Goal: Task Accomplishment & Management: Use online tool/utility

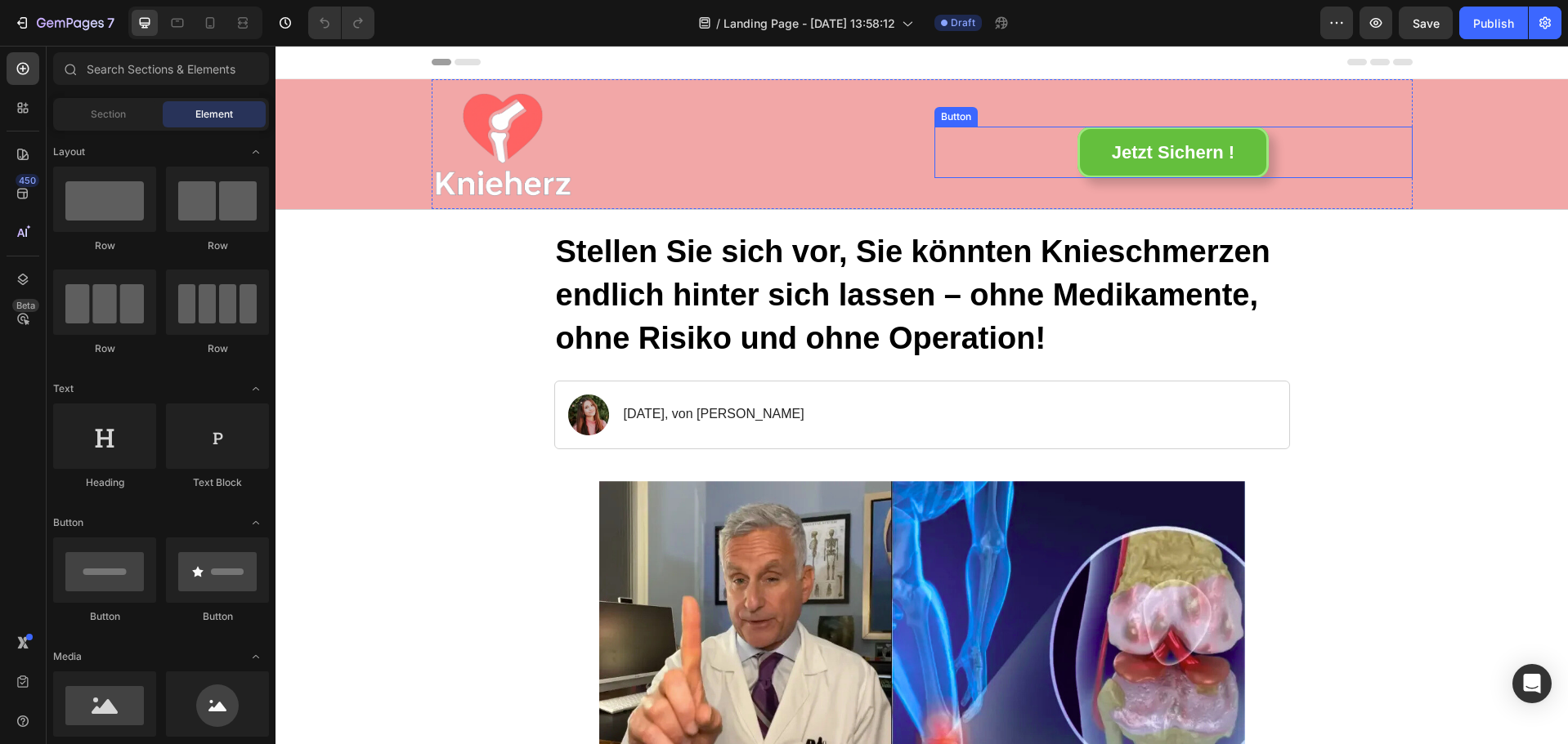
click at [1273, 148] on div "Jetzt Sichern ! Button" at bounding box center [1173, 153] width 478 height 53
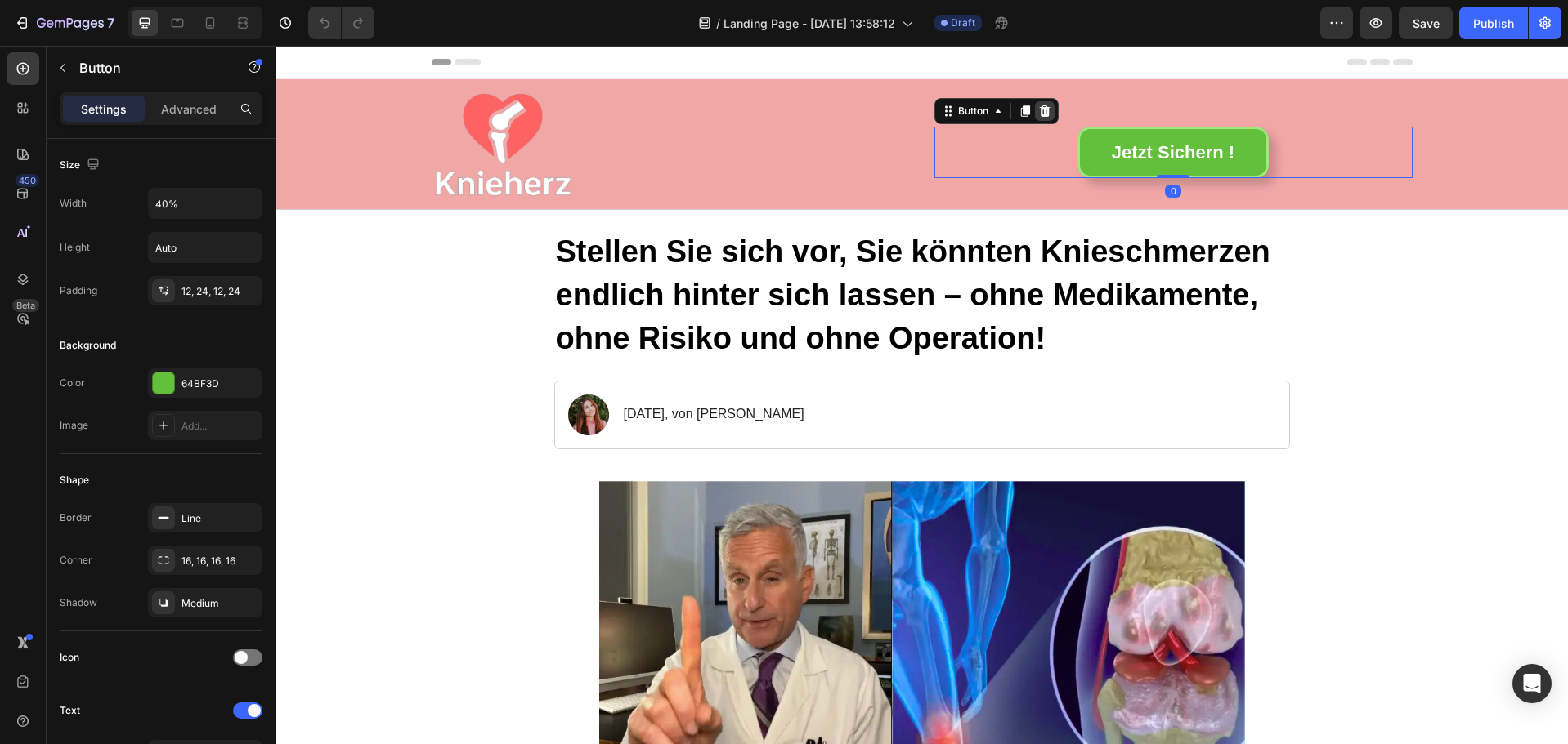
click at [1040, 108] on icon at bounding box center [1044, 110] width 11 height 11
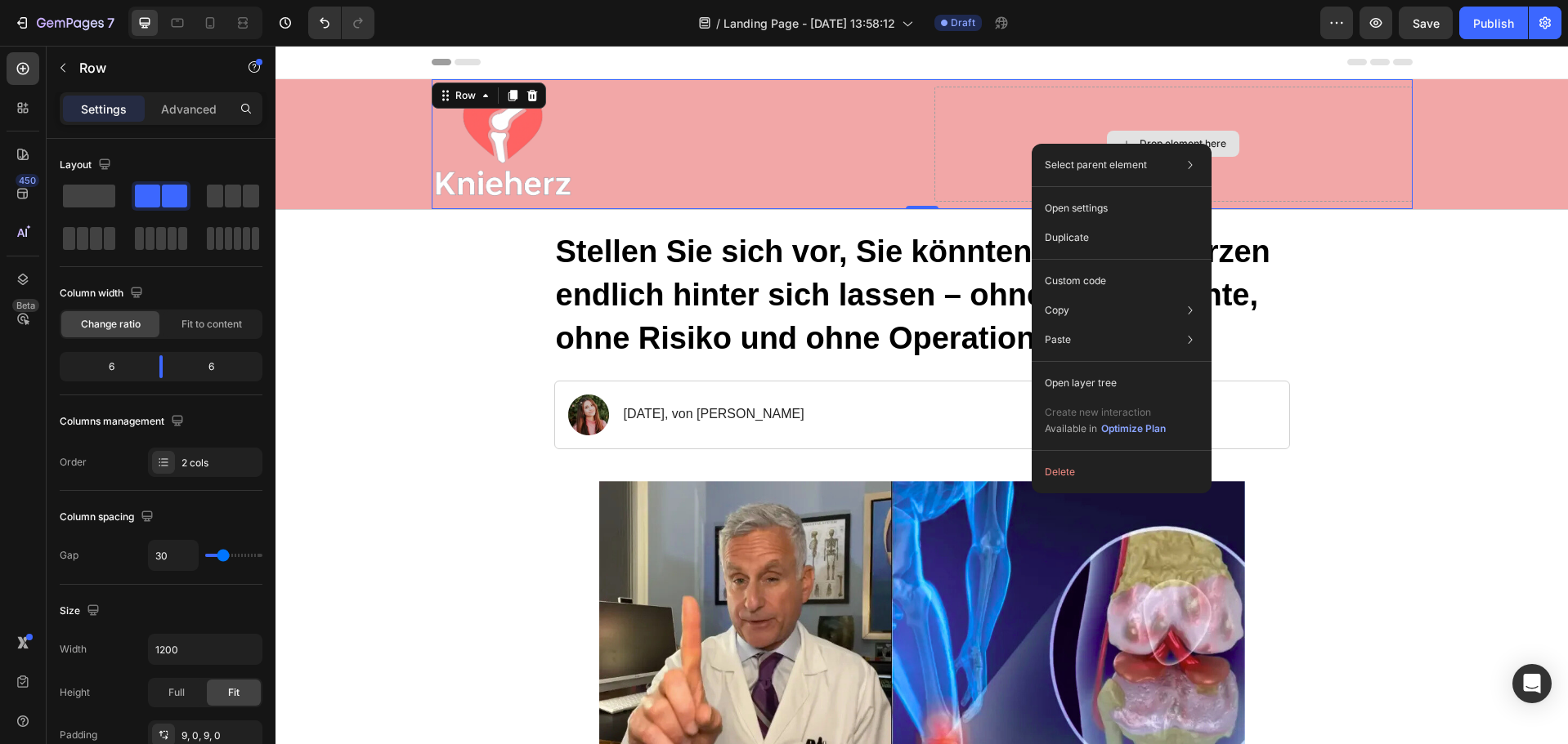
click at [961, 115] on div "Drop element here" at bounding box center [1173, 144] width 478 height 115
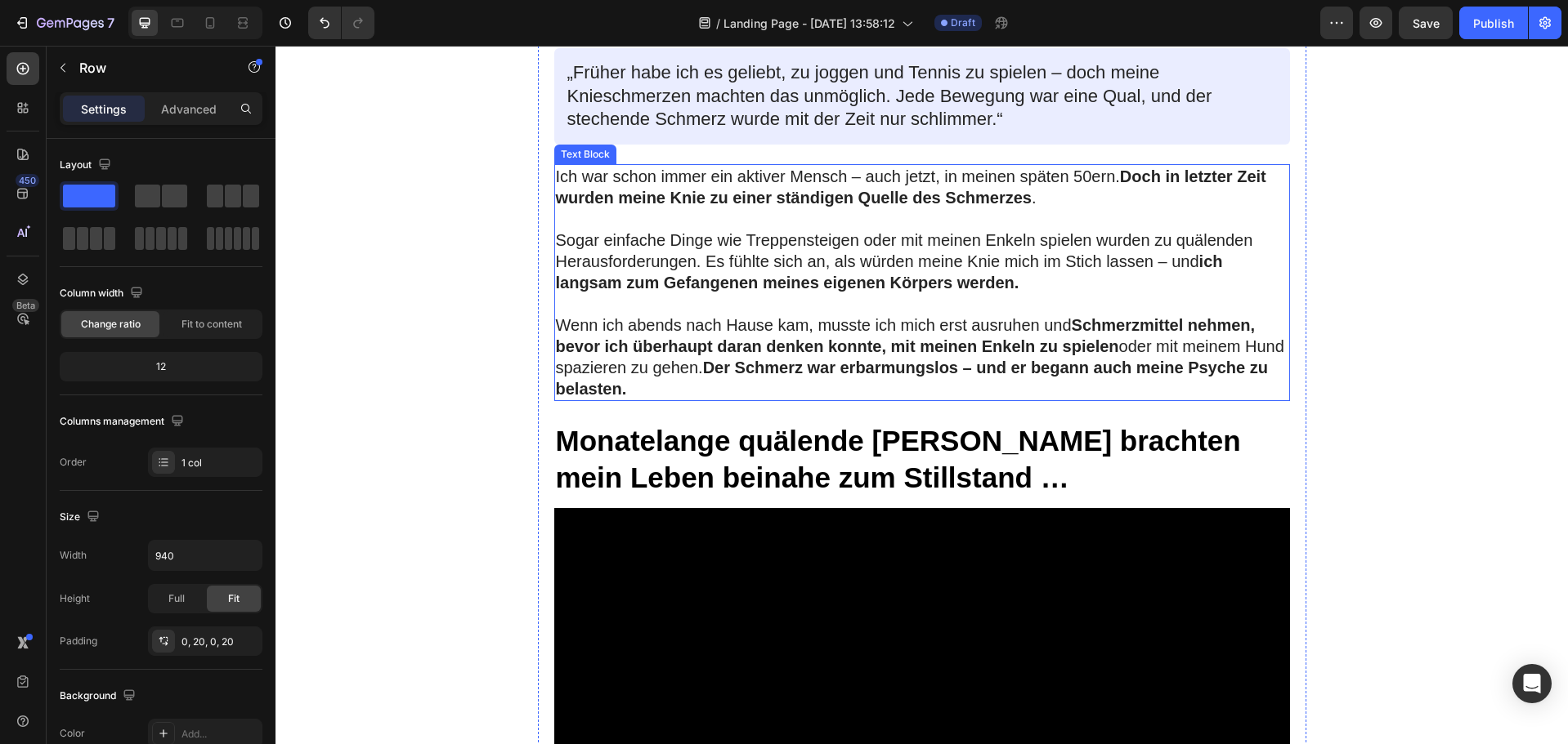
scroll to position [654, 0]
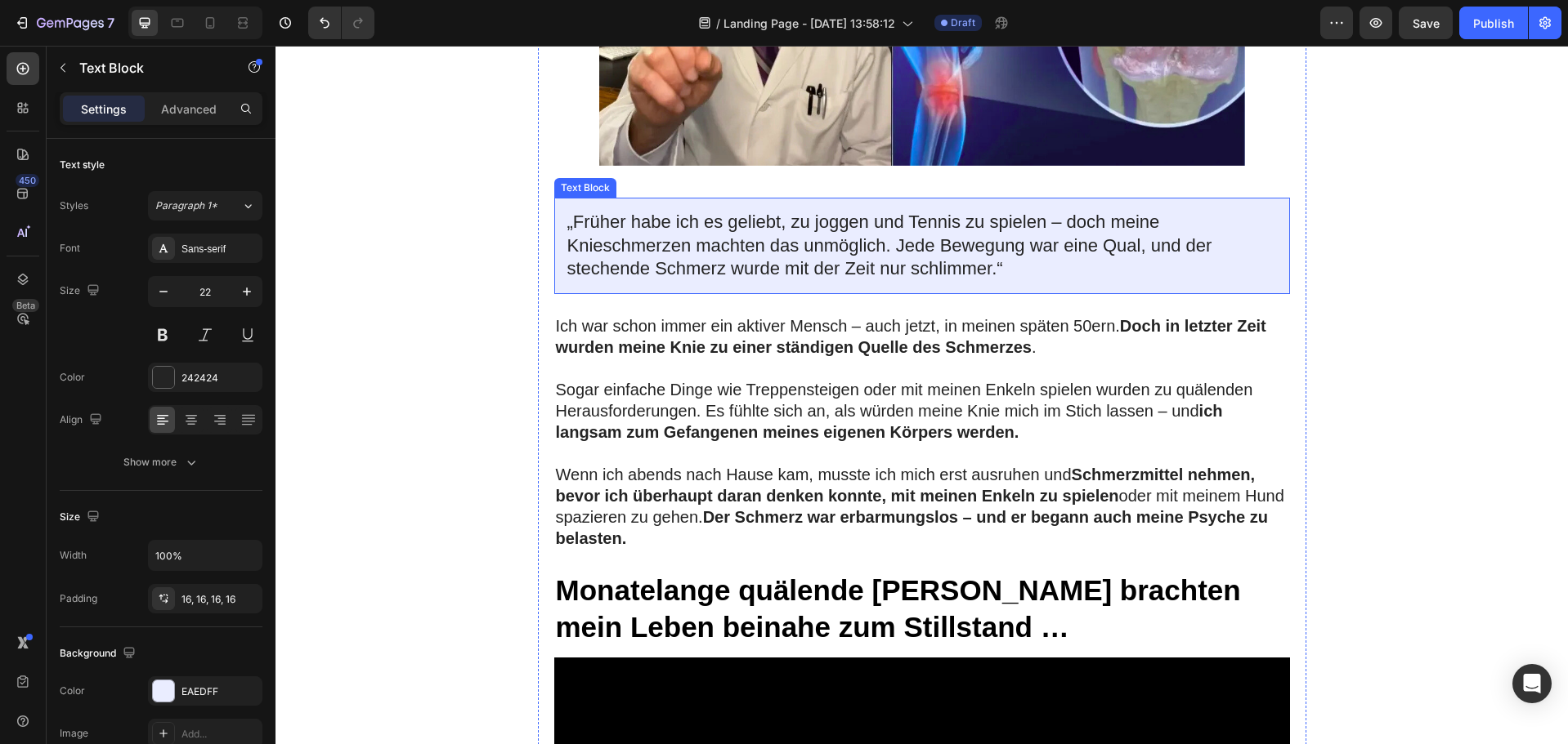
click at [1007, 264] on p "„Früher habe ich es geliebt, zu joggen und Tennis zu spielen – doch meine Knies…" at bounding box center [922, 246] width 709 height 70
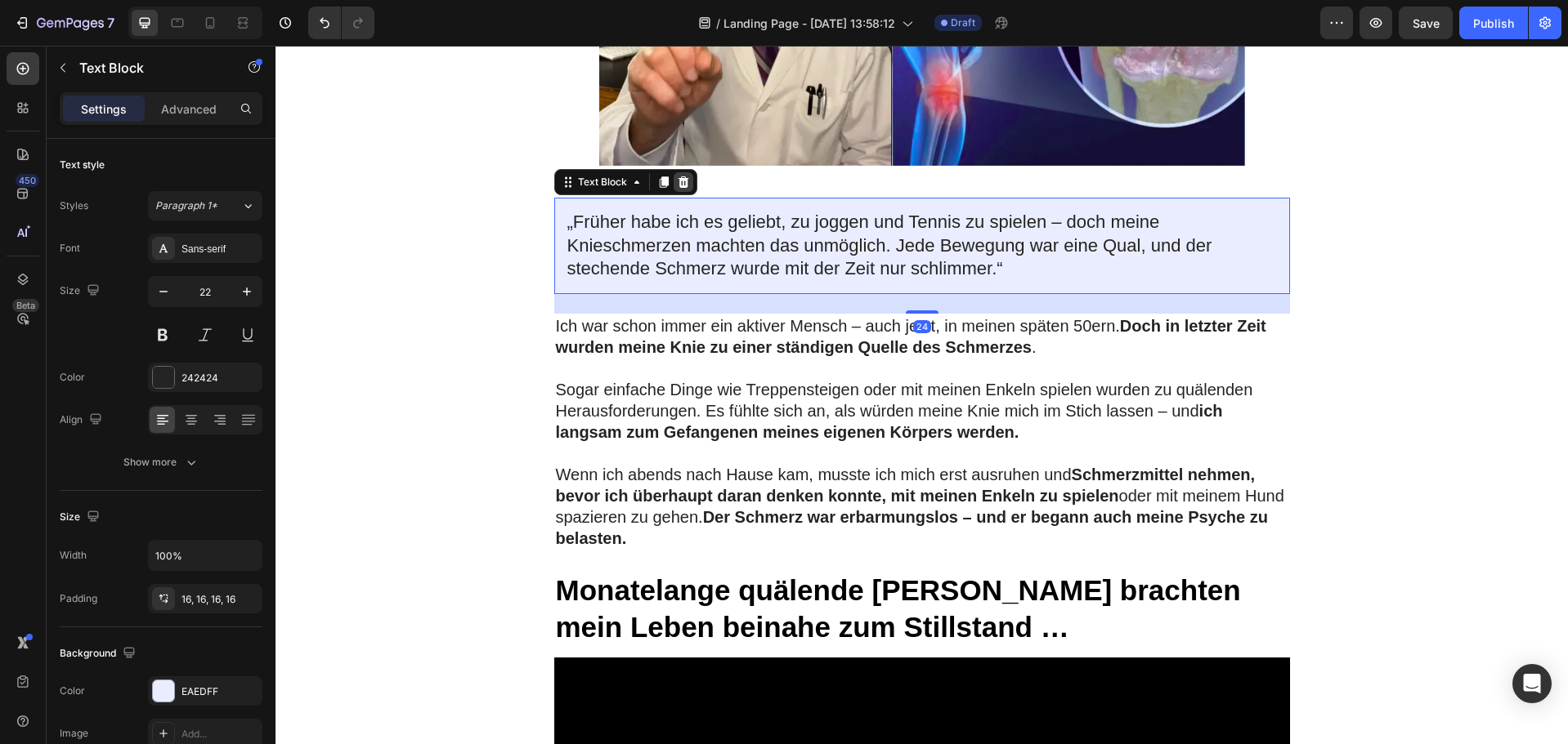
click at [677, 182] on icon at bounding box center [683, 182] width 13 height 13
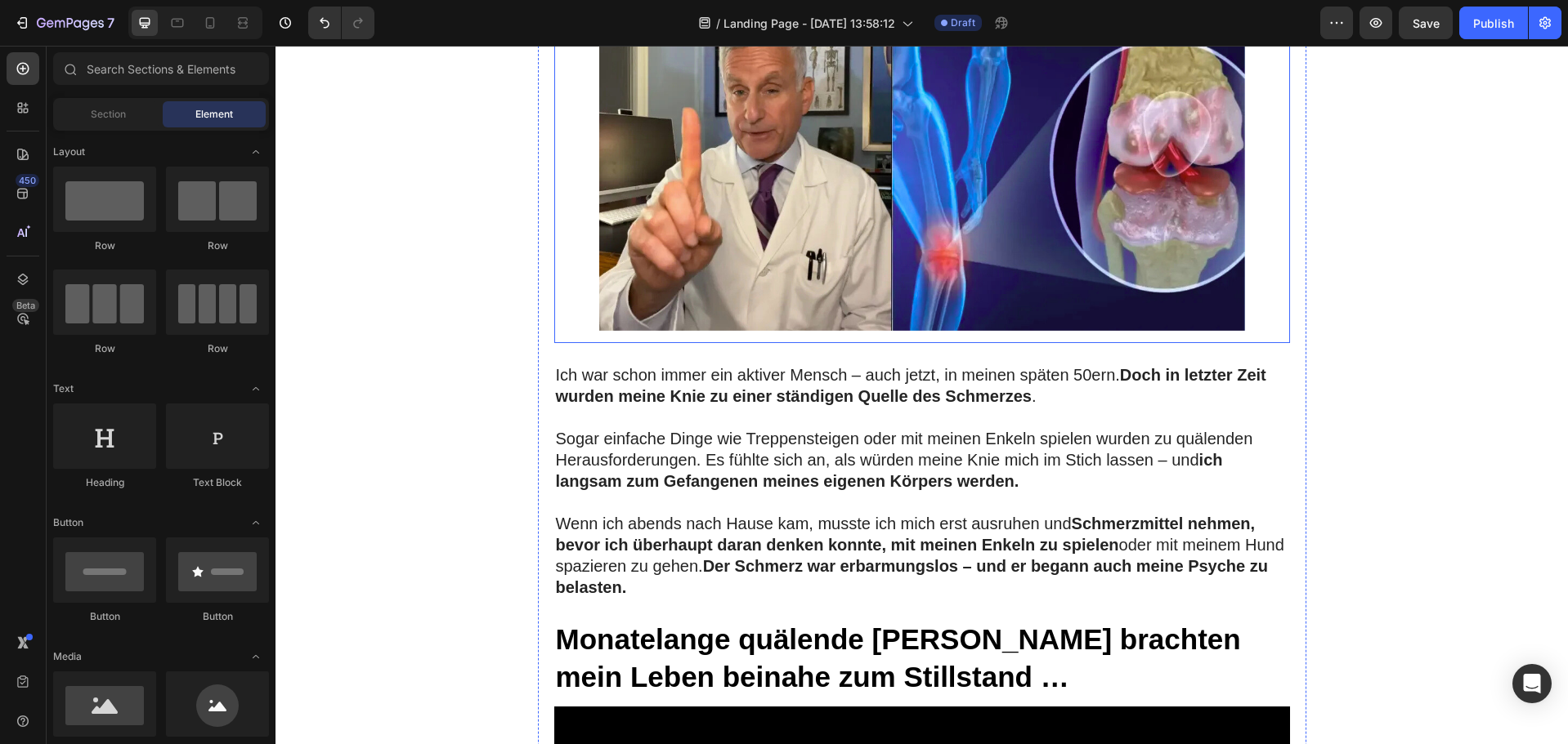
scroll to position [490, 0]
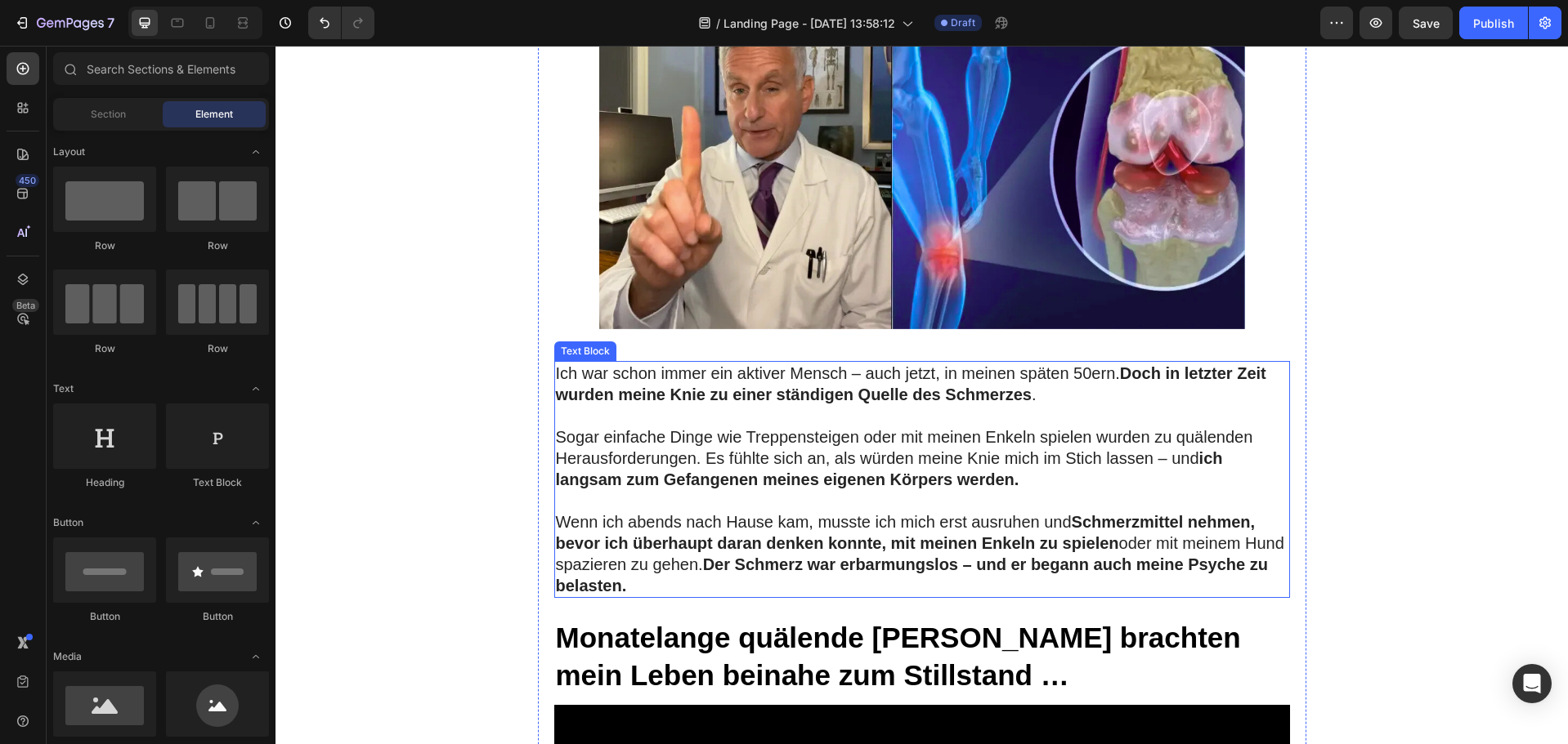
click at [671, 416] on p at bounding box center [922, 415] width 732 height 21
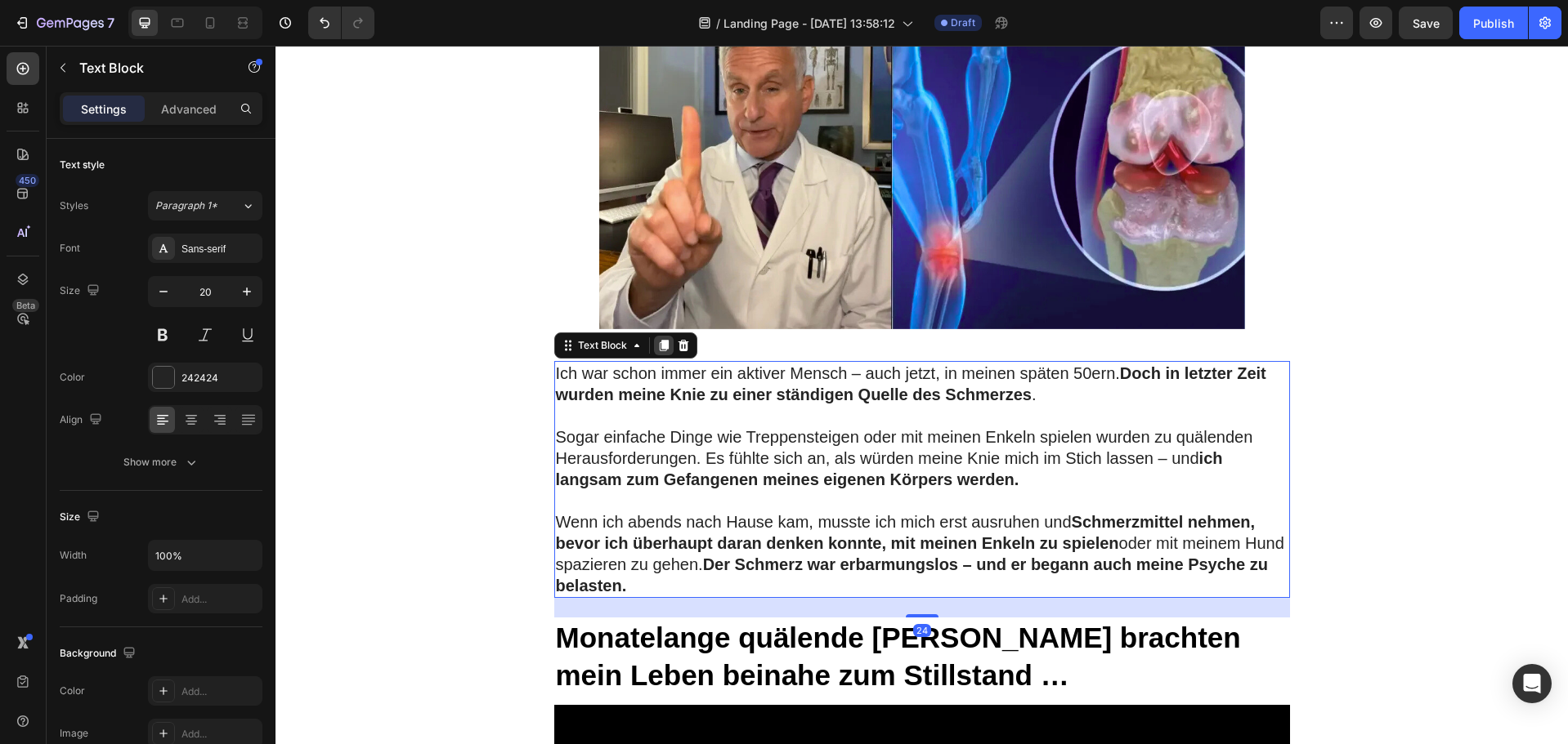
click at [662, 351] on icon at bounding box center [664, 345] width 13 height 13
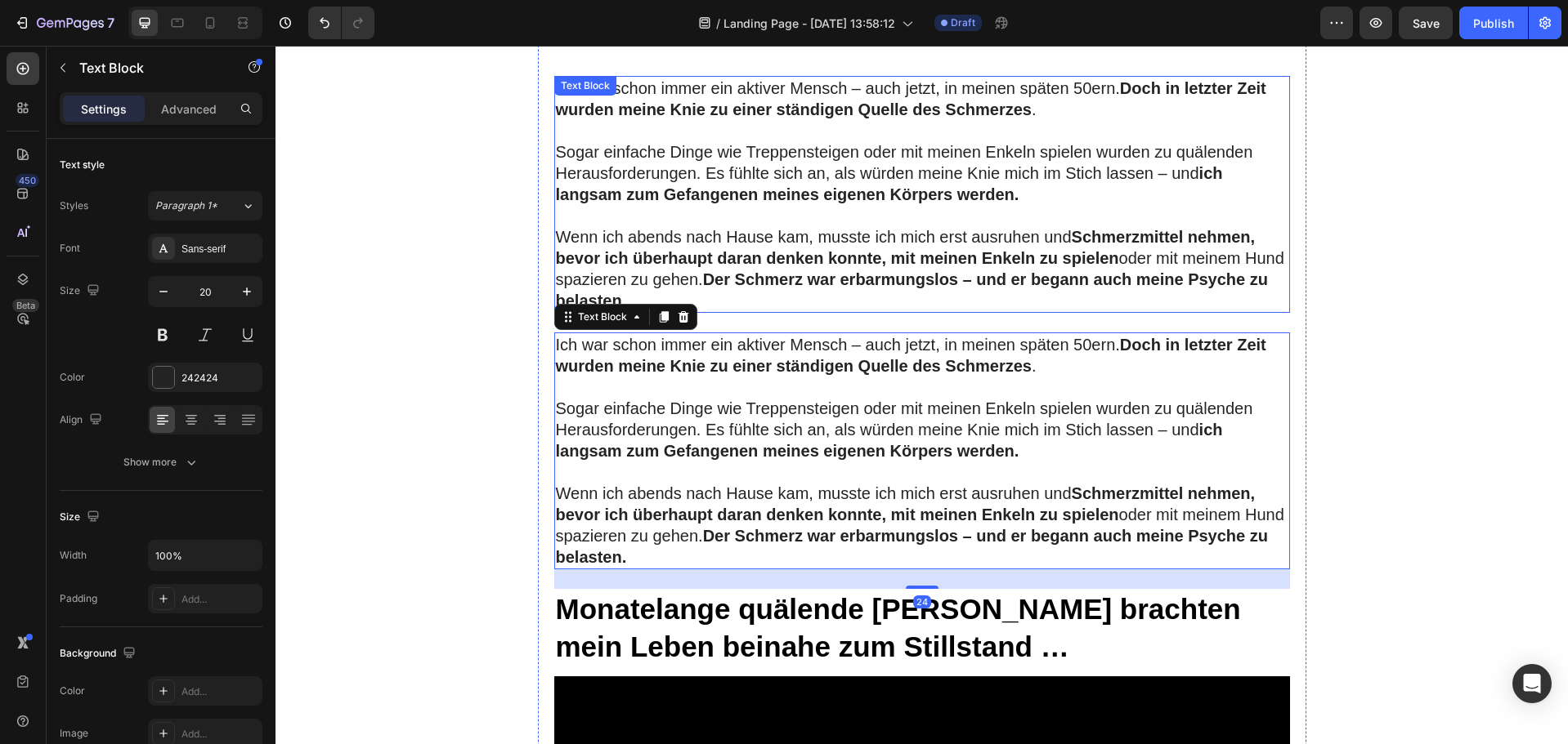
scroll to position [760, 0]
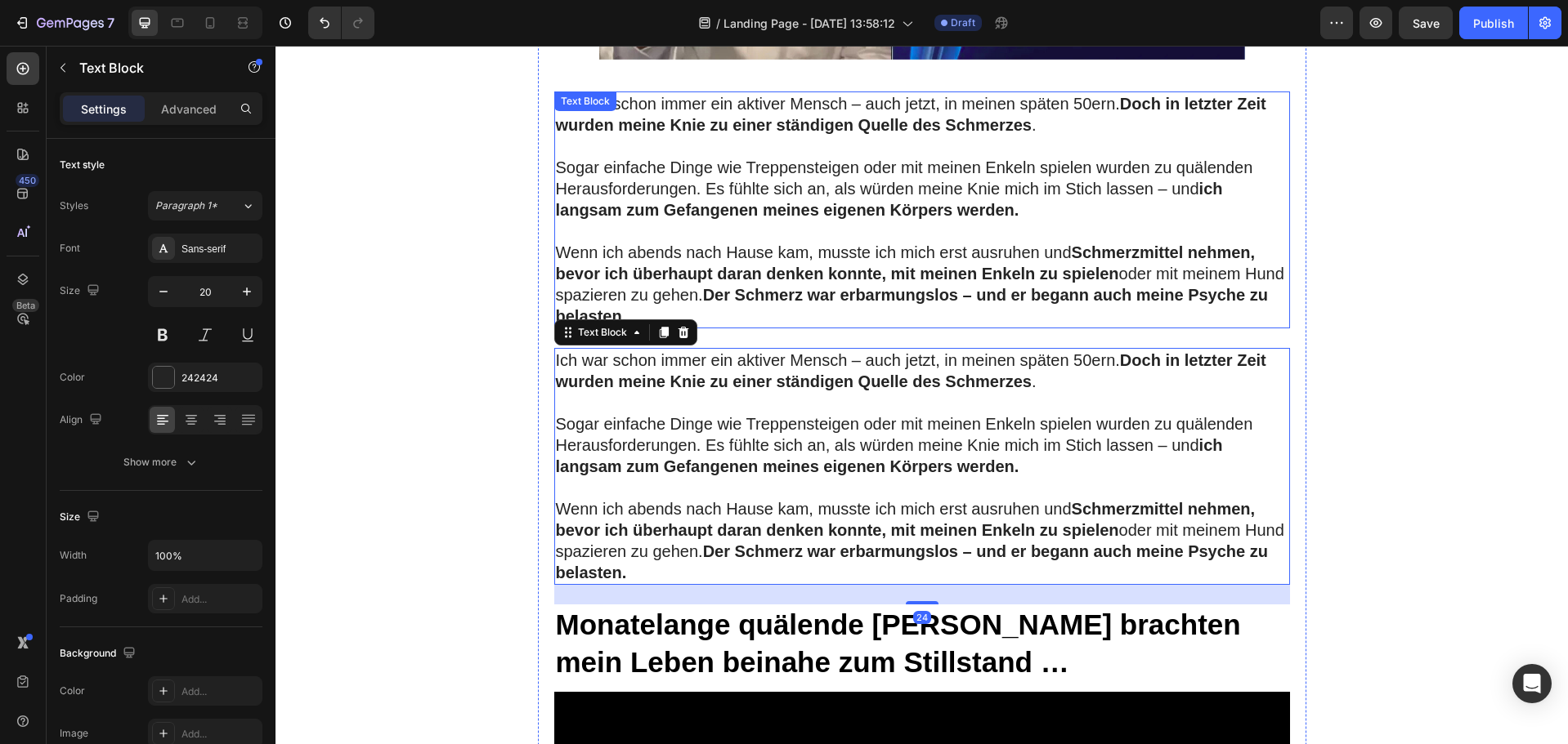
click at [673, 219] on strong "ich langsam zum Gefangenen meines eigenen Körpers werden." at bounding box center [889, 199] width 667 height 40
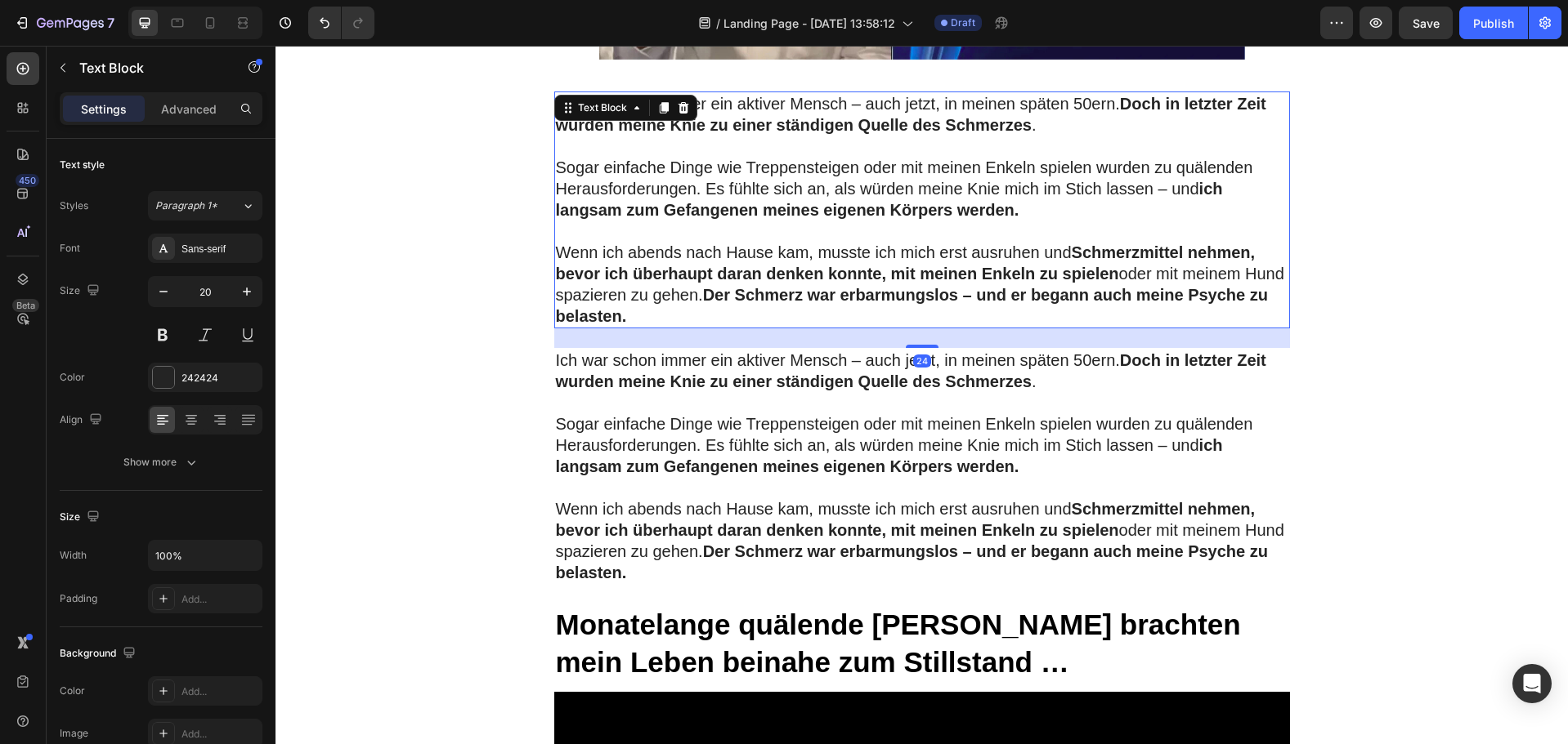
click at [709, 322] on p "Wenn ich abends nach Hause kam, musste ich mich erst ausruhen und Schmerzmittel…" at bounding box center [922, 284] width 732 height 85
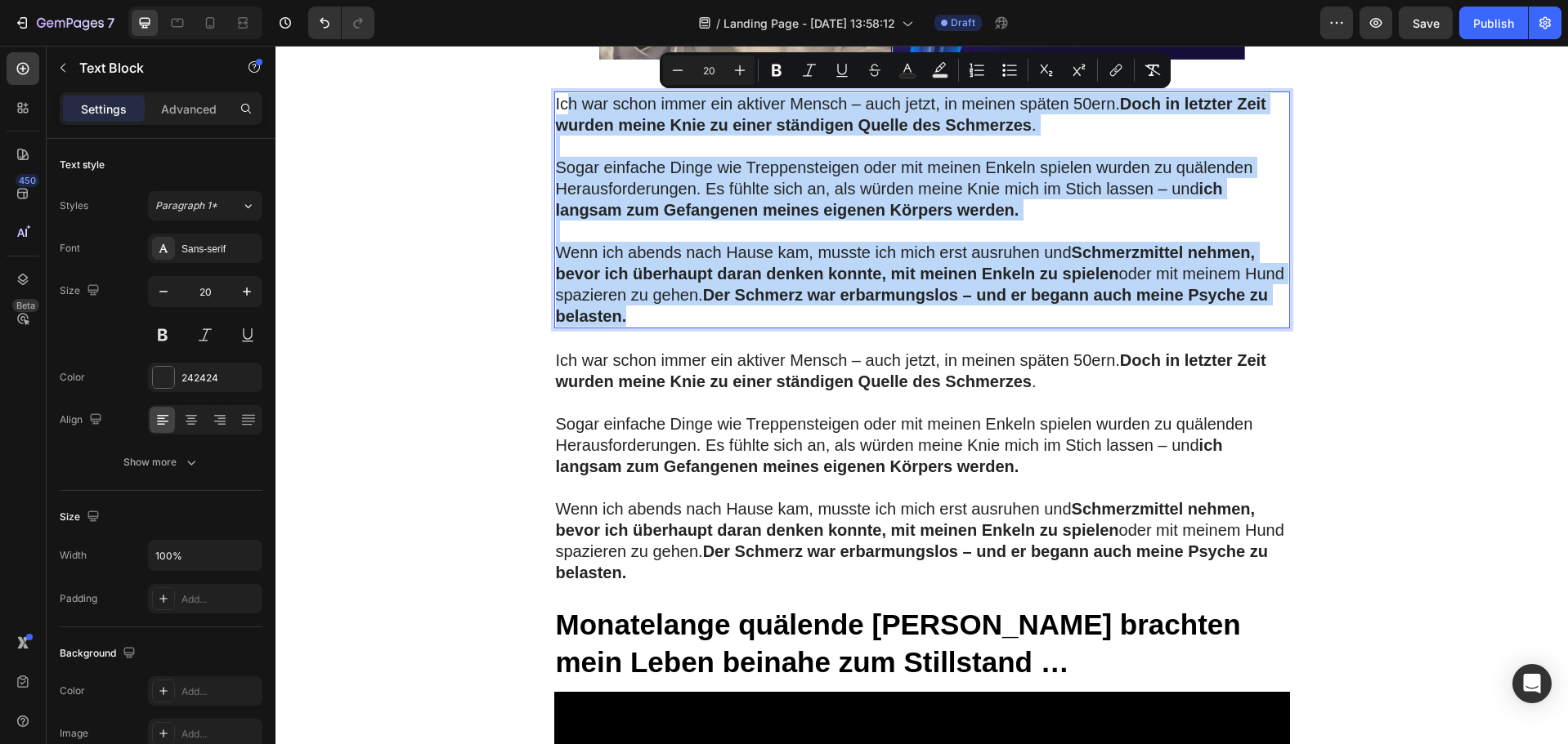
drag, startPoint x: 709, startPoint y: 318, endPoint x: 559, endPoint y: 104, distance: 261.3
click at [559, 104] on div "Ich war schon immer ein aktiver Mensch – auch jetzt, in meinen späten 50ern. Do…" at bounding box center [922, 210] width 736 height 237
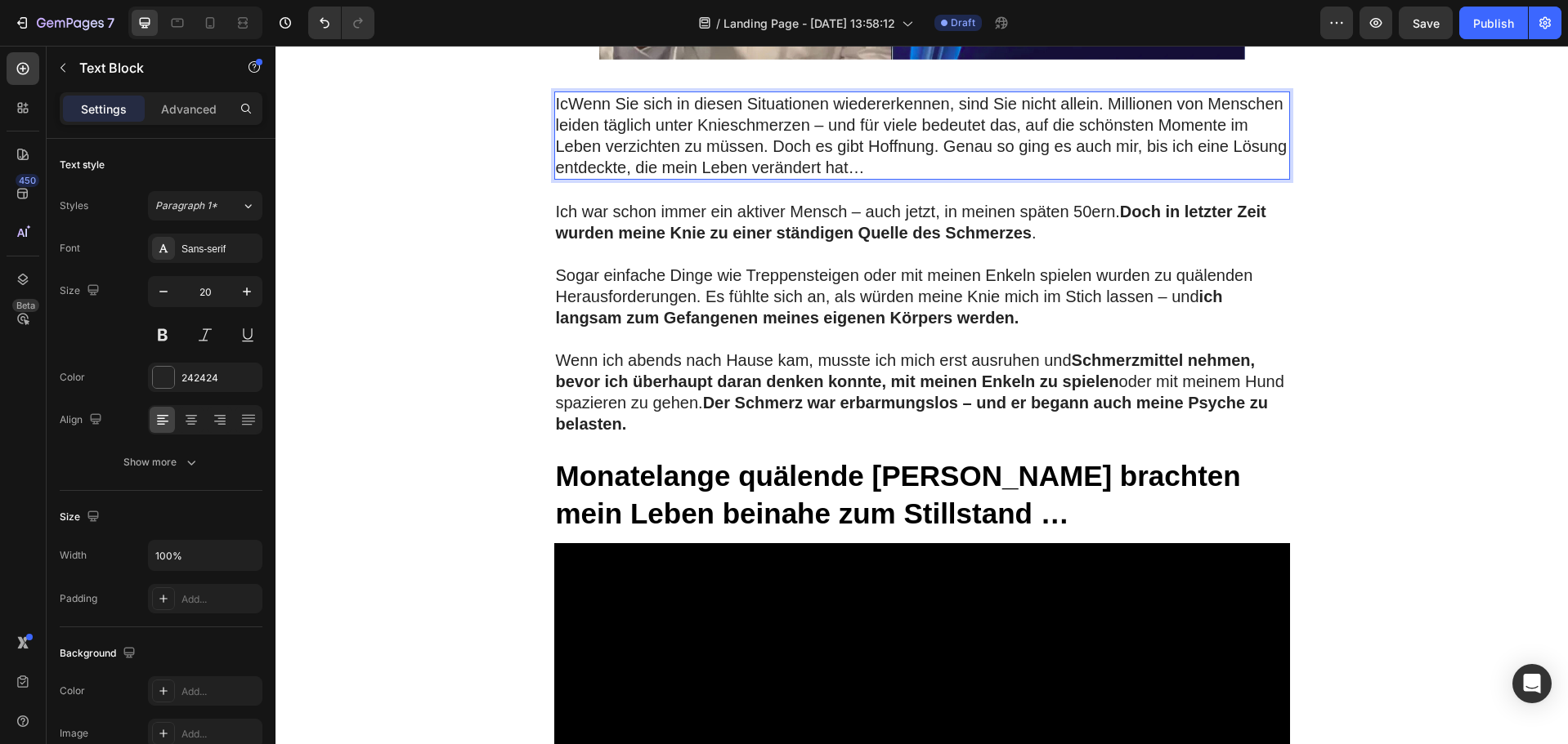
click at [560, 104] on p "IcWenn Sie sich in diesen Situationen wiedererkennen, sind Sie nicht allein. Mi…" at bounding box center [922, 135] width 732 height 85
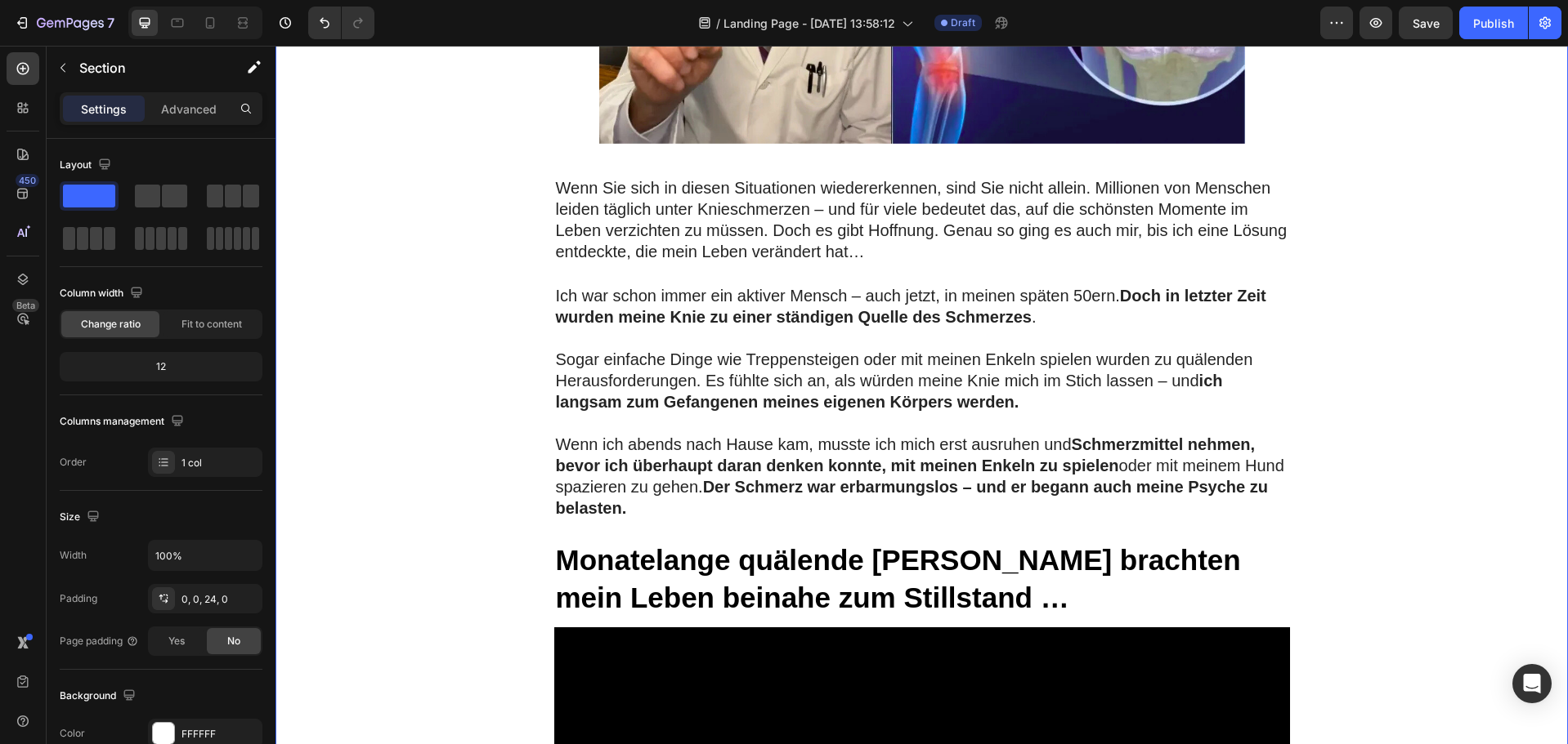
scroll to position [596, 0]
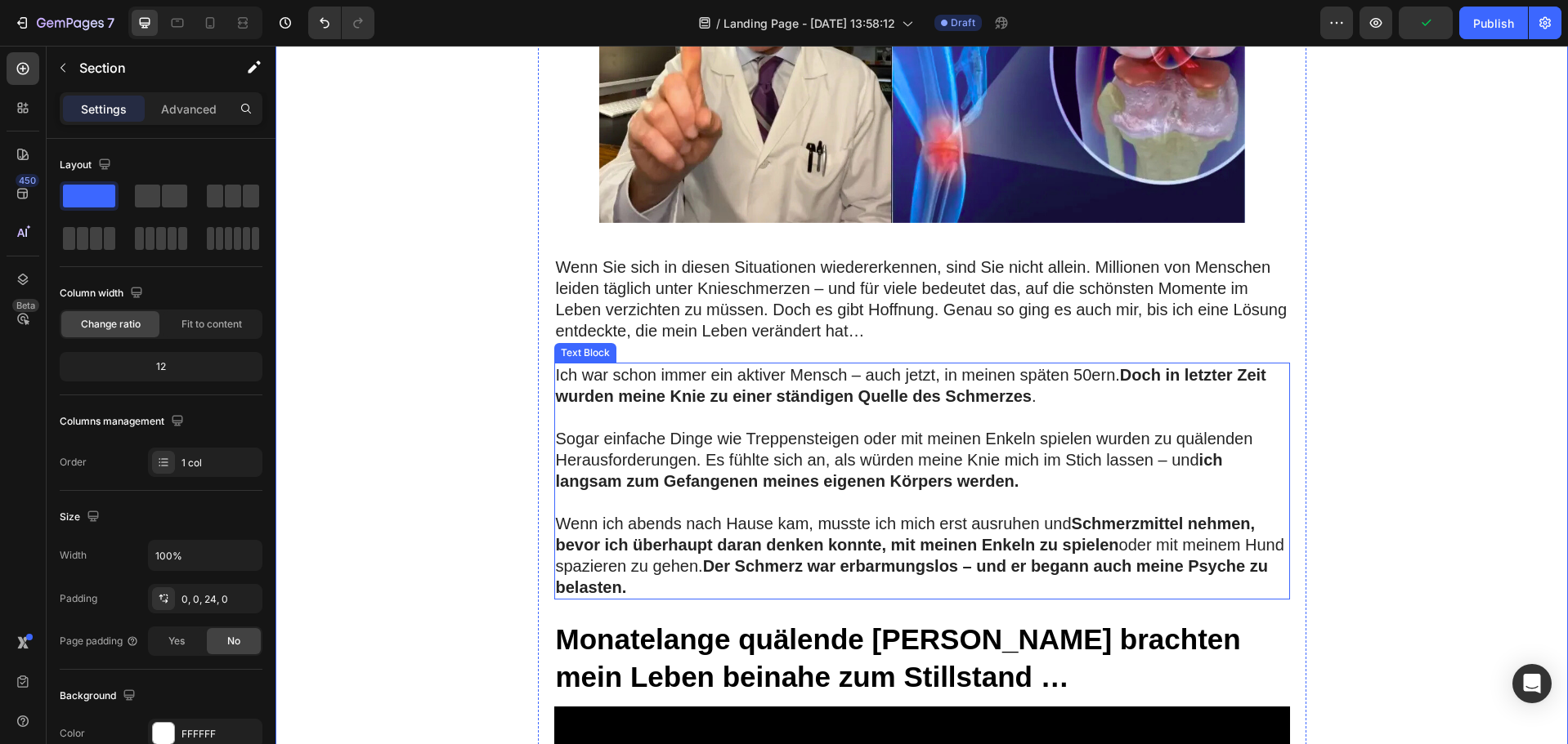
click at [636, 397] on strong "Doch in letzter Zeit wurden meine" at bounding box center [911, 386] width 710 height 40
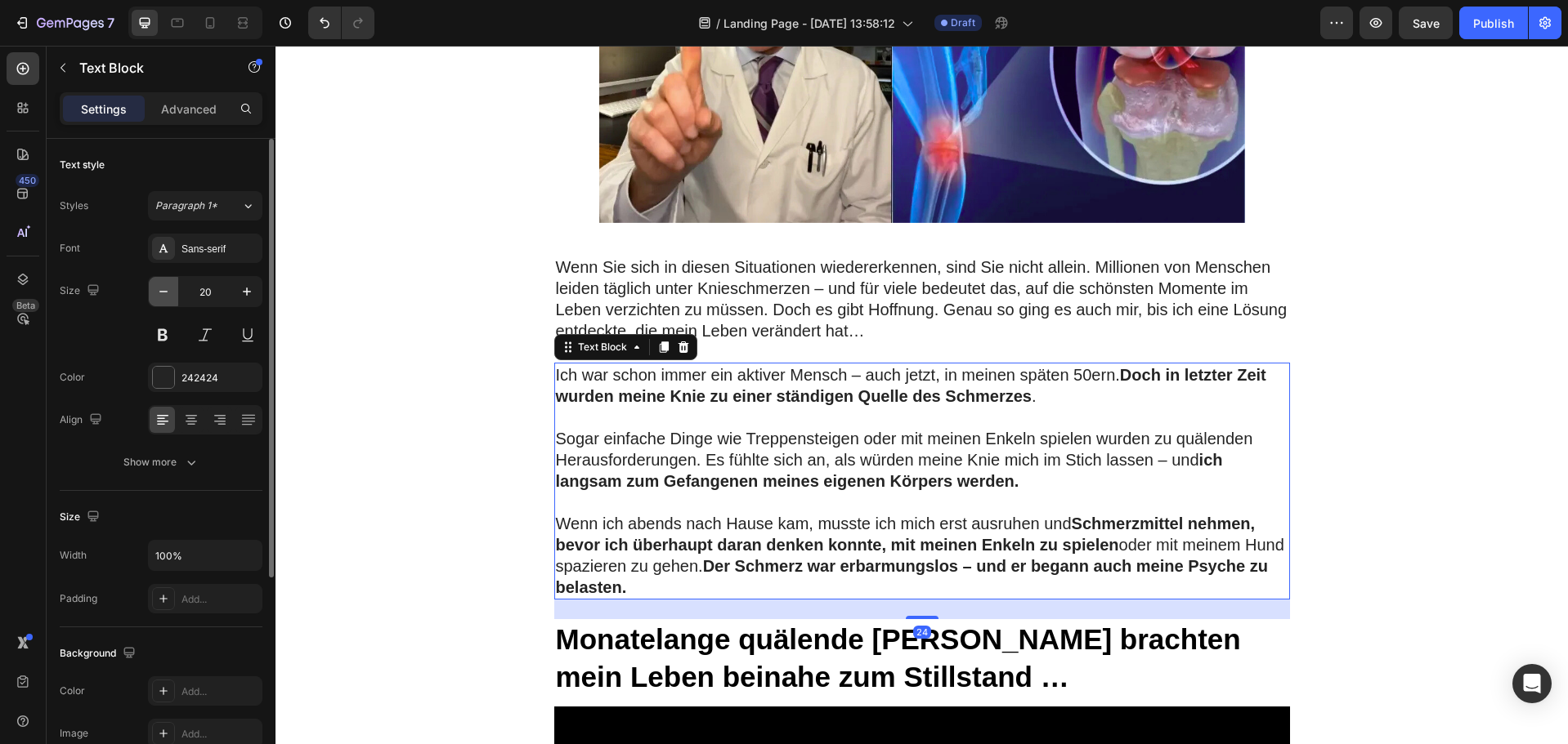
click at [164, 292] on icon "button" at bounding box center [163, 292] width 8 height 2
type input "19"
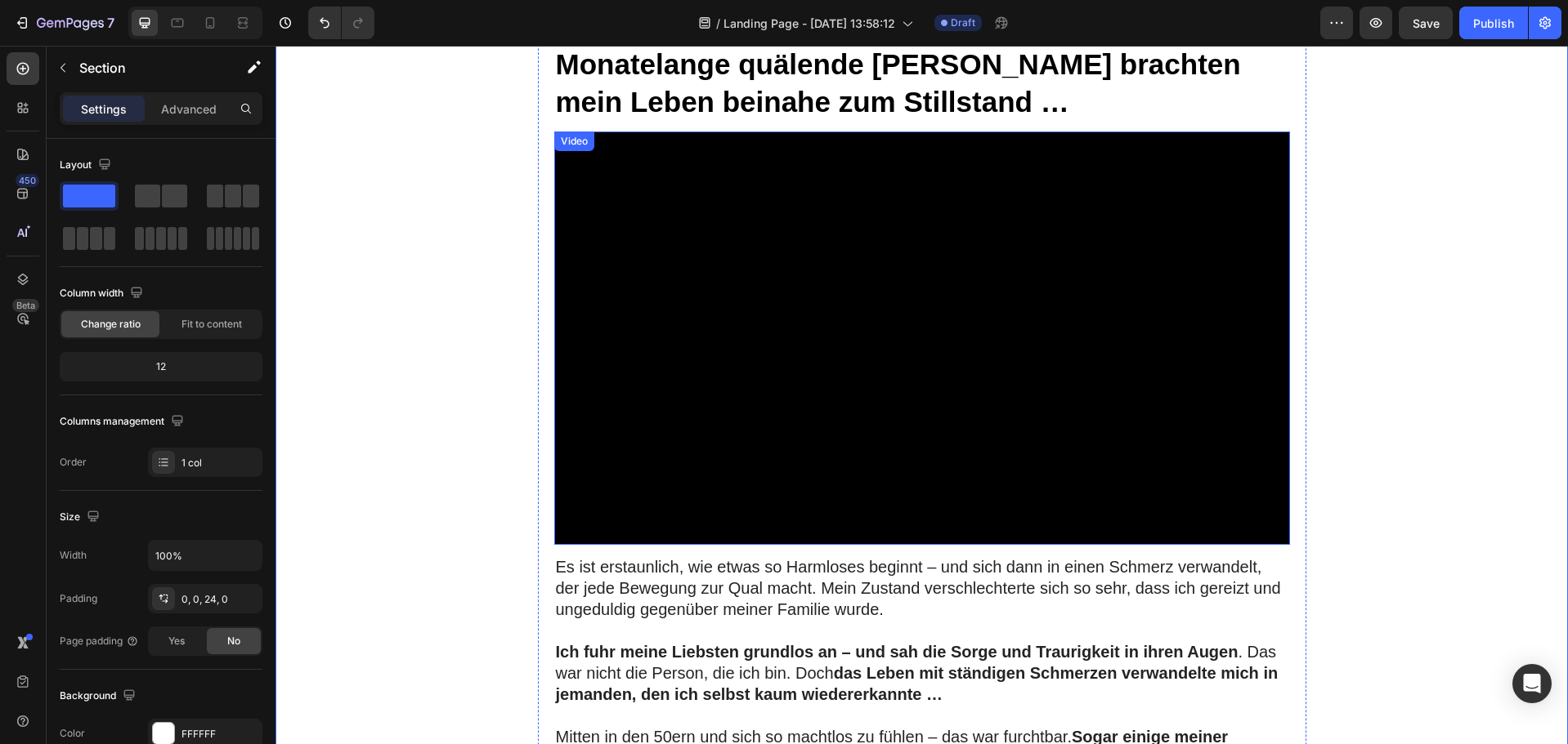
scroll to position [1250, 0]
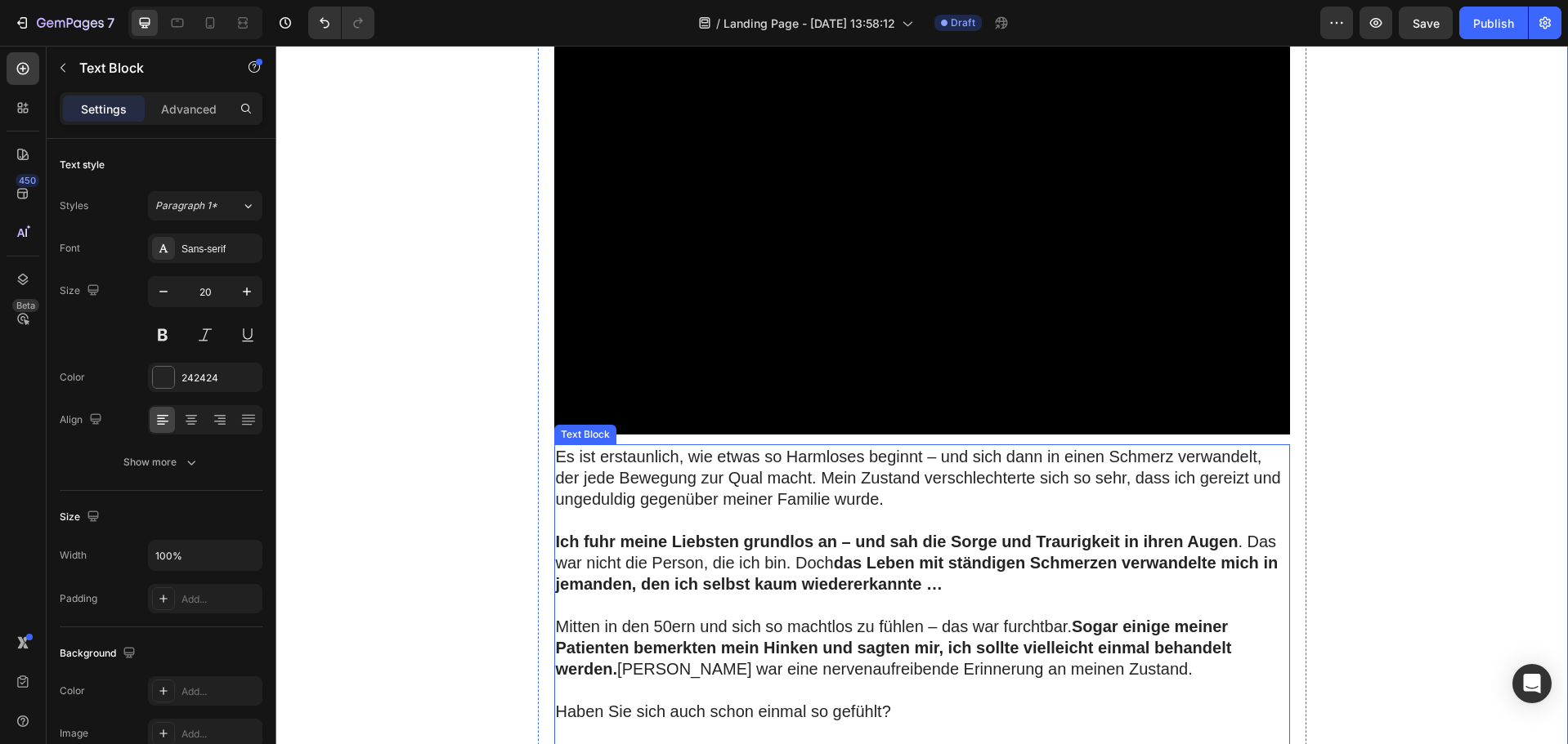
click at [753, 499] on p "Es ist erstaunlich, wie etwas so Harmloses beginnt – und sich dann in einen Sch…" at bounding box center [922, 478] width 732 height 64
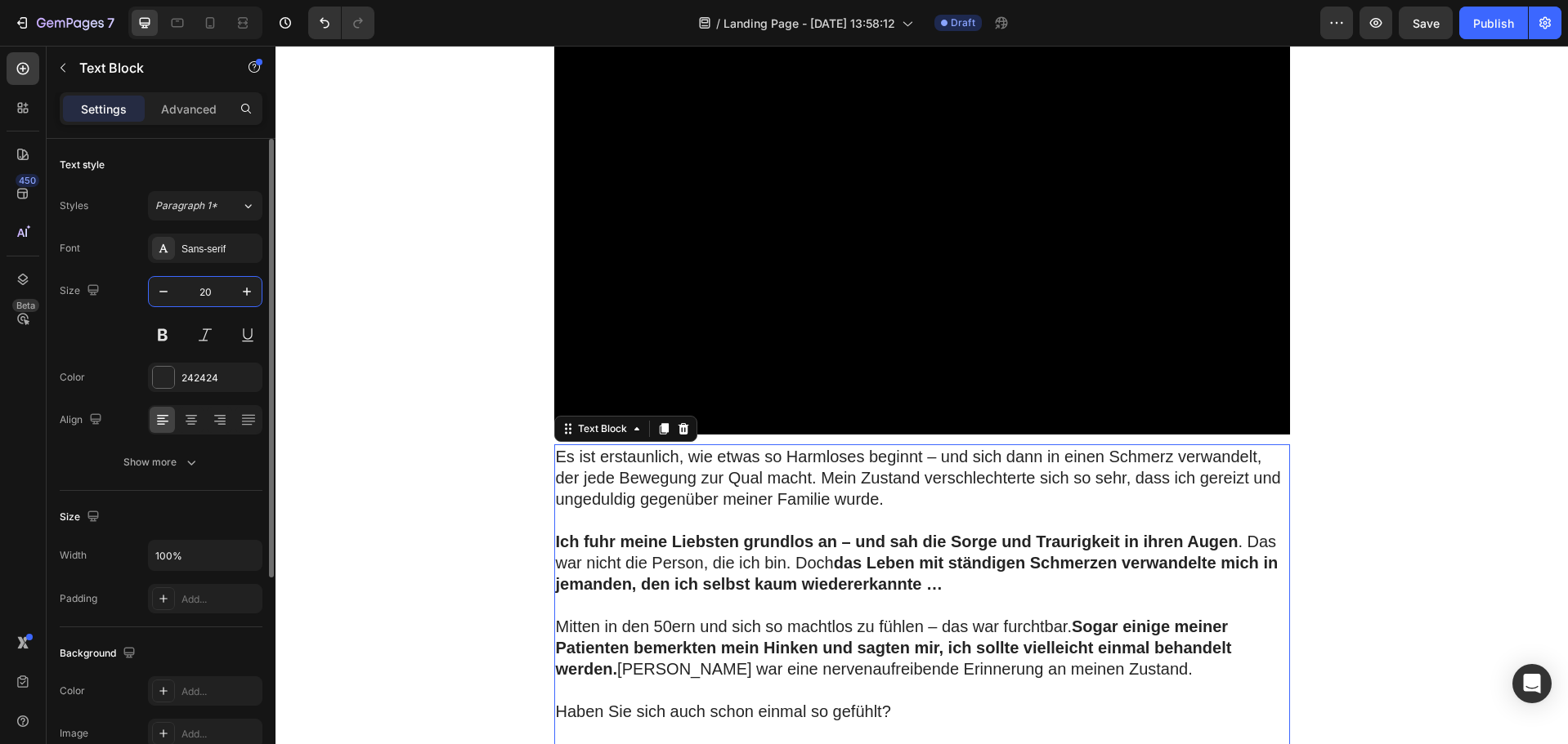
click at [181, 293] on input "20" at bounding box center [205, 291] width 54 height 29
click at [171, 293] on icon "button" at bounding box center [163, 292] width 17 height 17
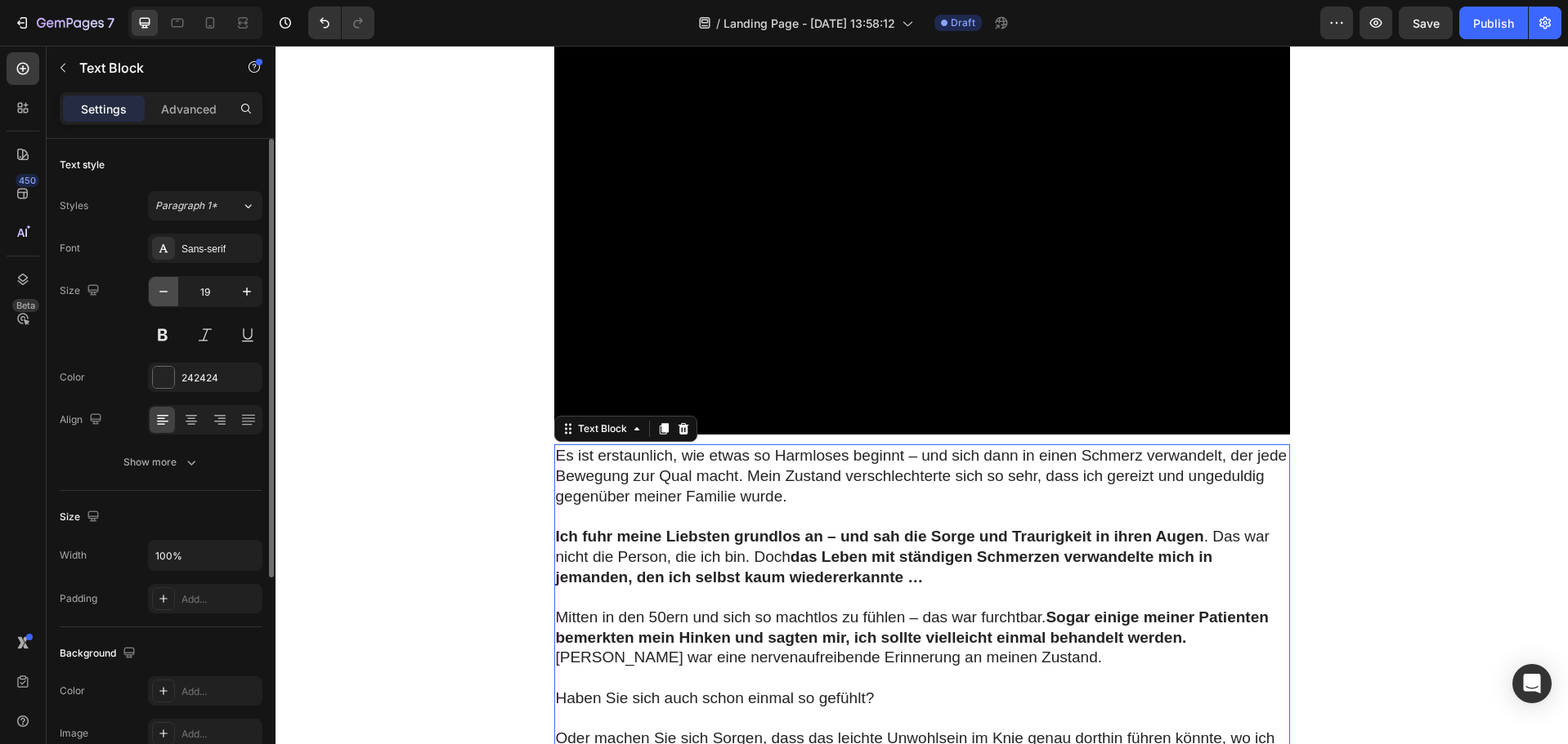
click at [171, 293] on icon "button" at bounding box center [163, 292] width 17 height 17
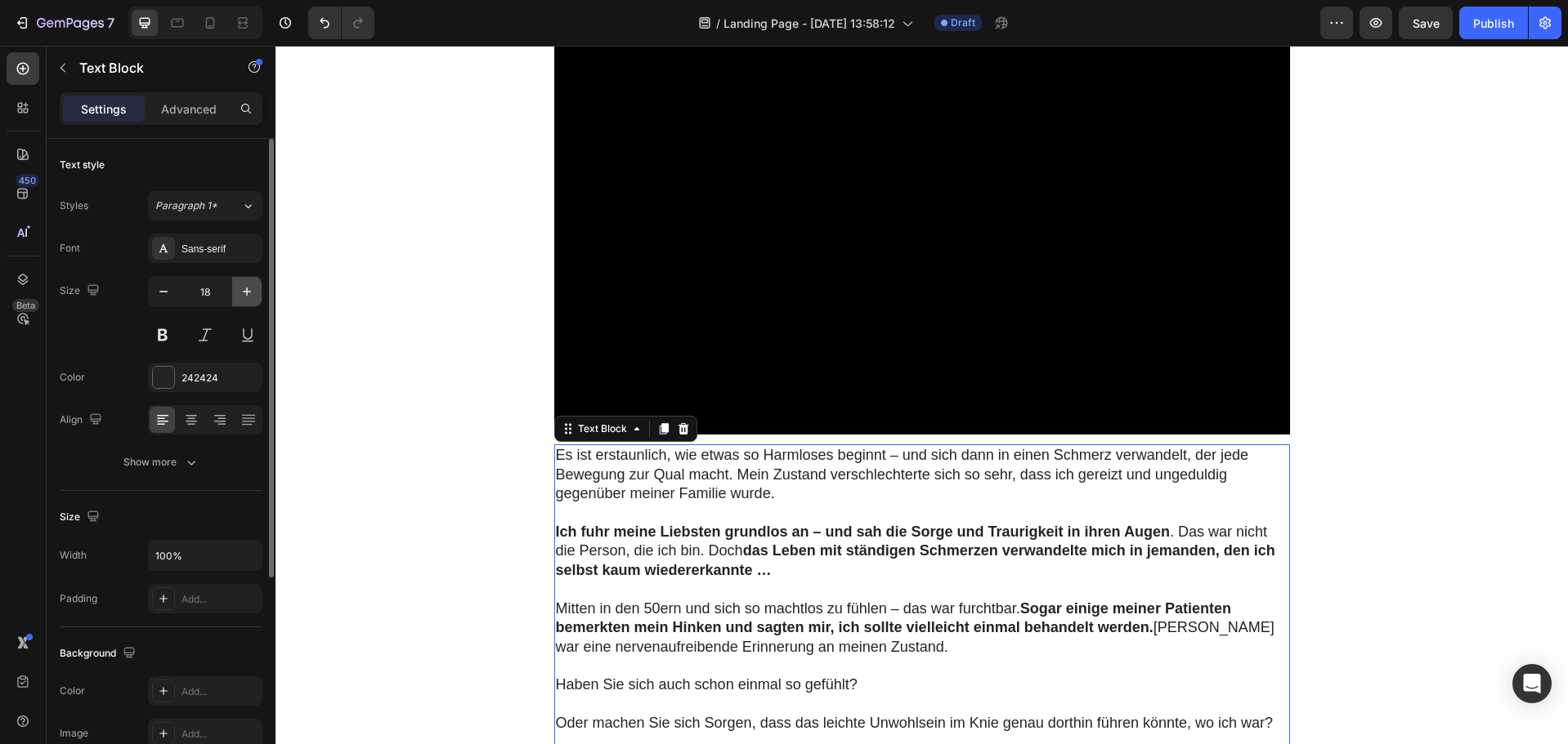
click at [244, 294] on icon "button" at bounding box center [247, 292] width 17 height 17
type input "19"
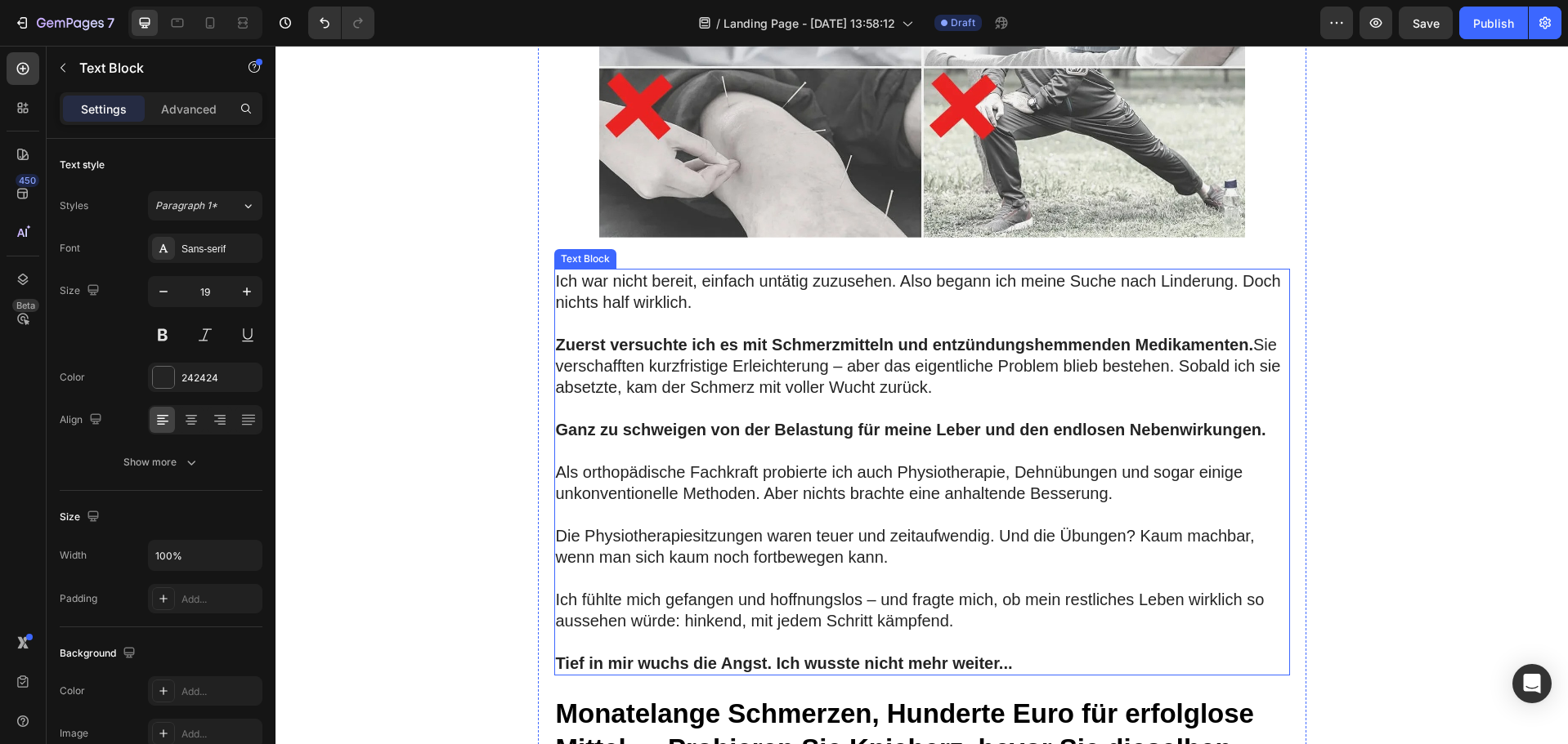
scroll to position [2476, 0]
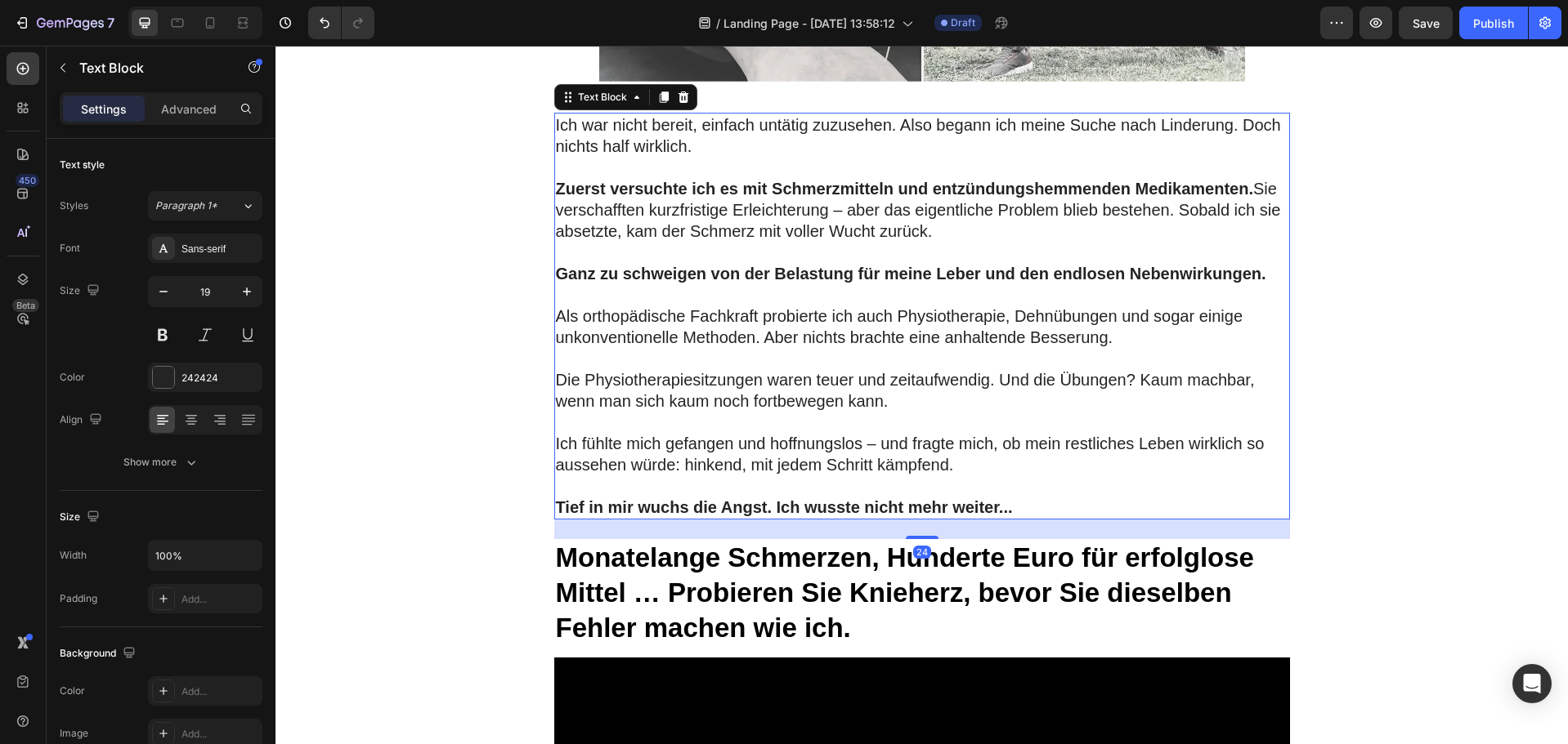
click at [725, 385] on p "Die Physiotherapiesitzungen waren teuer und zeitaufwendig. Und die Übungen? Kau…" at bounding box center [922, 390] width 732 height 42
click at [170, 295] on icon "button" at bounding box center [163, 292] width 17 height 17
type input "19"
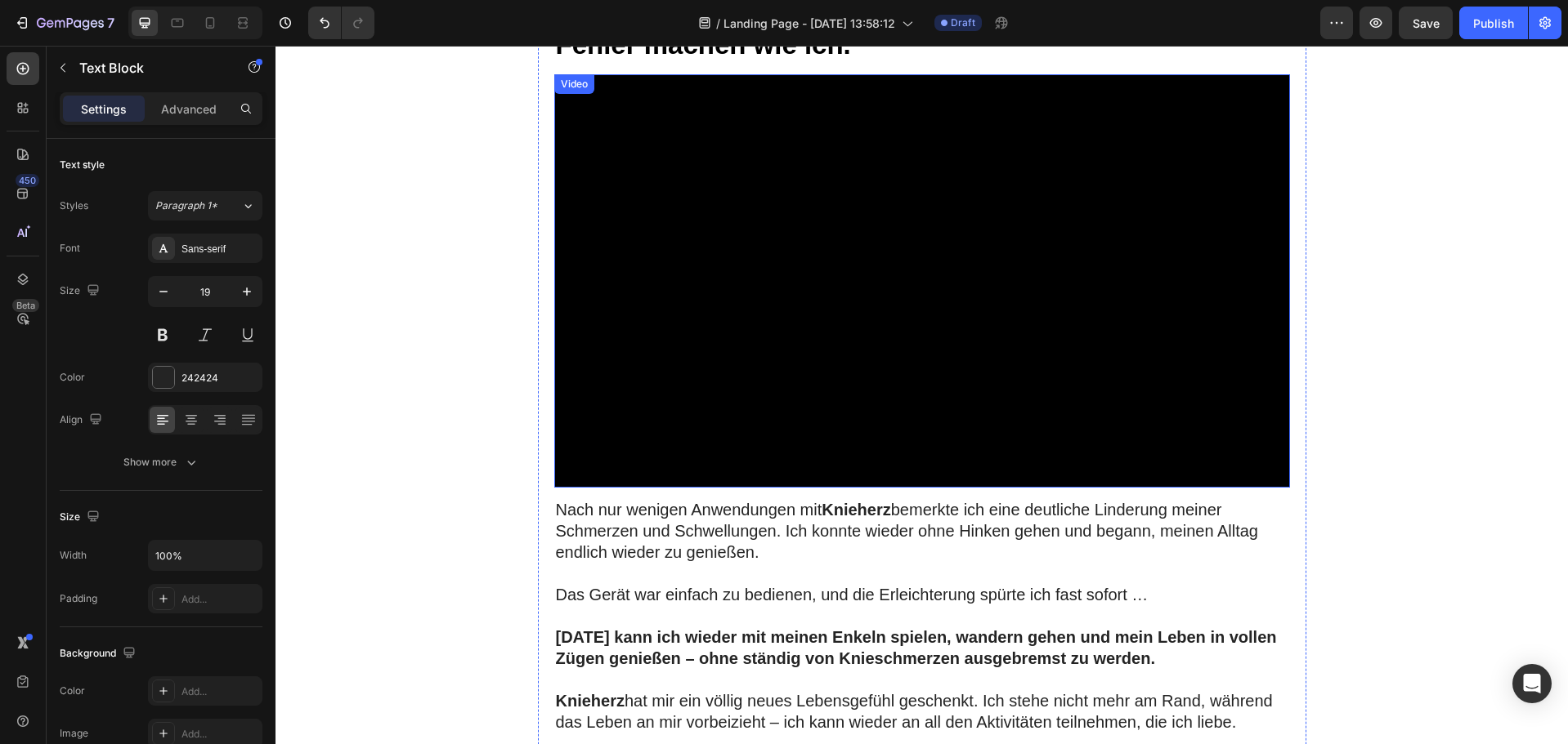
scroll to position [3293, 0]
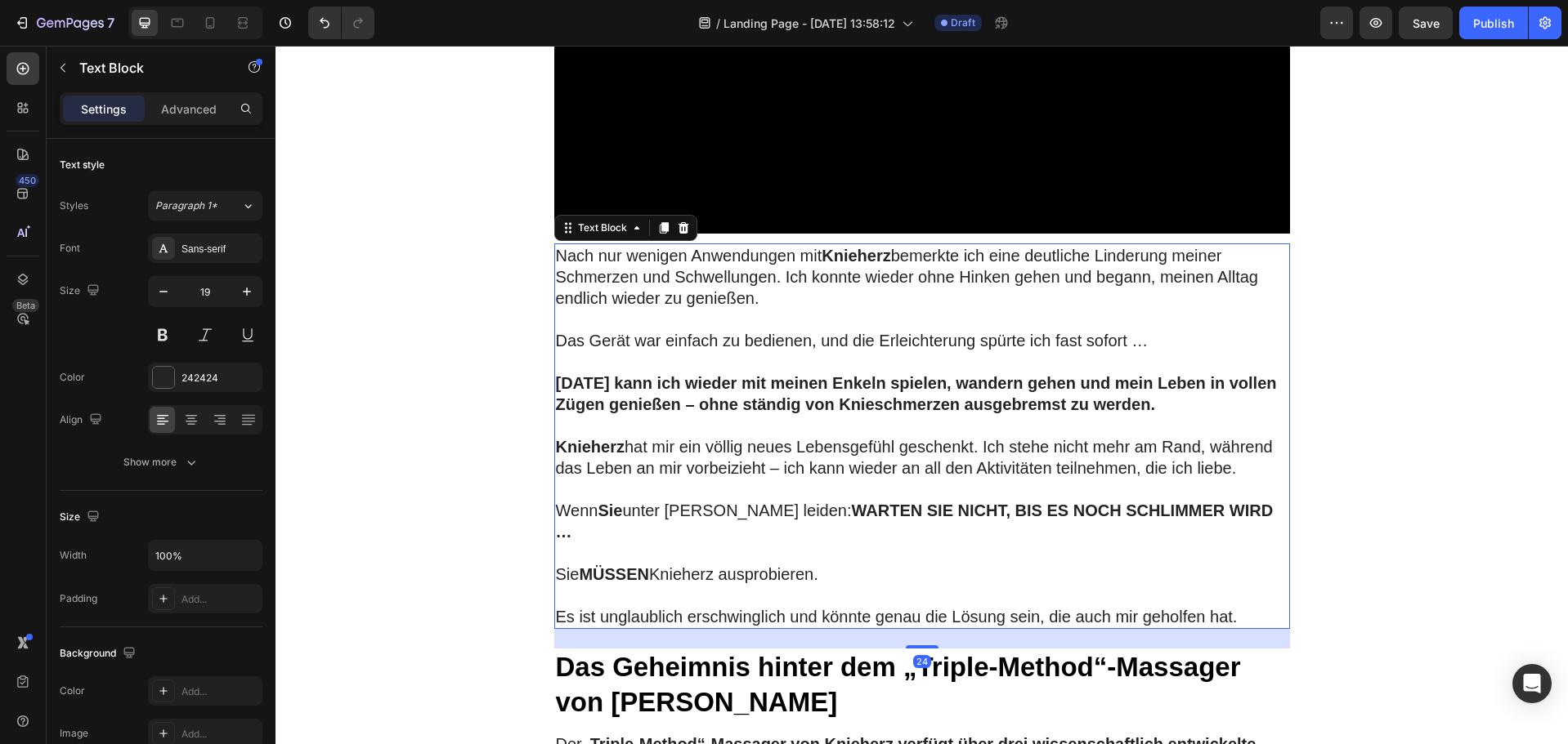
click at [806, 369] on p at bounding box center [922, 362] width 732 height 21
click at [161, 281] on button "button" at bounding box center [163, 291] width 29 height 29
type input "19"
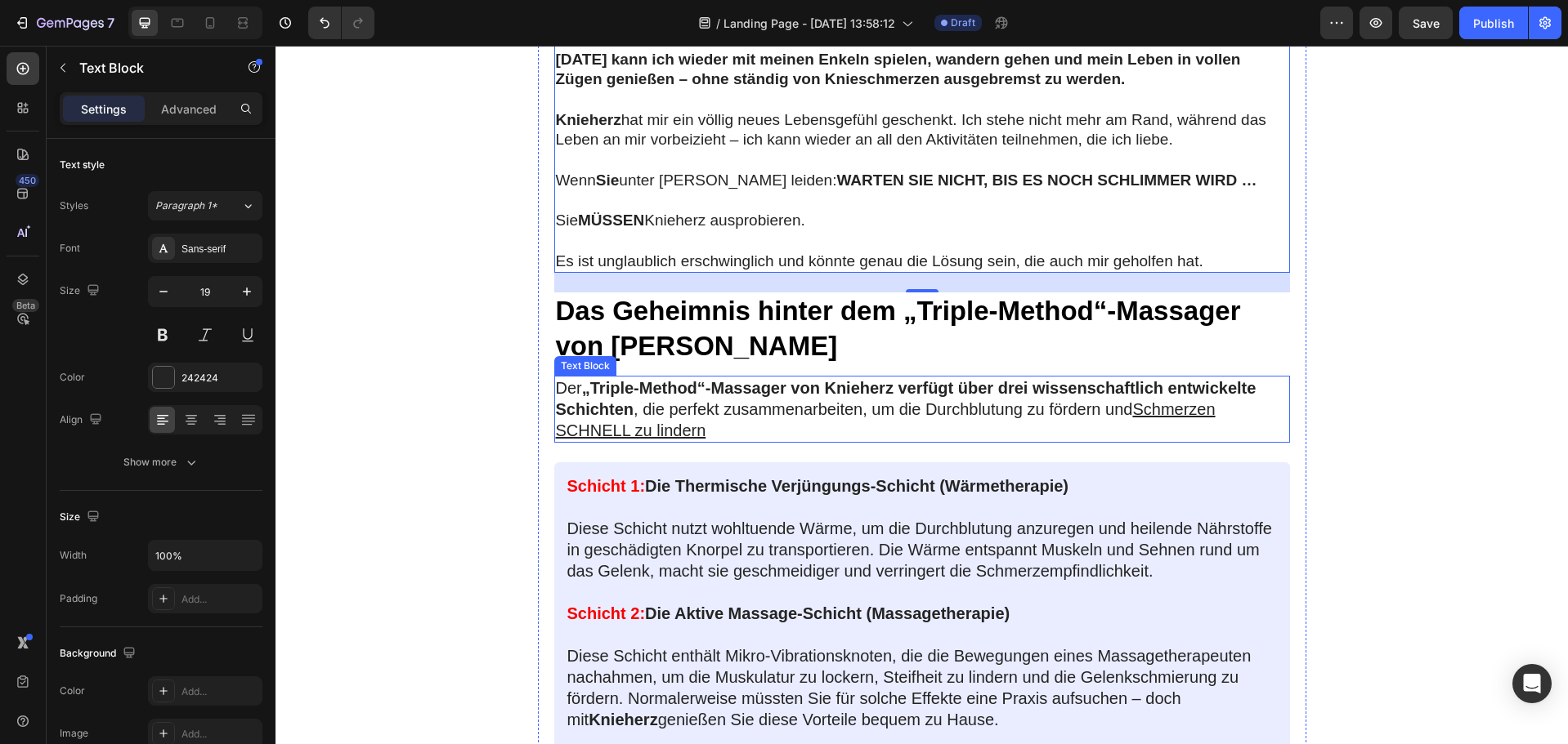
scroll to position [3456, 0]
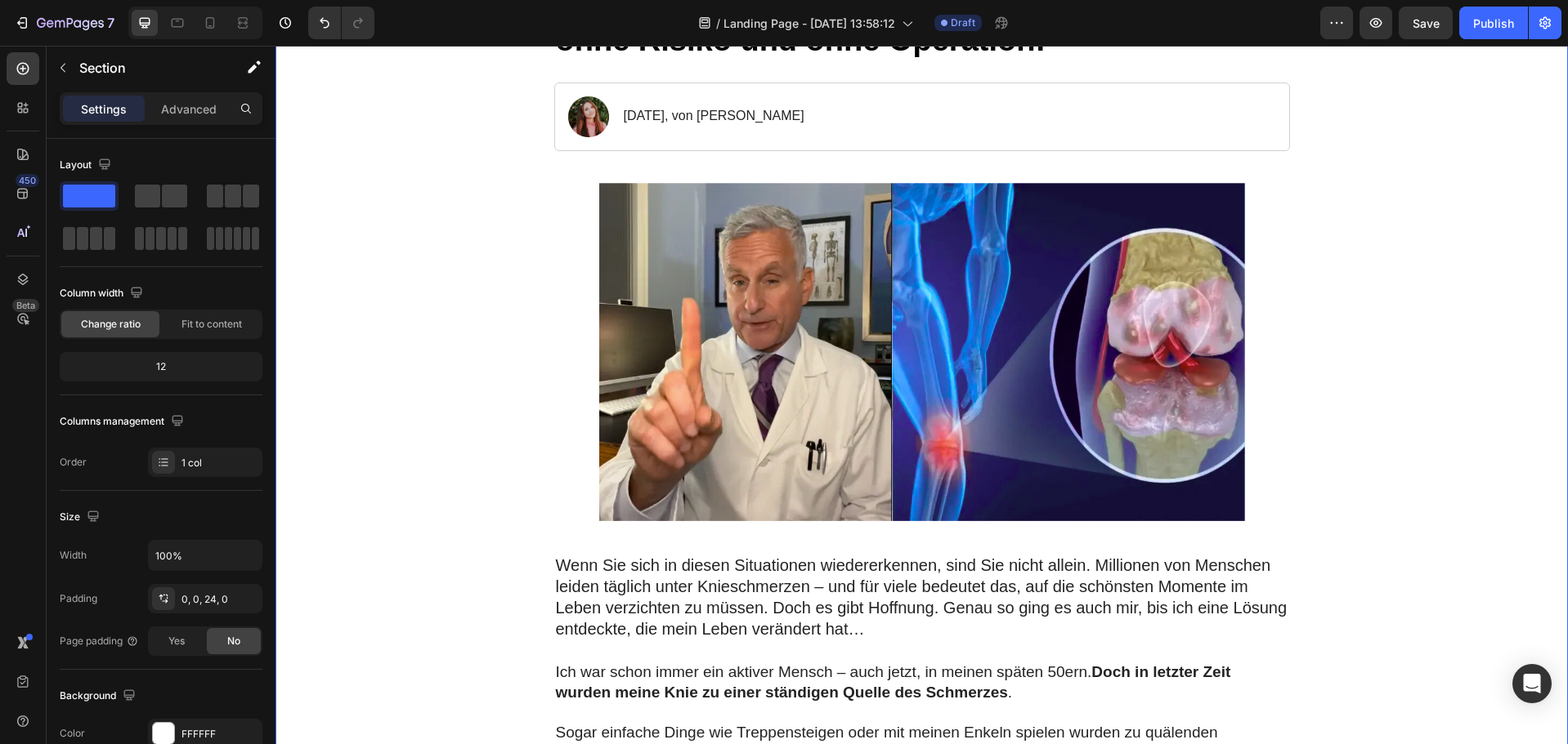
scroll to position [327, 0]
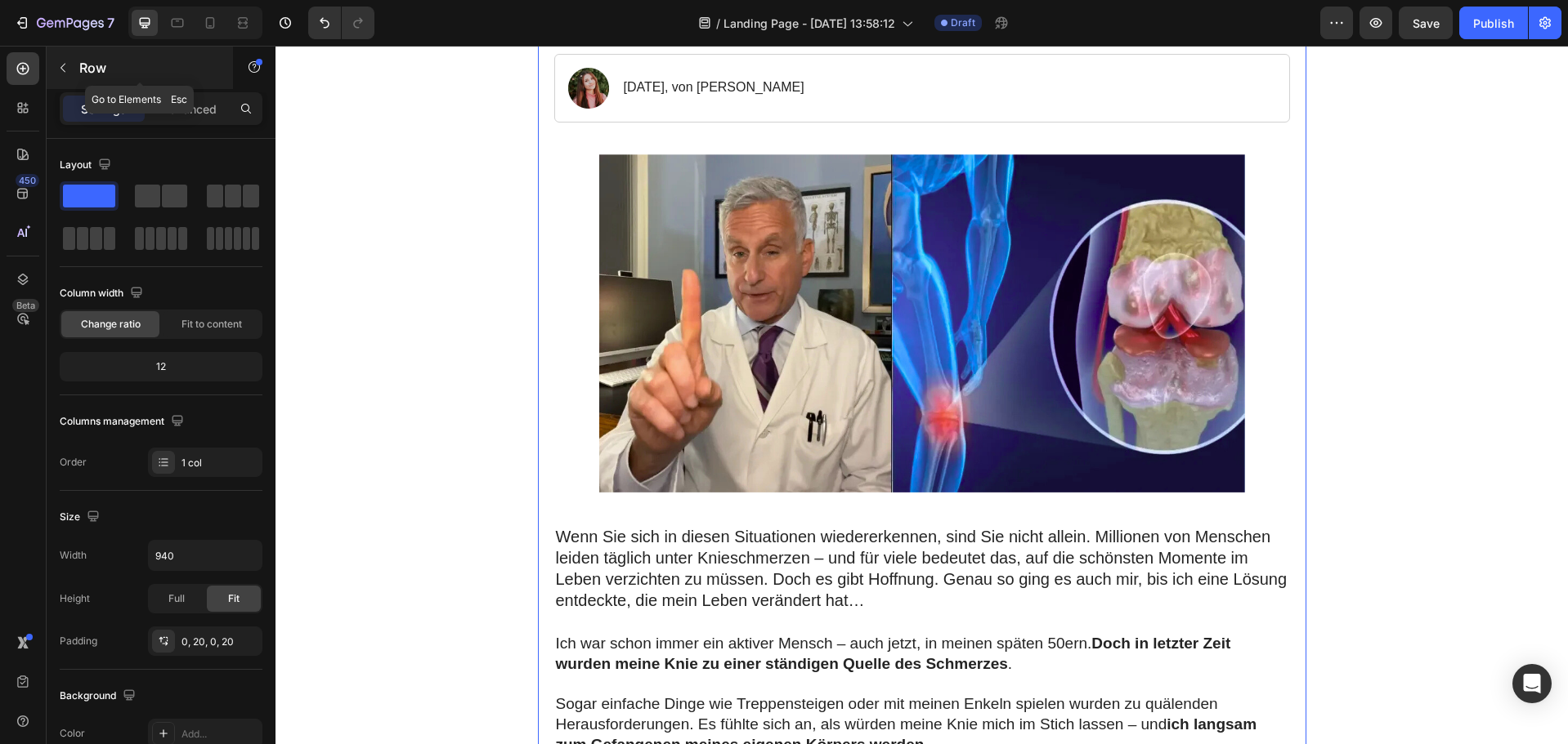
click at [63, 65] on icon "button" at bounding box center [63, 69] width 5 height 9
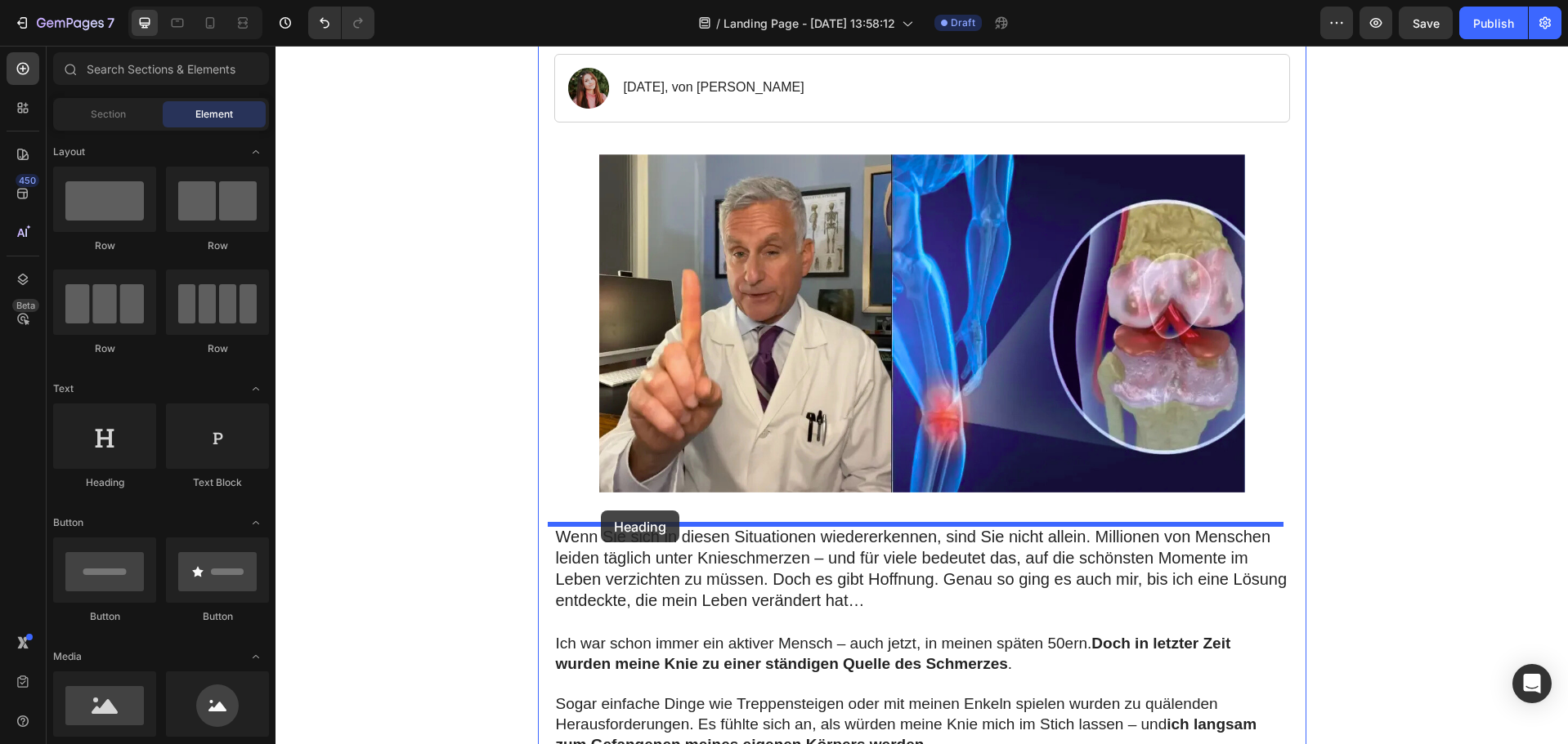
drag, startPoint x: 444, startPoint y: 480, endPoint x: 601, endPoint y: 510, distance: 159.8
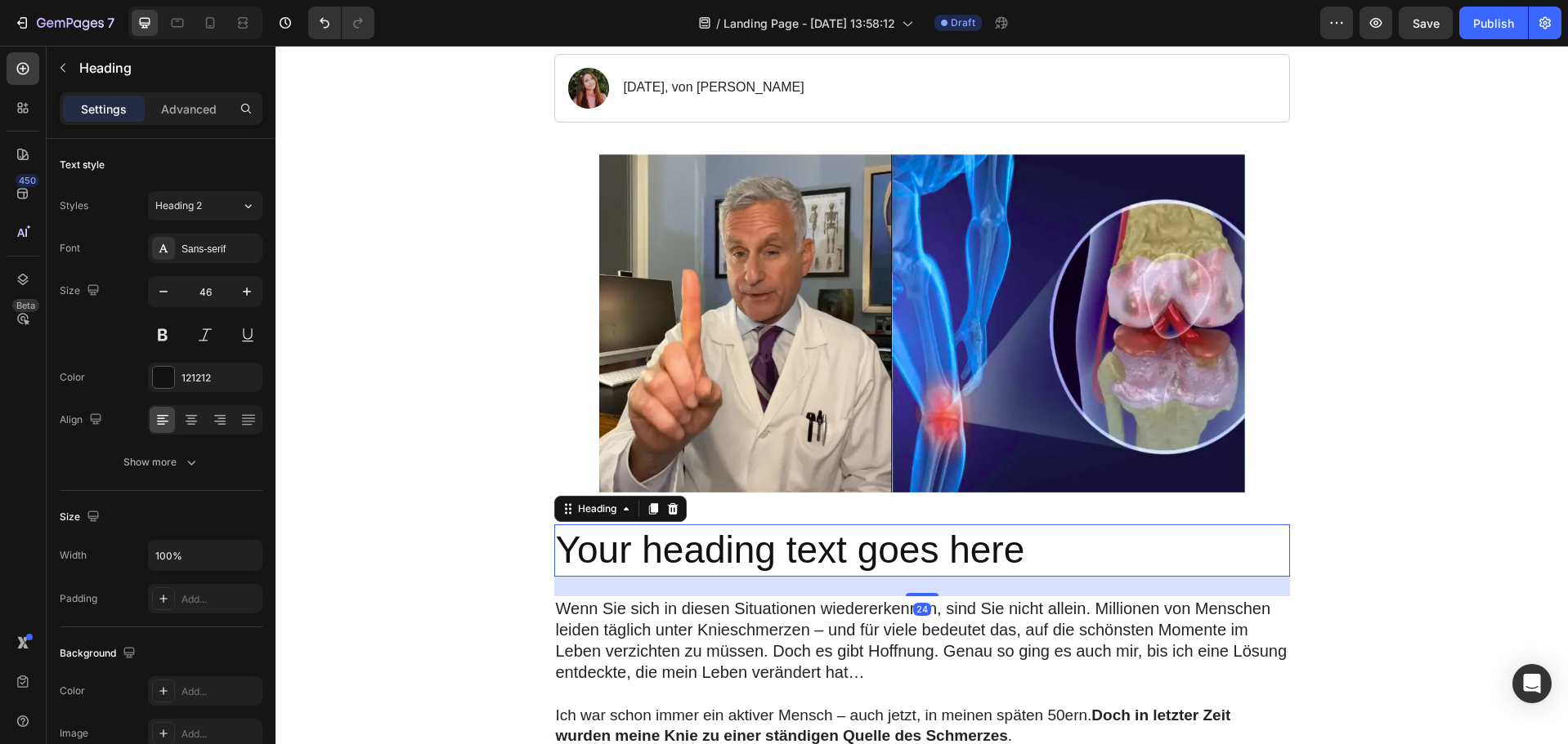
click at [1063, 542] on h2 "Your heading text goes here" at bounding box center [922, 551] width 736 height 53
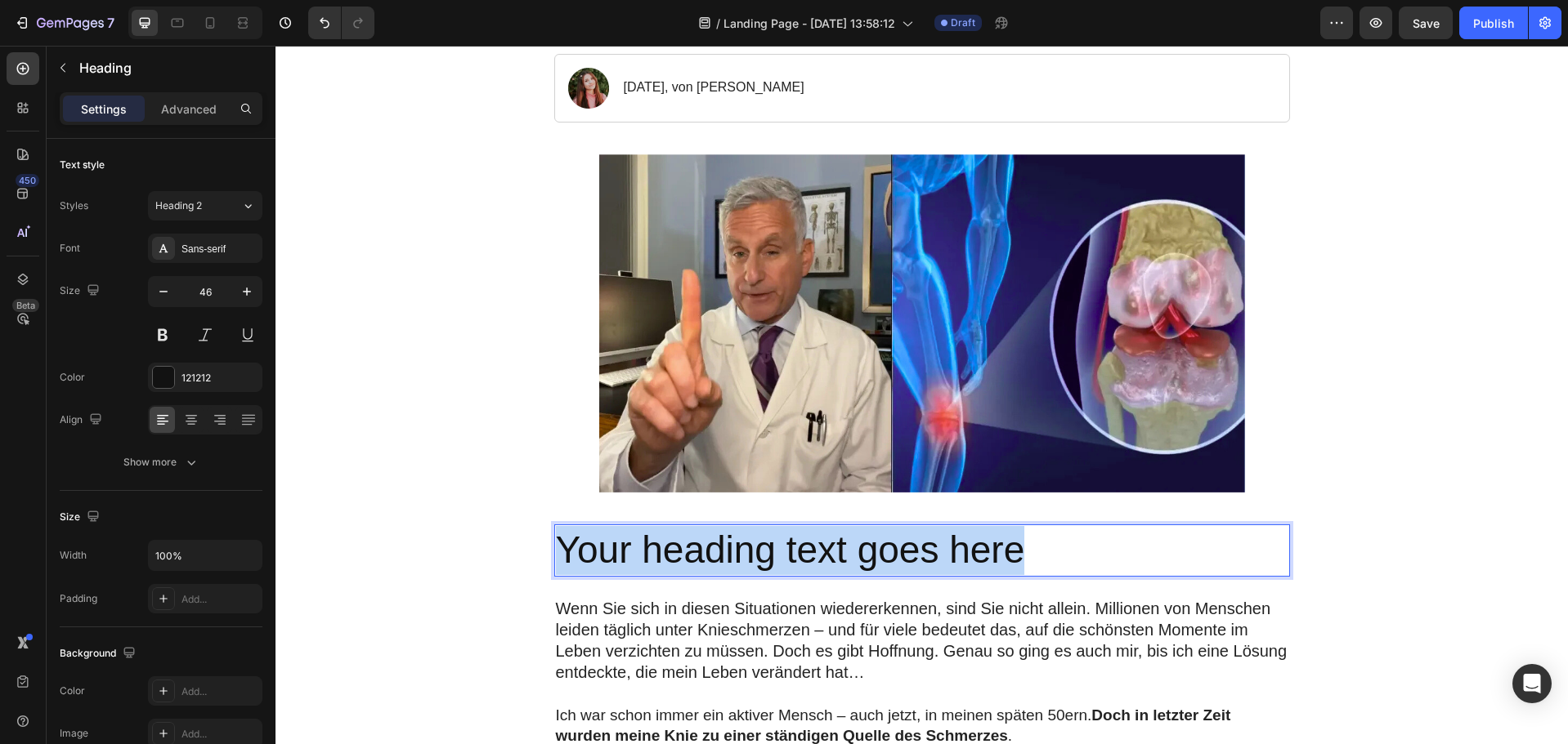
drag, startPoint x: 1053, startPoint y: 543, endPoint x: 555, endPoint y: 539, distance: 498.0
click at [556, 545] on p "Your heading text goes here" at bounding box center [922, 551] width 732 height 49
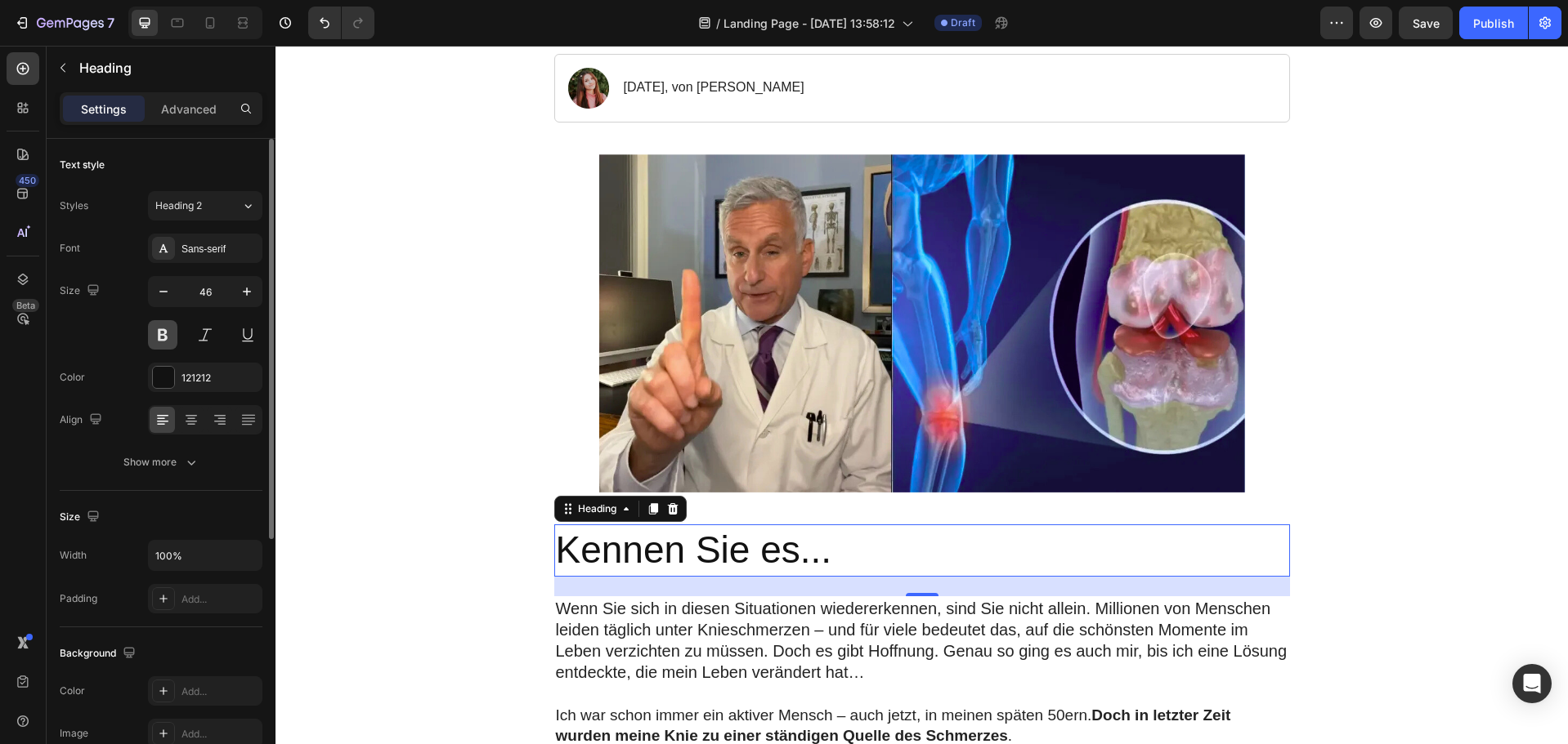
click at [166, 335] on button at bounding box center [162, 335] width 29 height 29
click at [170, 287] on icon "button" at bounding box center [163, 292] width 17 height 17
click at [169, 288] on icon "button" at bounding box center [163, 292] width 17 height 17
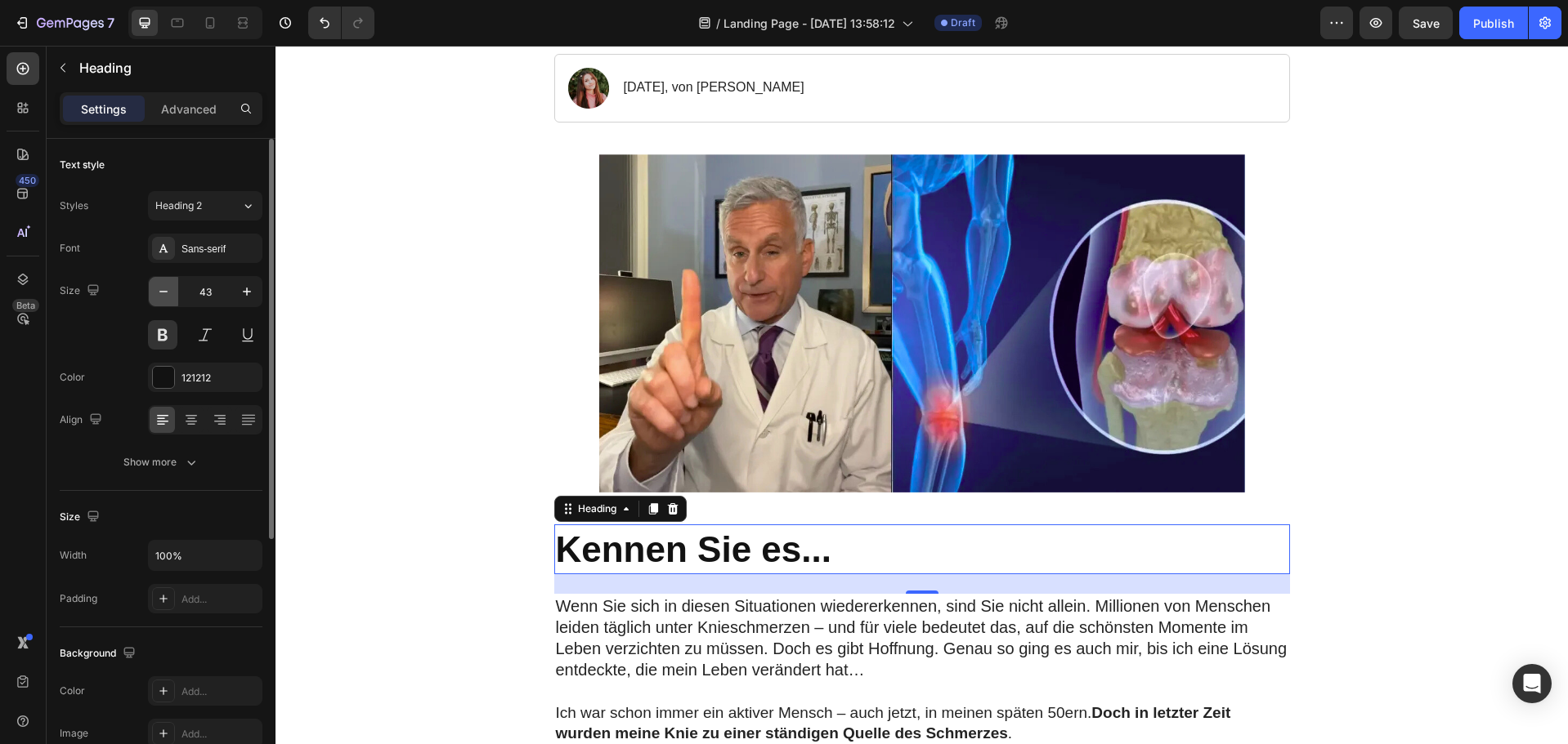
click at [169, 288] on icon "button" at bounding box center [163, 292] width 17 height 17
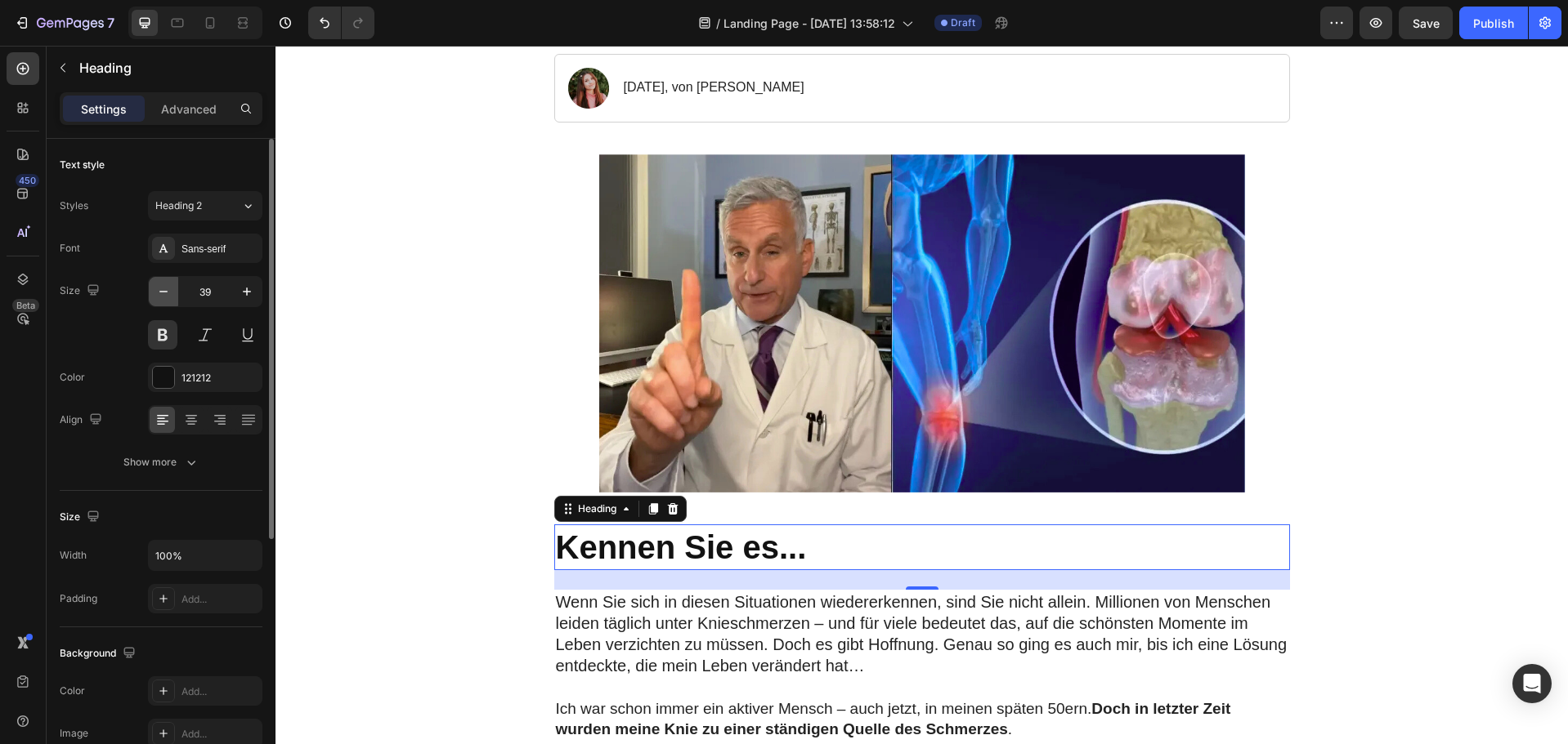
click at [169, 288] on icon "button" at bounding box center [163, 292] width 17 height 17
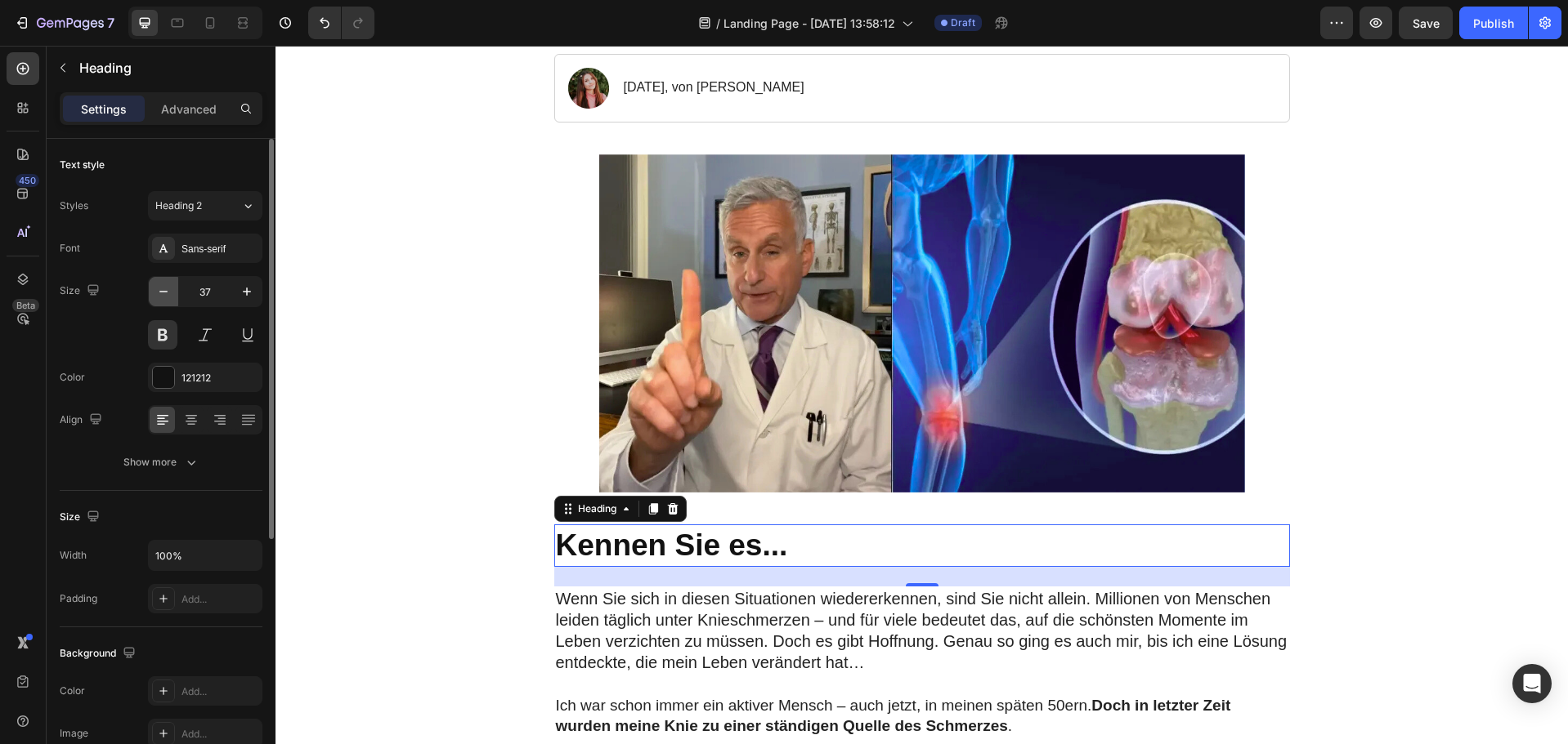
click at [169, 288] on icon "button" at bounding box center [163, 292] width 17 height 17
type input "36"
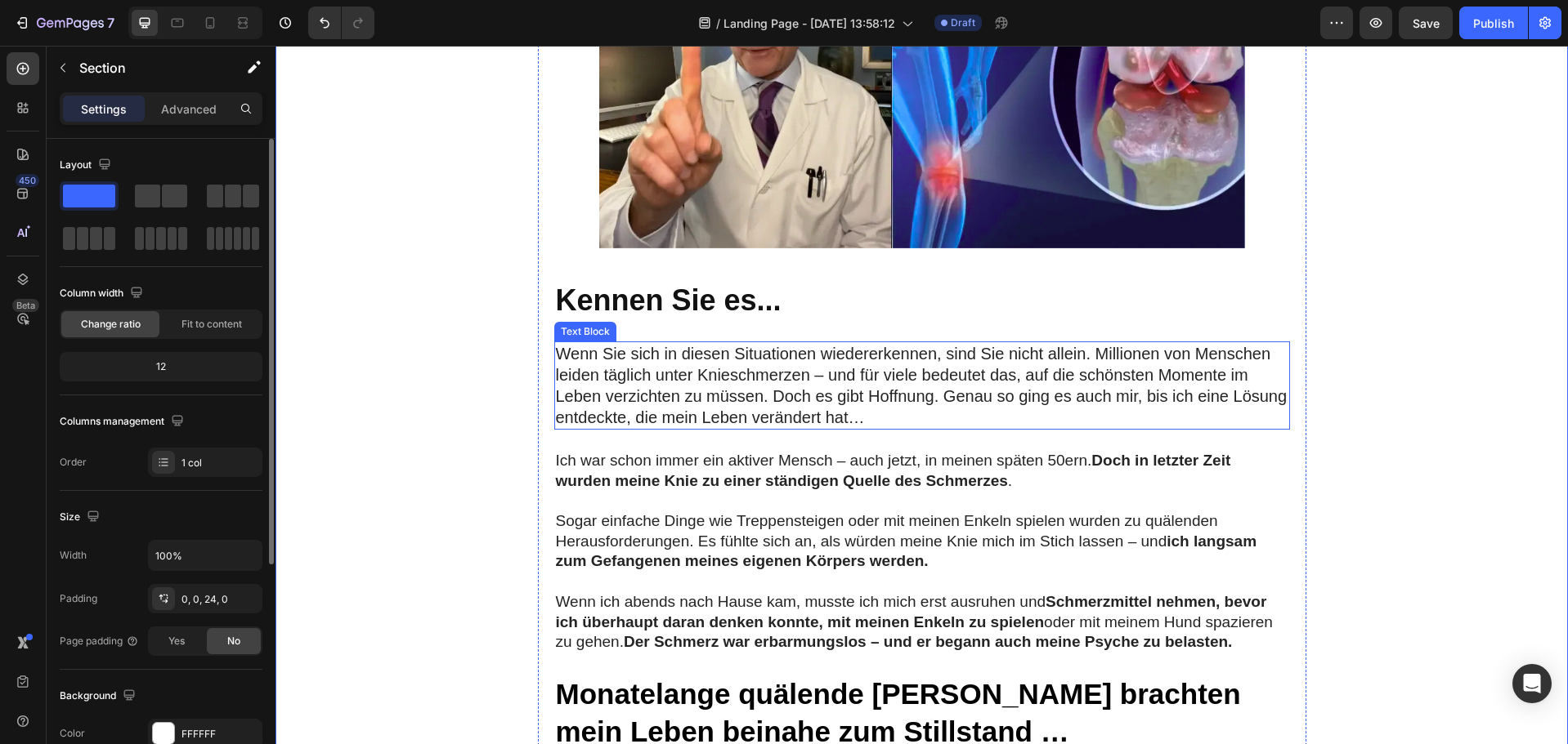
scroll to position [408, 0]
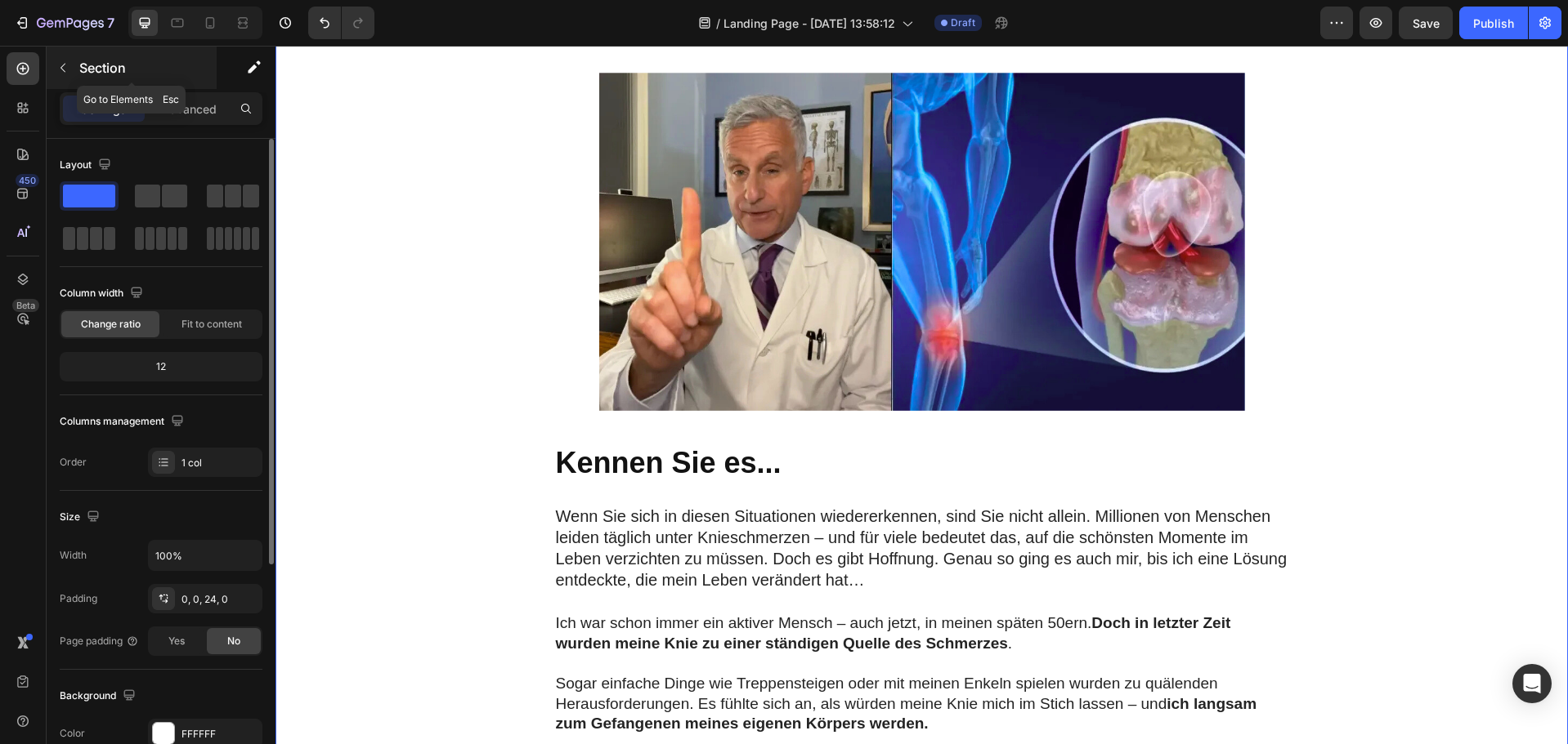
click at [64, 66] on icon "button" at bounding box center [62, 68] width 13 height 13
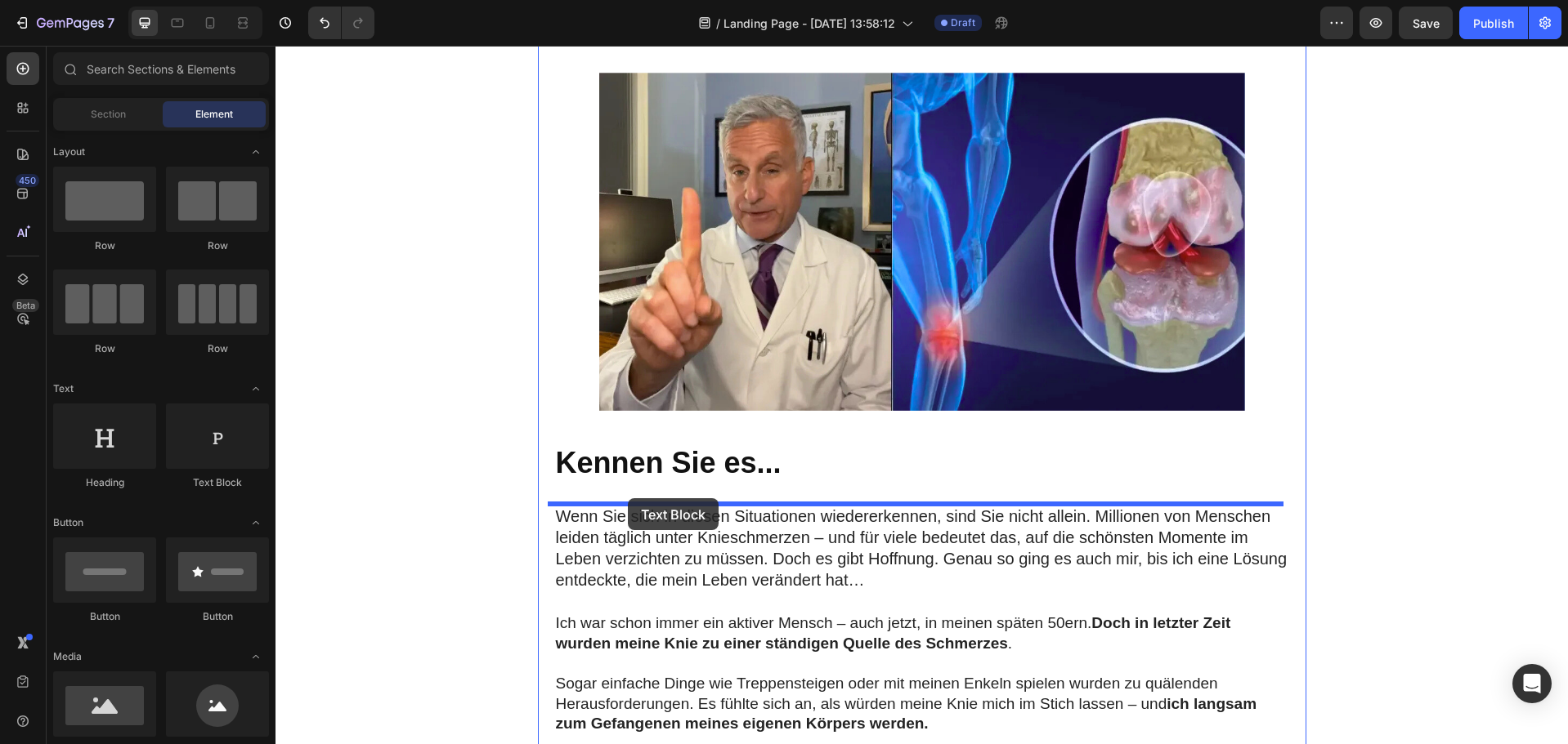
drag, startPoint x: 486, startPoint y: 504, endPoint x: 628, endPoint y: 498, distance: 142.1
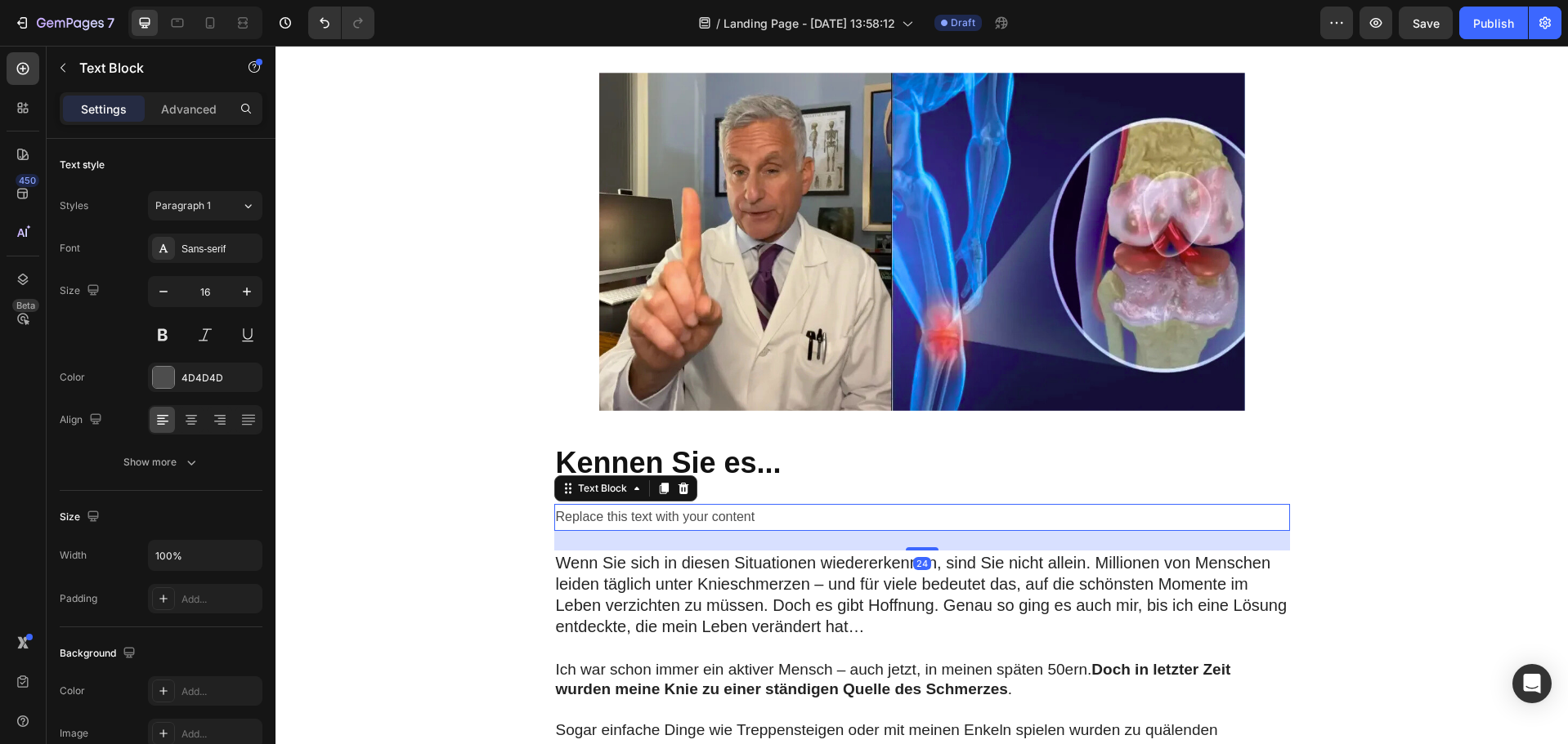
click at [748, 518] on div "Replace this text with your content" at bounding box center [922, 517] width 736 height 27
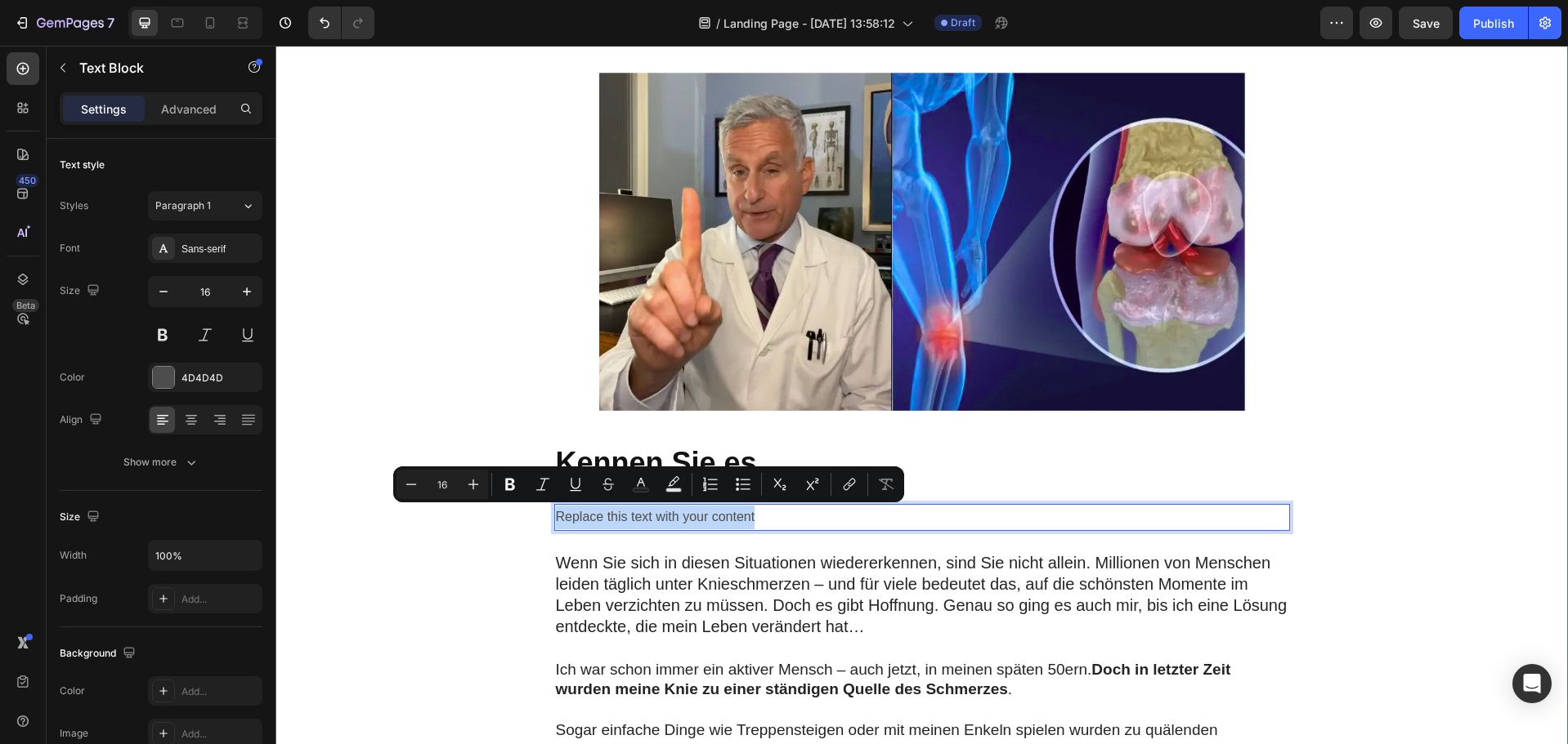
drag, startPoint x: 770, startPoint y: 514, endPoint x: 469, endPoint y: 505, distance: 301.1
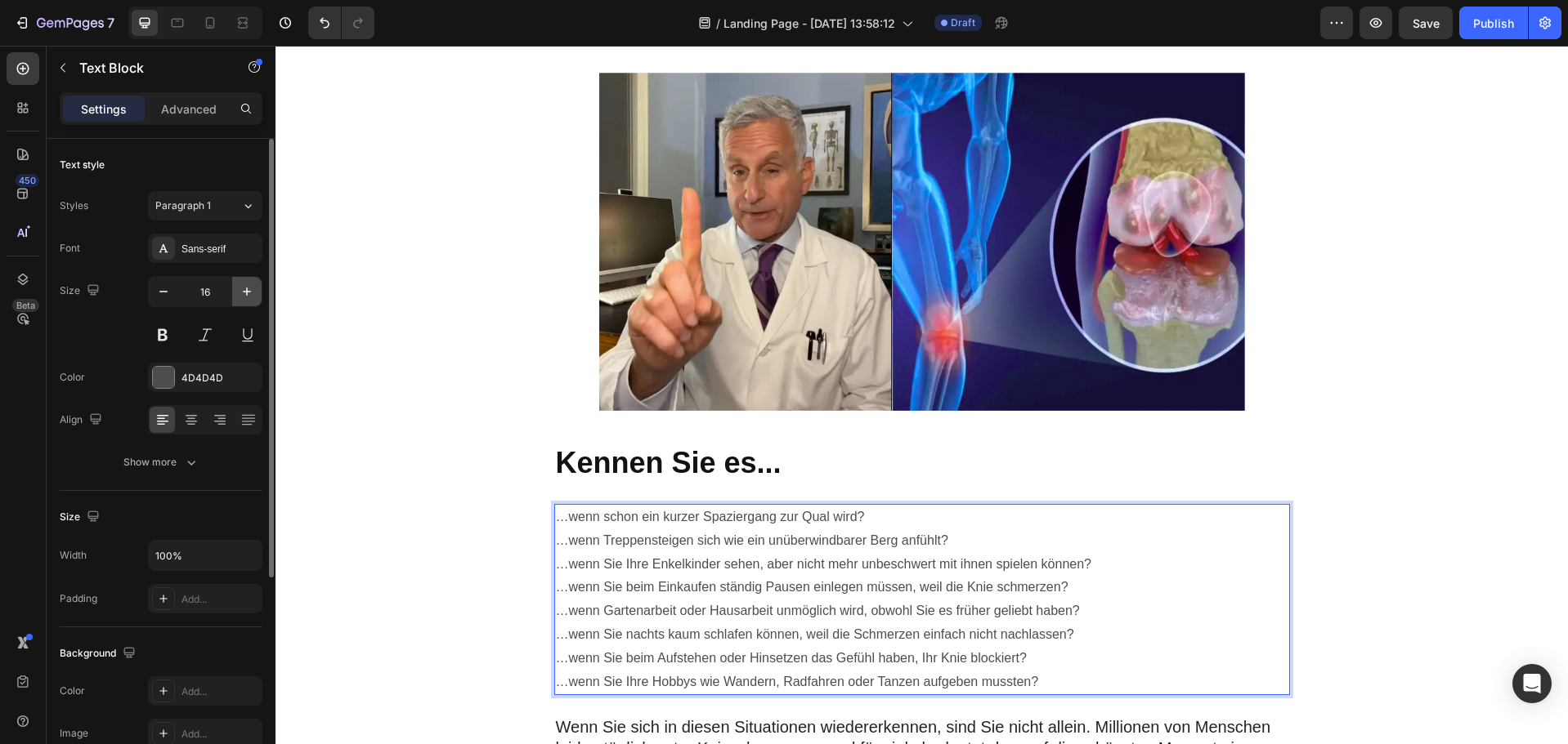
click at [243, 293] on icon "button" at bounding box center [247, 292] width 17 height 17
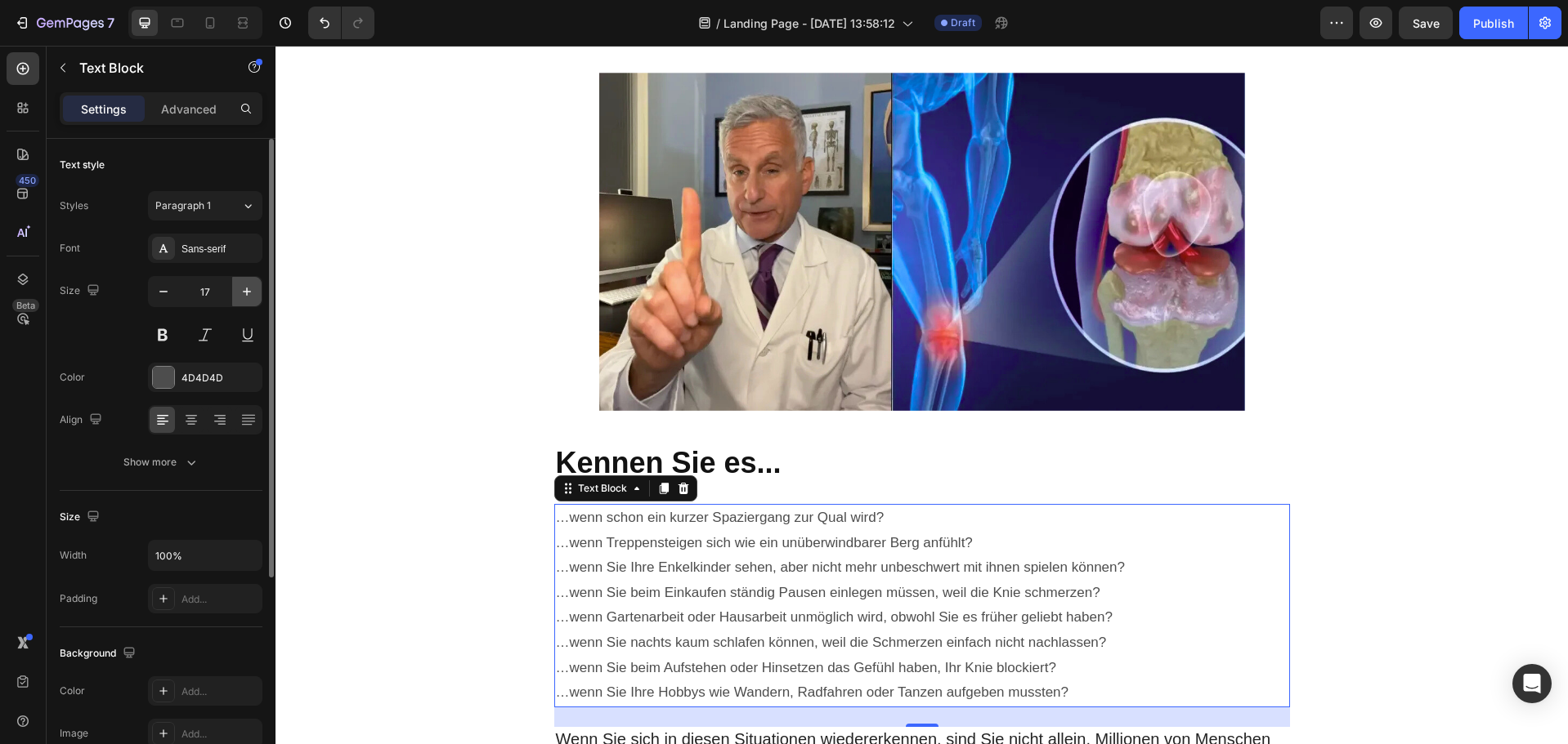
click at [243, 293] on icon "button" at bounding box center [247, 292] width 17 height 17
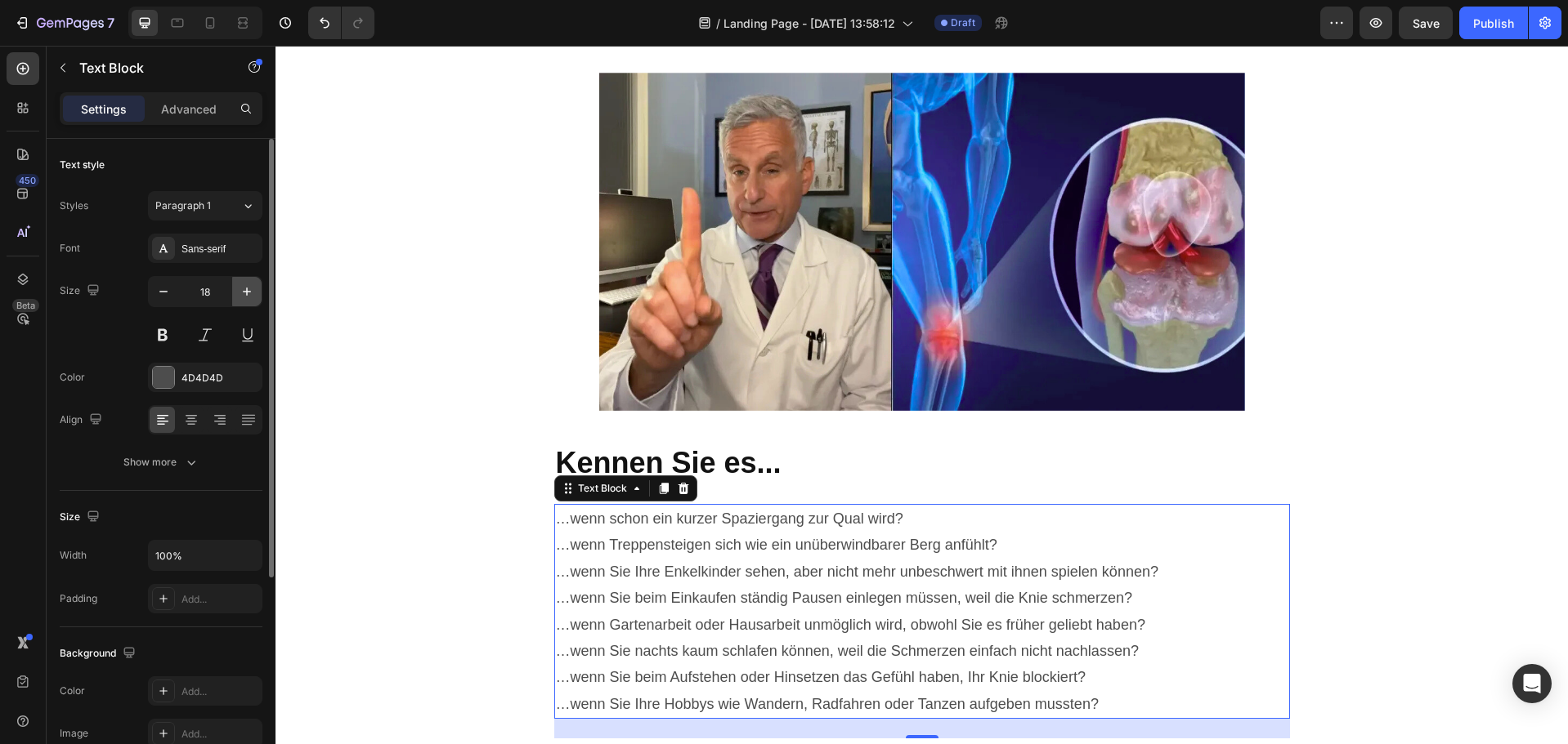
click at [243, 293] on icon "button" at bounding box center [247, 292] width 17 height 17
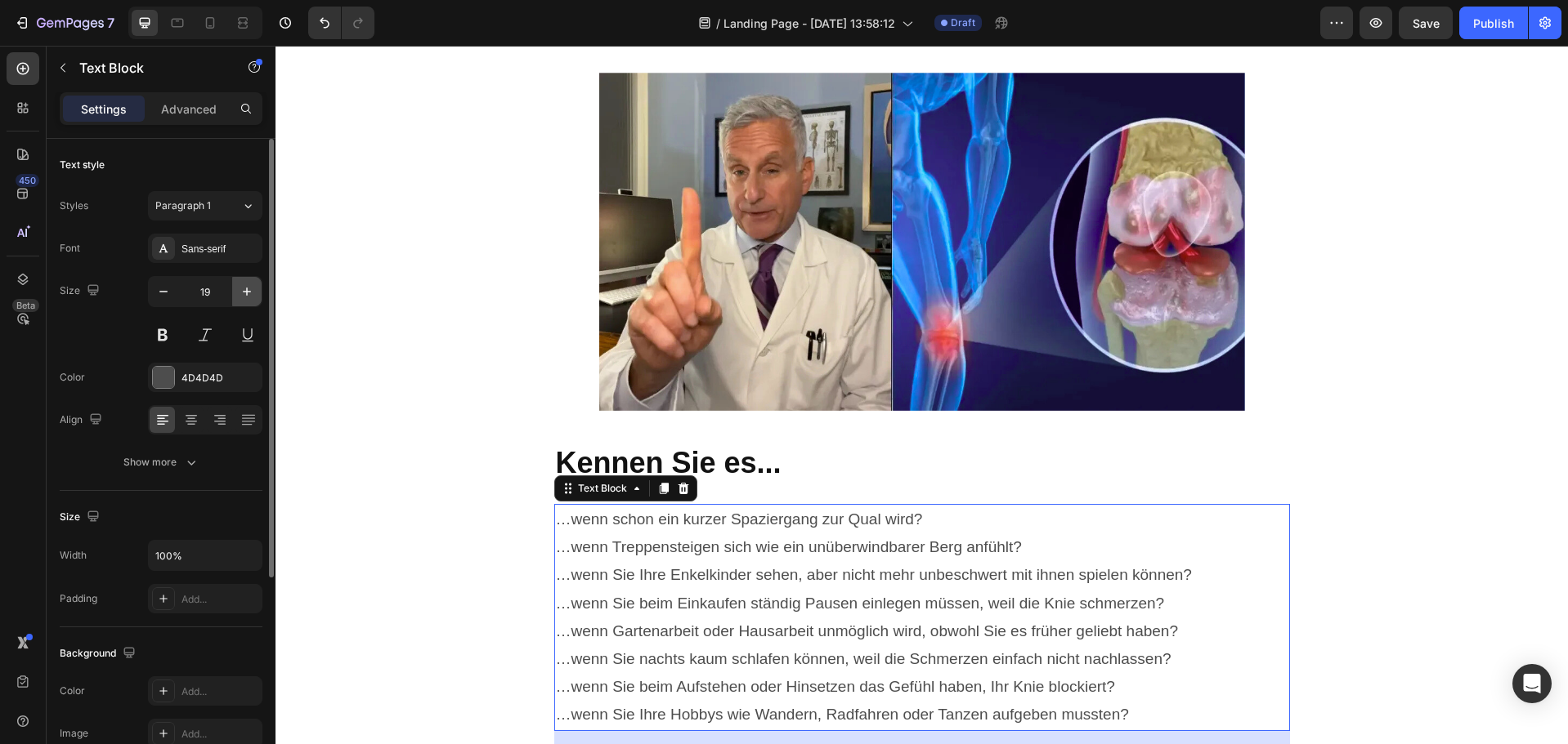
click at [243, 293] on icon "button" at bounding box center [247, 292] width 17 height 17
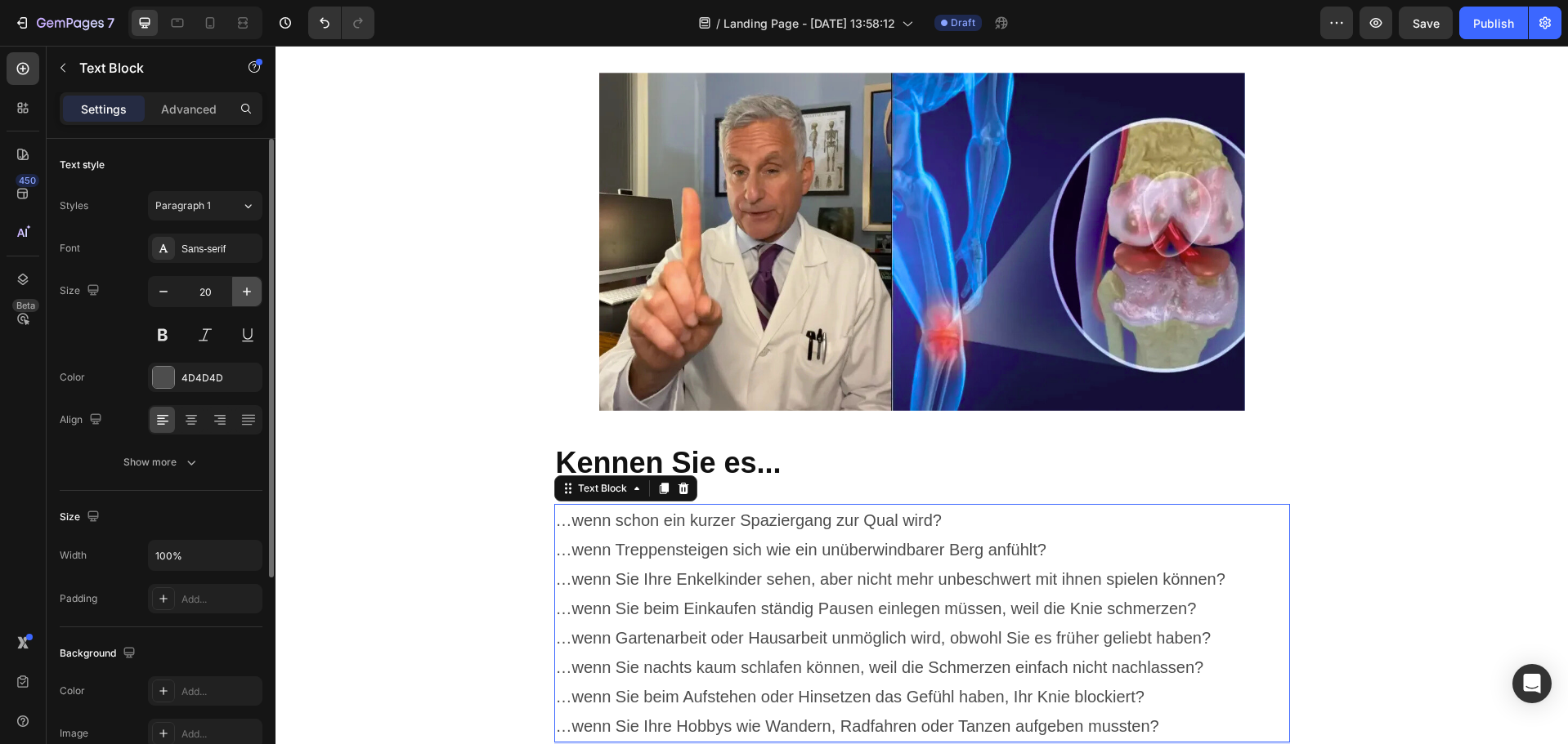
click at [243, 293] on icon "button" at bounding box center [247, 292] width 17 height 17
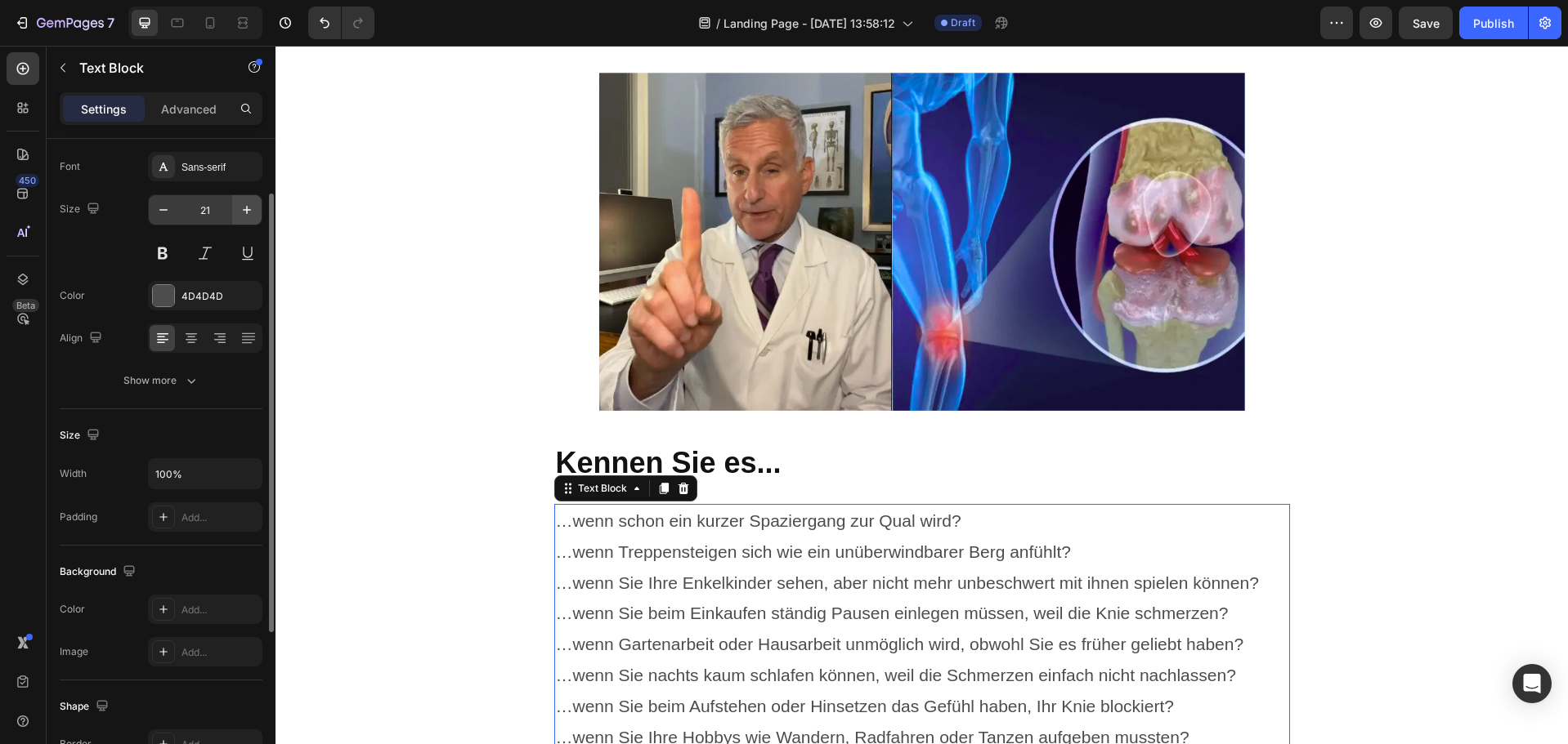
scroll to position [0, 0]
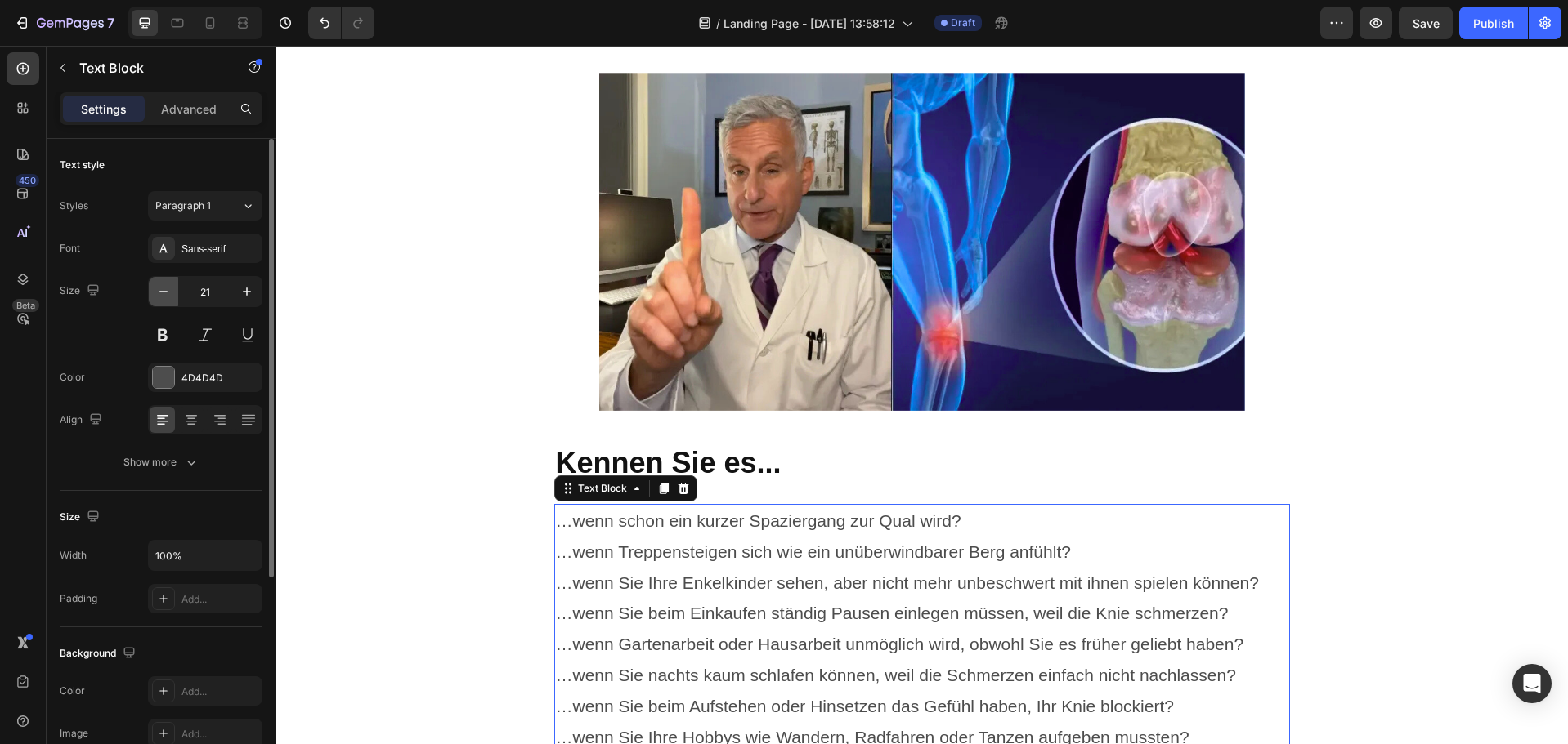
click at [174, 291] on button "button" at bounding box center [163, 291] width 29 height 29
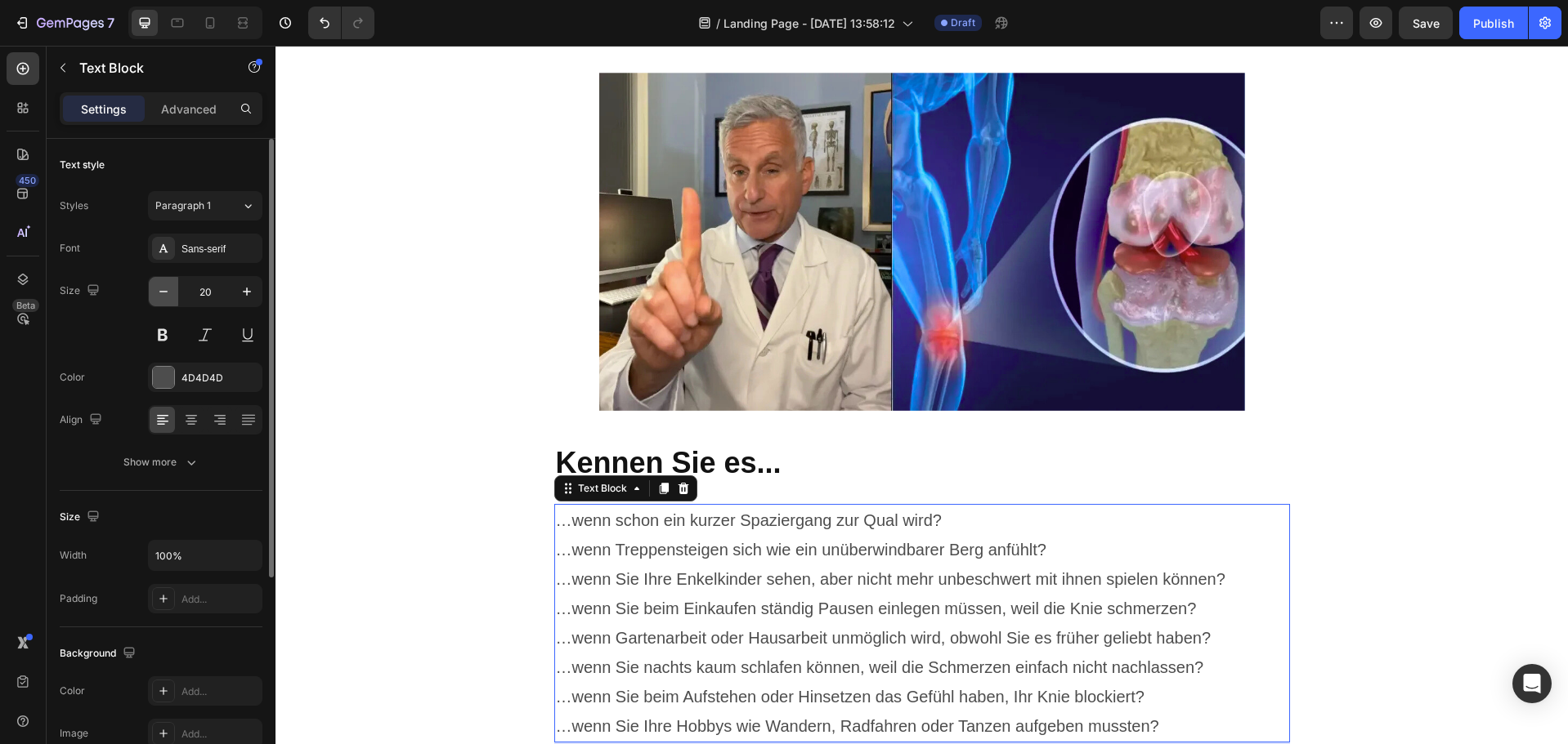
type input "19"
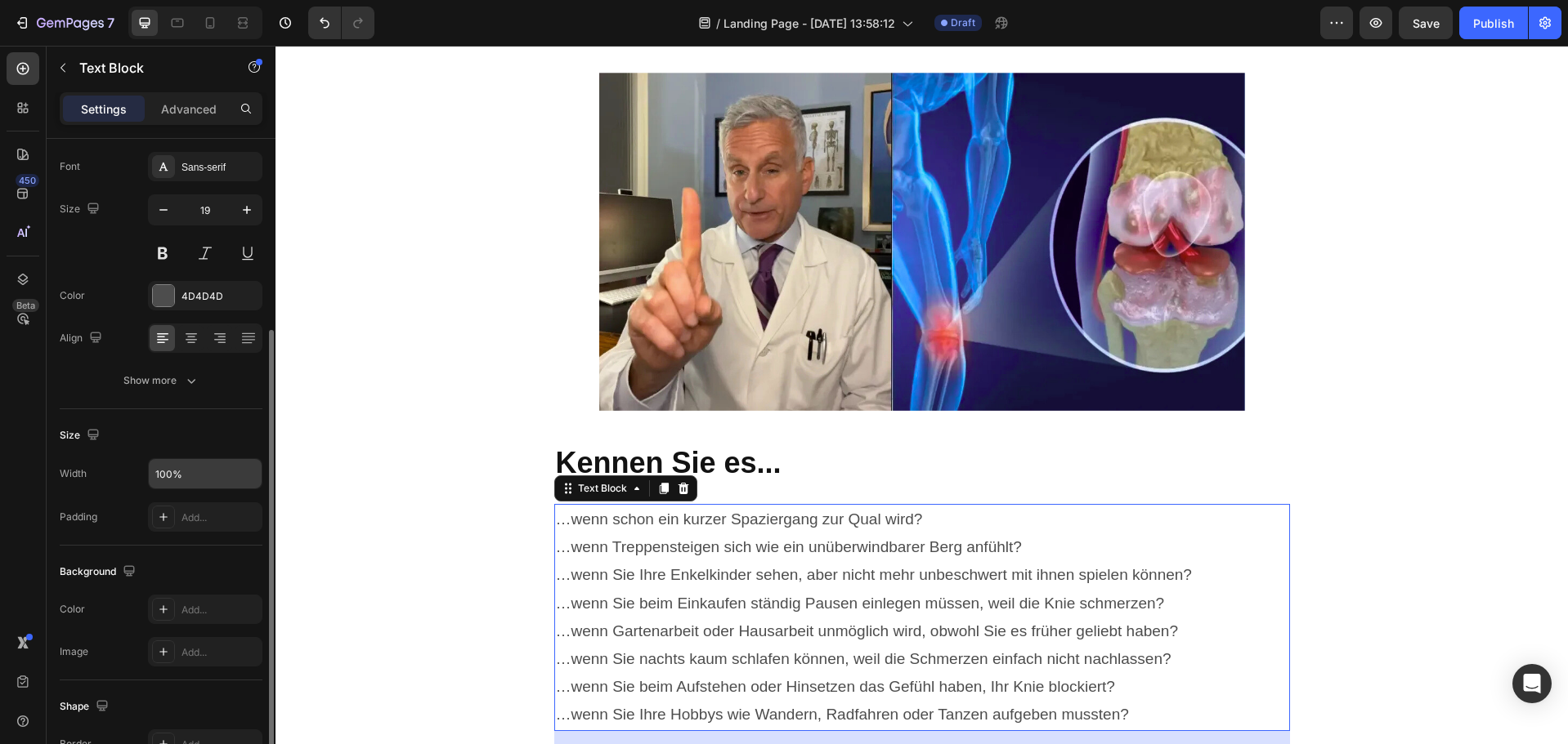
scroll to position [163, 0]
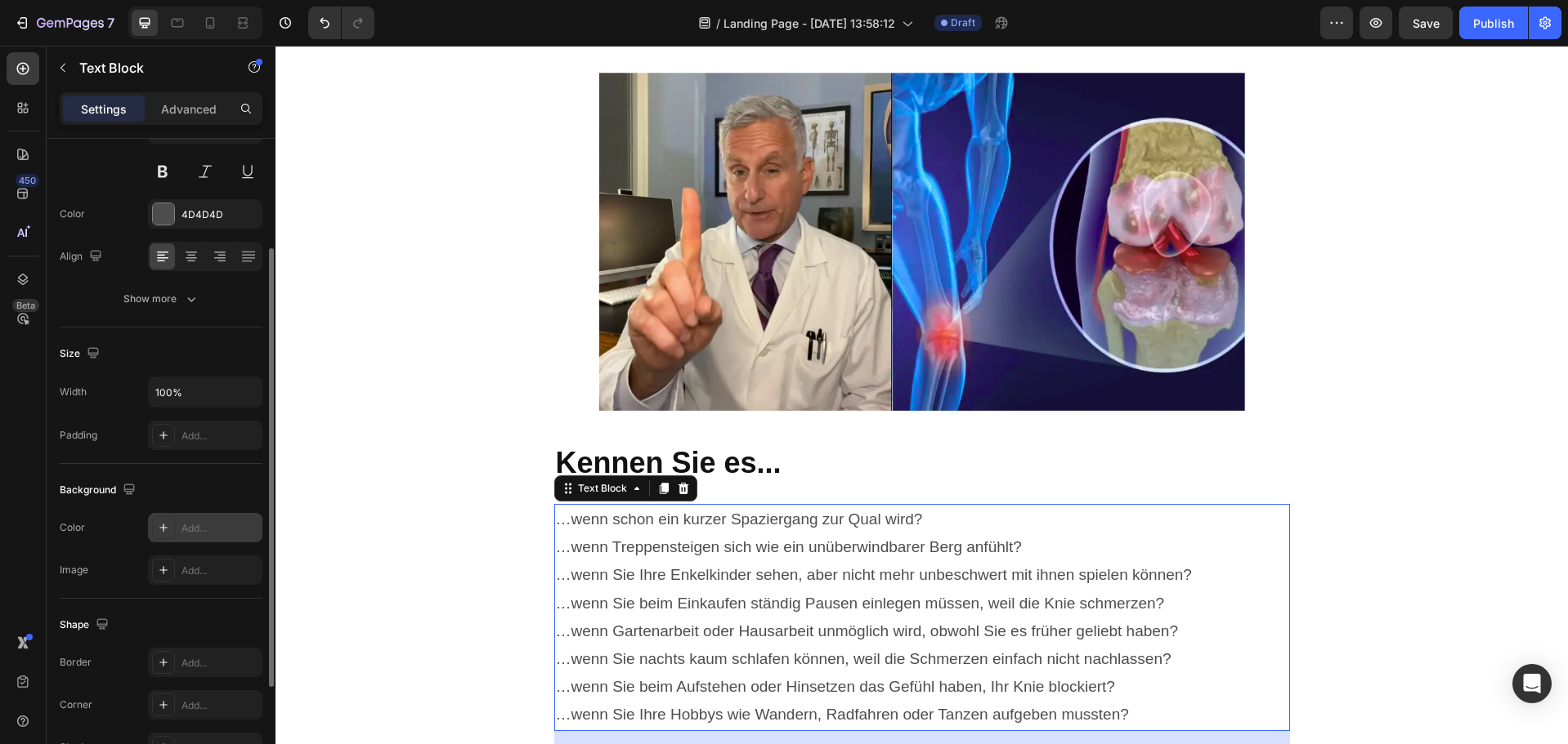
click at [167, 526] on icon at bounding box center [163, 527] width 13 height 13
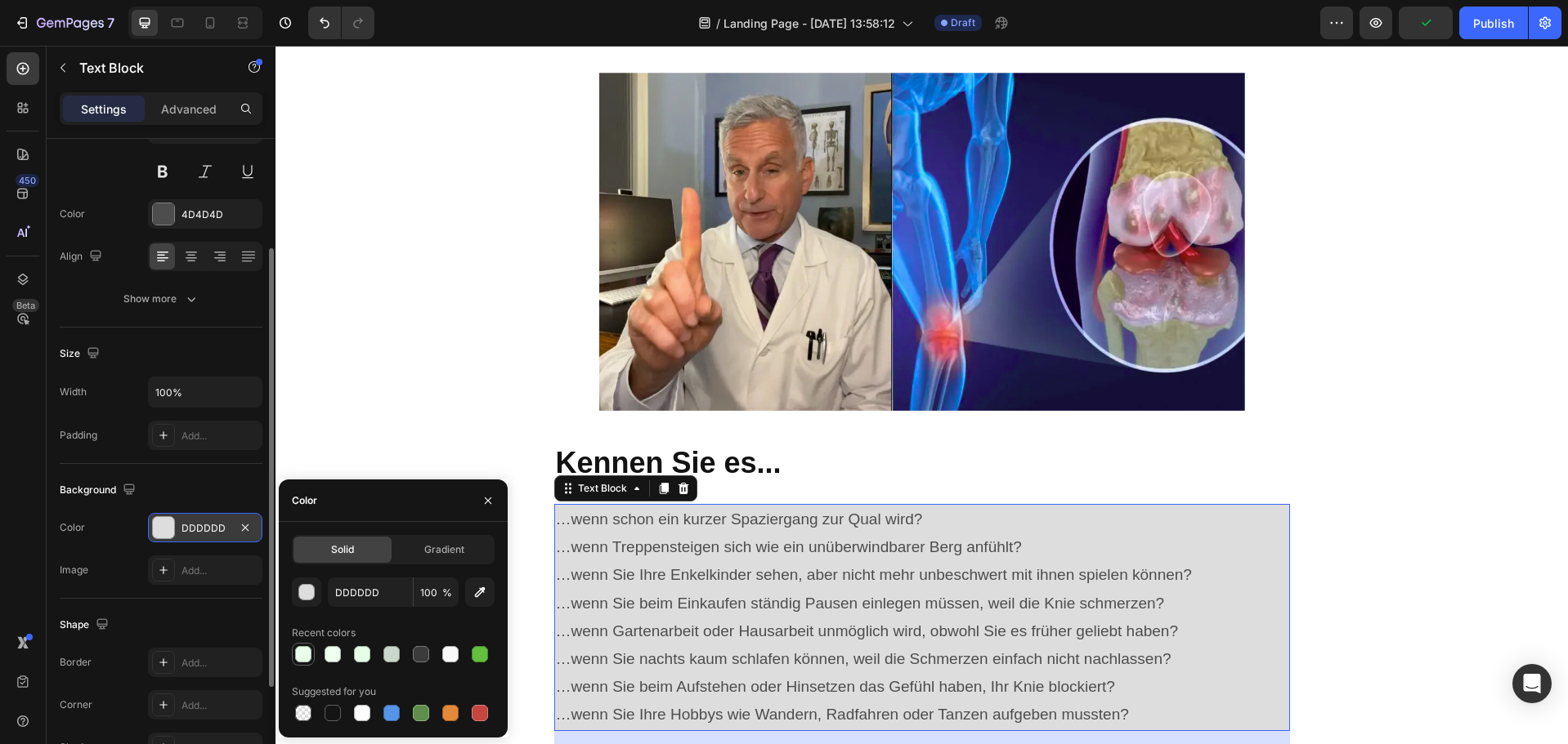
click at [307, 652] on div at bounding box center [303, 654] width 17 height 17
type input "E8FFE9"
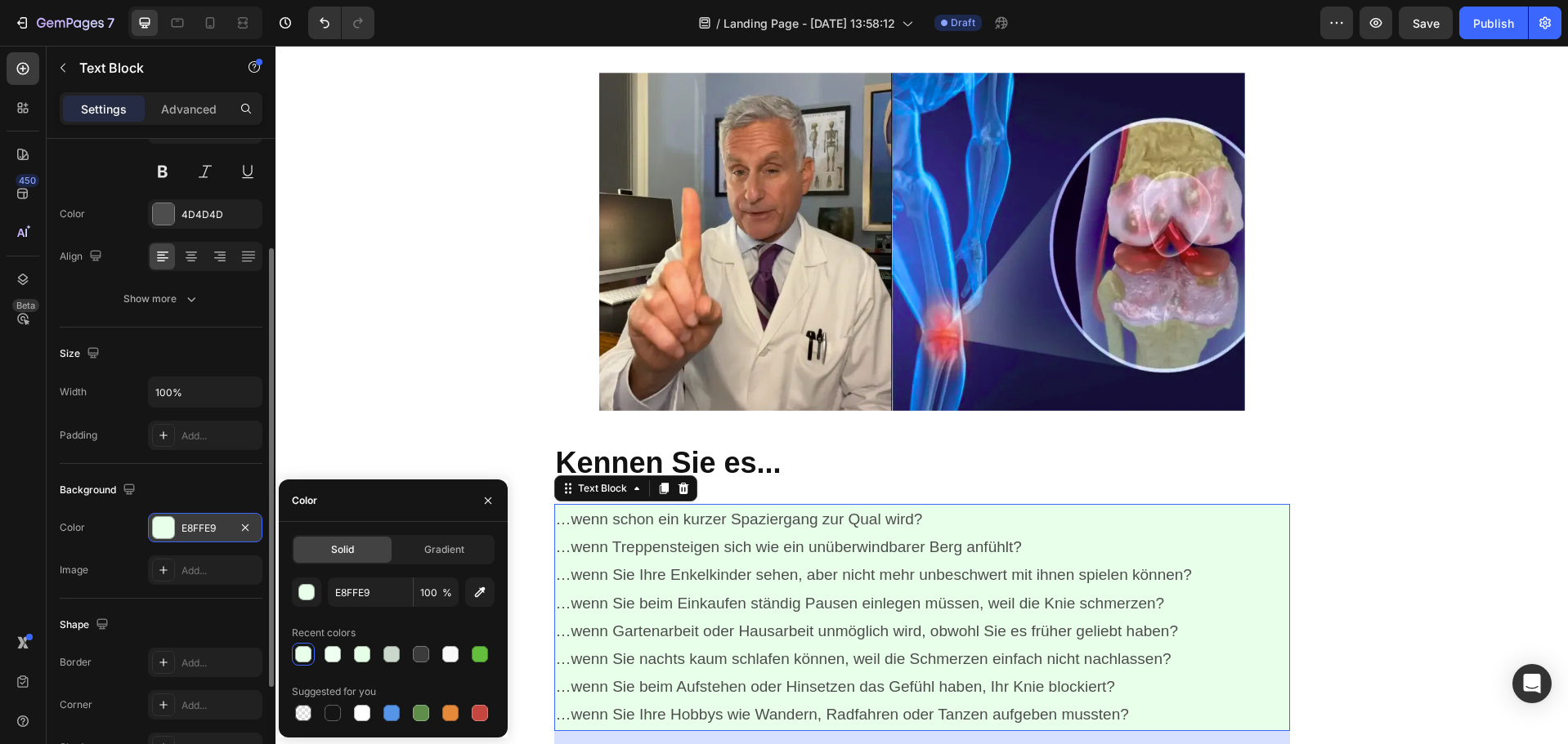
scroll to position [245, 0]
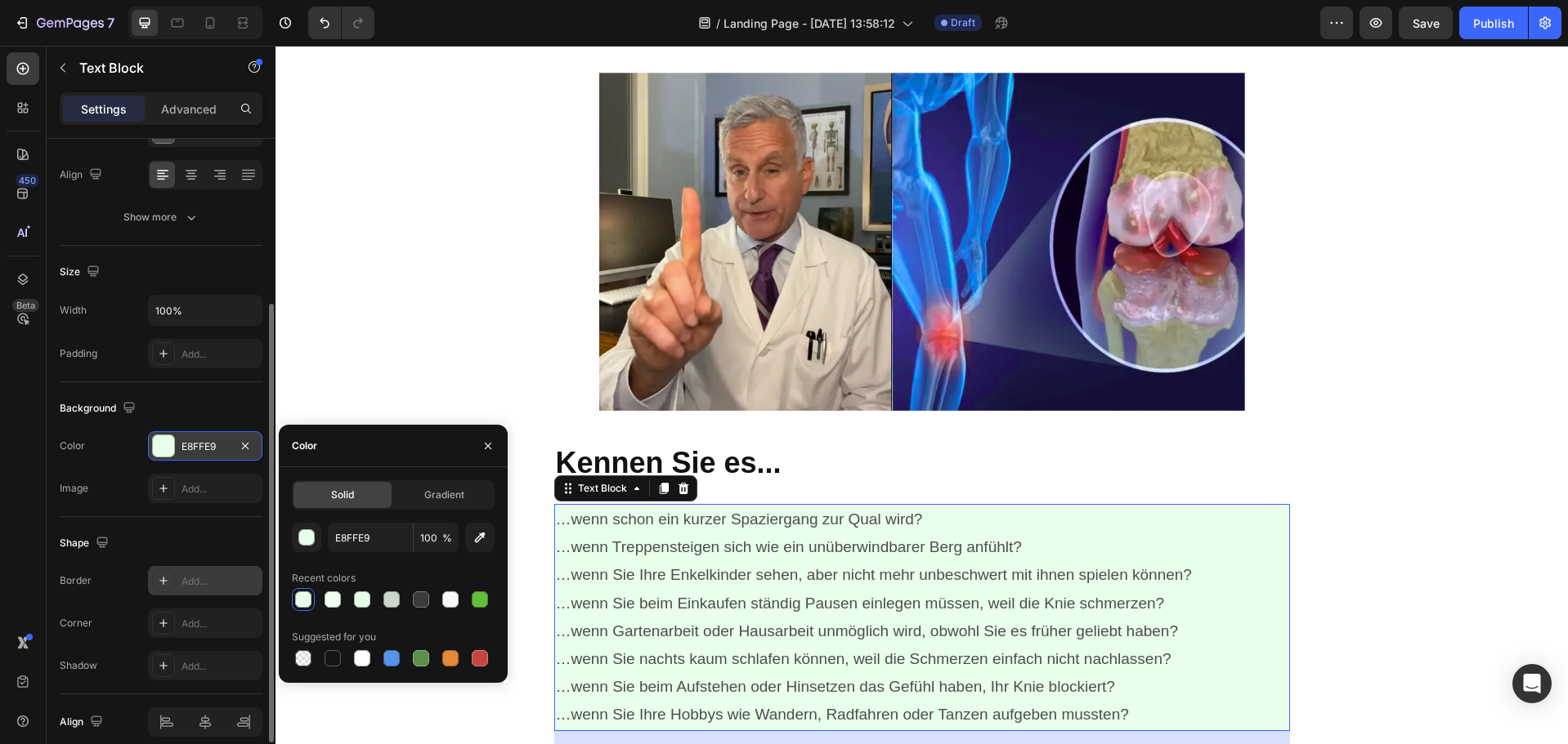
click at [164, 577] on icon at bounding box center [163, 581] width 13 height 13
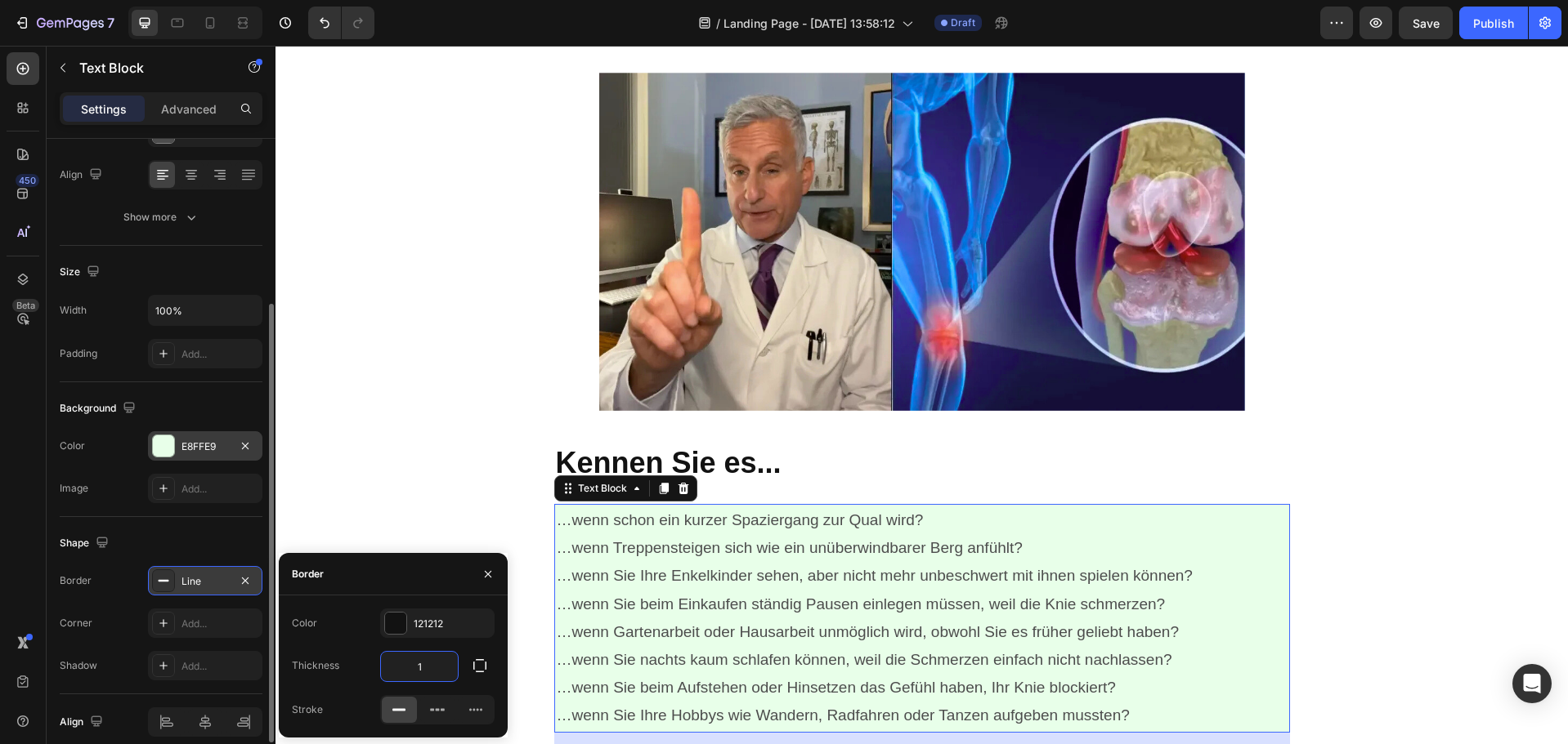
click at [427, 666] on input "1" at bounding box center [418, 666] width 76 height 29
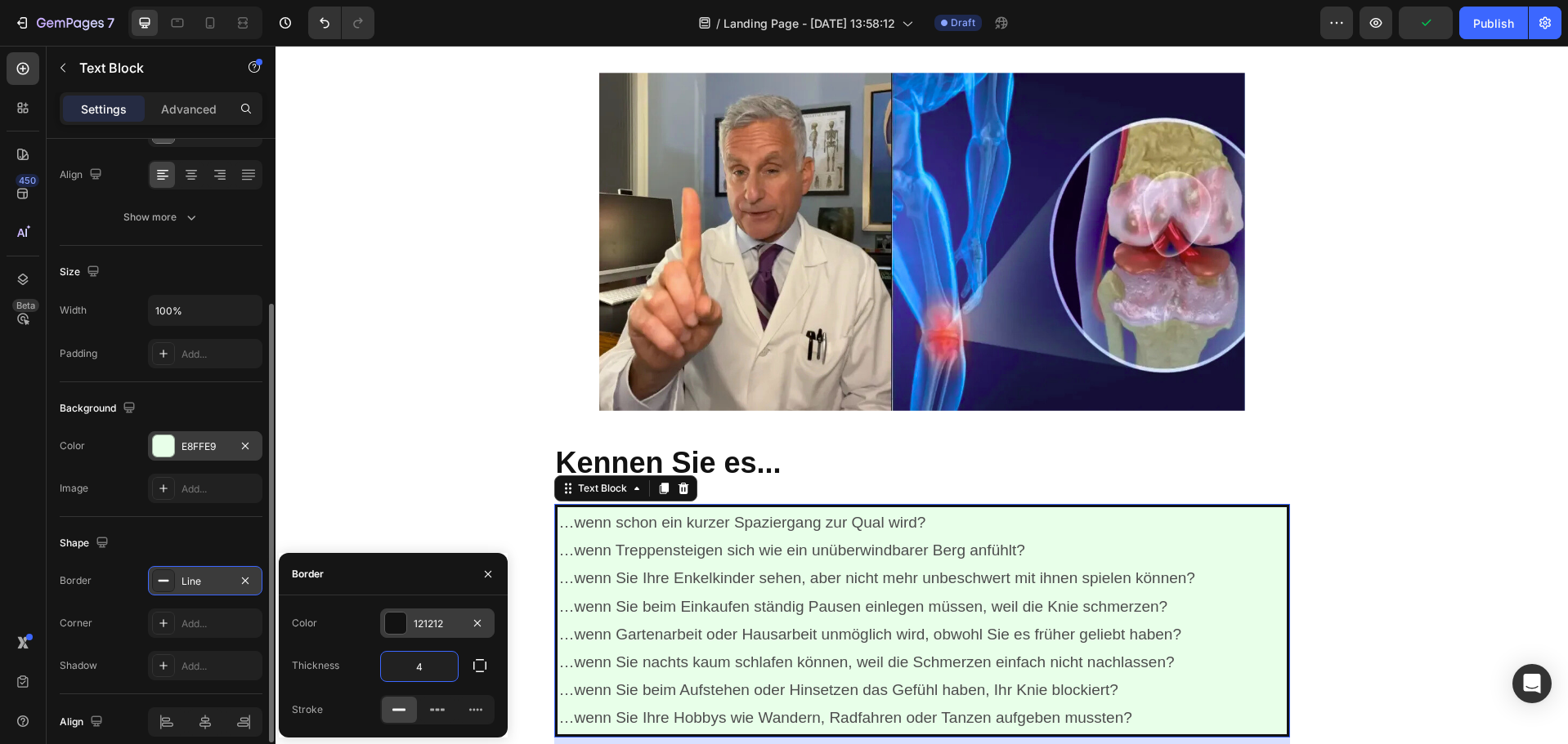
type input "4"
click at [389, 617] on div at bounding box center [396, 624] width 21 height 21
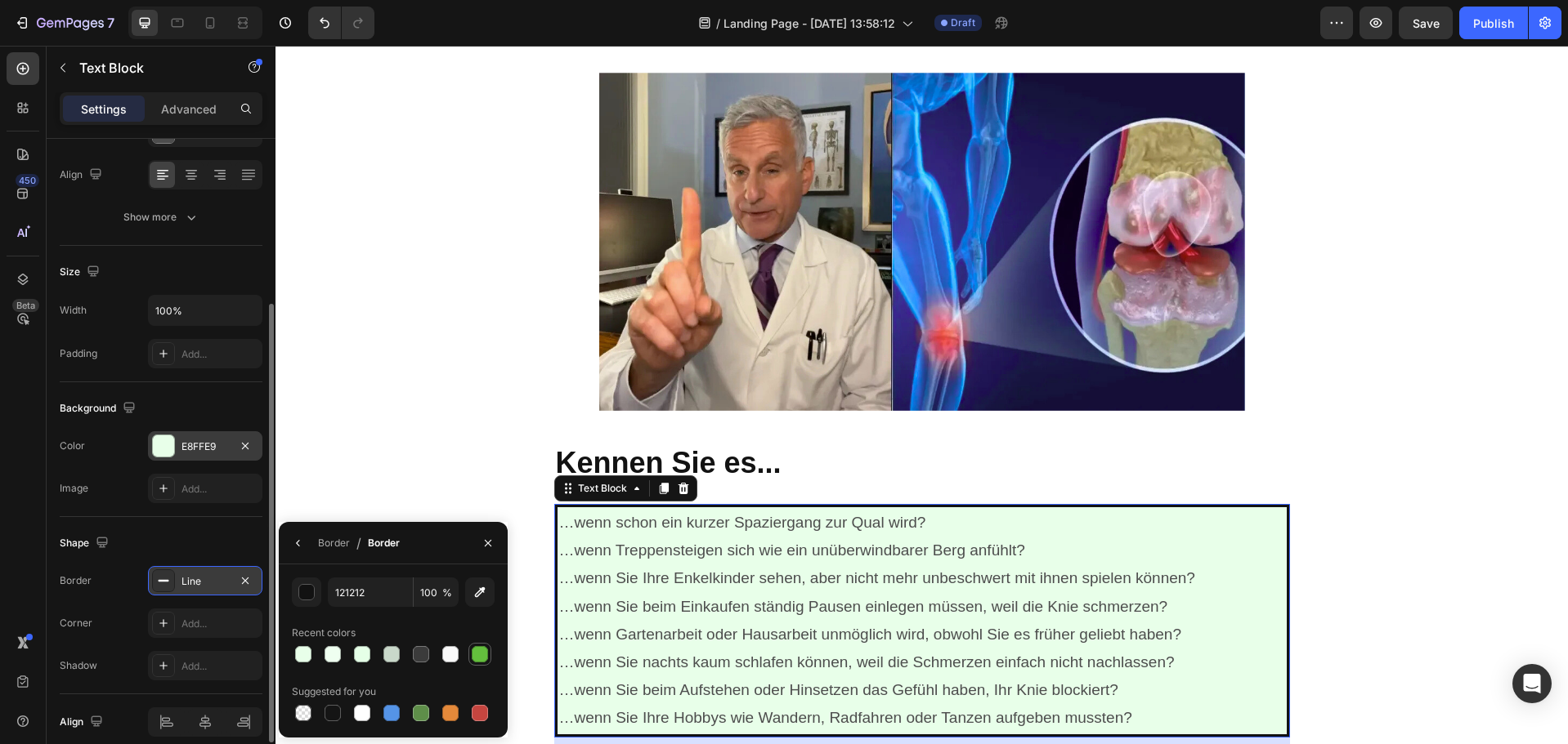
click at [483, 650] on div at bounding box center [480, 654] width 17 height 17
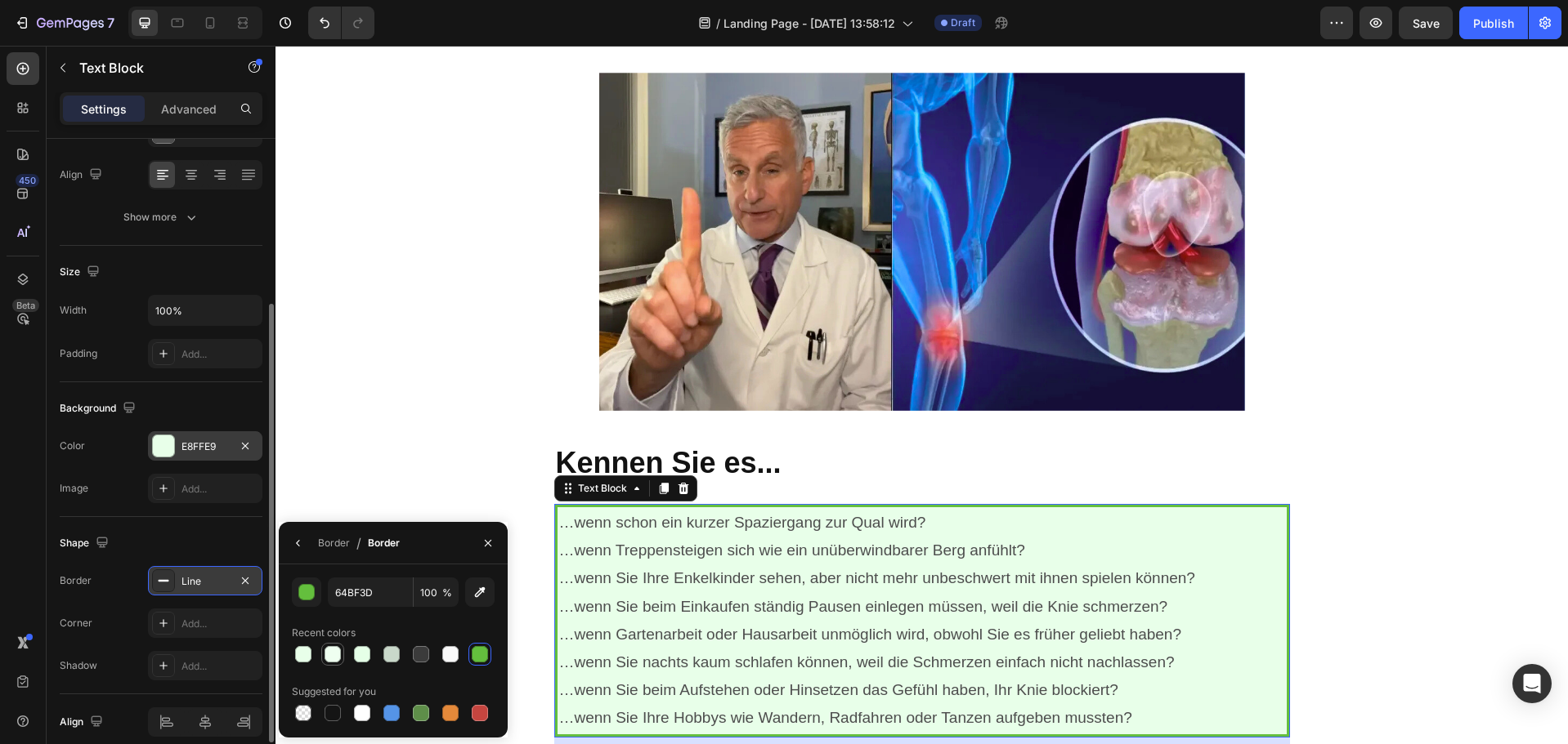
click at [331, 649] on div at bounding box center [332, 654] width 17 height 17
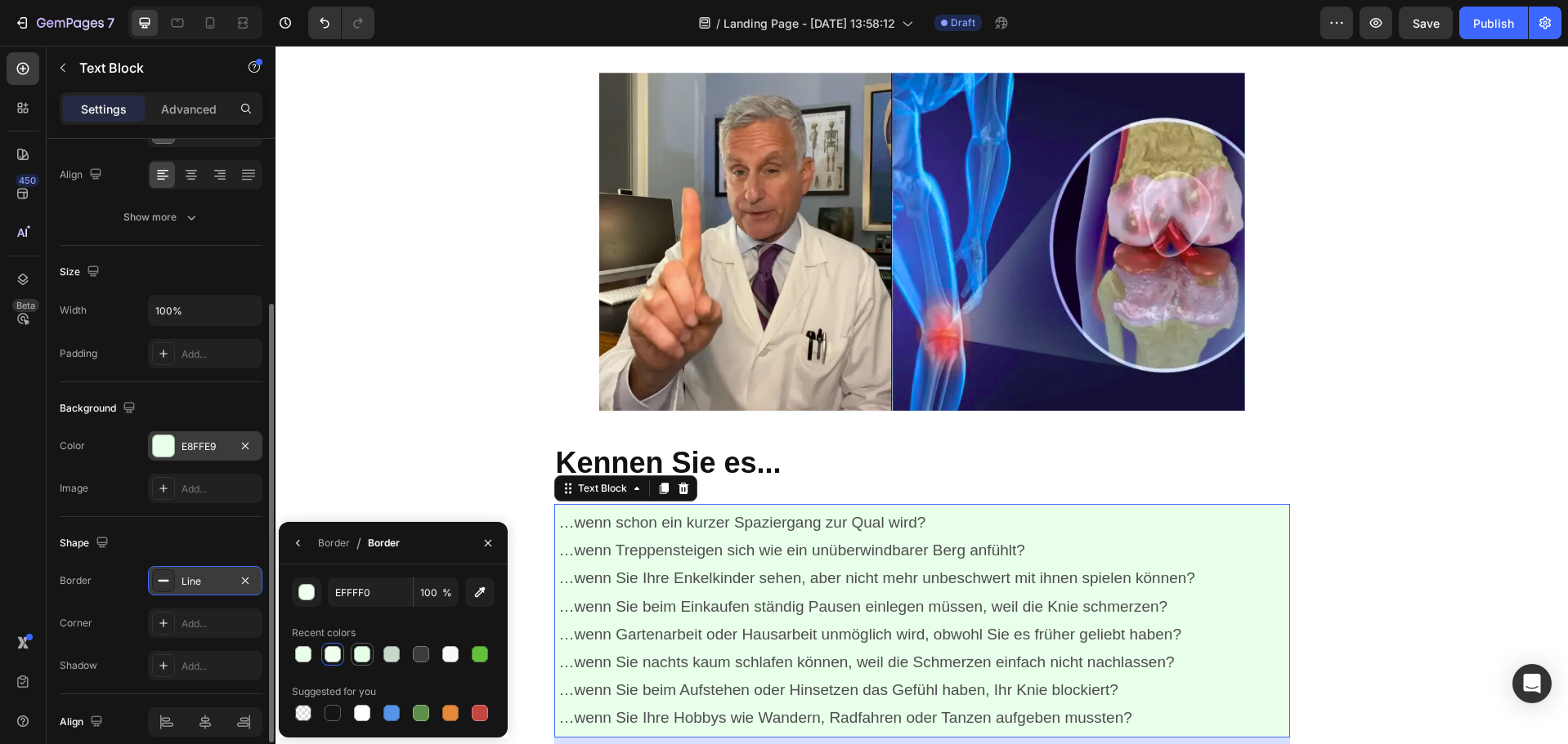
click at [368, 649] on div at bounding box center [362, 654] width 17 height 17
click at [310, 650] on div at bounding box center [303, 654] width 17 height 17
click at [317, 589] on button "button" at bounding box center [306, 592] width 29 height 29
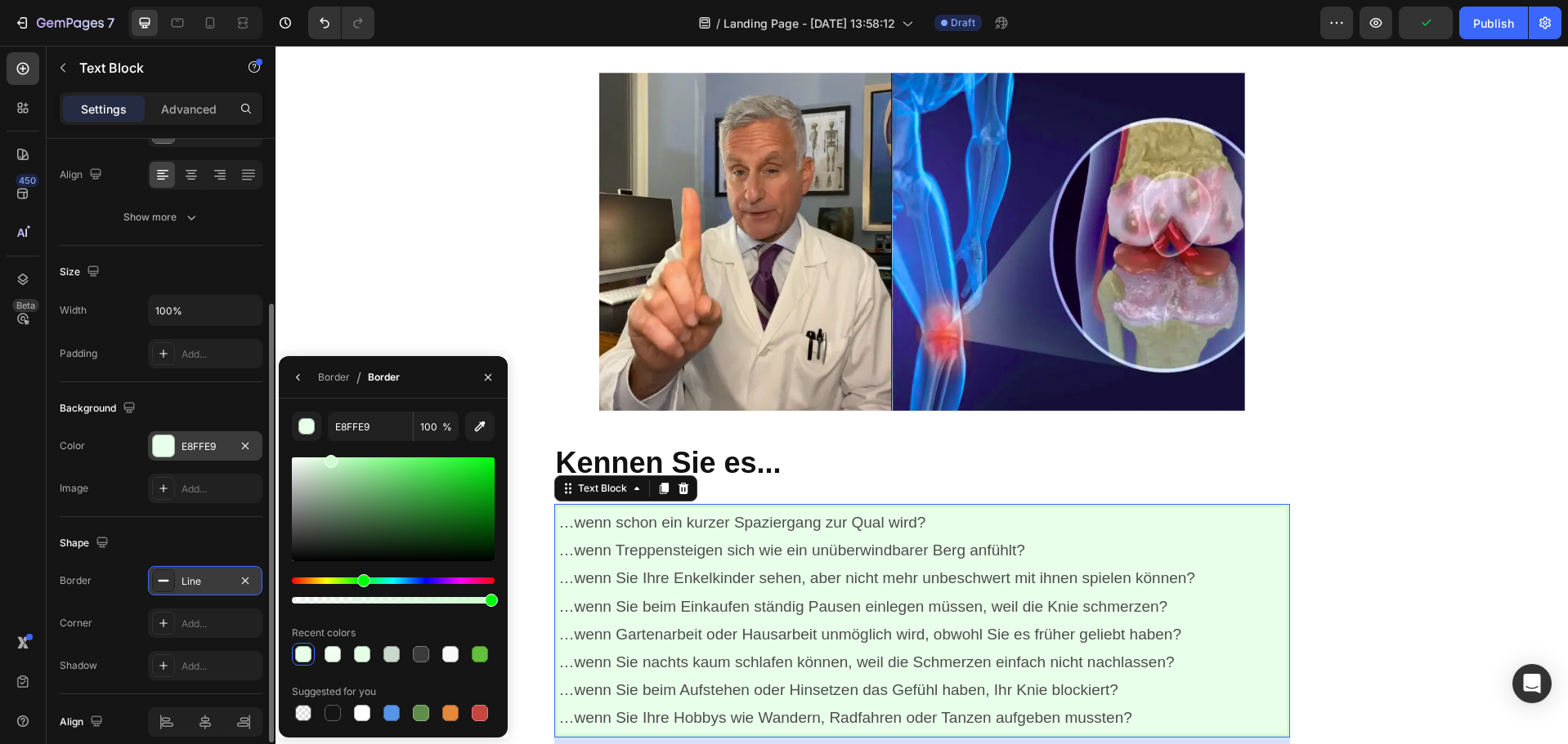
drag, startPoint x: 315, startPoint y: 460, endPoint x: 330, endPoint y: 459, distance: 15.0
click at [330, 459] on div at bounding box center [330, 461] width 13 height 13
drag, startPoint x: 330, startPoint y: 459, endPoint x: 339, endPoint y: 458, distance: 9.1
click at [339, 458] on div at bounding box center [341, 460] width 13 height 13
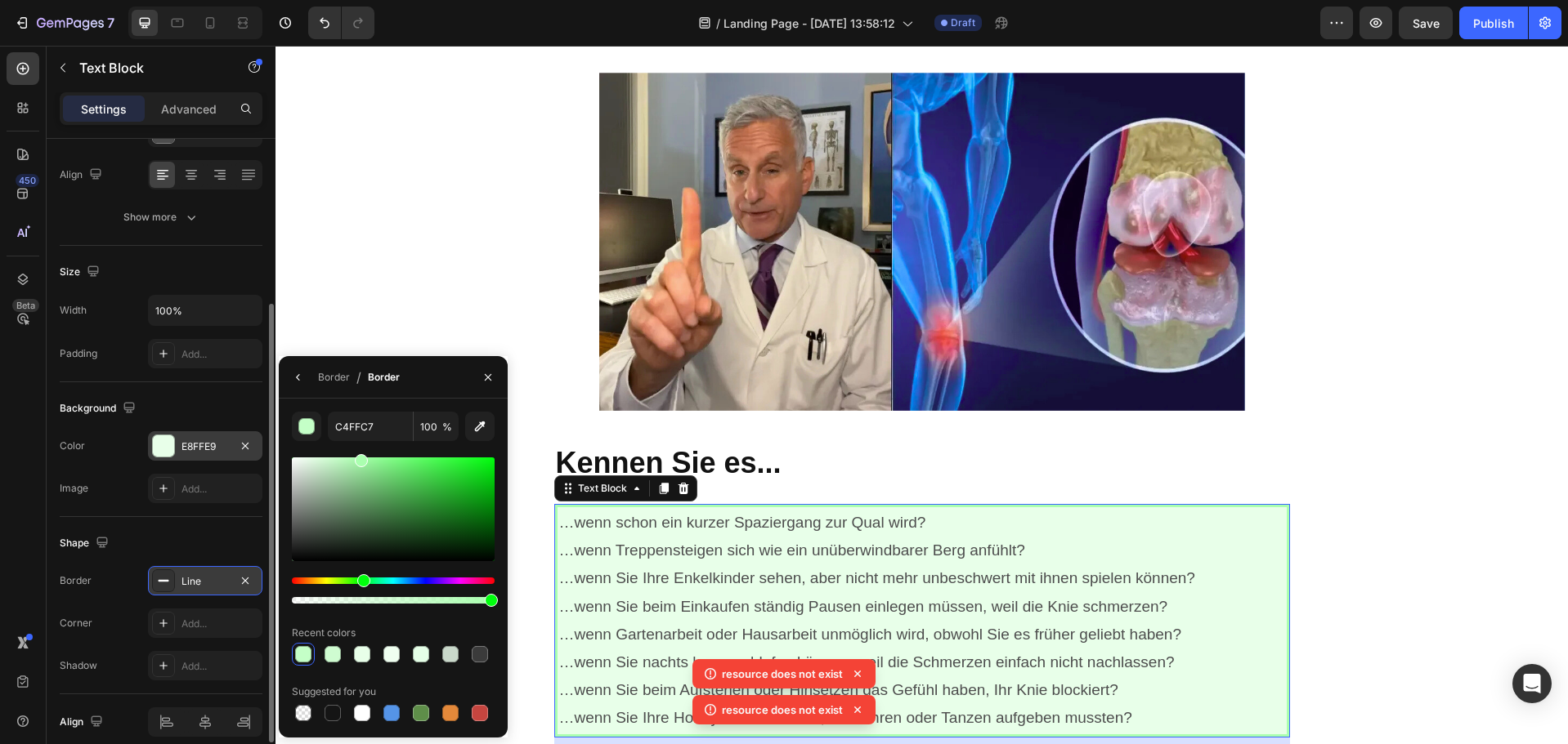
drag, startPoint x: 339, startPoint y: 458, endPoint x: 359, endPoint y: 458, distance: 20.0
click at [359, 458] on div at bounding box center [361, 460] width 13 height 13
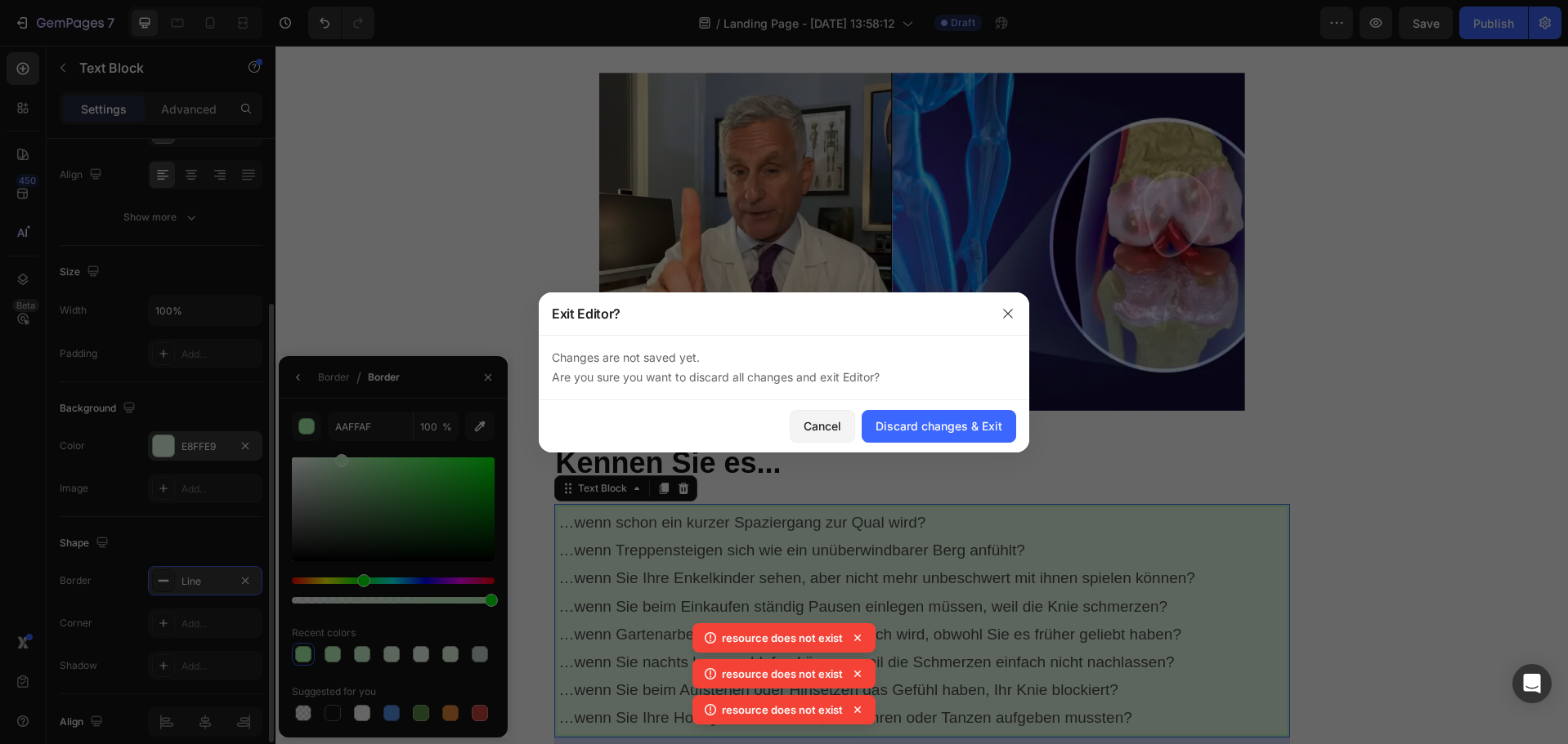
drag, startPoint x: 356, startPoint y: 453, endPoint x: 340, endPoint y: 449, distance: 16.5
click at [340, 0] on body "7 / Landing Page - [DATE] 13:58:12 Draft Preview Save Publish 450 Beta Sections…" at bounding box center [784, 0] width 1568 height 0
type input "C4FFC7"
click at [835, 419] on div "Cancel" at bounding box center [822, 426] width 38 height 18
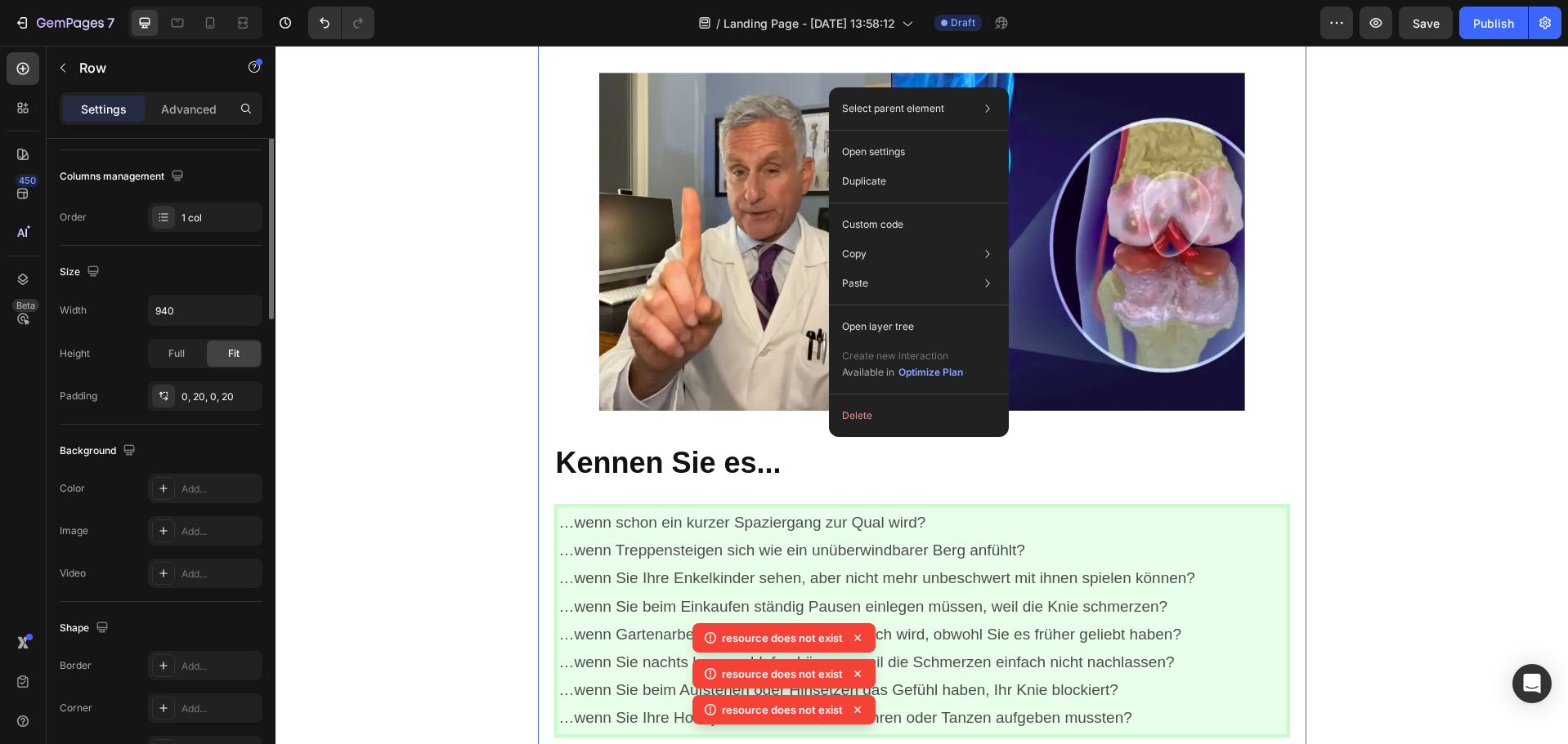
scroll to position [0, 0]
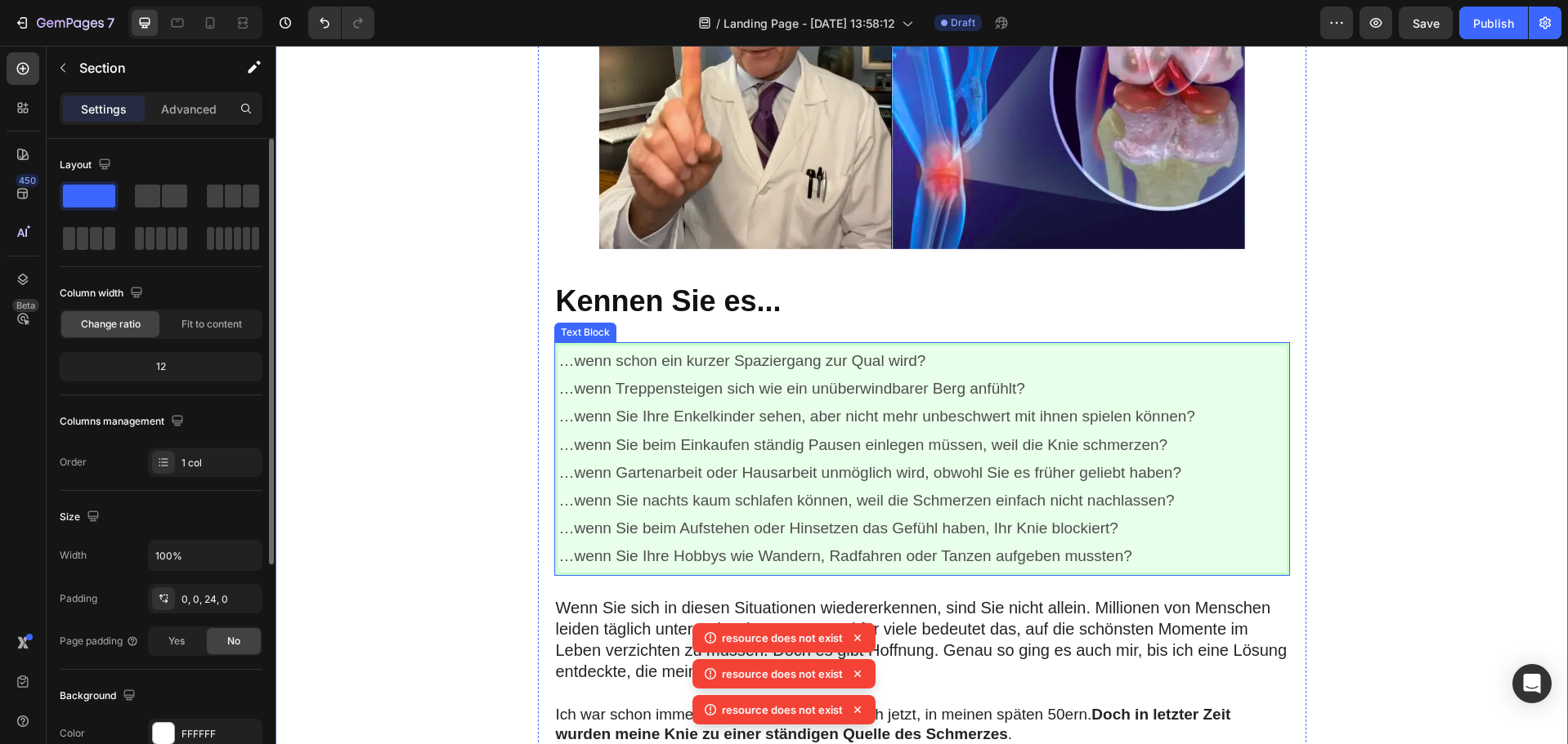
scroll to position [572, 0]
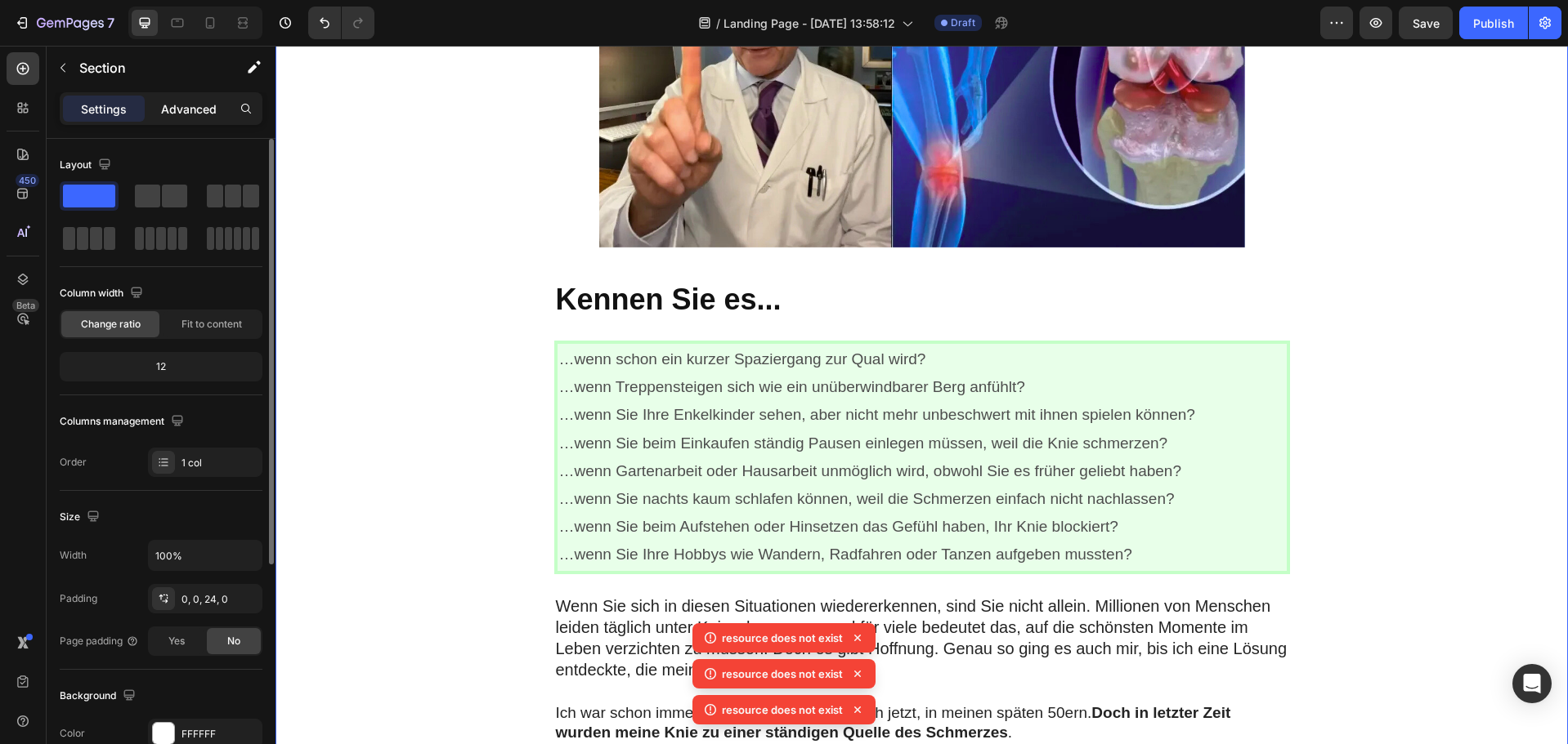
click at [187, 109] on p "Advanced" at bounding box center [188, 109] width 55 height 18
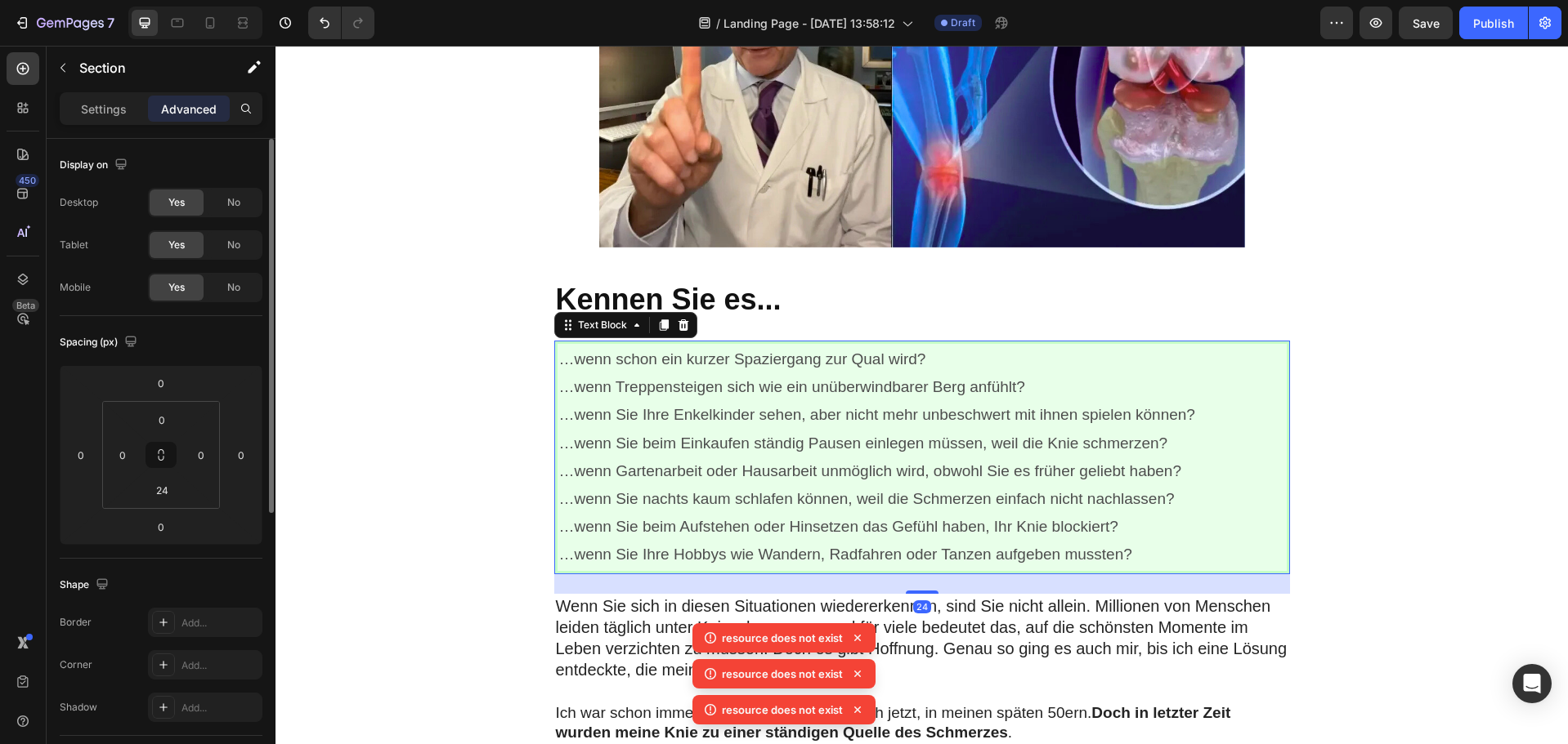
click at [592, 404] on p "…wenn Sie Ihre Enkelkinder sehen, aber nicht mehr unbeschwert mit ihnen spielen…" at bounding box center [922, 415] width 726 height 28
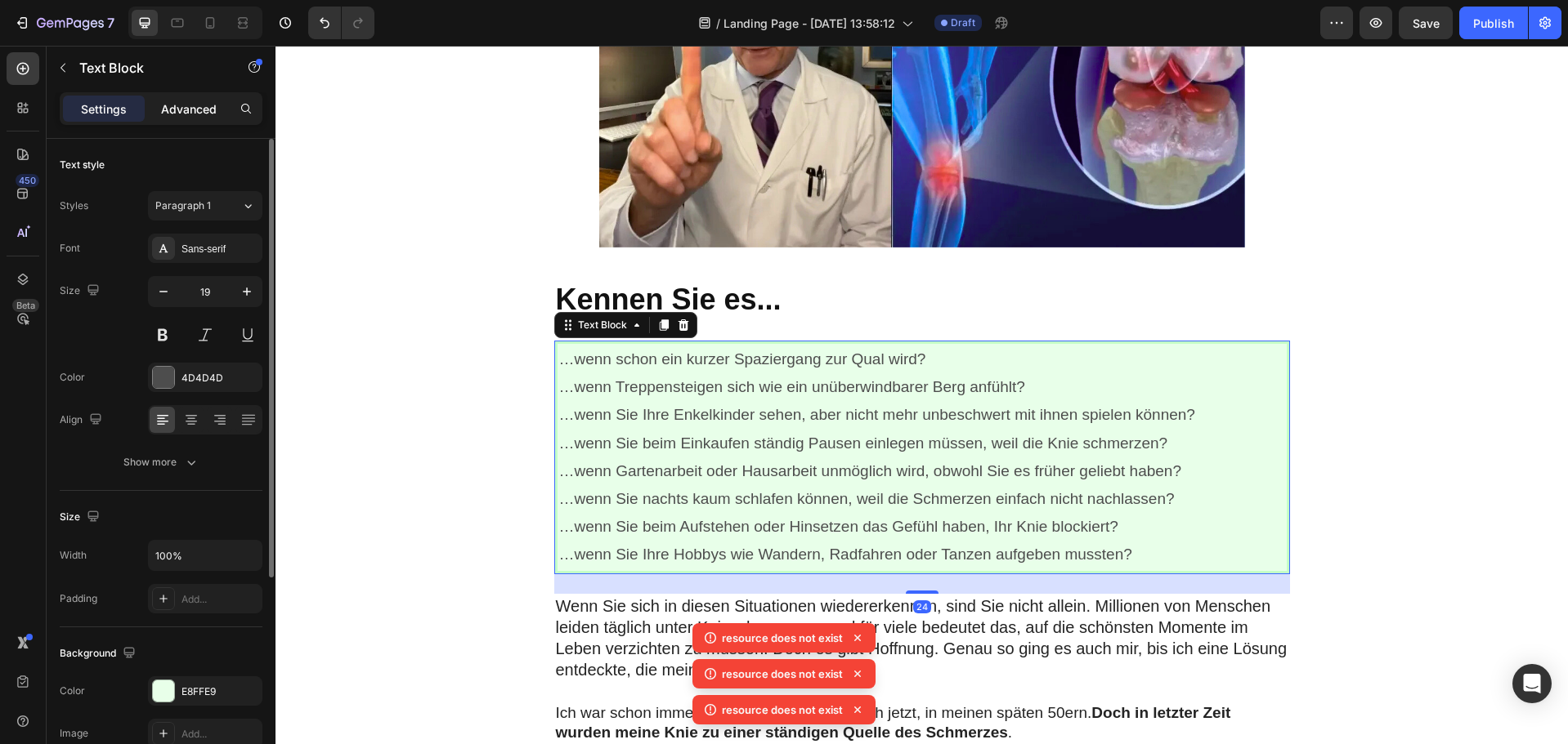
click at [207, 112] on p "Advanced" at bounding box center [188, 109] width 55 height 18
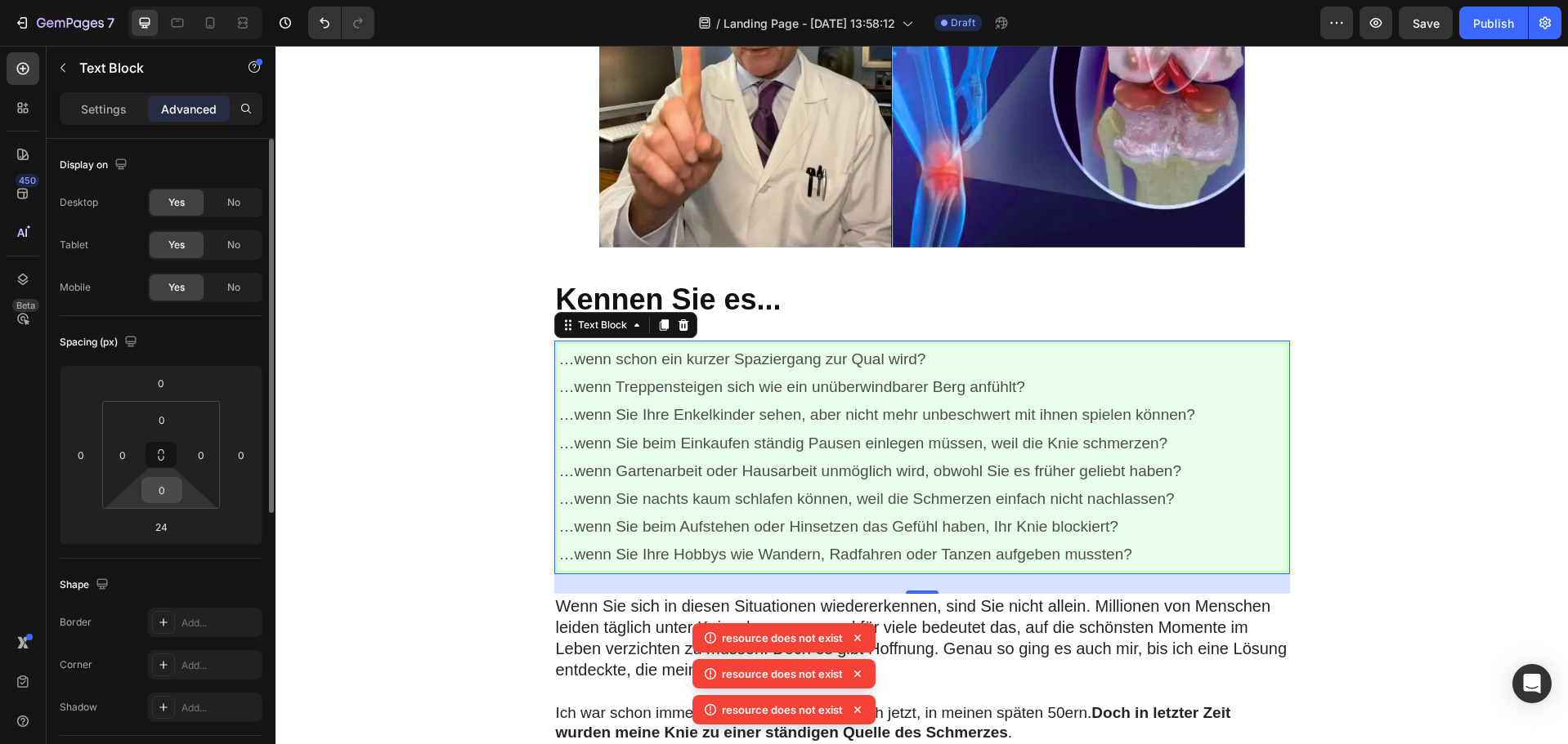
click at [170, 493] on input "0" at bounding box center [162, 490] width 33 height 25
click at [160, 452] on icon at bounding box center [161, 455] width 13 height 13
click at [172, 495] on input "0" at bounding box center [162, 490] width 33 height 25
type input "5"
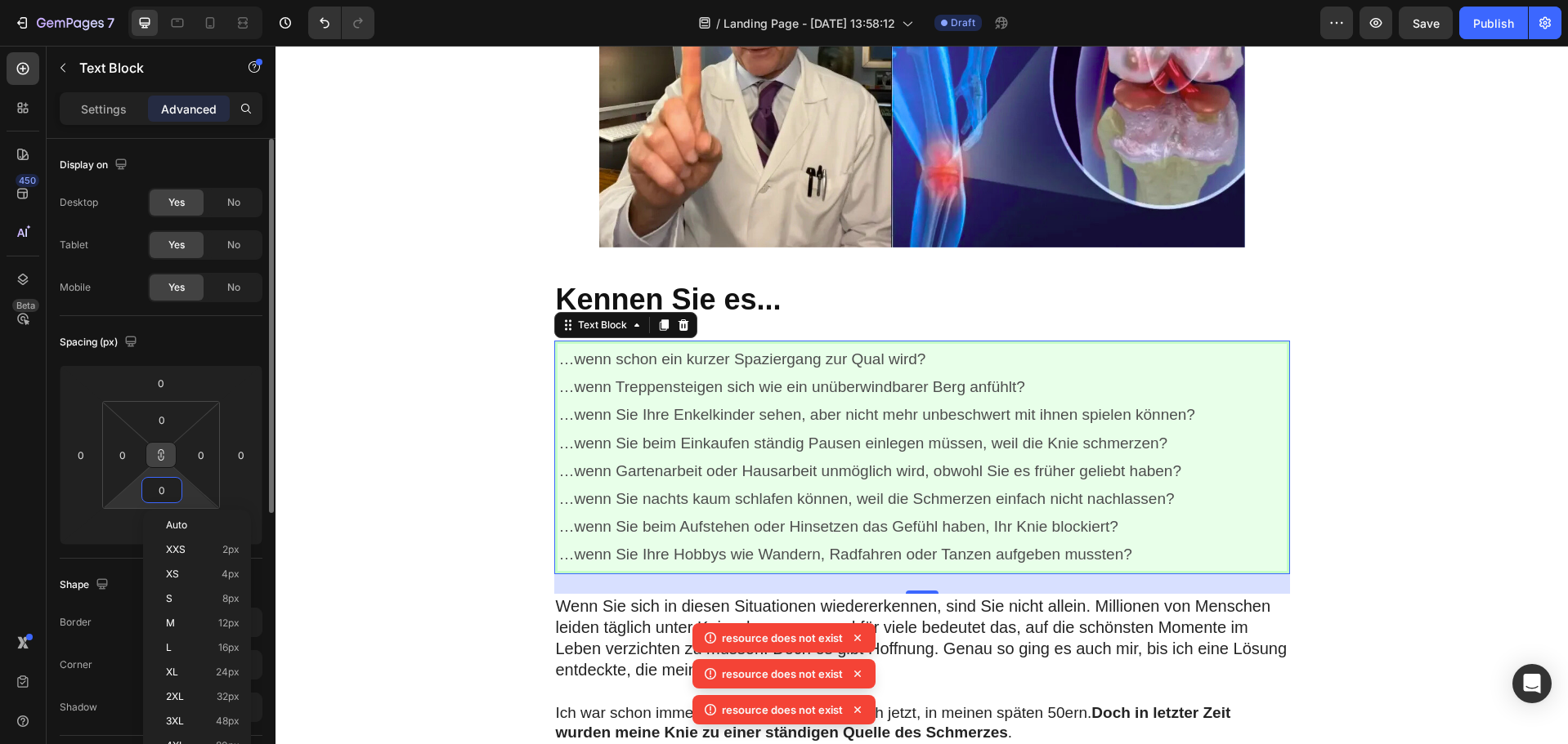
type input "5"
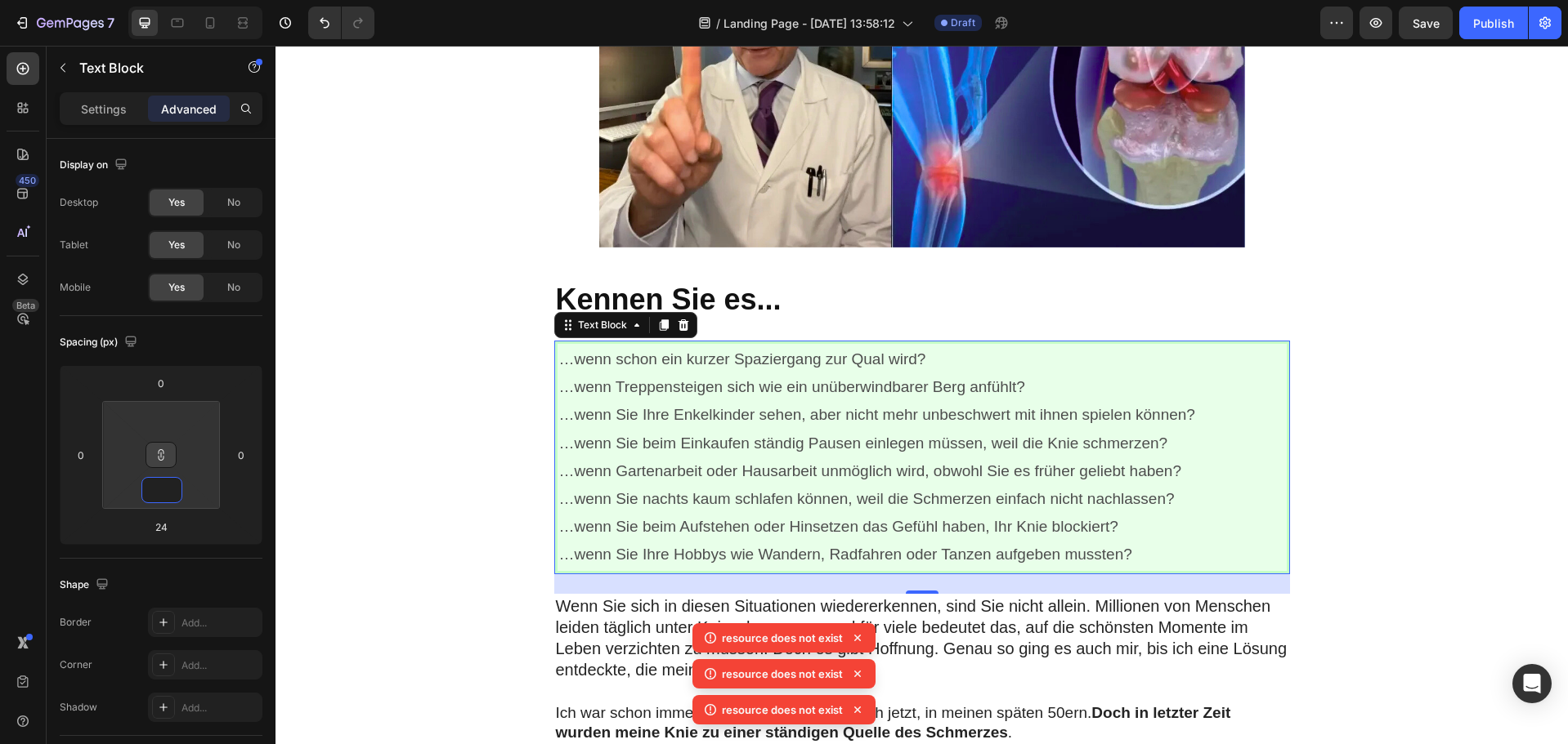
type input "1"
click at [113, 113] on p "Settings" at bounding box center [104, 109] width 46 height 18
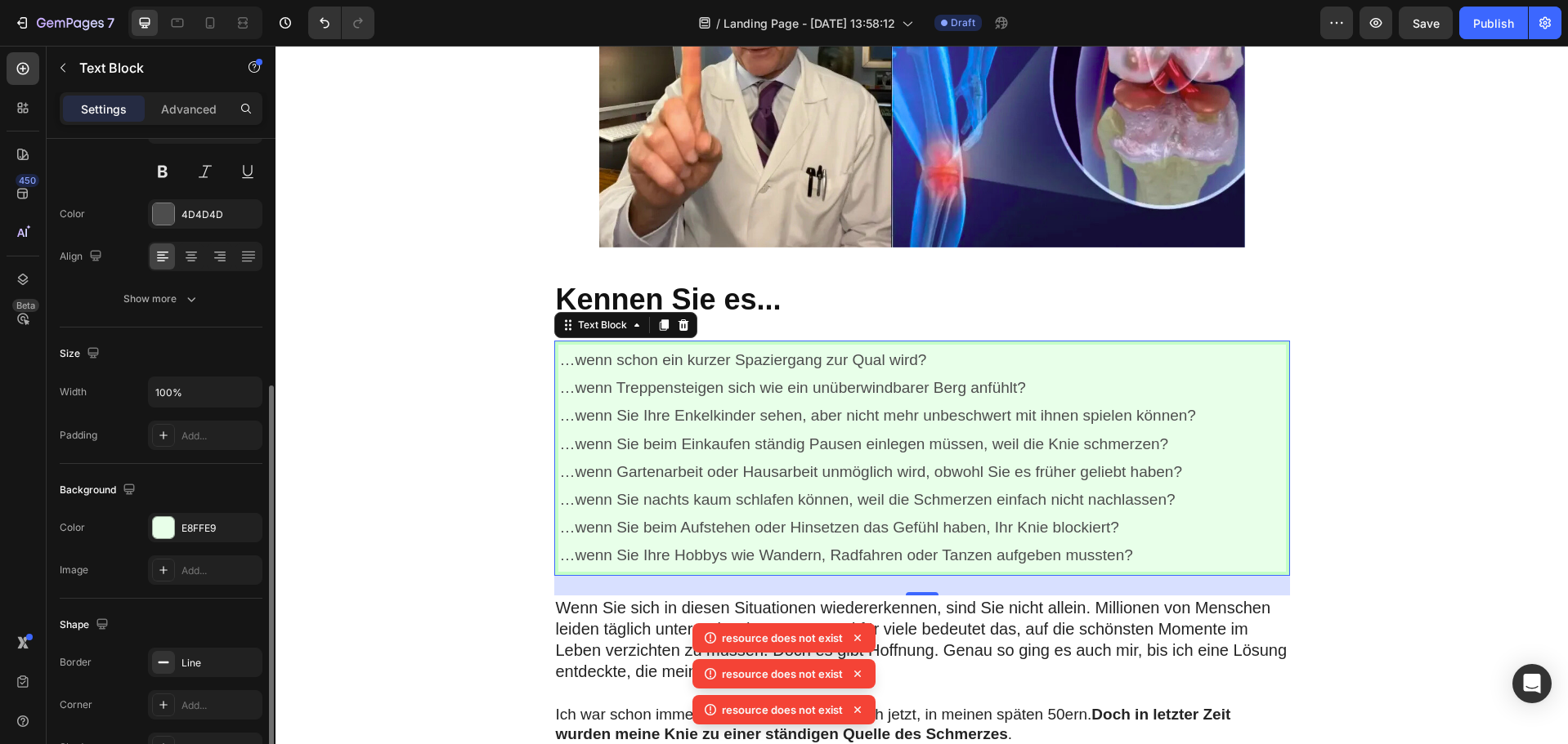
scroll to position [316, 0]
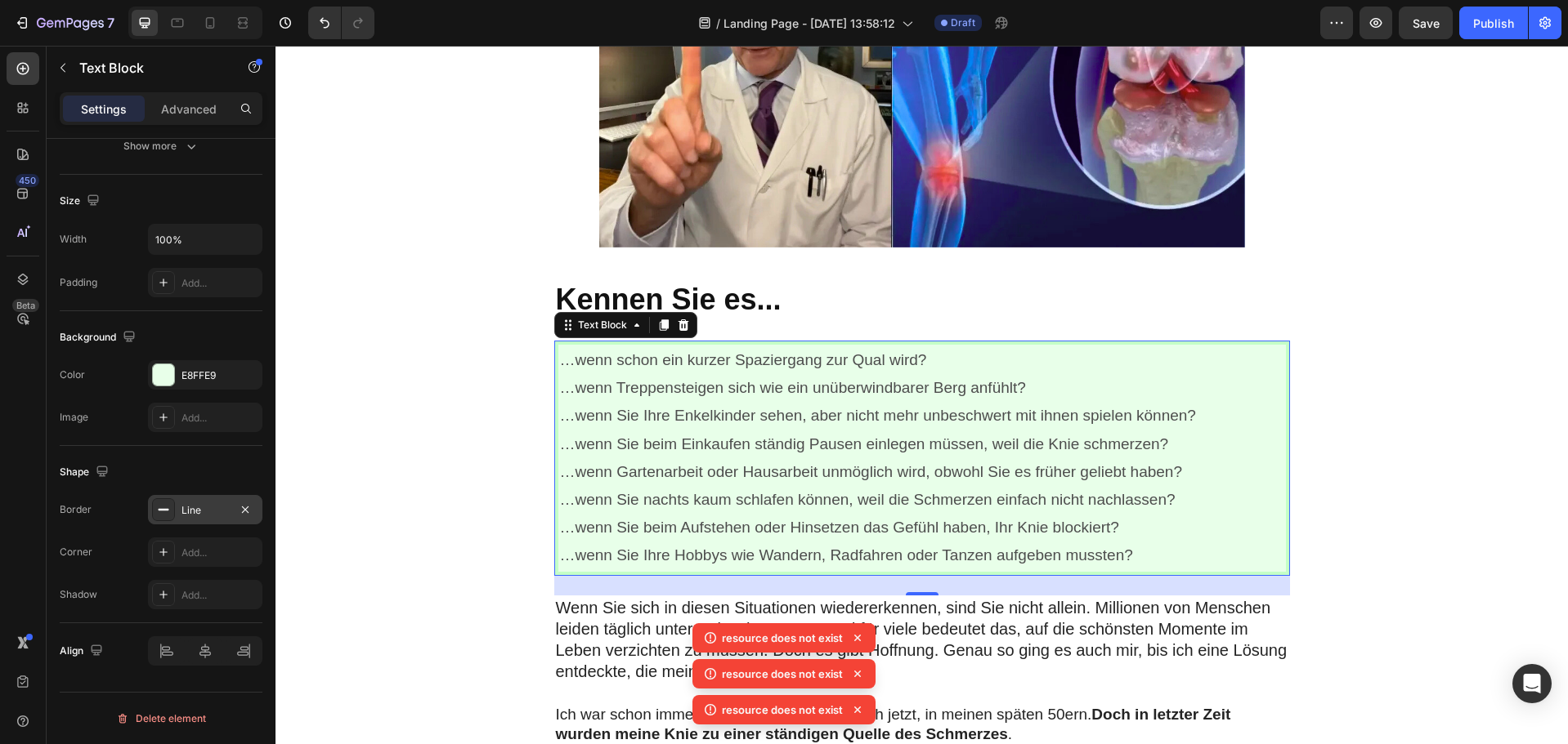
click at [166, 509] on rect at bounding box center [163, 510] width 11 height 2
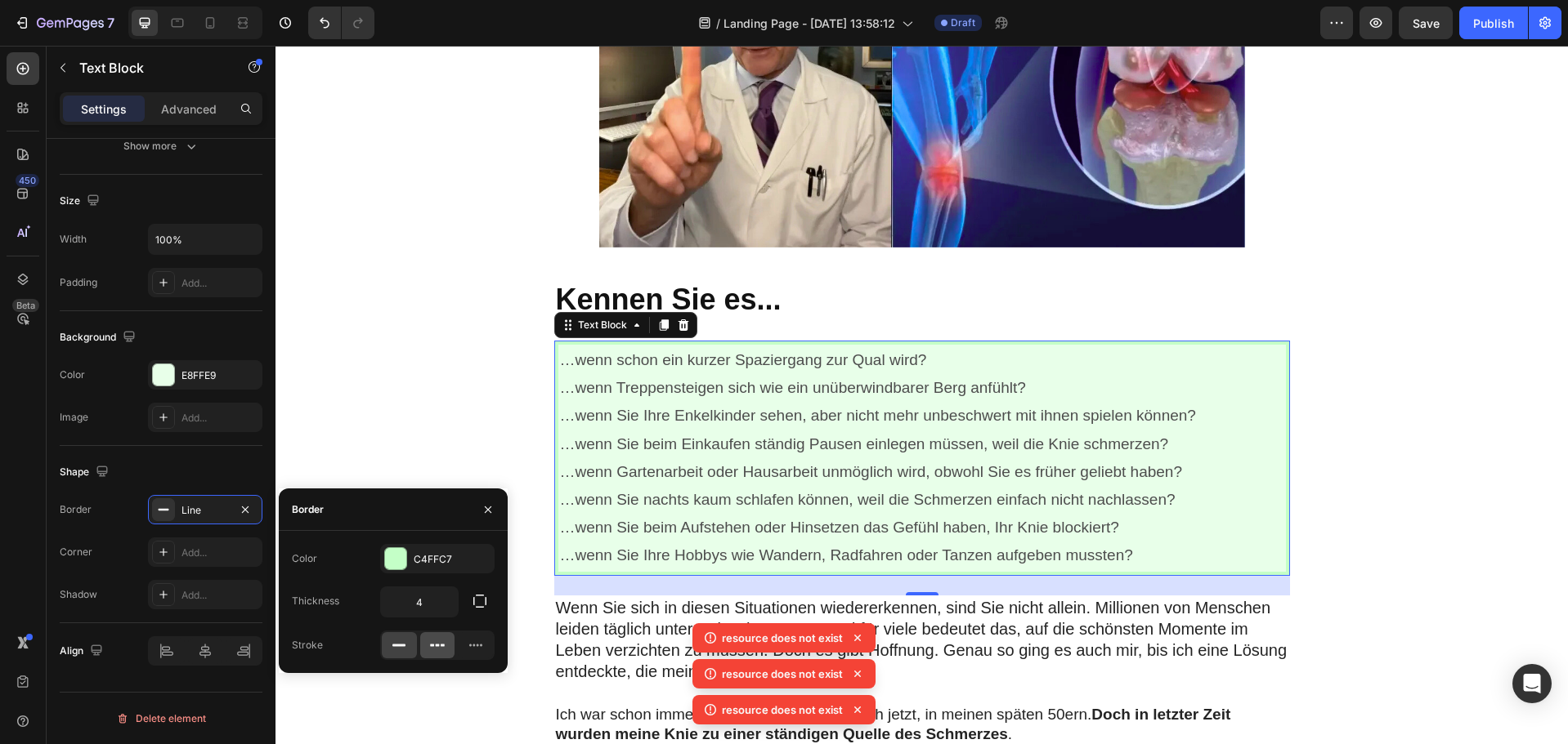
click at [439, 643] on icon at bounding box center [437, 646] width 17 height 17
click at [402, 644] on icon at bounding box center [399, 646] width 17 height 17
click at [158, 554] on icon at bounding box center [163, 552] width 13 height 13
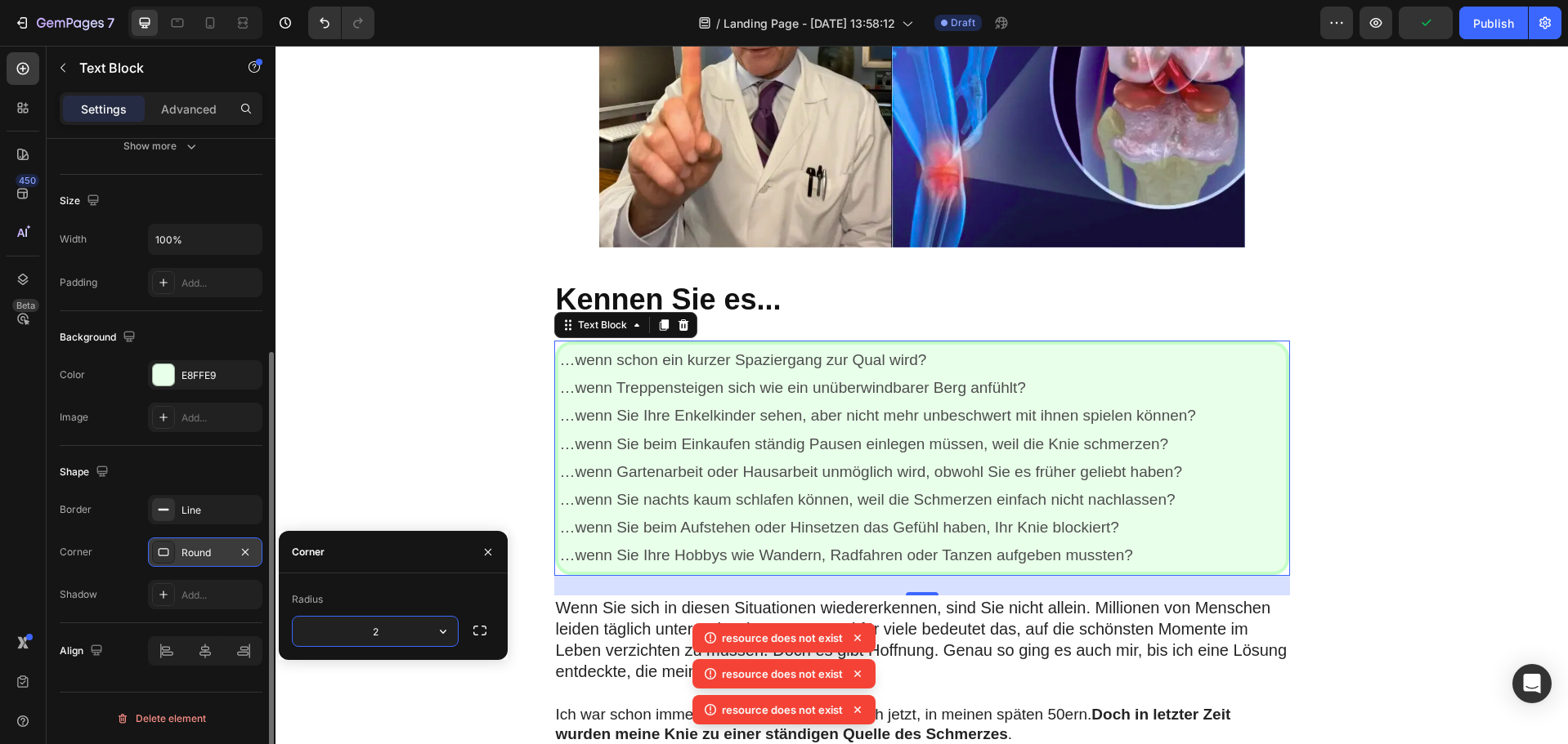
type input "20"
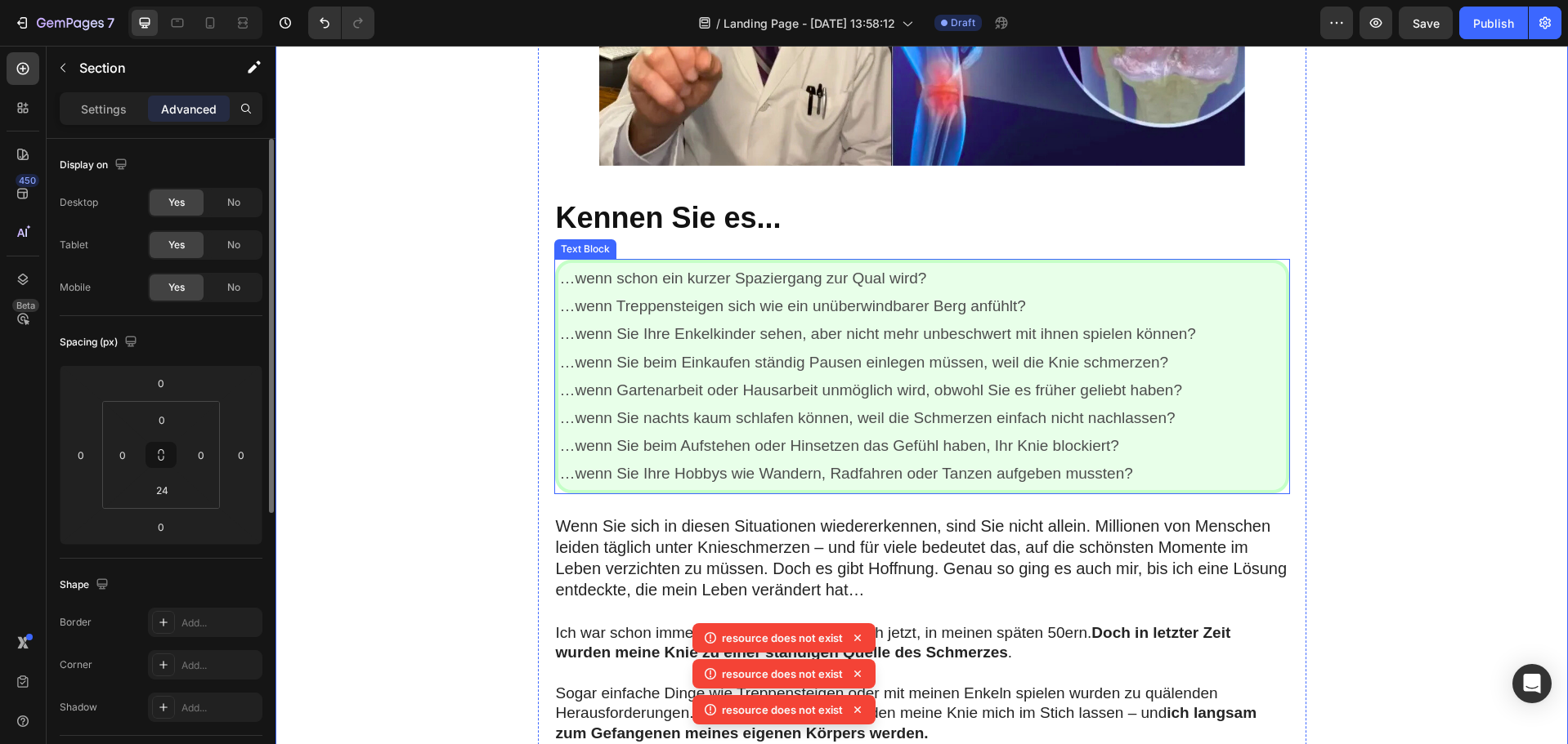
scroll to position [572, 0]
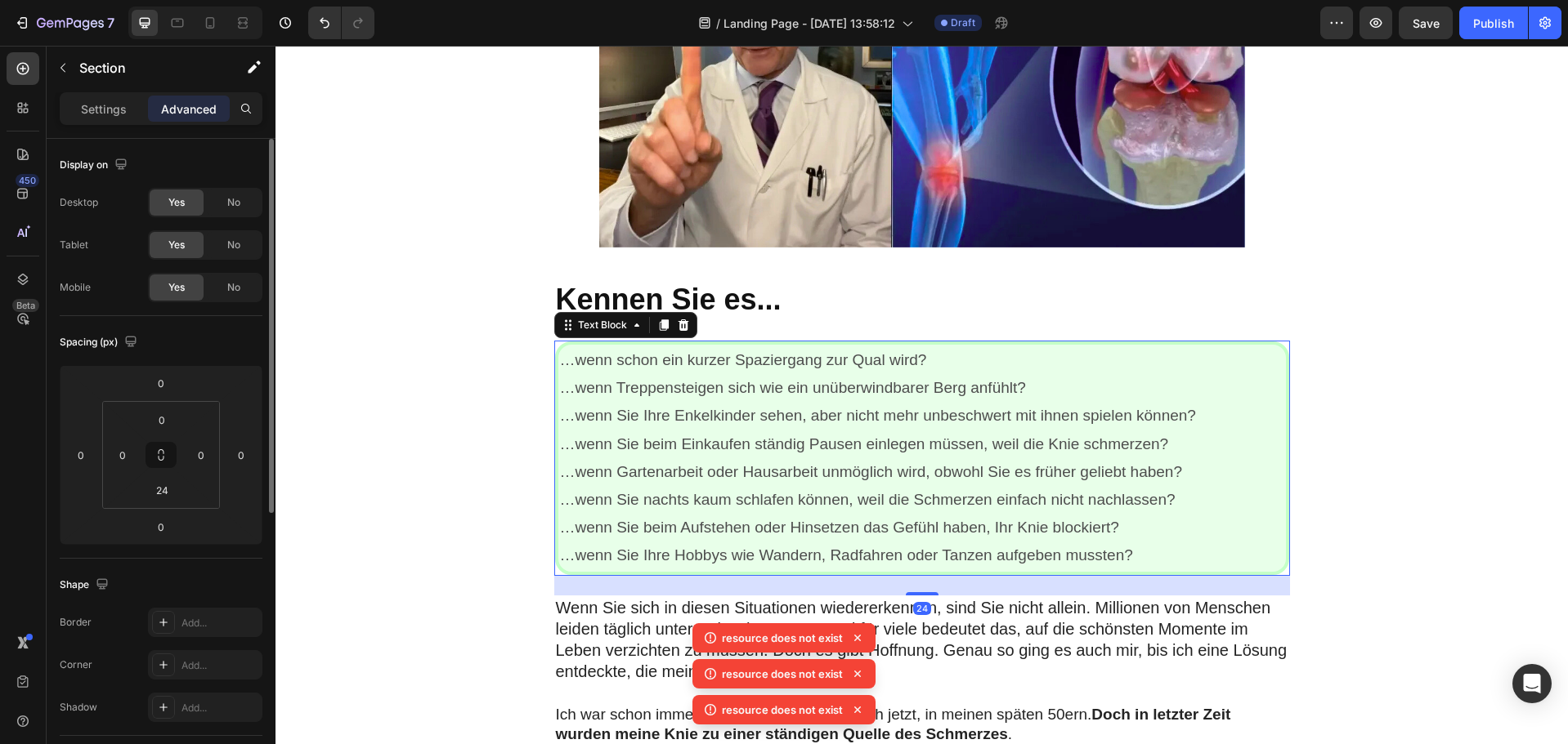
click at [1142, 555] on p "…wenn Sie Ihre Hobbys wie Wandern, Radfahren oder Tanzen aufgeben mussten?" at bounding box center [922, 556] width 724 height 28
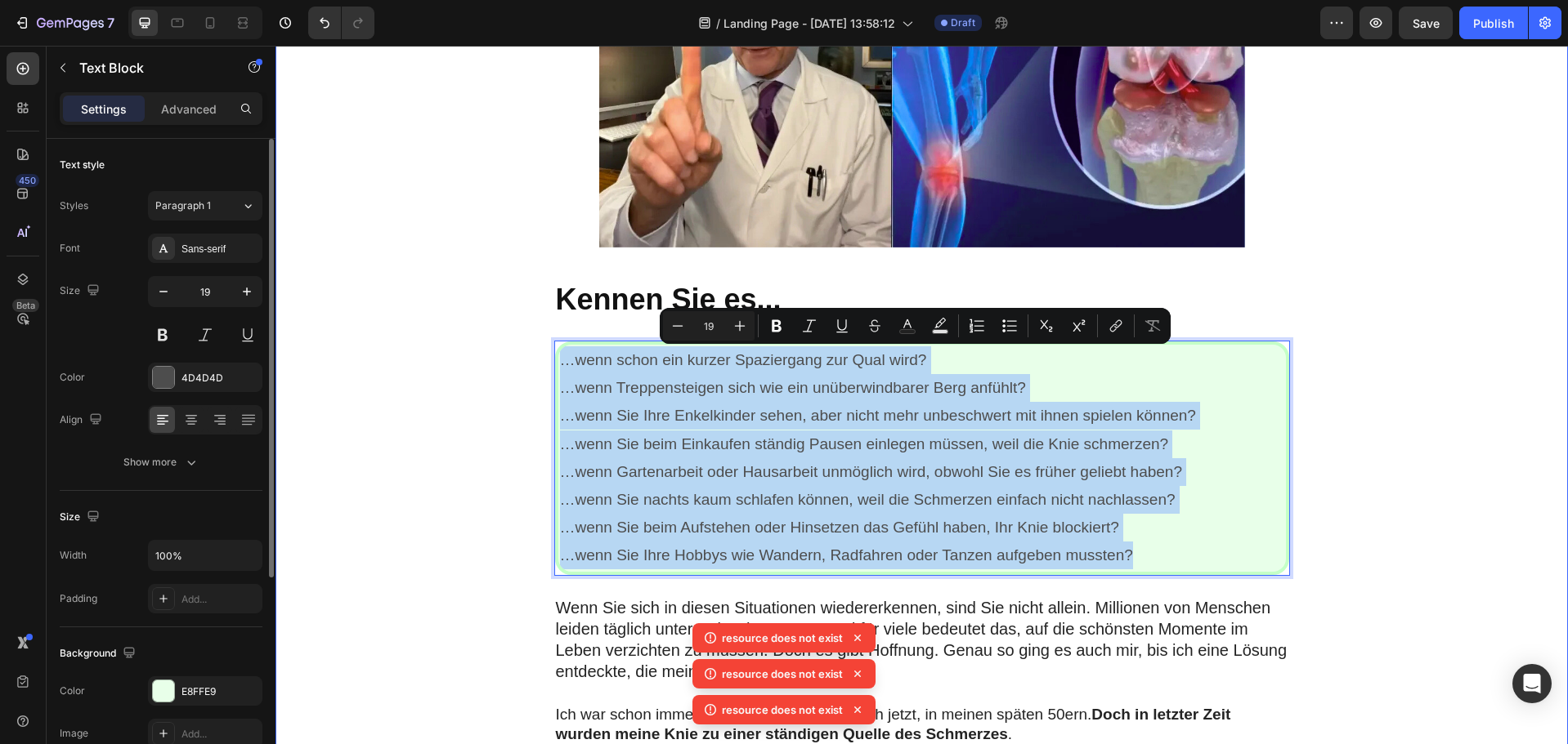
drag, startPoint x: 1136, startPoint y: 553, endPoint x: 471, endPoint y: 343, distance: 697.4
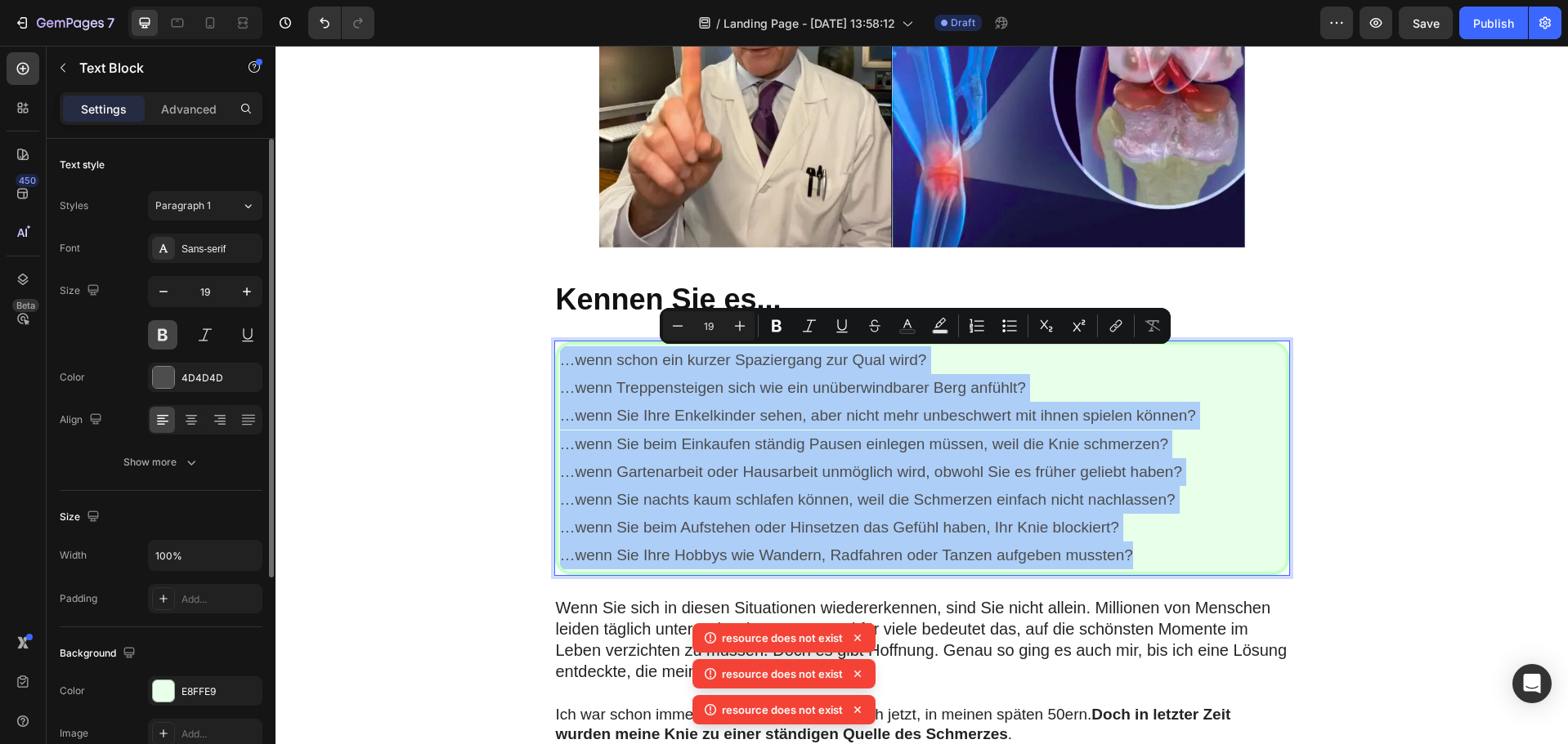
click at [154, 333] on button at bounding box center [162, 335] width 29 height 29
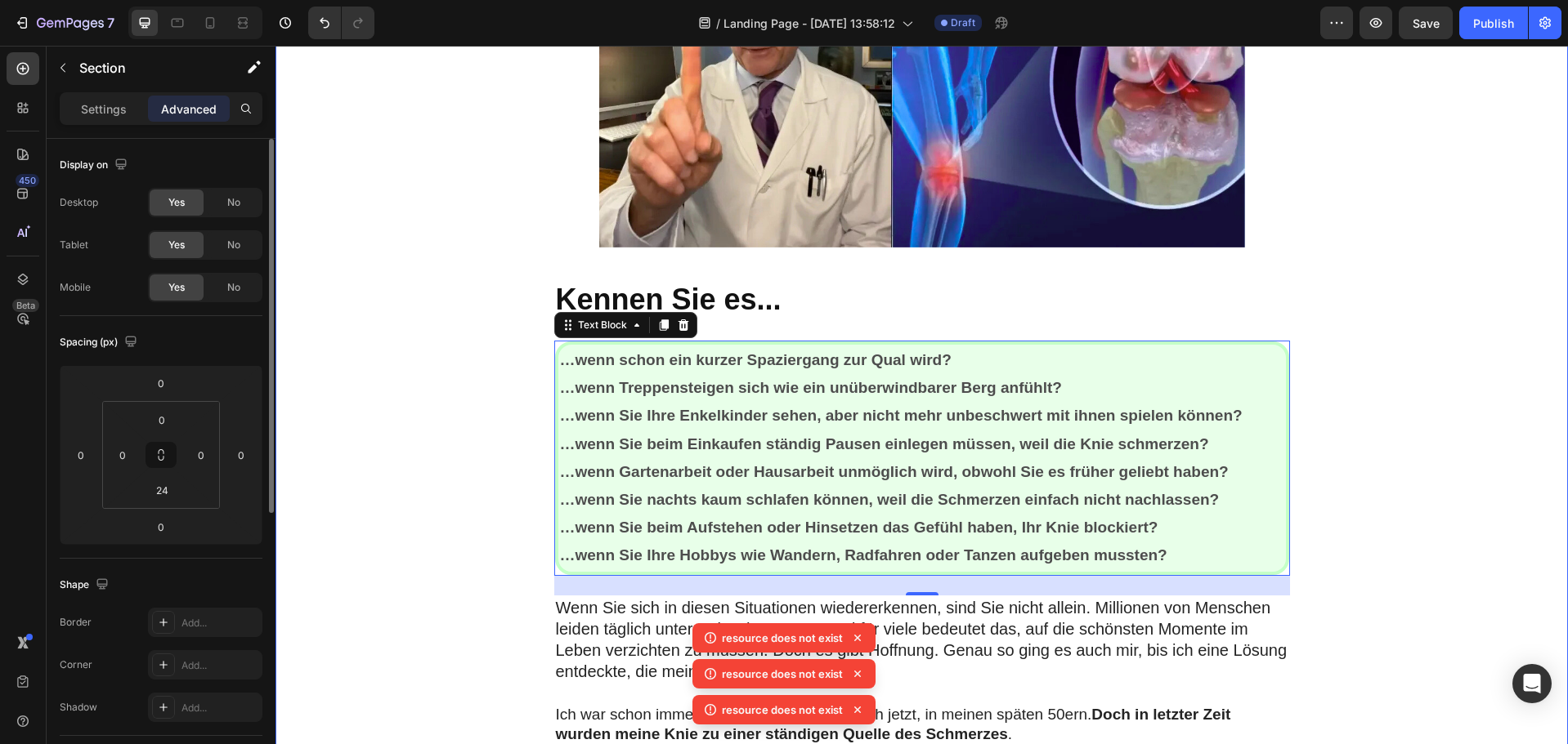
click at [595, 369] on p "…wenn schon ein kurzer Spaziergang zur Qual wird?" at bounding box center [922, 360] width 724 height 28
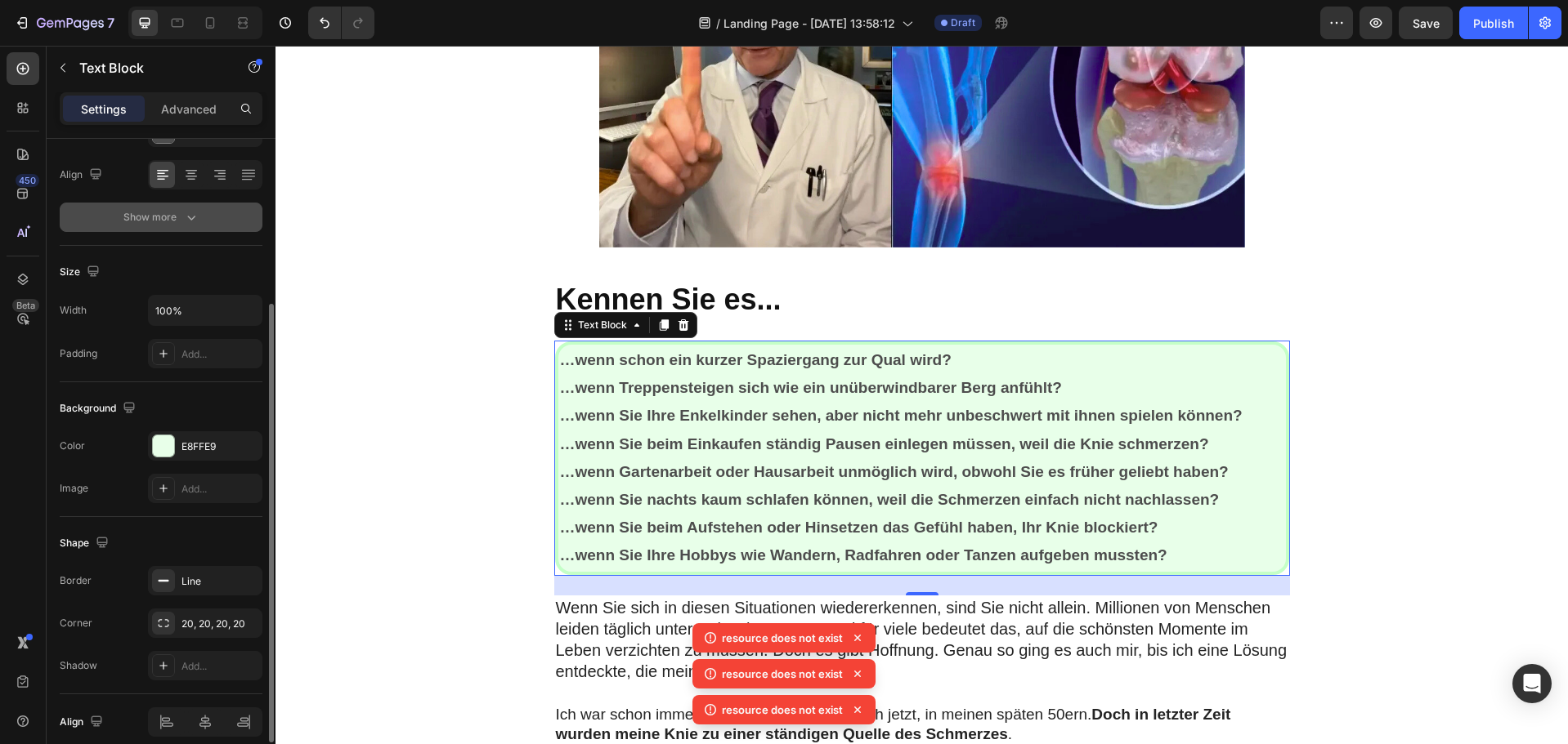
scroll to position [0, 0]
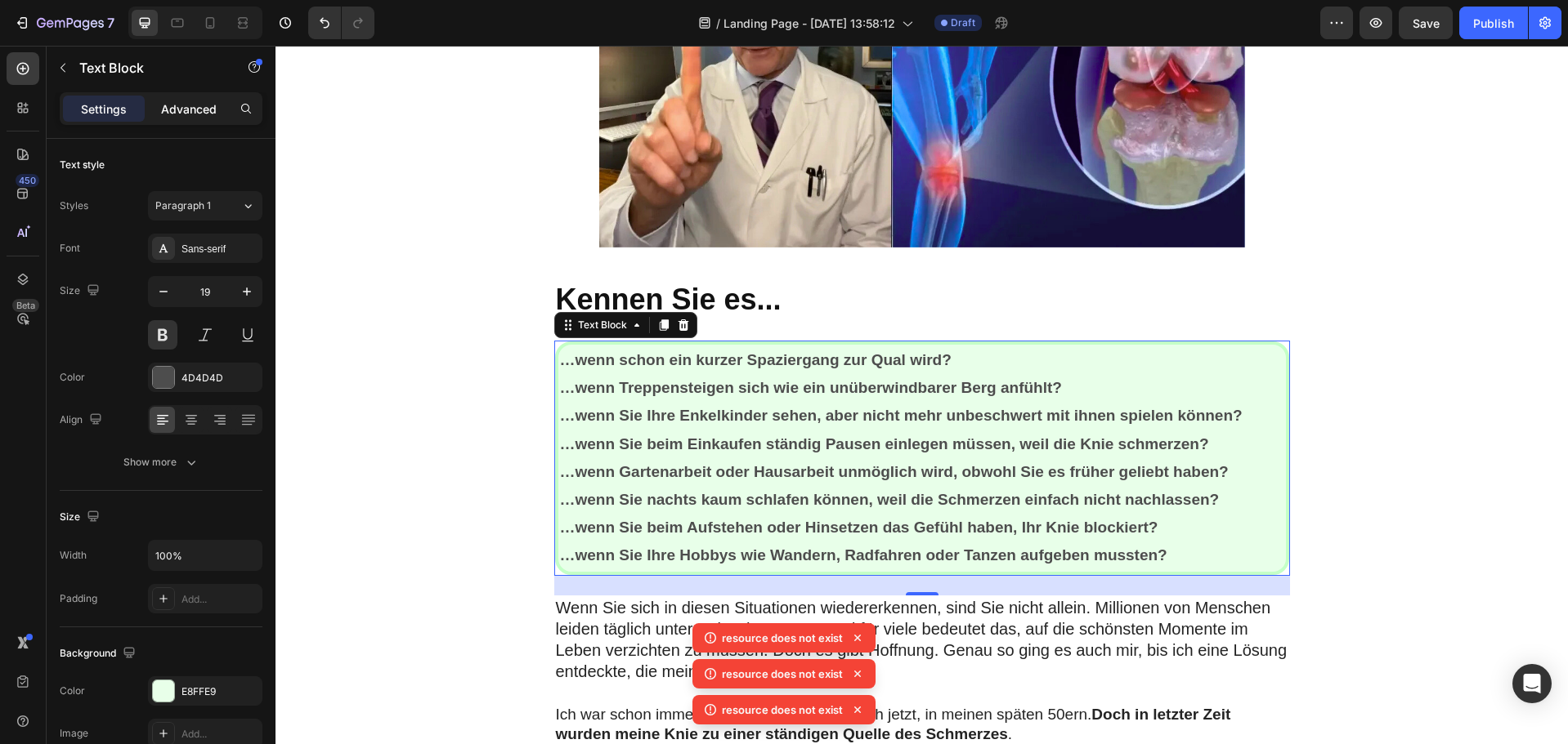
click at [187, 104] on p "Advanced" at bounding box center [188, 109] width 55 height 18
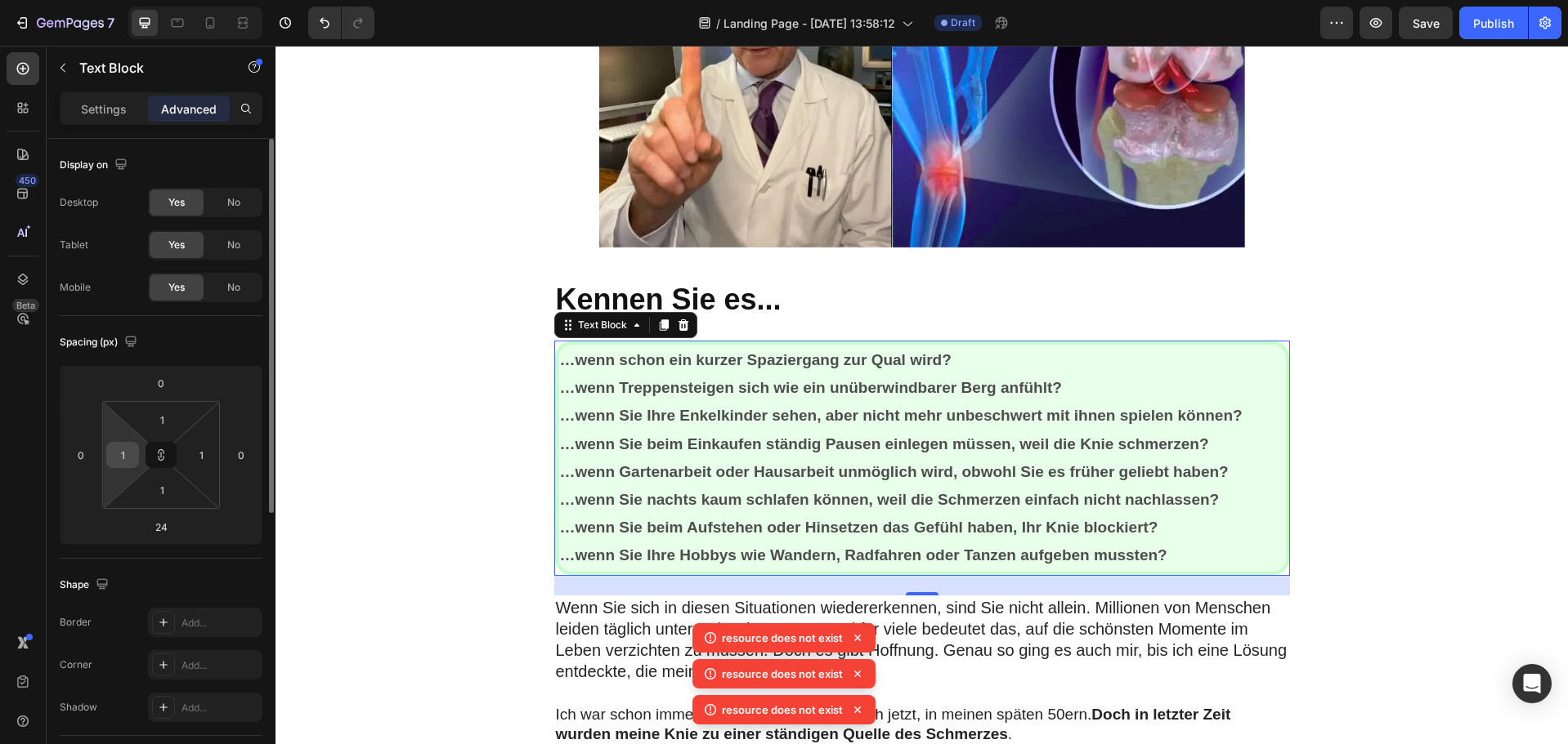
click at [132, 451] on input "1" at bounding box center [123, 455] width 25 height 25
type input "3"
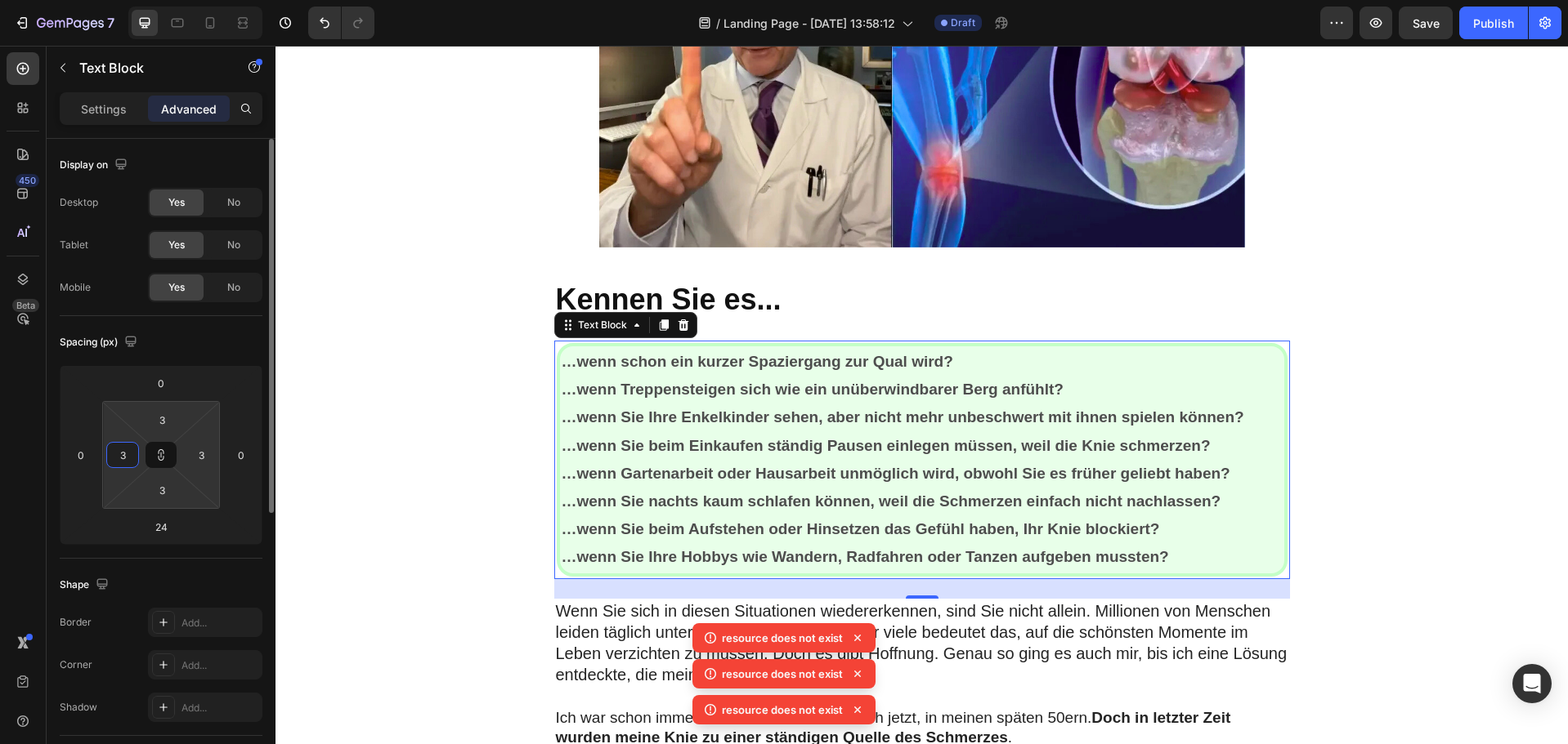
type input "33"
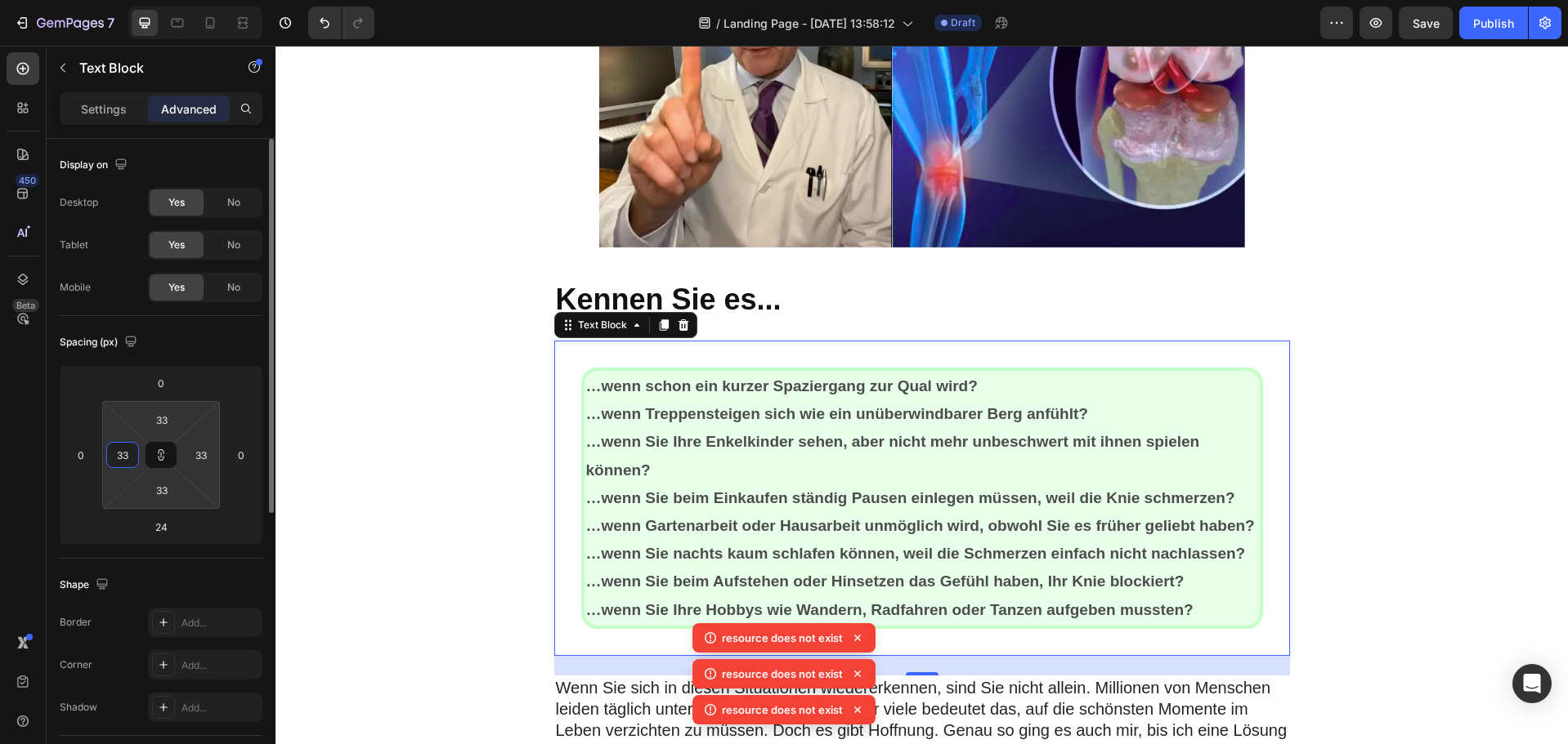
type input "3"
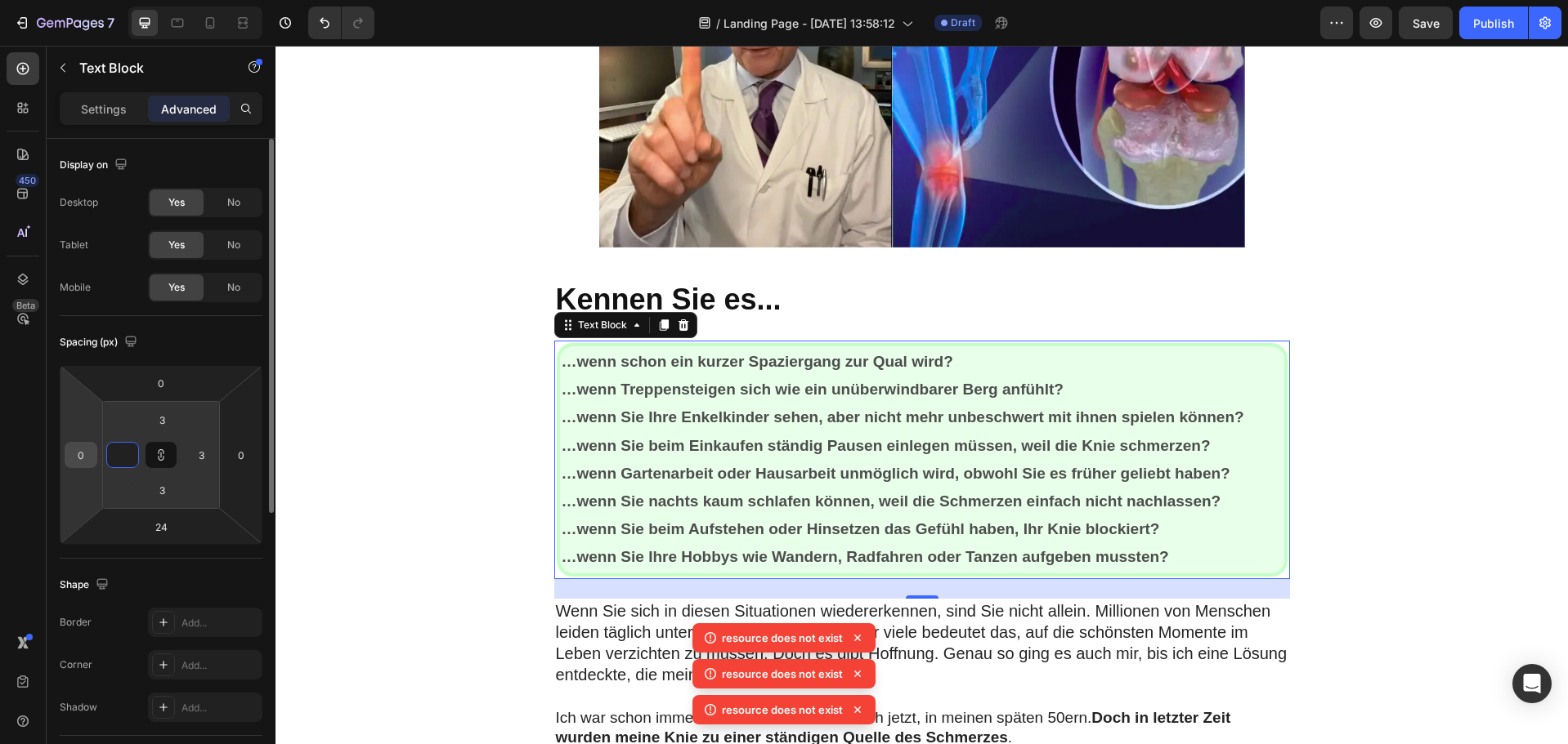
type input "0"
click at [89, 453] on input "0" at bounding box center [81, 455] width 25 height 25
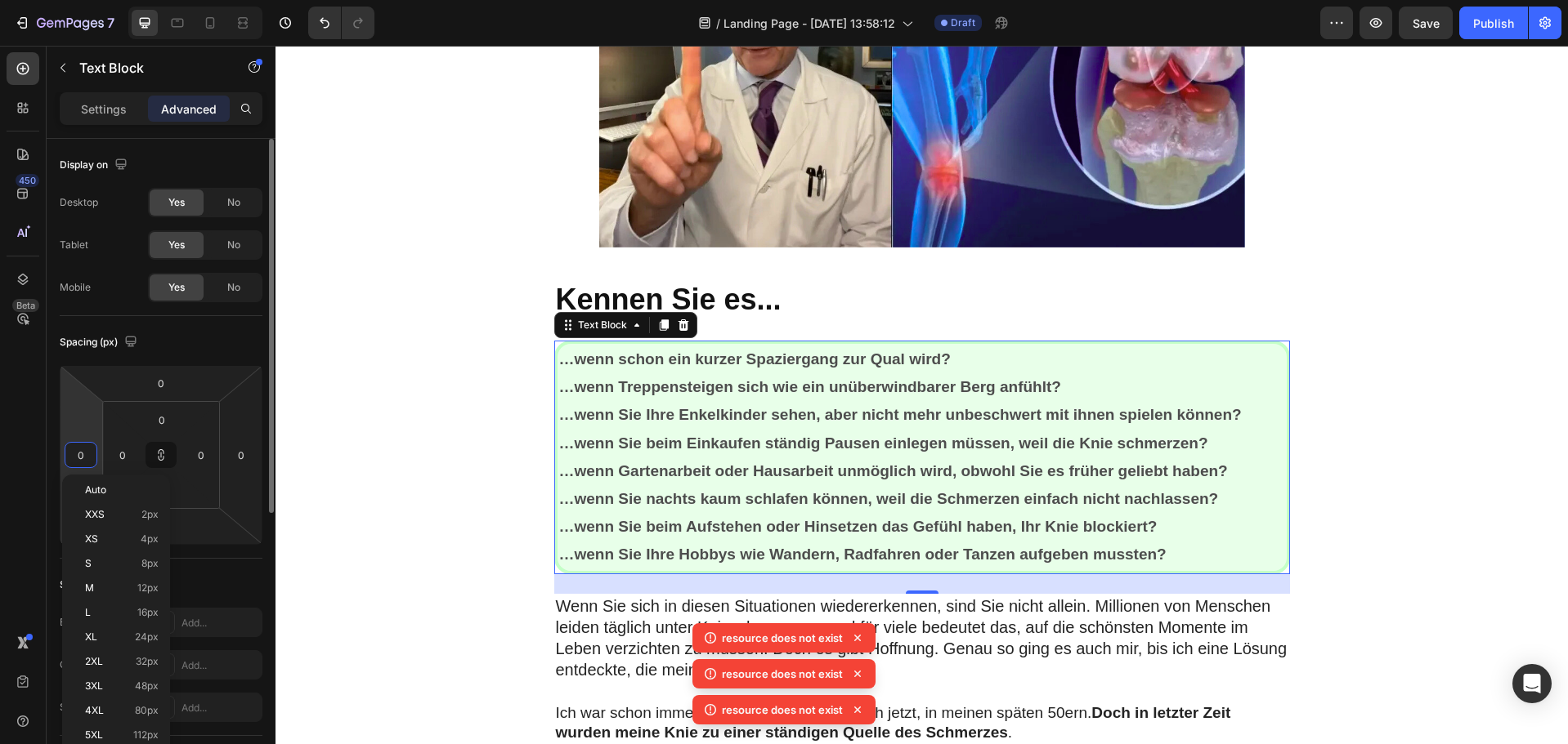
type input "3"
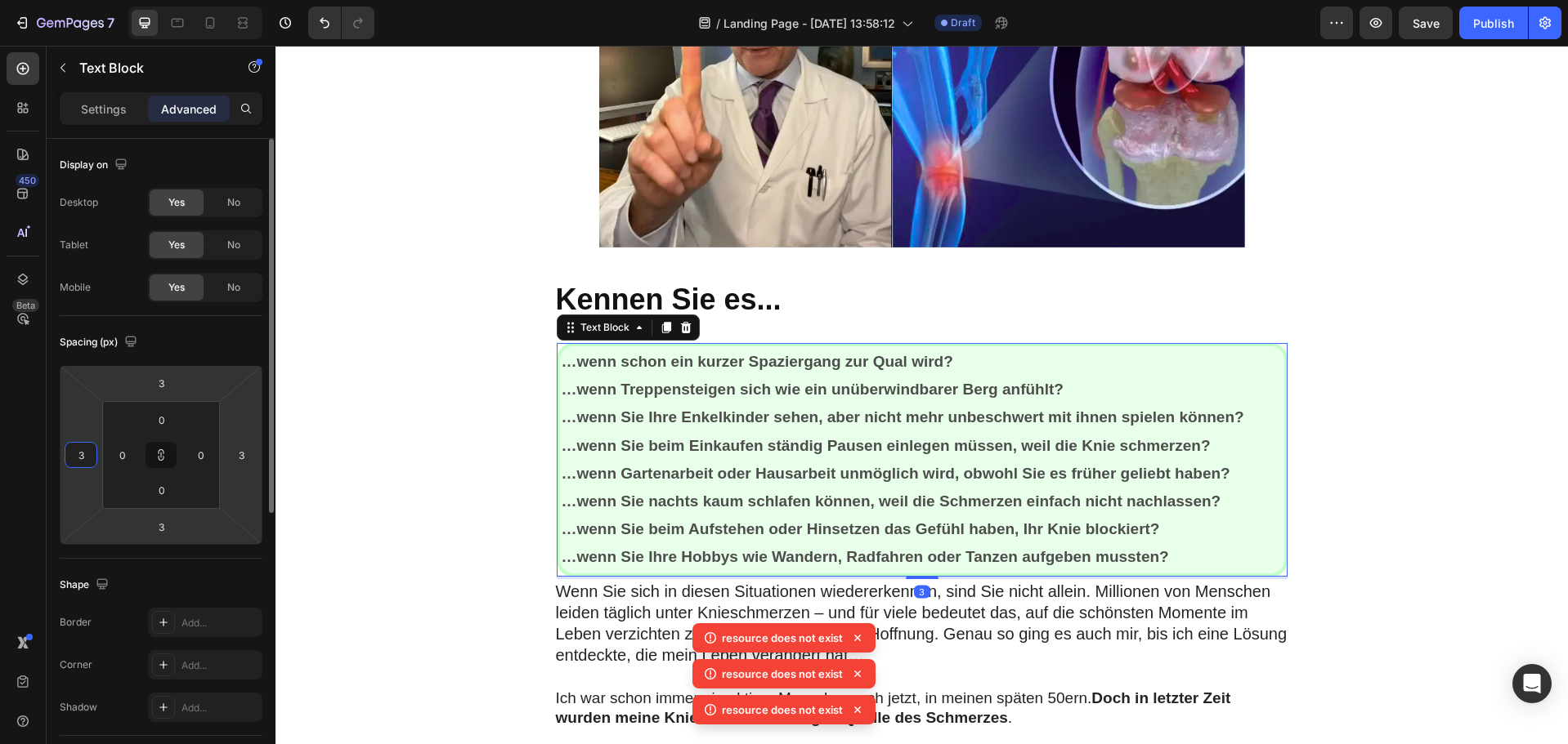
type input "33"
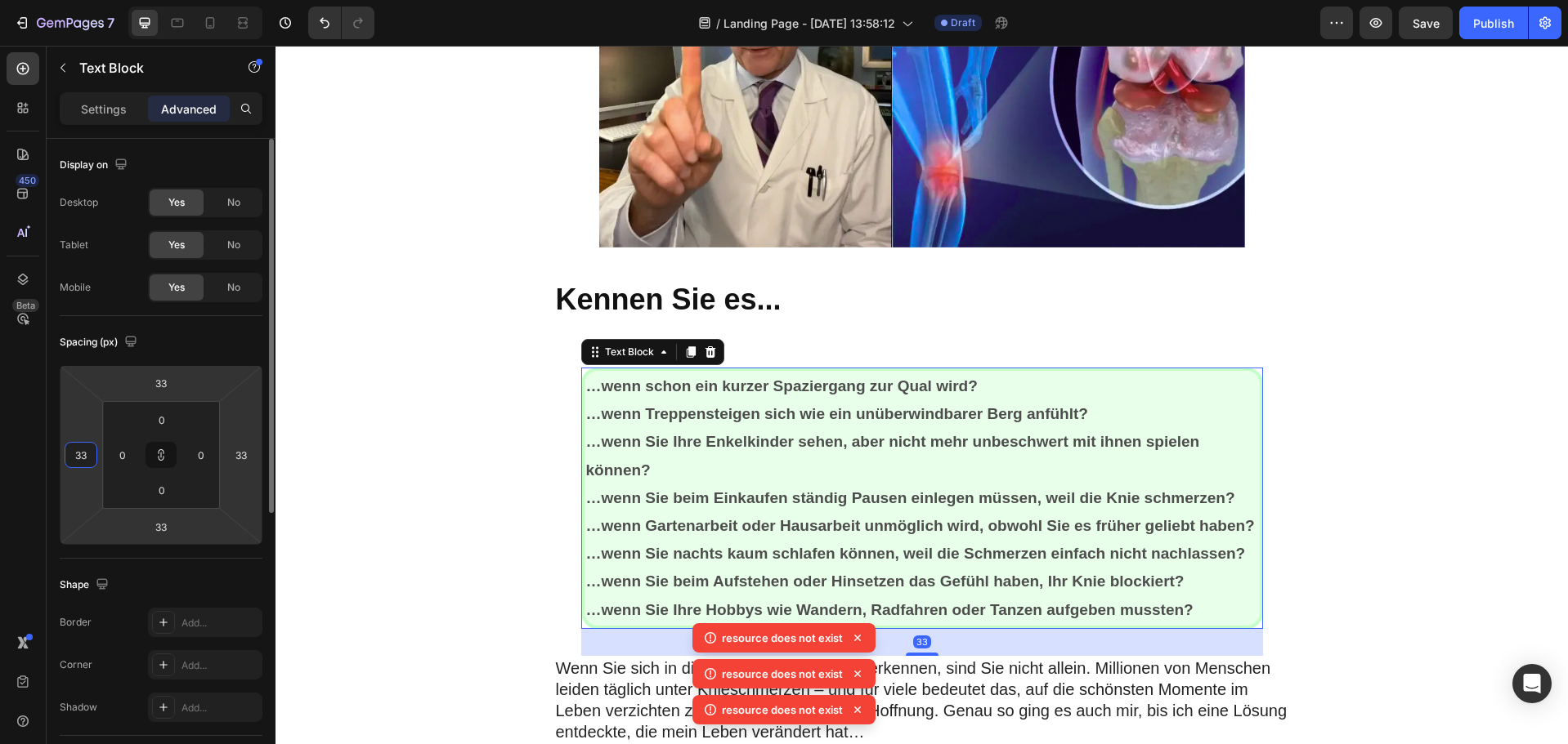
type input "3"
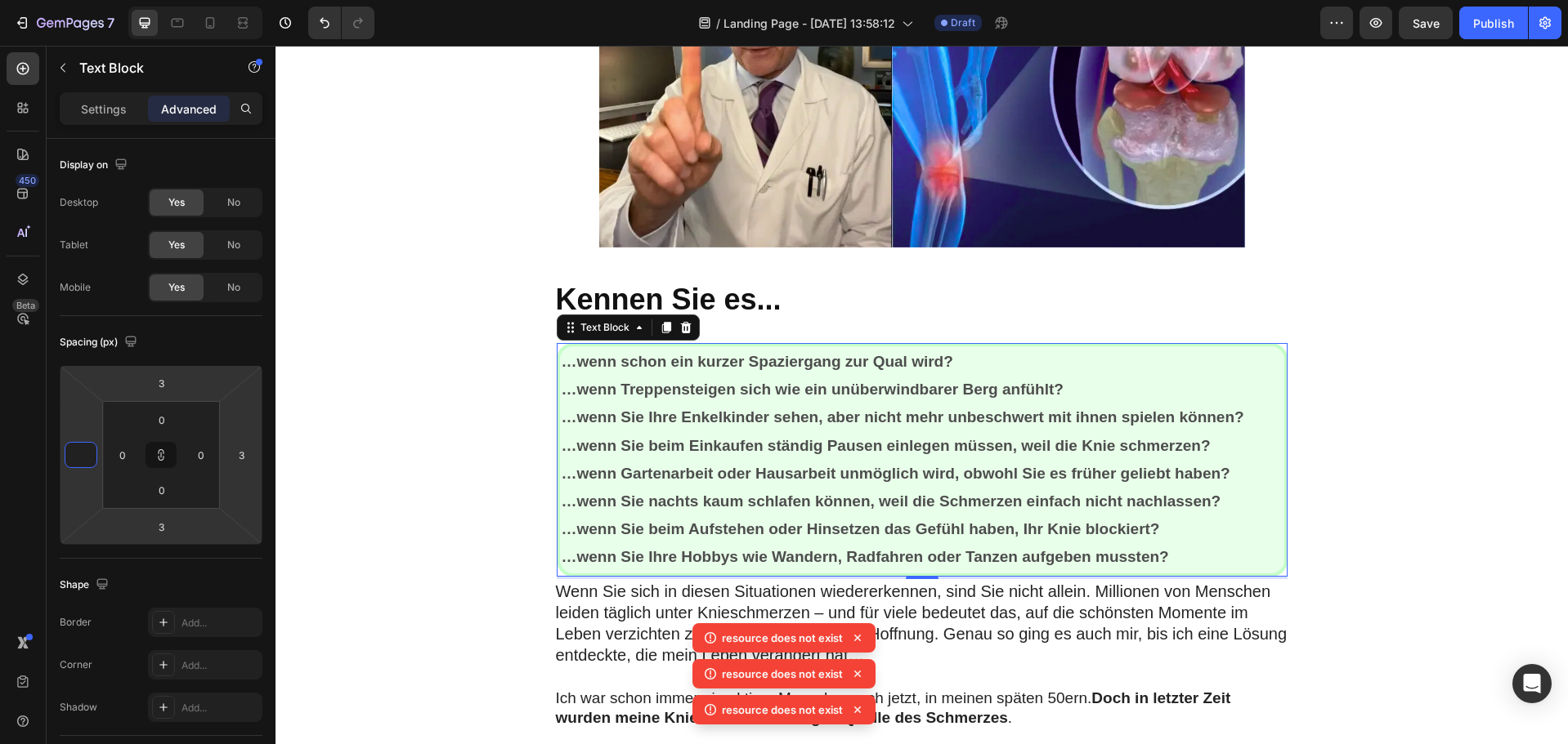
type input "0"
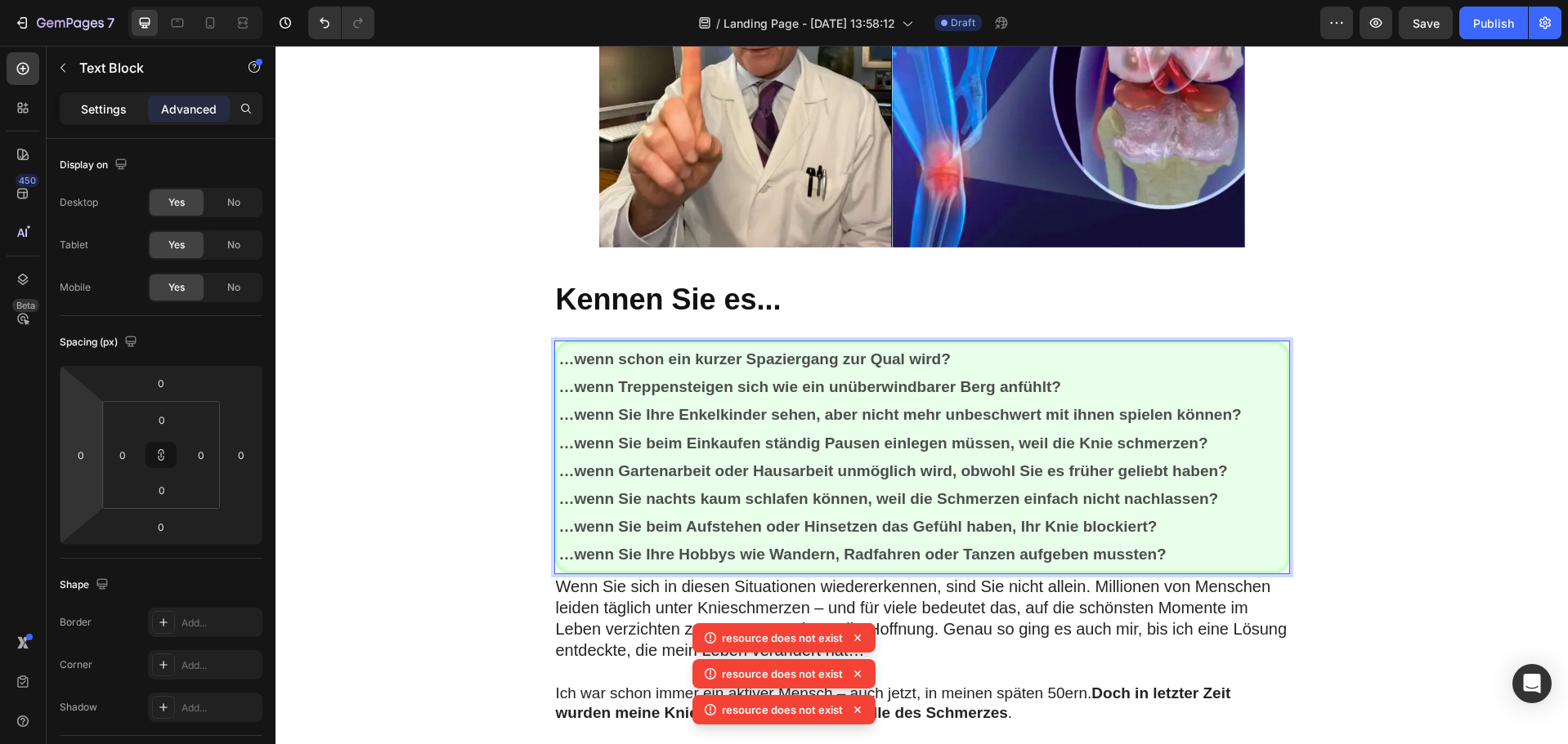
click at [101, 105] on p "Settings" at bounding box center [104, 109] width 46 height 18
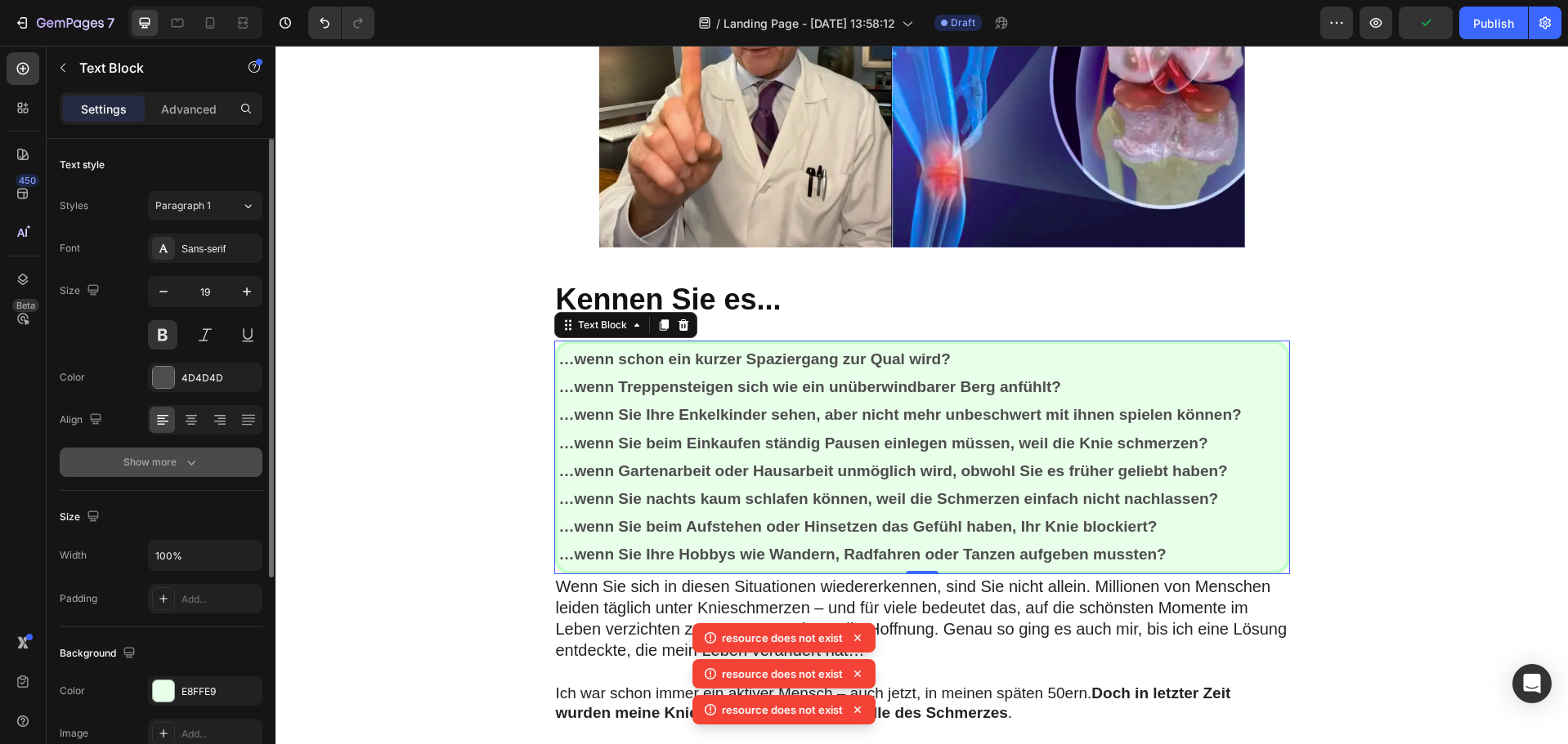
click at [191, 460] on icon "button" at bounding box center [191, 462] width 17 height 17
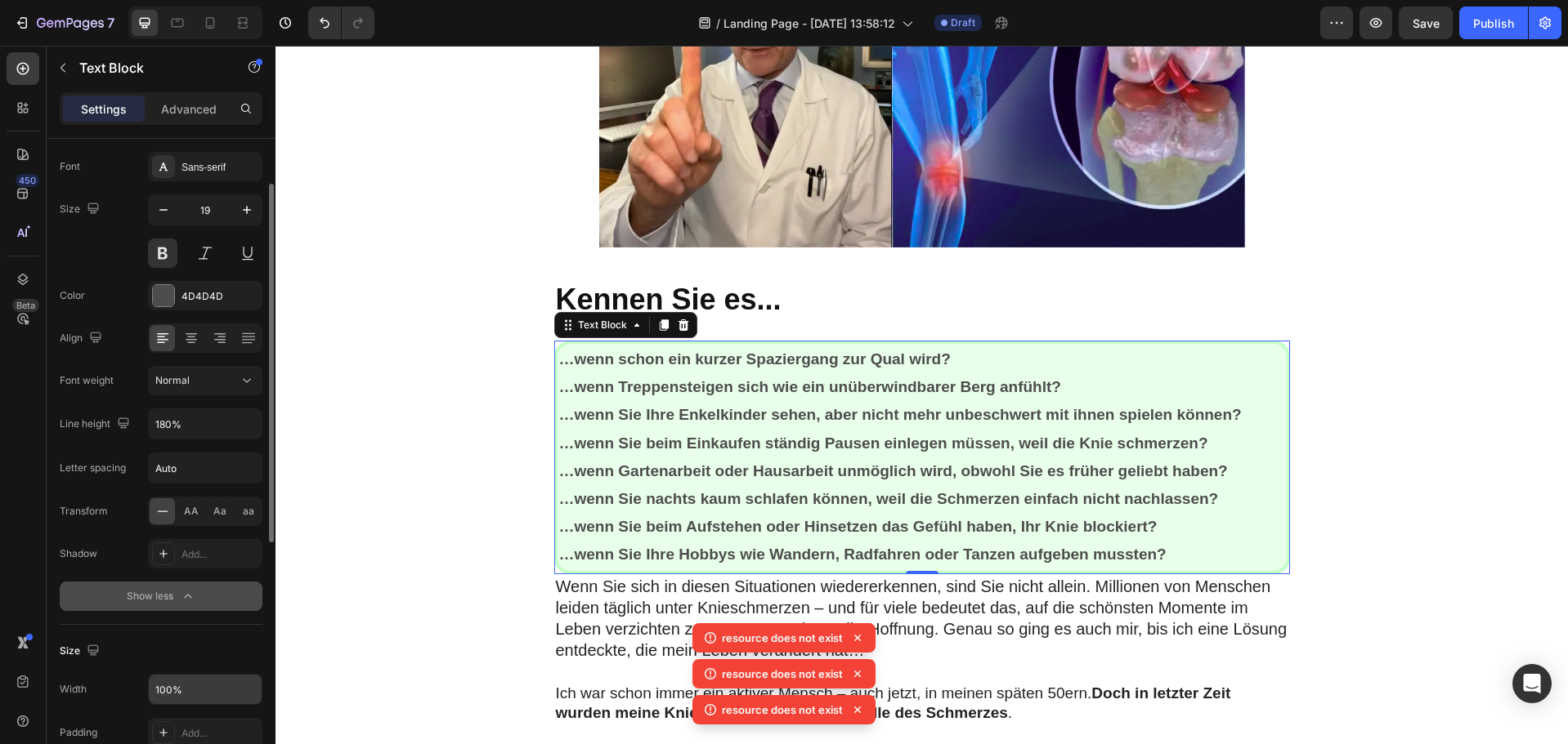
scroll to position [327, 0]
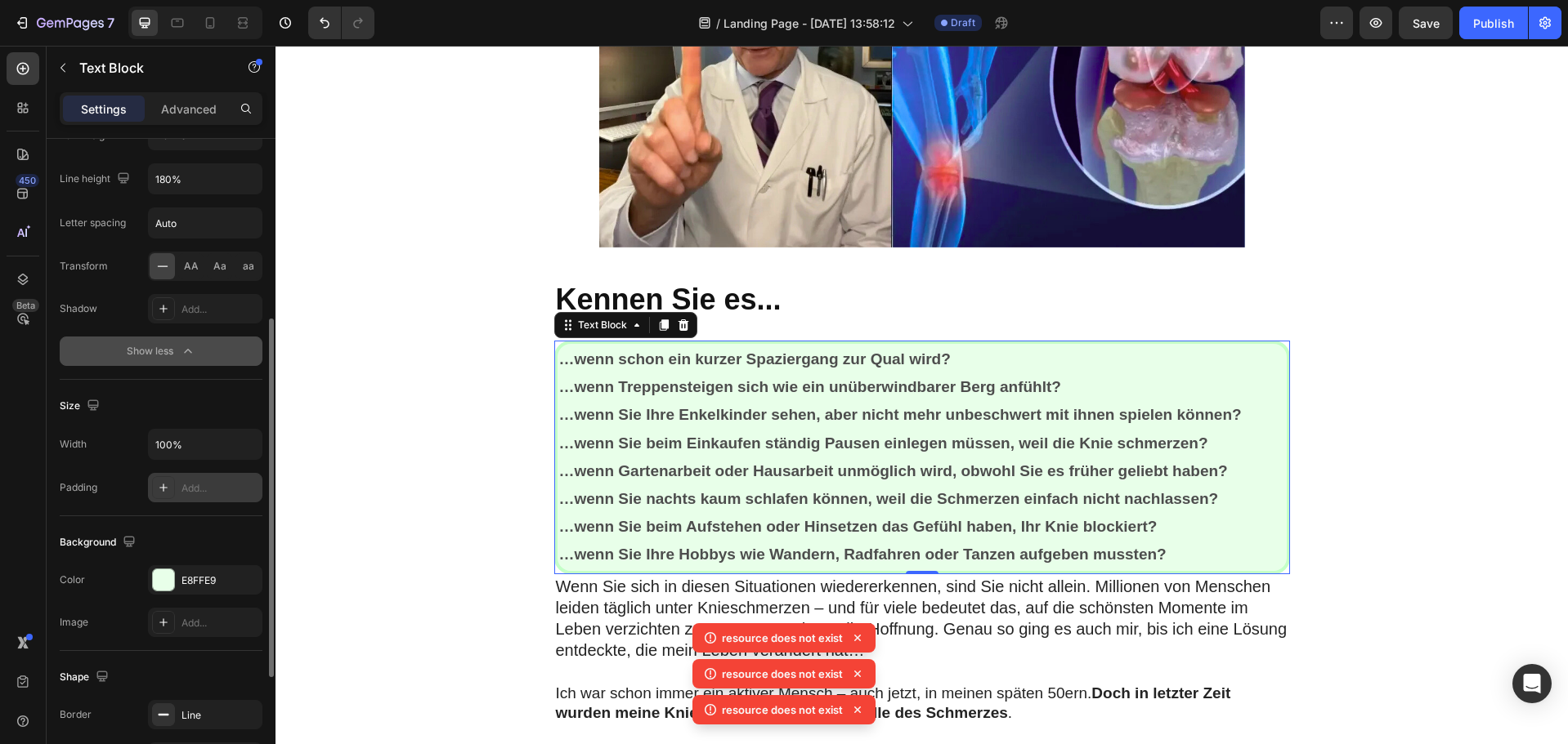
click at [163, 488] on icon at bounding box center [163, 488] width 8 height 8
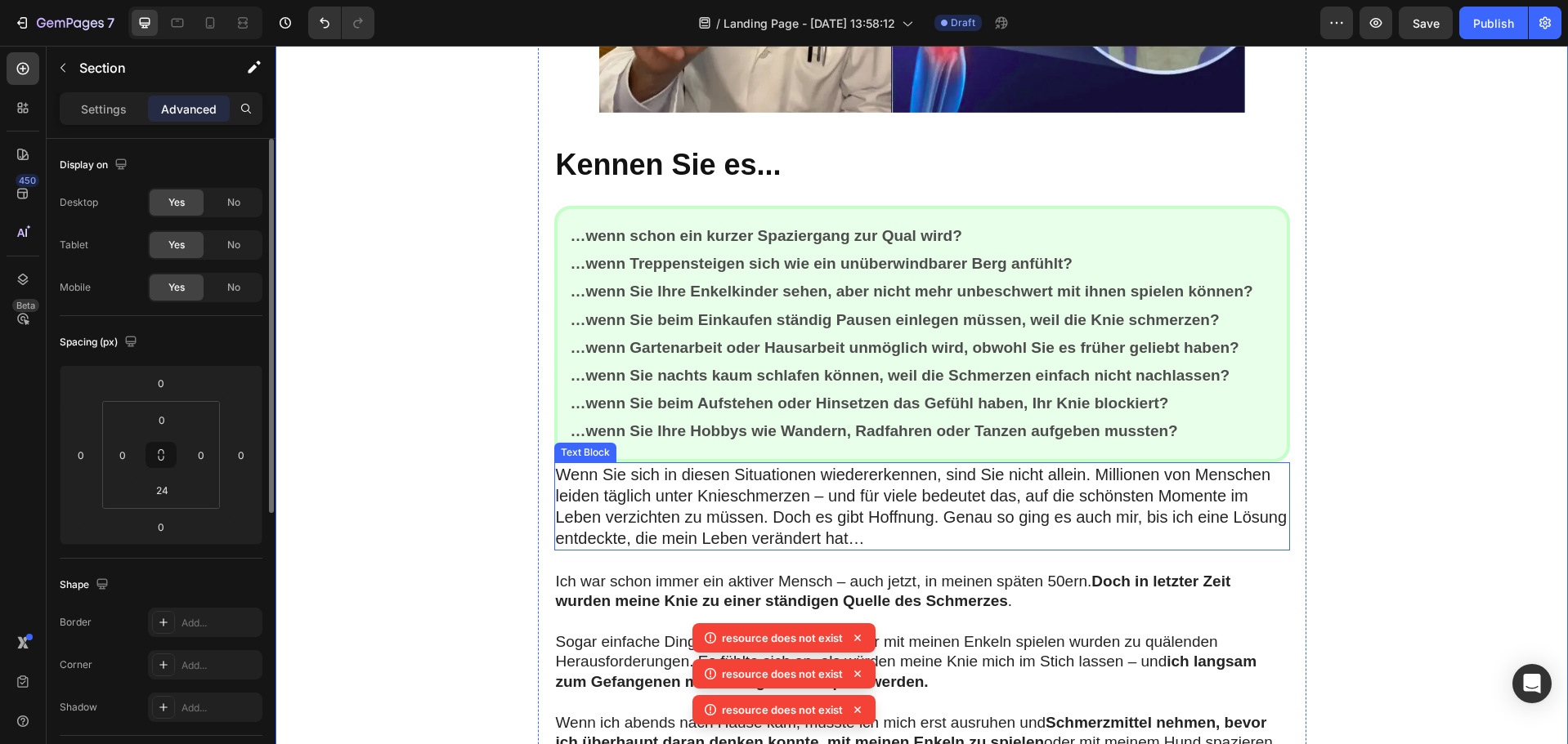
scroll to position [735, 0]
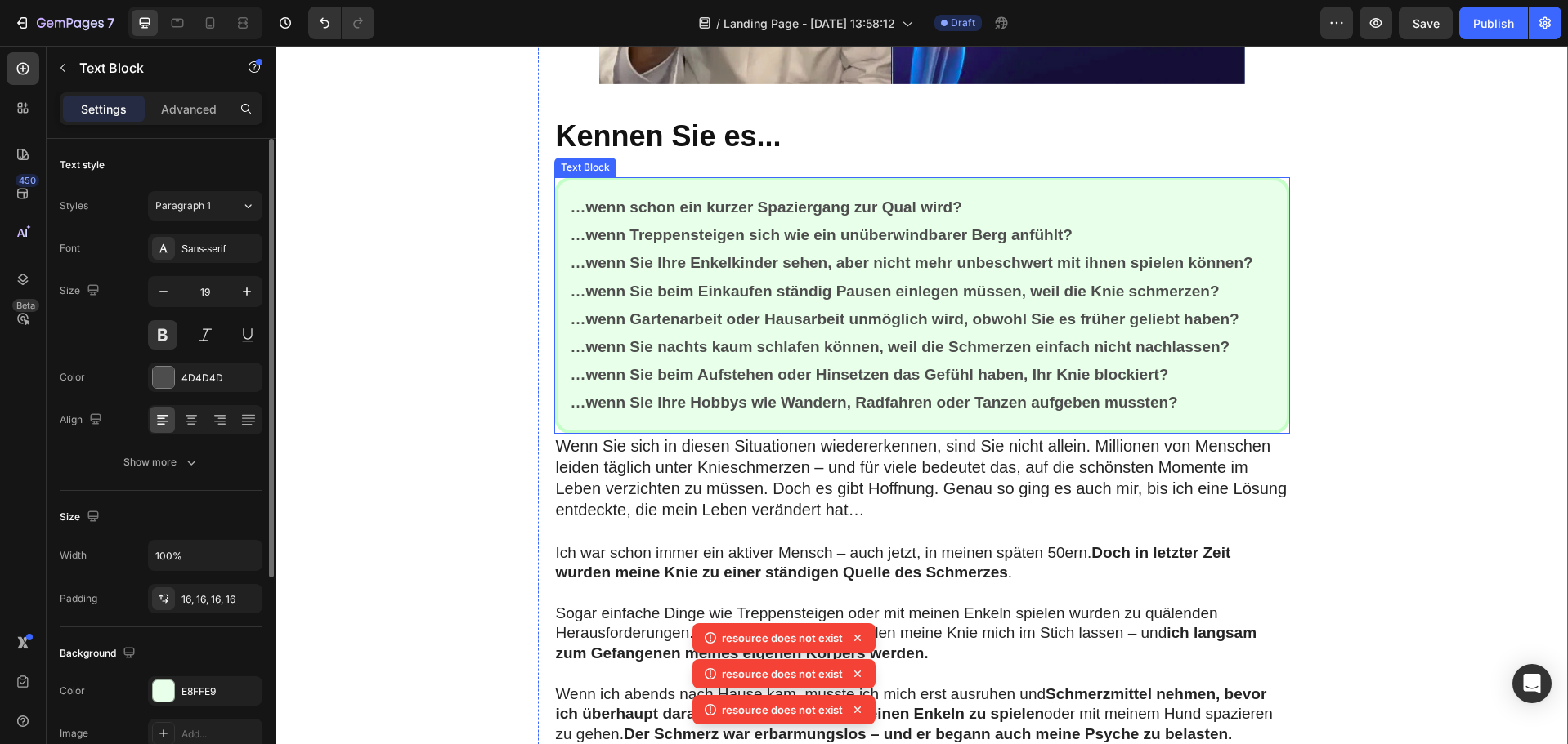
click at [665, 422] on div "…wenn schon ein kurzer Spaziergang zur Qual wird? …wenn Treppensteigen sich wie…" at bounding box center [922, 306] width 736 height 256
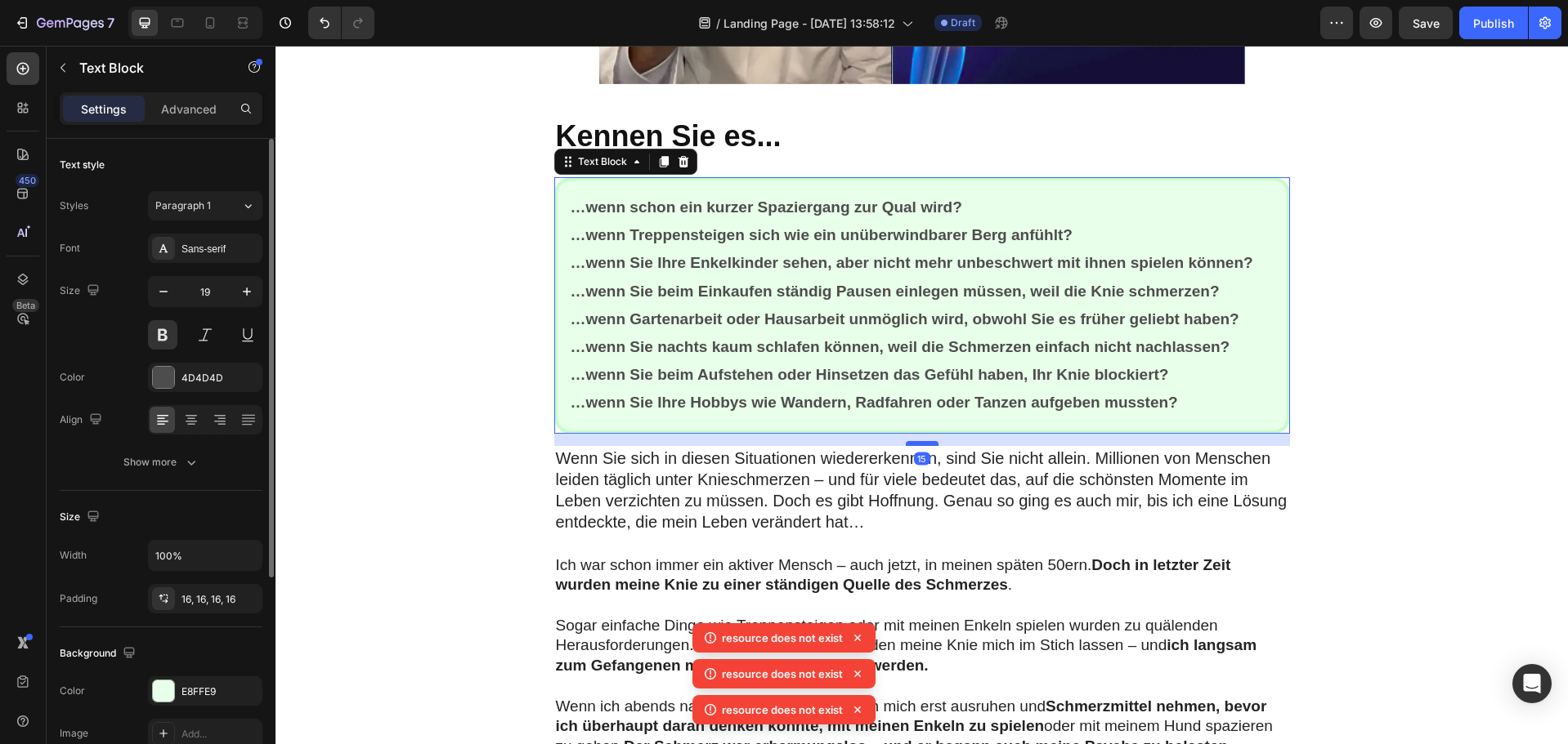
drag, startPoint x: 915, startPoint y: 431, endPoint x: 918, endPoint y: 444, distance: 13.3
click at [918, 444] on div at bounding box center [922, 444] width 33 height 5
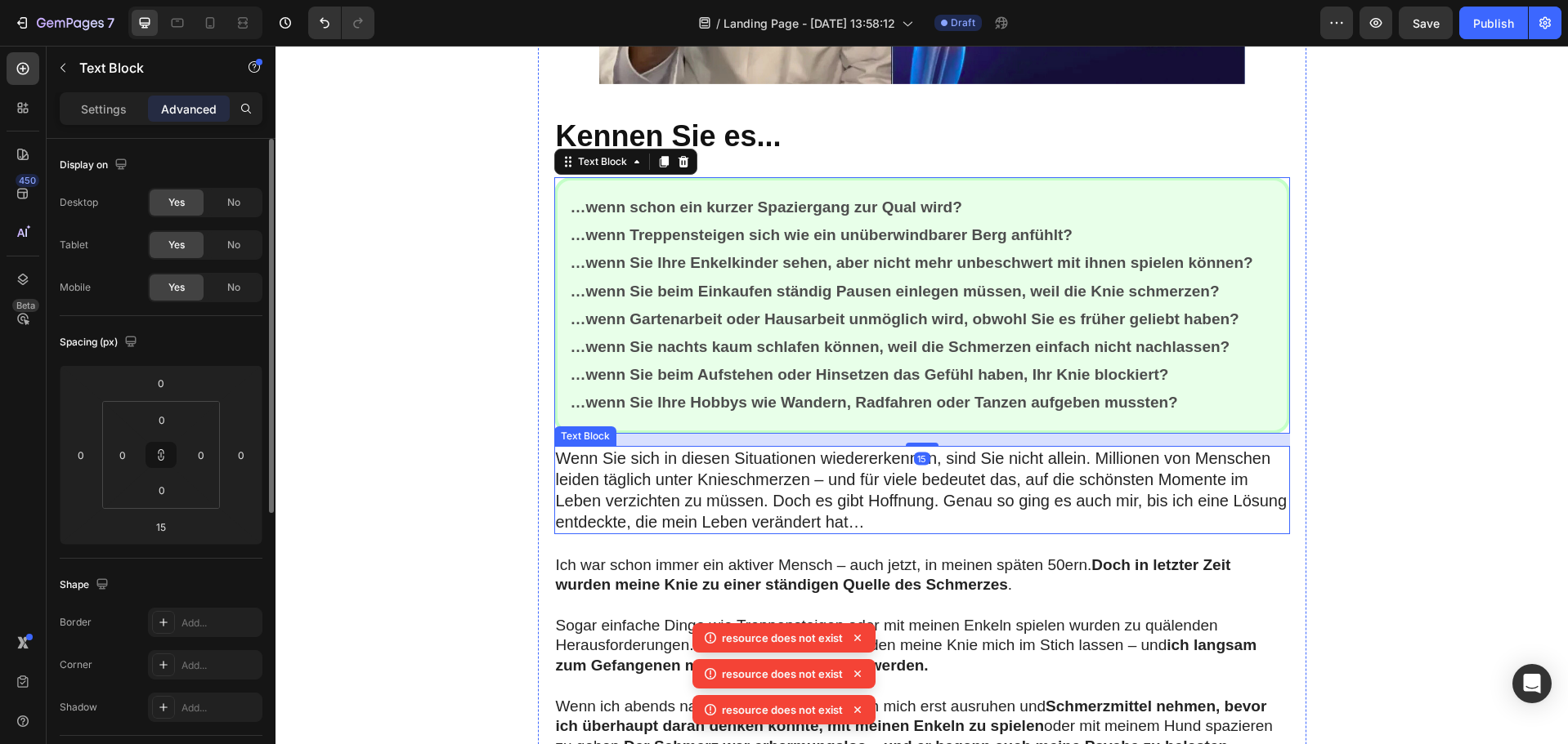
click at [1034, 496] on p "Wenn Sie sich in diesen Situationen wiedererkennen, sind Sie nicht allein. Mill…" at bounding box center [922, 490] width 732 height 85
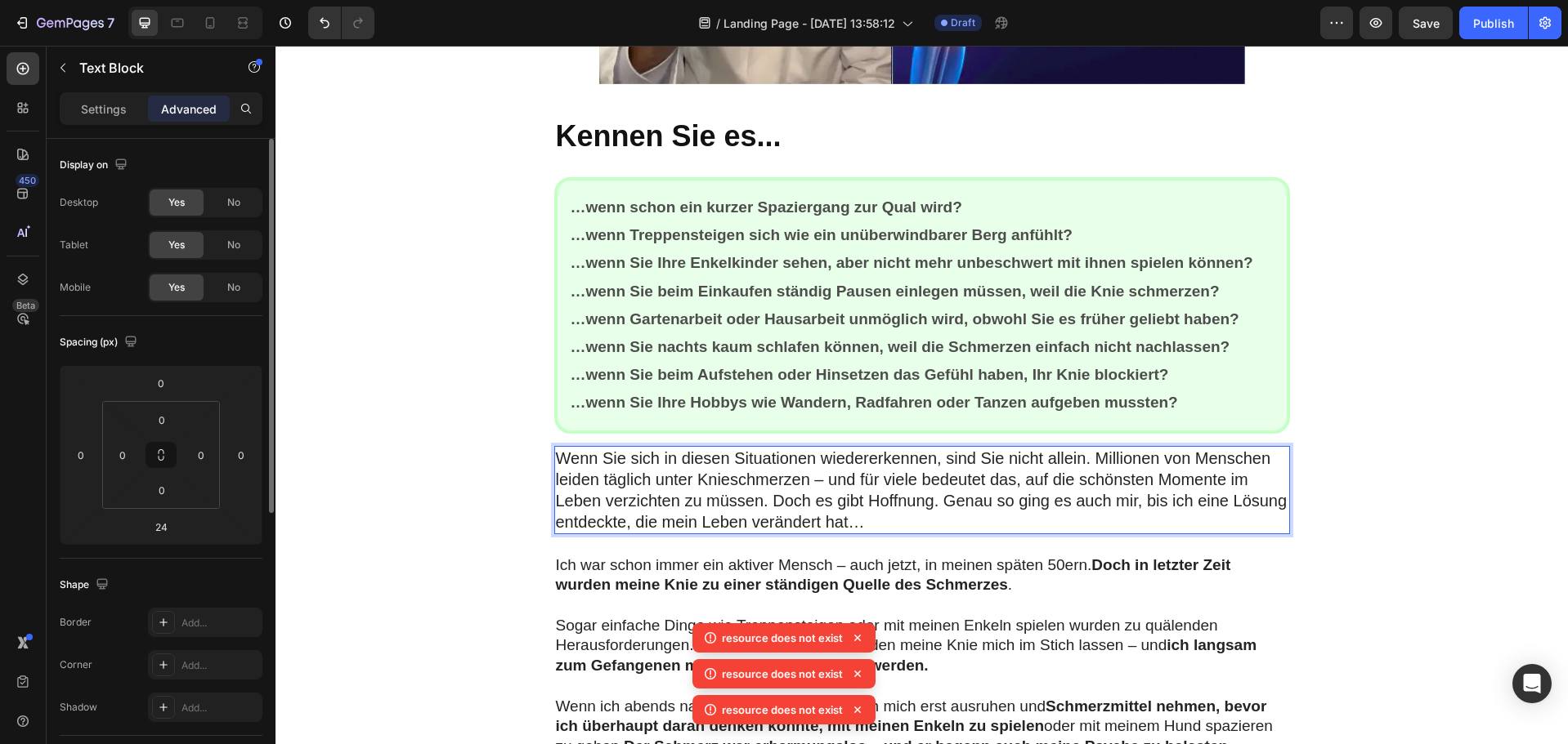
click at [859, 518] on p "Wenn Sie sich in diesen Situationen wiedererkennen, sind Sie nicht allein. Mill…" at bounding box center [922, 490] width 732 height 85
drag, startPoint x: 860, startPoint y: 501, endPoint x: 925, endPoint y: 504, distance: 65.1
click at [925, 504] on p "Wenn Sie sich in diesen Situationen wiedererkennen, sind Sie nicht allein. Mill…" at bounding box center [922, 490] width 732 height 85
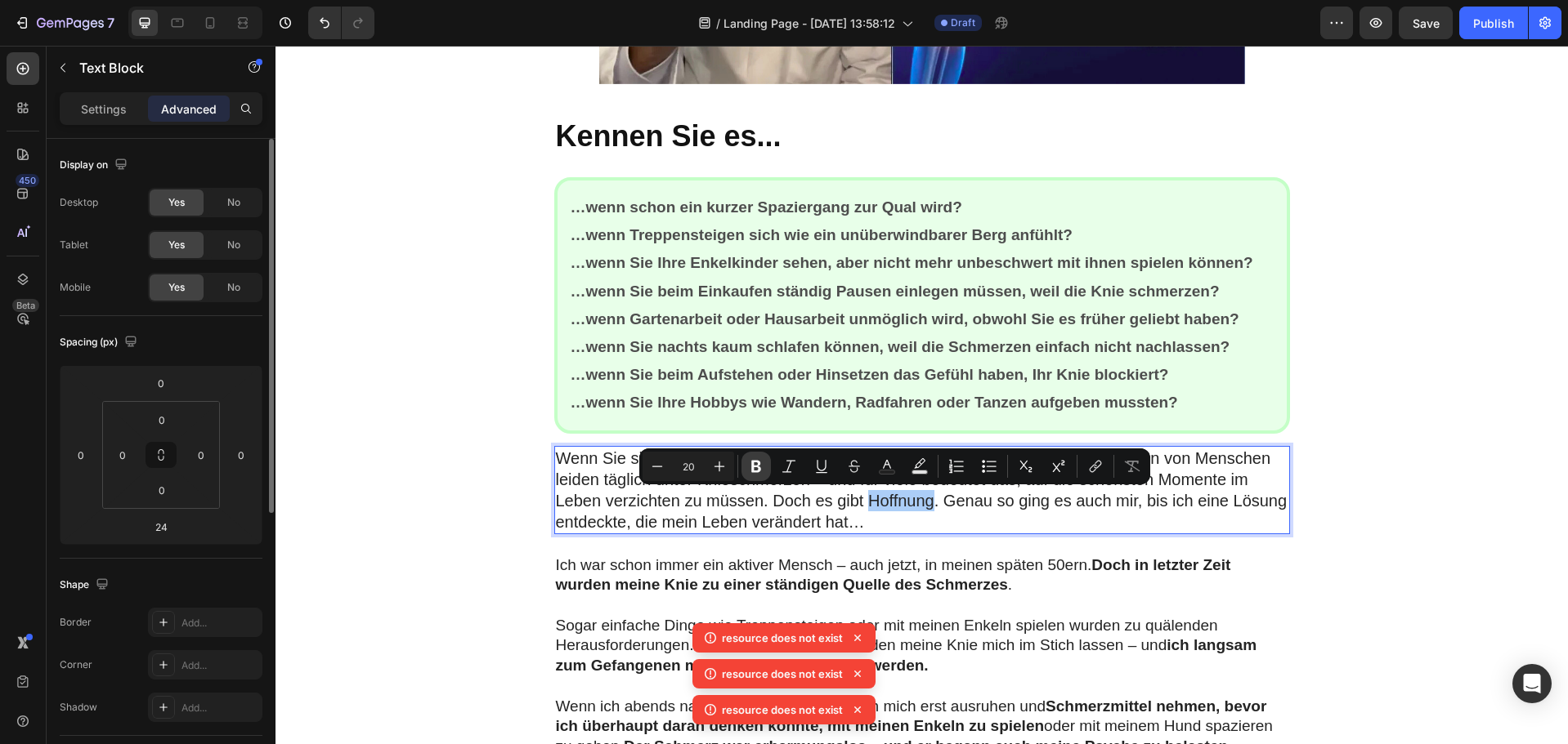
click at [745, 460] on button "Bold" at bounding box center [756, 466] width 29 height 29
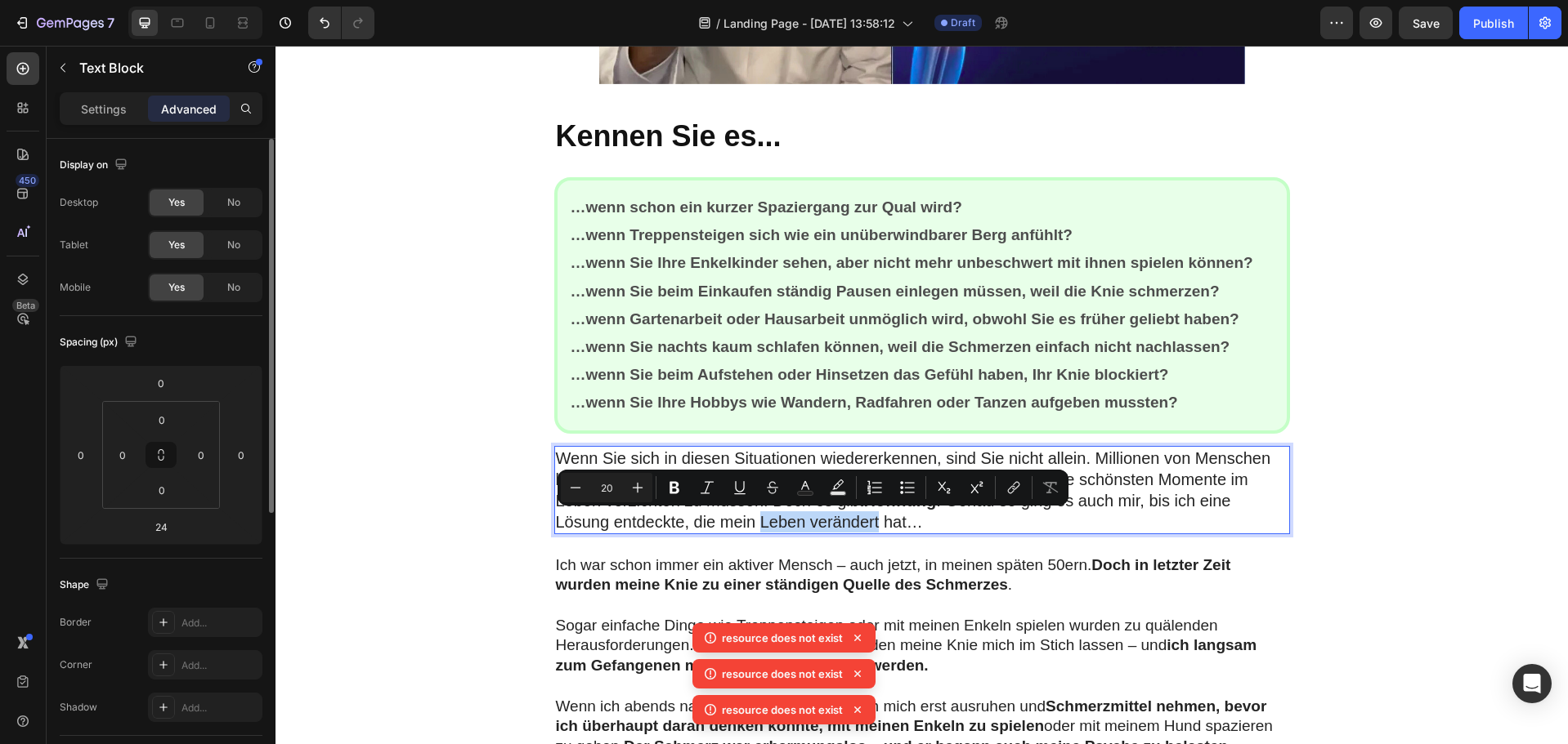
drag, startPoint x: 754, startPoint y: 524, endPoint x: 875, endPoint y: 520, distance: 121.1
click at [875, 520] on p "Wenn Sie sich in diesen Situationen wiedererkennen, sind Sie nicht allein. Mill…" at bounding box center [922, 490] width 732 height 85
click at [670, 486] on icon "Editor contextual toolbar" at bounding box center [674, 488] width 17 height 17
click at [760, 451] on p "Wenn Sie sich in diesen Situationen wiedererkennen, sind Sie nicht allein. Mill…" at bounding box center [922, 490] width 732 height 85
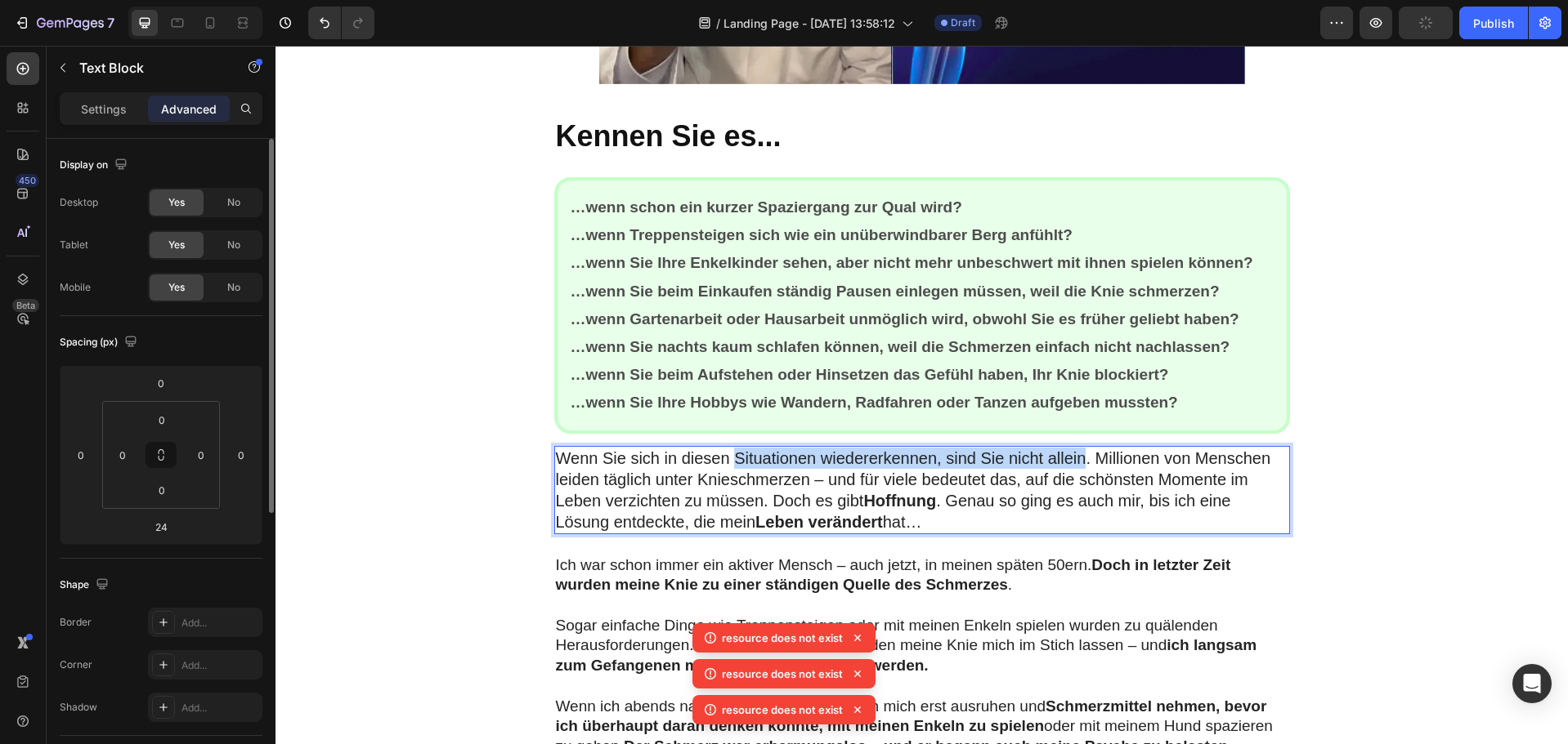
drag, startPoint x: 731, startPoint y: 458, endPoint x: 1080, endPoint y: 462, distance: 349.0
click at [1080, 462] on p "Wenn Sie sich in diesen Situationen wiedererkennen, sind Sie nicht allein. Mill…" at bounding box center [922, 490] width 732 height 85
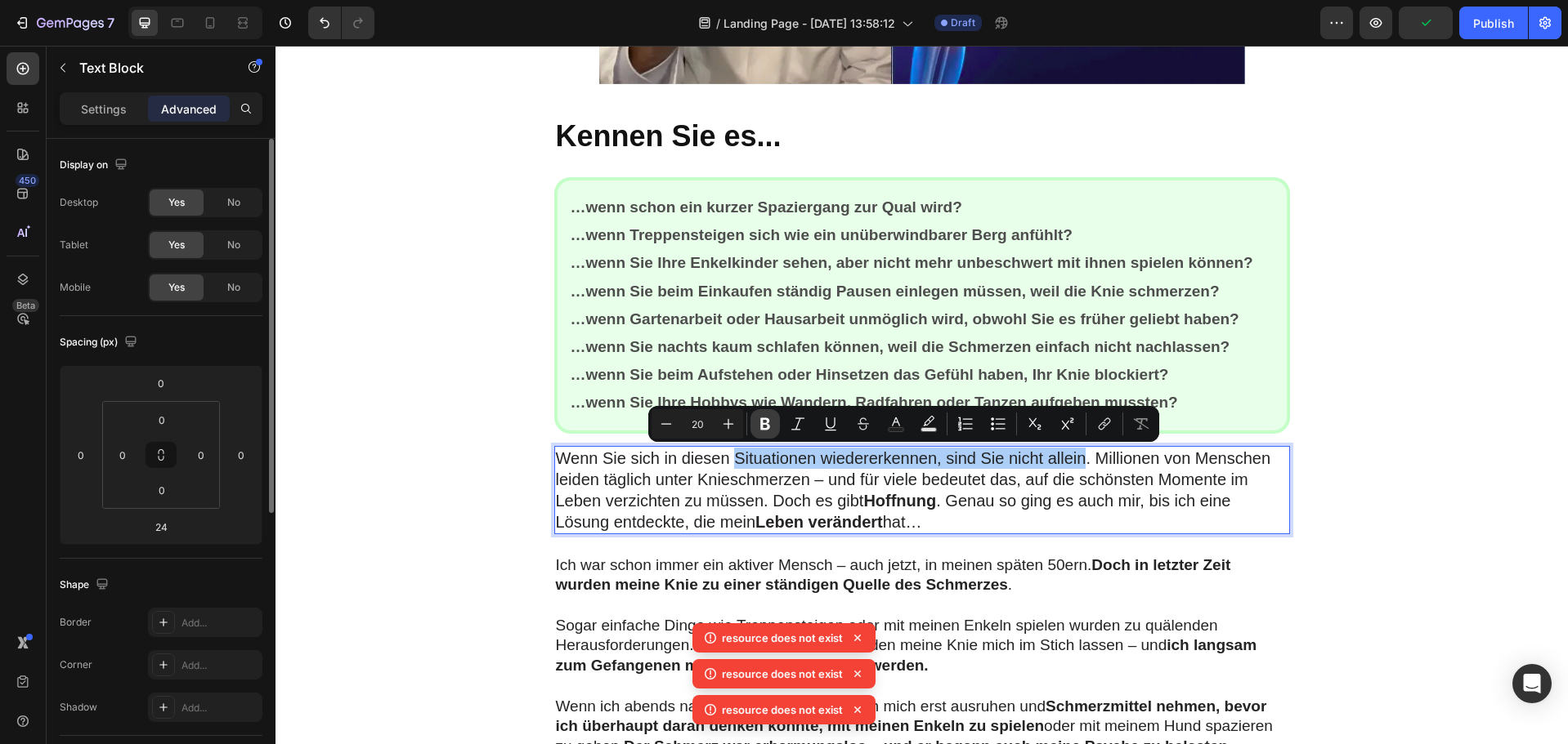
click at [757, 424] on icon "Editor contextual toolbar" at bounding box center [765, 423] width 17 height 17
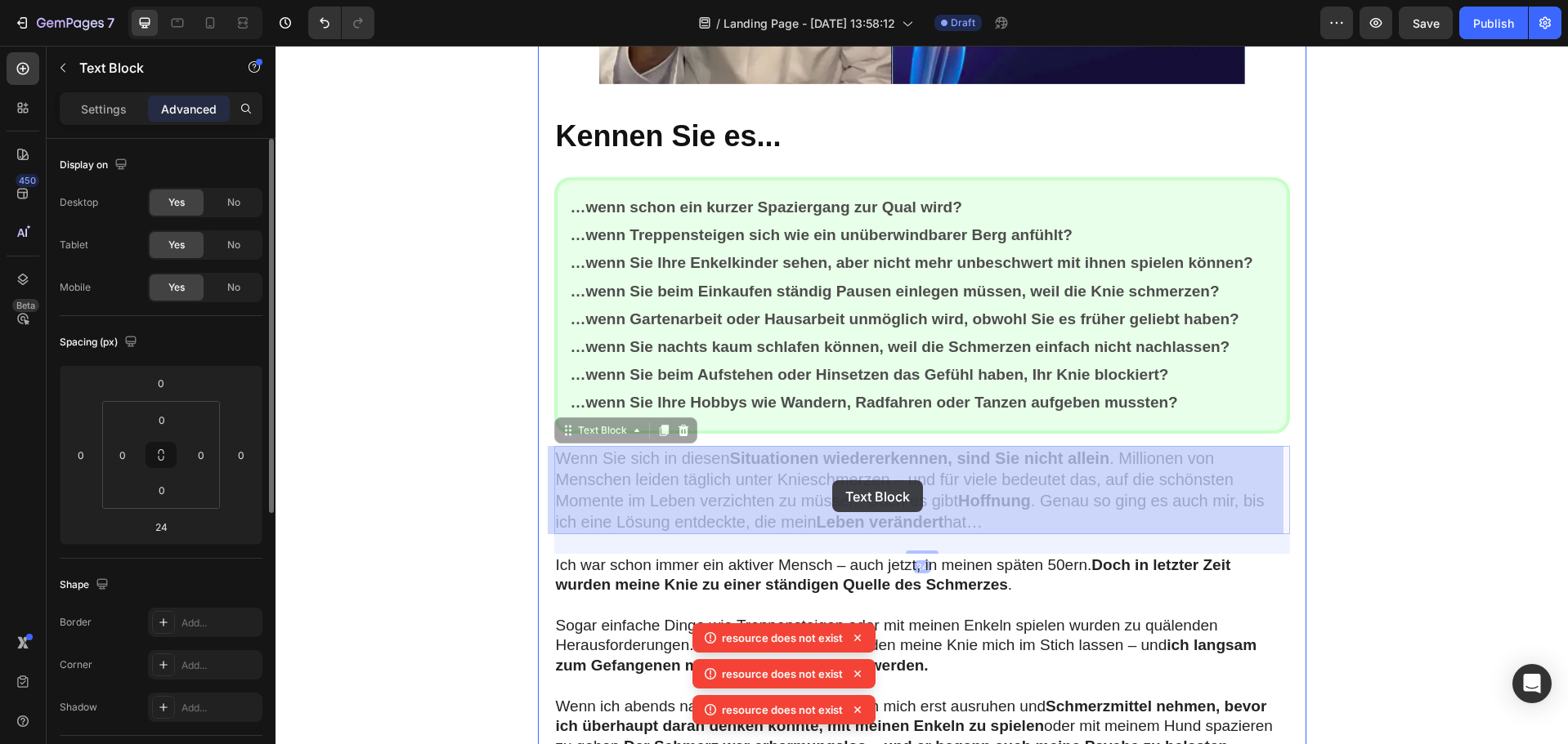
drag, startPoint x: 767, startPoint y: 480, endPoint x: 819, endPoint y: 480, distance: 52.0
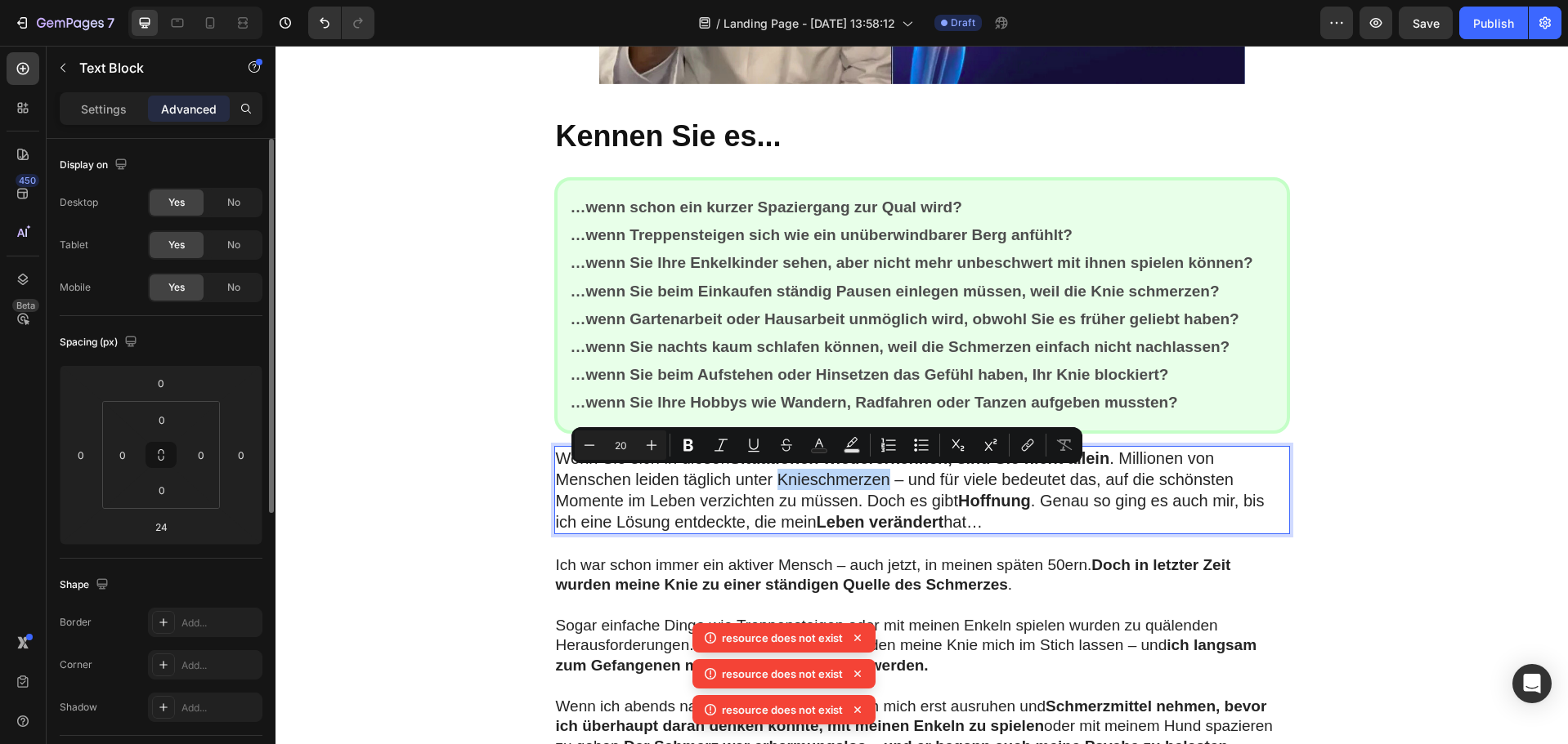
drag, startPoint x: 773, startPoint y: 481, endPoint x: 834, endPoint y: 481, distance: 61.0
click at [834, 481] on p "Wenn Sie sich in diesen Situationen wiedererkennen, sind Sie nicht allein . Mil…" at bounding box center [922, 490] width 732 height 85
click at [686, 444] on icon "Editor contextual toolbar" at bounding box center [688, 445] width 17 height 17
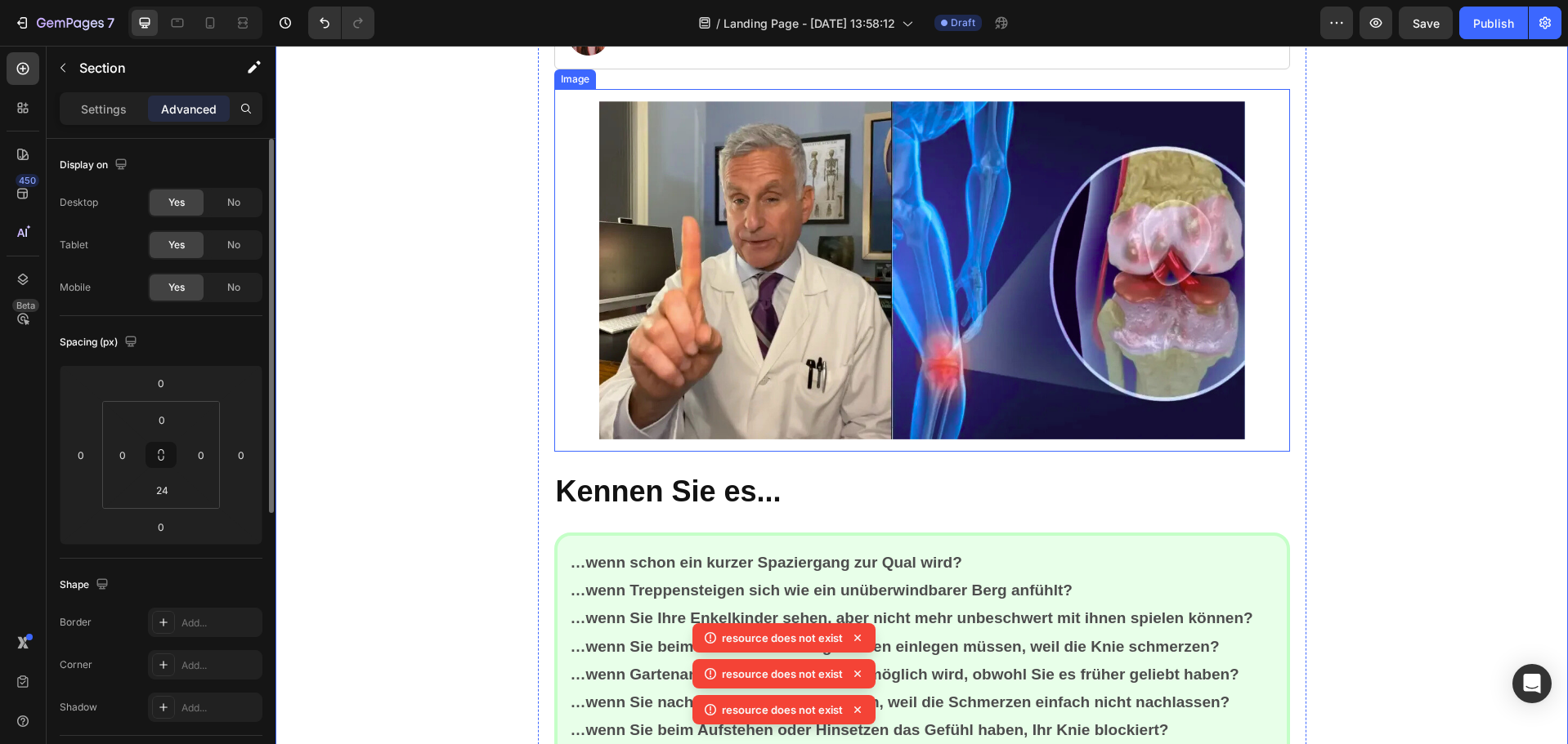
scroll to position [408, 0]
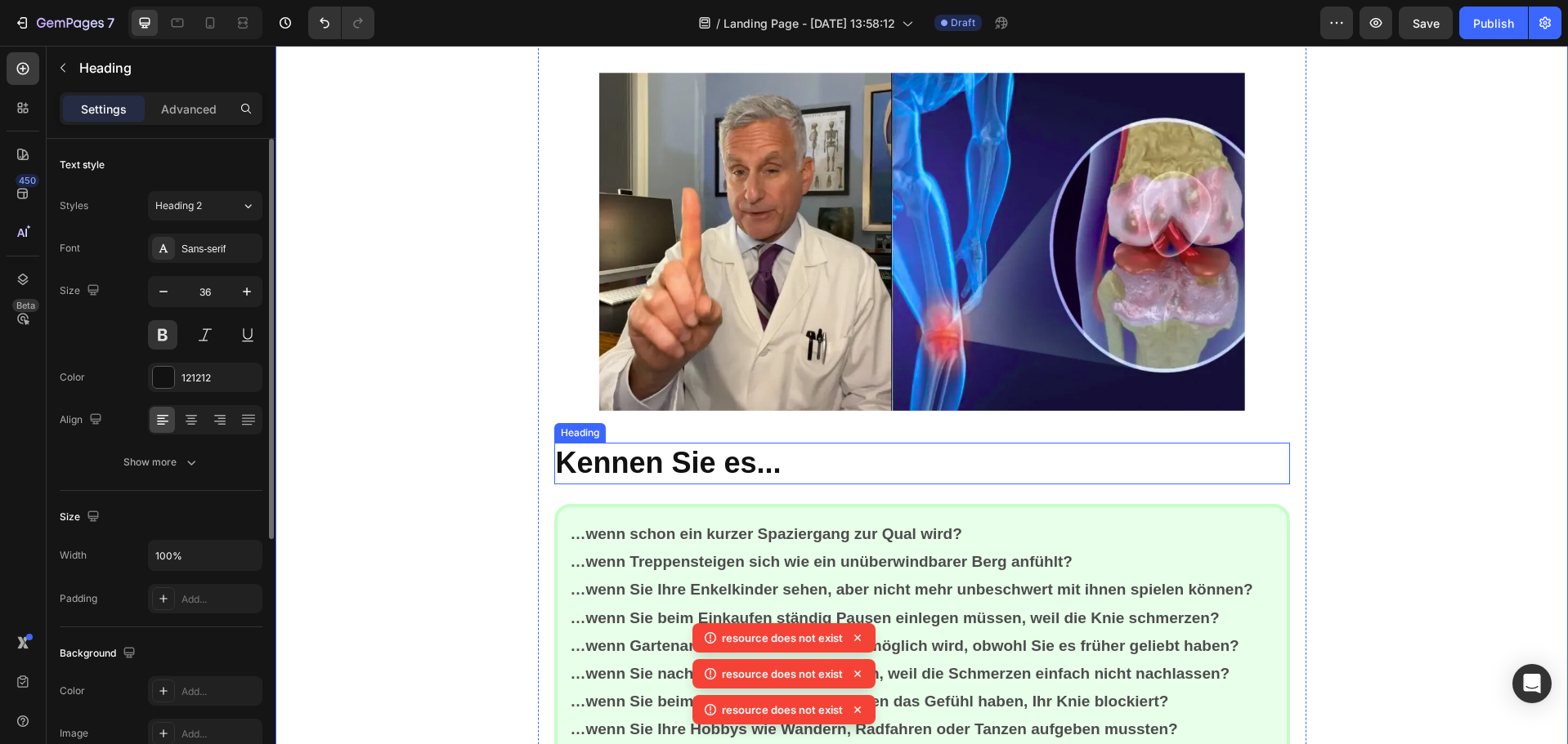
click at [758, 464] on p "Kennen Sie es..." at bounding box center [922, 464] width 732 height 39
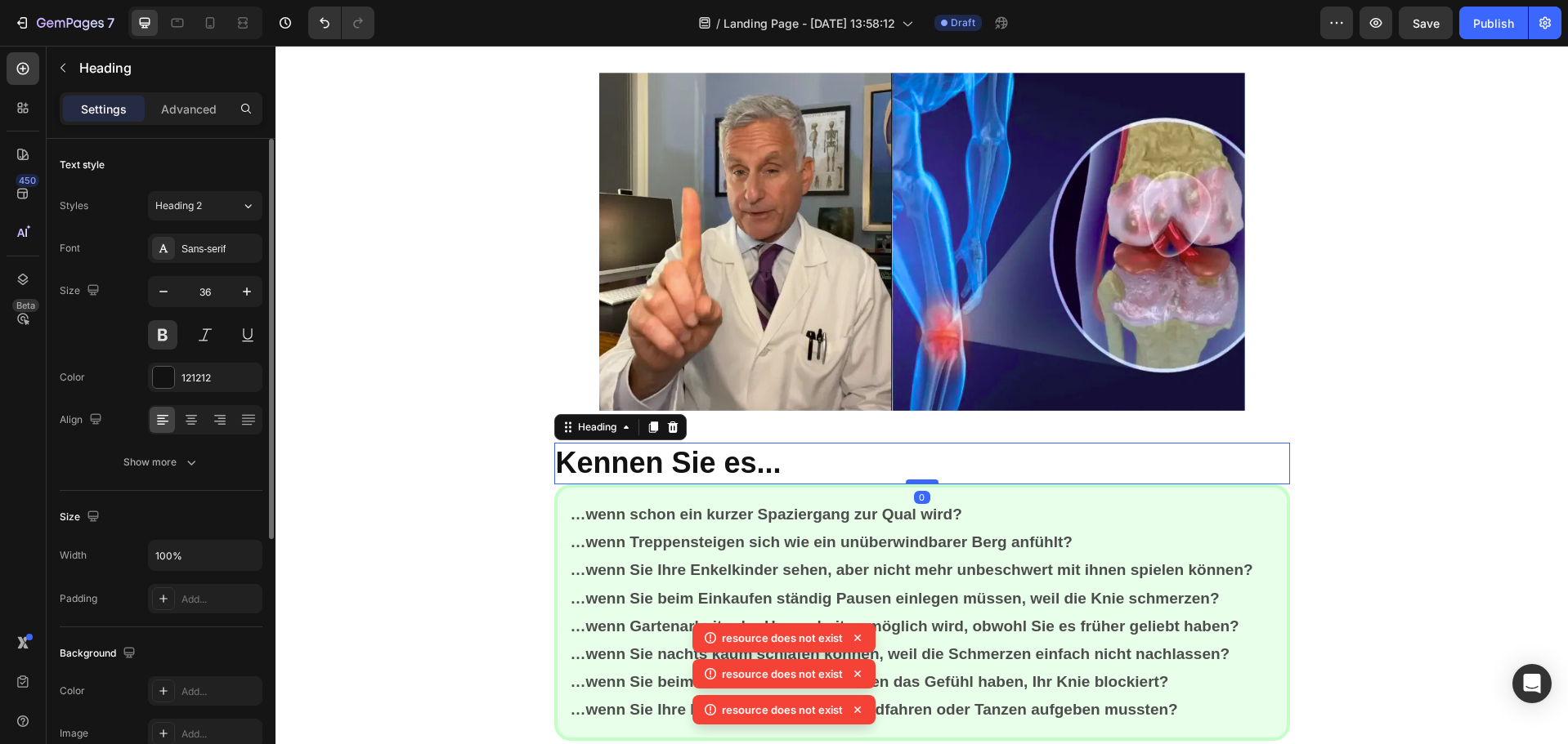
drag, startPoint x: 919, startPoint y: 501, endPoint x: 916, endPoint y: 480, distance: 21.2
click at [916, 480] on div at bounding box center [922, 482] width 33 height 5
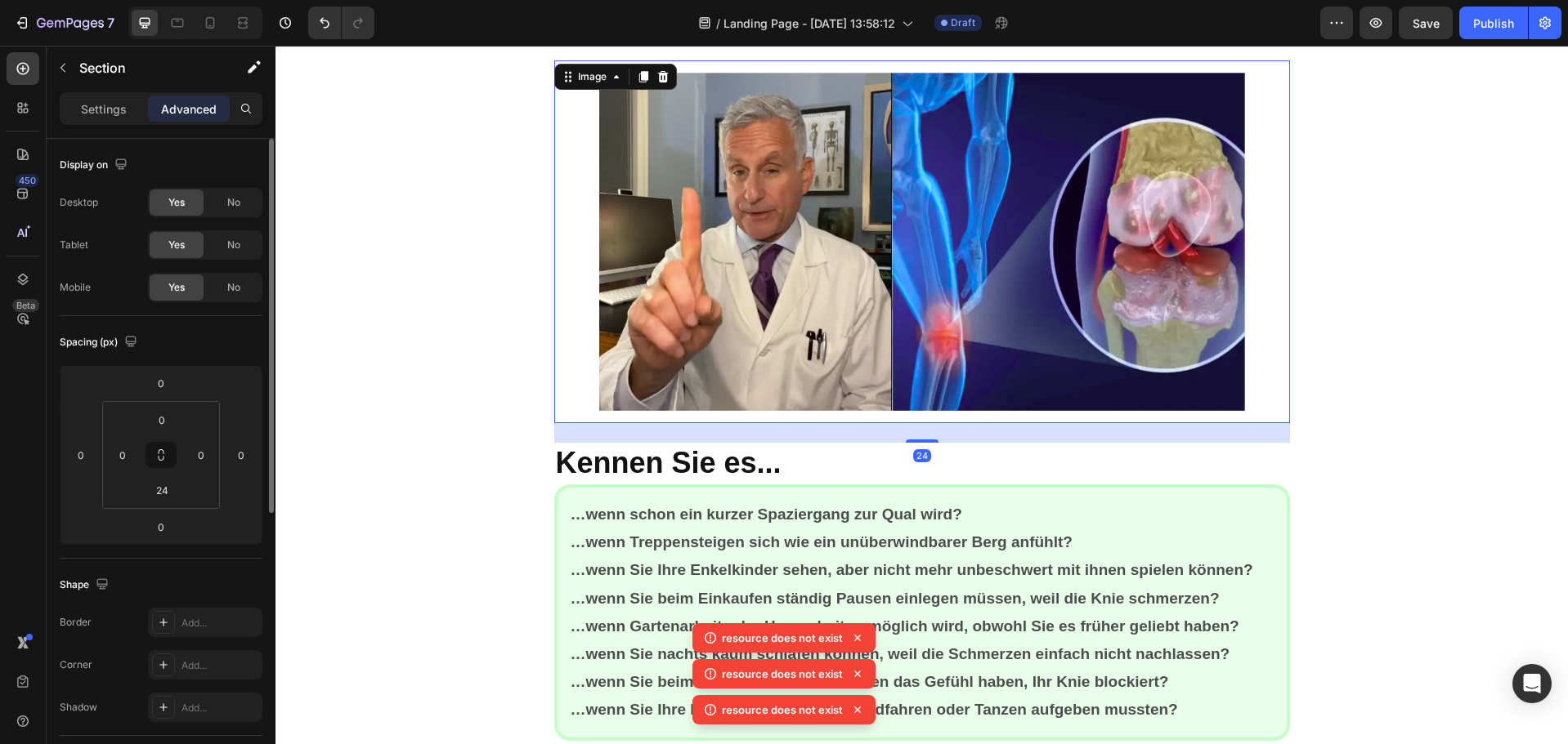
drag, startPoint x: 773, startPoint y: 418, endPoint x: 778, endPoint y: 405, distance: 13.9
click at [773, 417] on img at bounding box center [922, 242] width 646 height 363
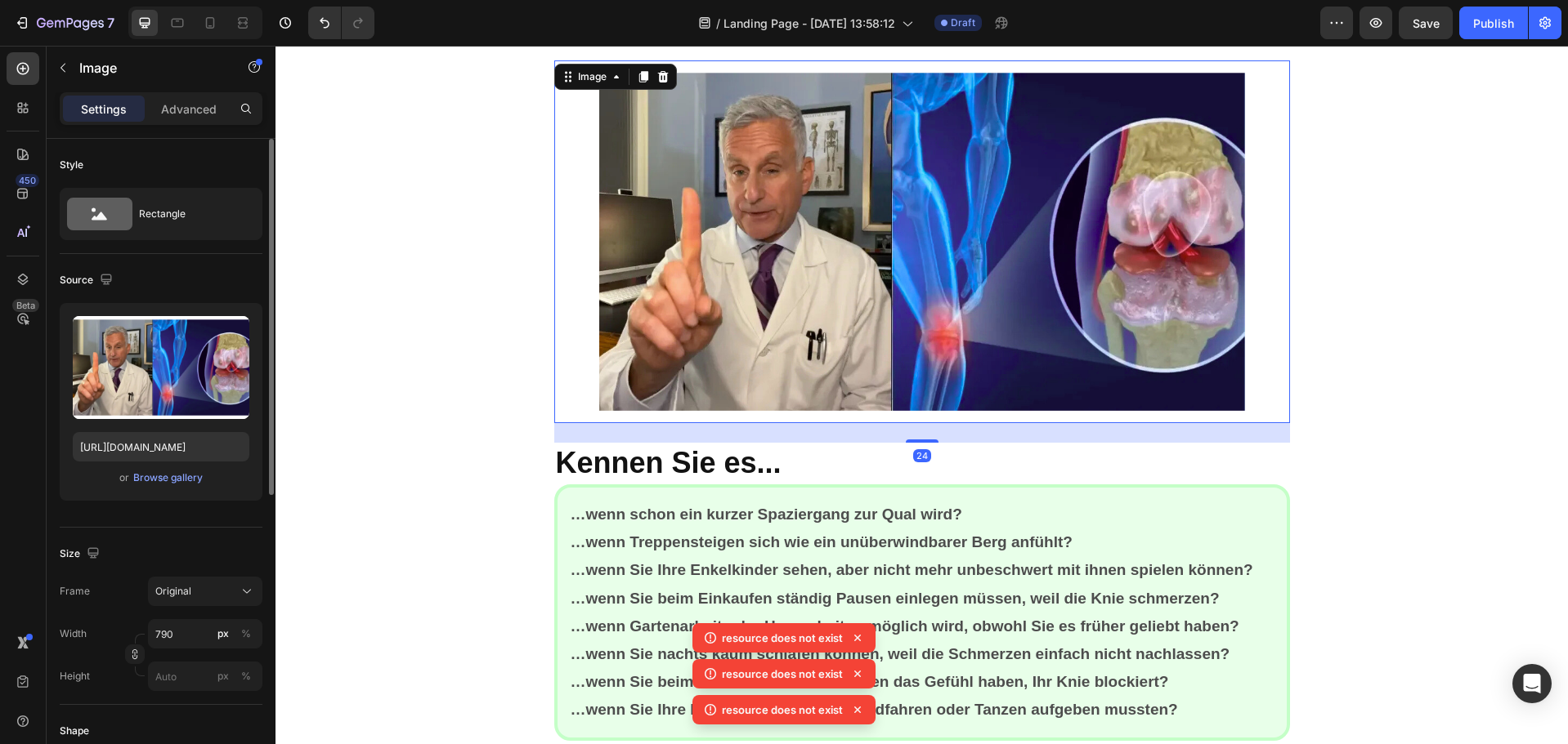
drag, startPoint x: 921, startPoint y: 439, endPoint x: 917, endPoint y: 427, distance: 12.6
click at [917, 427] on div "24" at bounding box center [922, 433] width 736 height 19
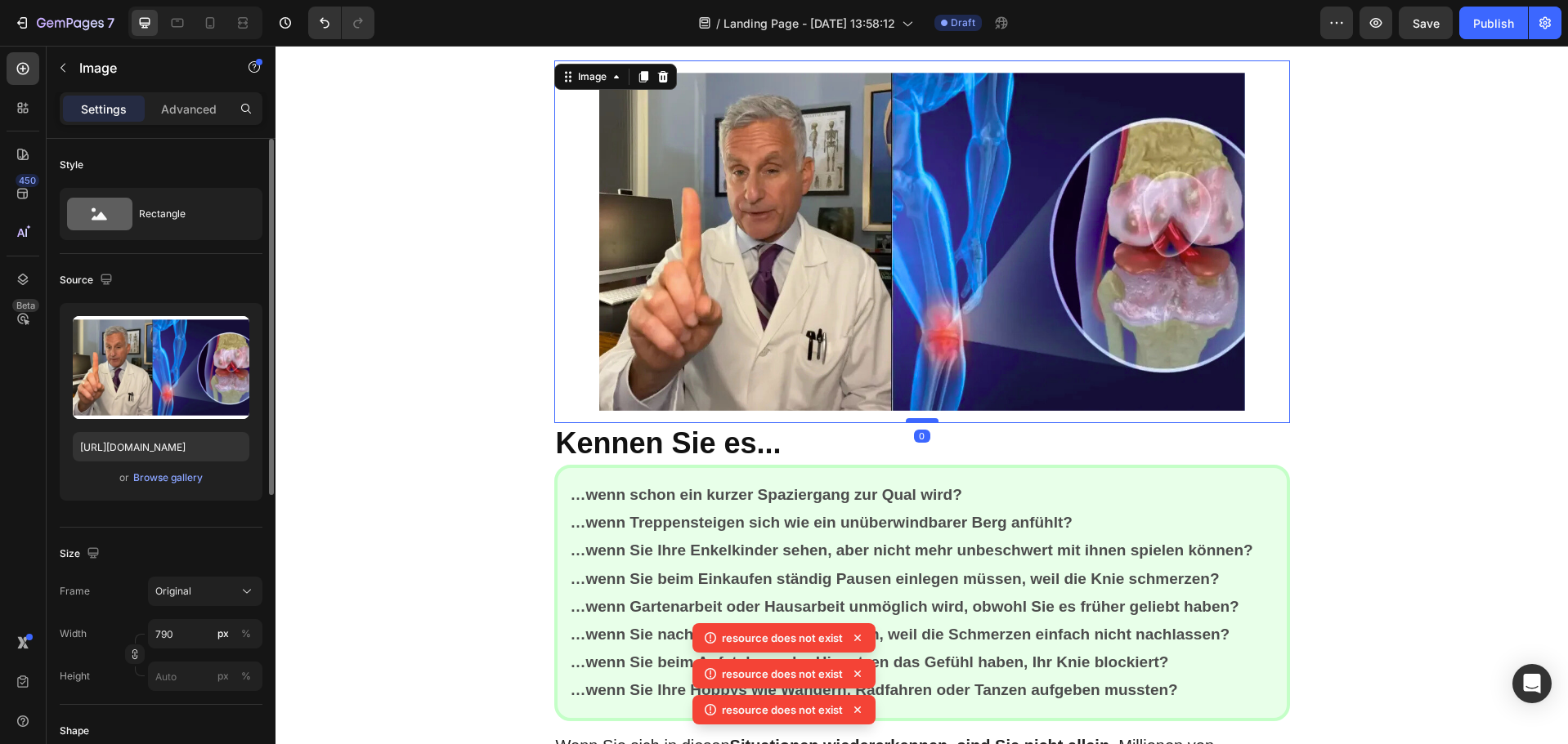
drag, startPoint x: 921, startPoint y: 441, endPoint x: 919, endPoint y: 422, distance: 19.1
click at [919, 422] on div at bounding box center [922, 421] width 33 height 5
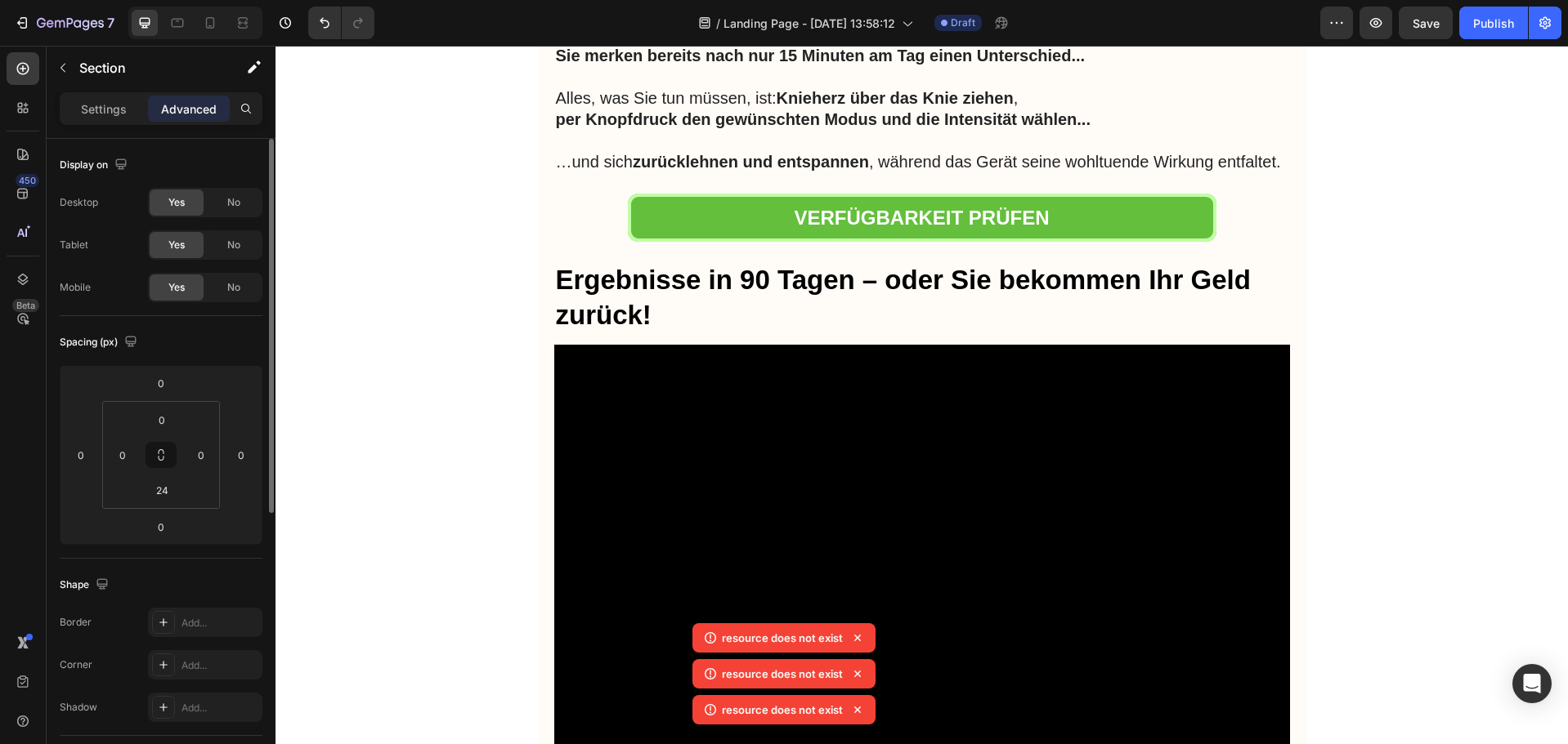
scroll to position [6210, 0]
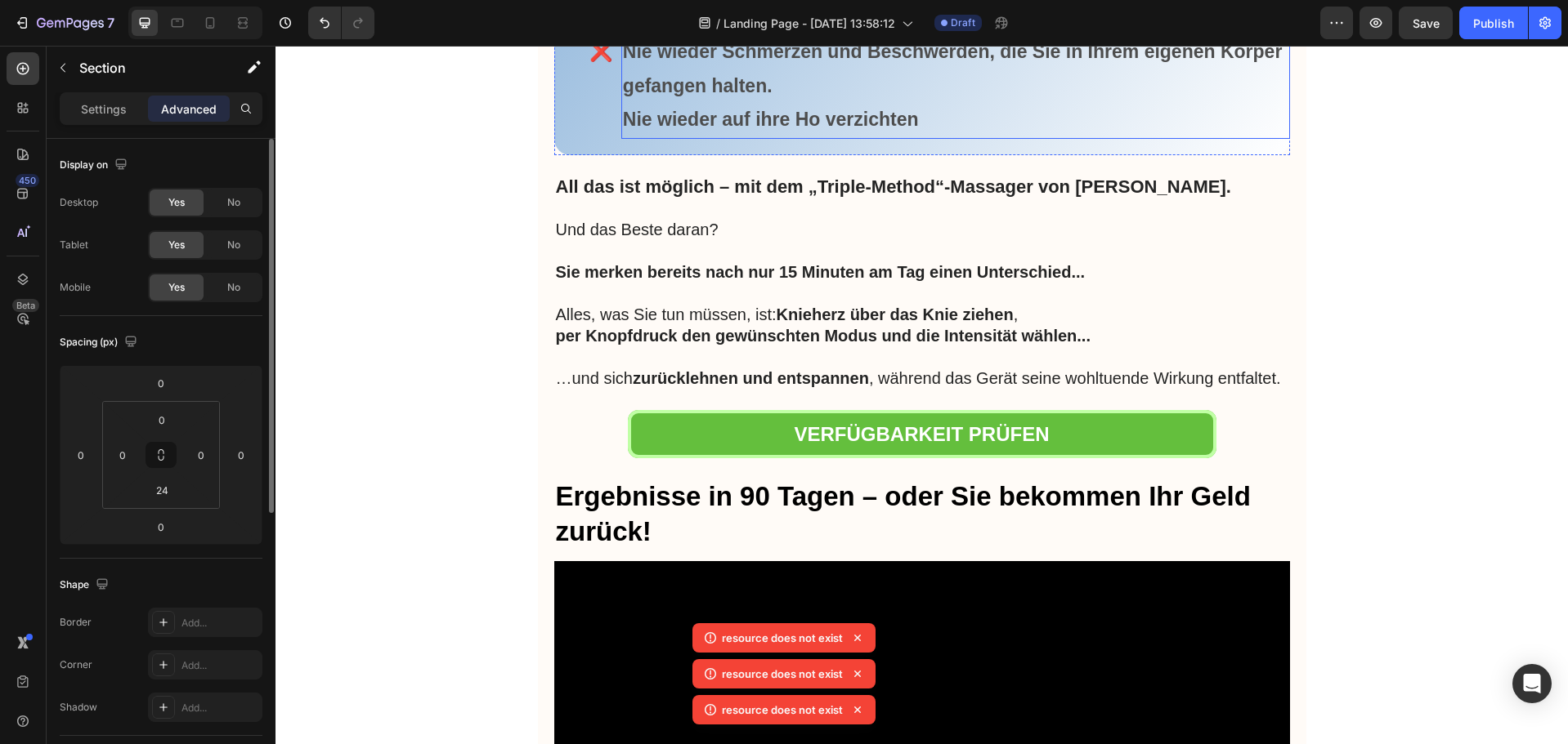
click at [814, 130] on strong "Nie wieder auf ihre Ho verzichten" at bounding box center [771, 119] width 296 height 21
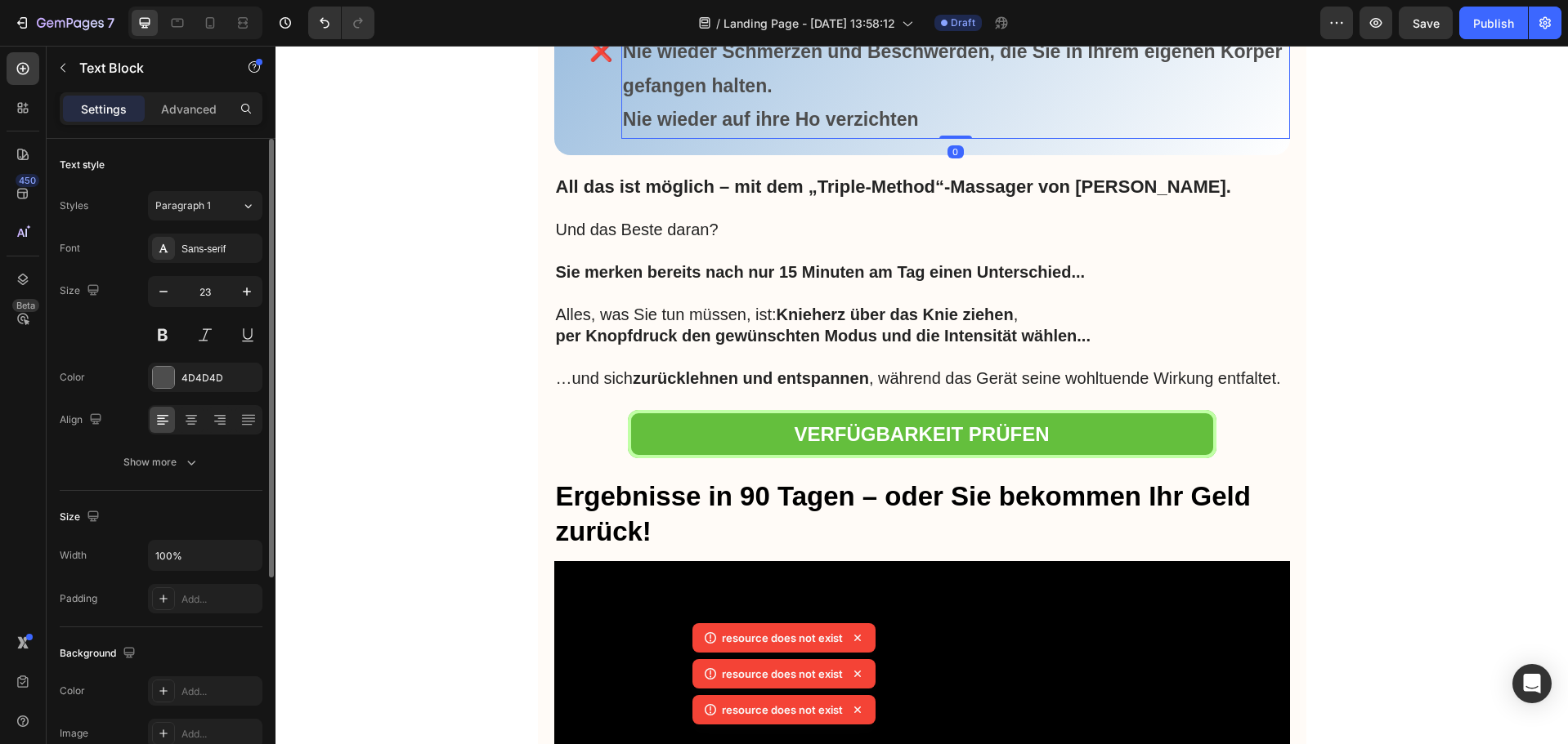
click at [814, 130] on strong "Nie wieder auf ihre Ho verzichten" at bounding box center [771, 119] width 296 height 21
click at [975, 136] on p "Nie wieder auf ihre Hobbys verzichten" at bounding box center [955, 119] width 665 height 33
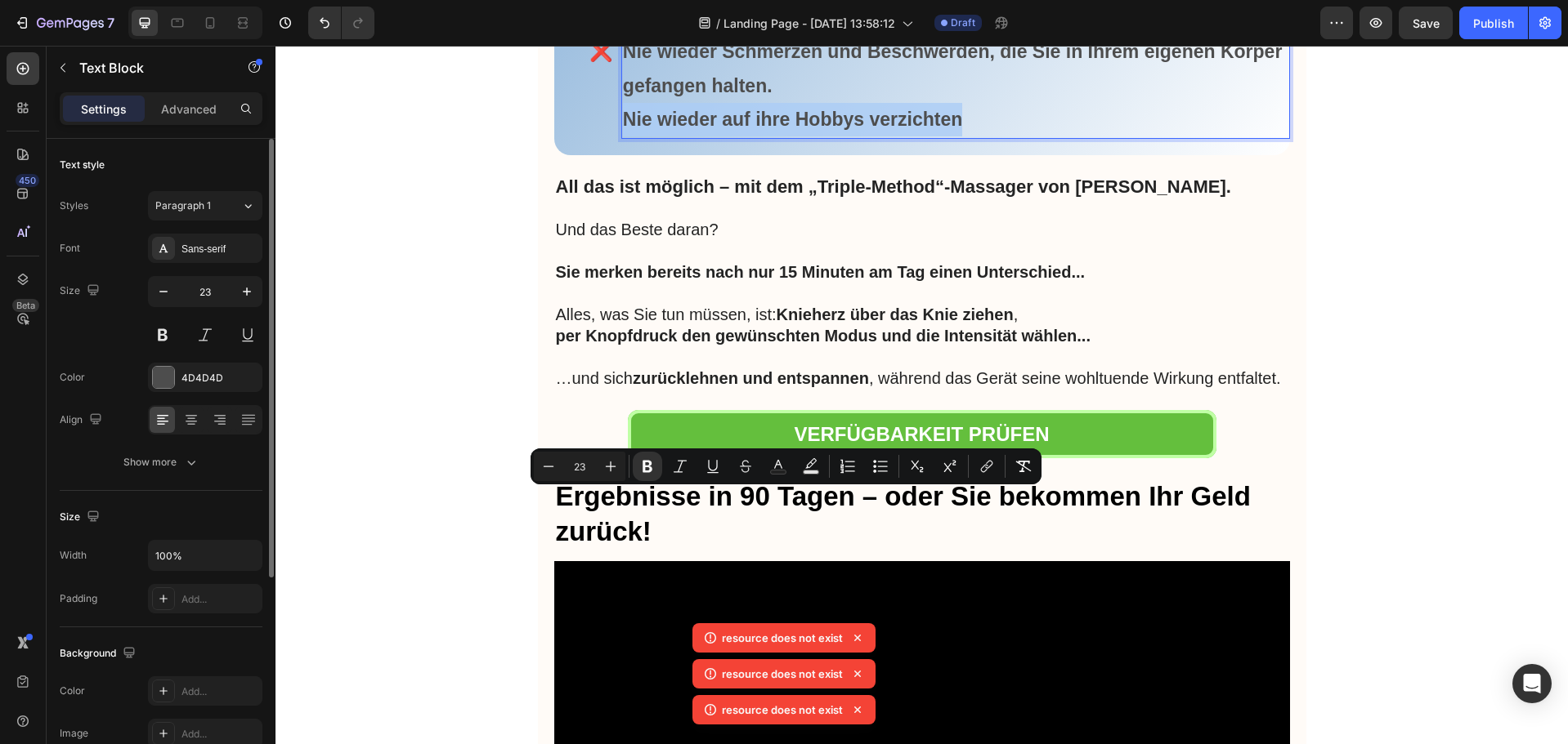
drag, startPoint x: 964, startPoint y: 501, endPoint x: 615, endPoint y: 492, distance: 349.1
click at [621, 139] on div "Nie wieder mühsam gehen unter Schmerzen. Nie wieder Scham wegen geschwollener, …" at bounding box center [955, 53] width 669 height 172
copy strong "Nie wieder auf ihre Hobbys verzichten"
click at [1134, 104] on p "Nie wieder mühsam gehen unter Schmerzen. Nie wieder Scham wegen geschwollener, …" at bounding box center [955, 36] width 665 height 135
drag, startPoint x: 962, startPoint y: 502, endPoint x: 621, endPoint y: 502, distance: 341.0
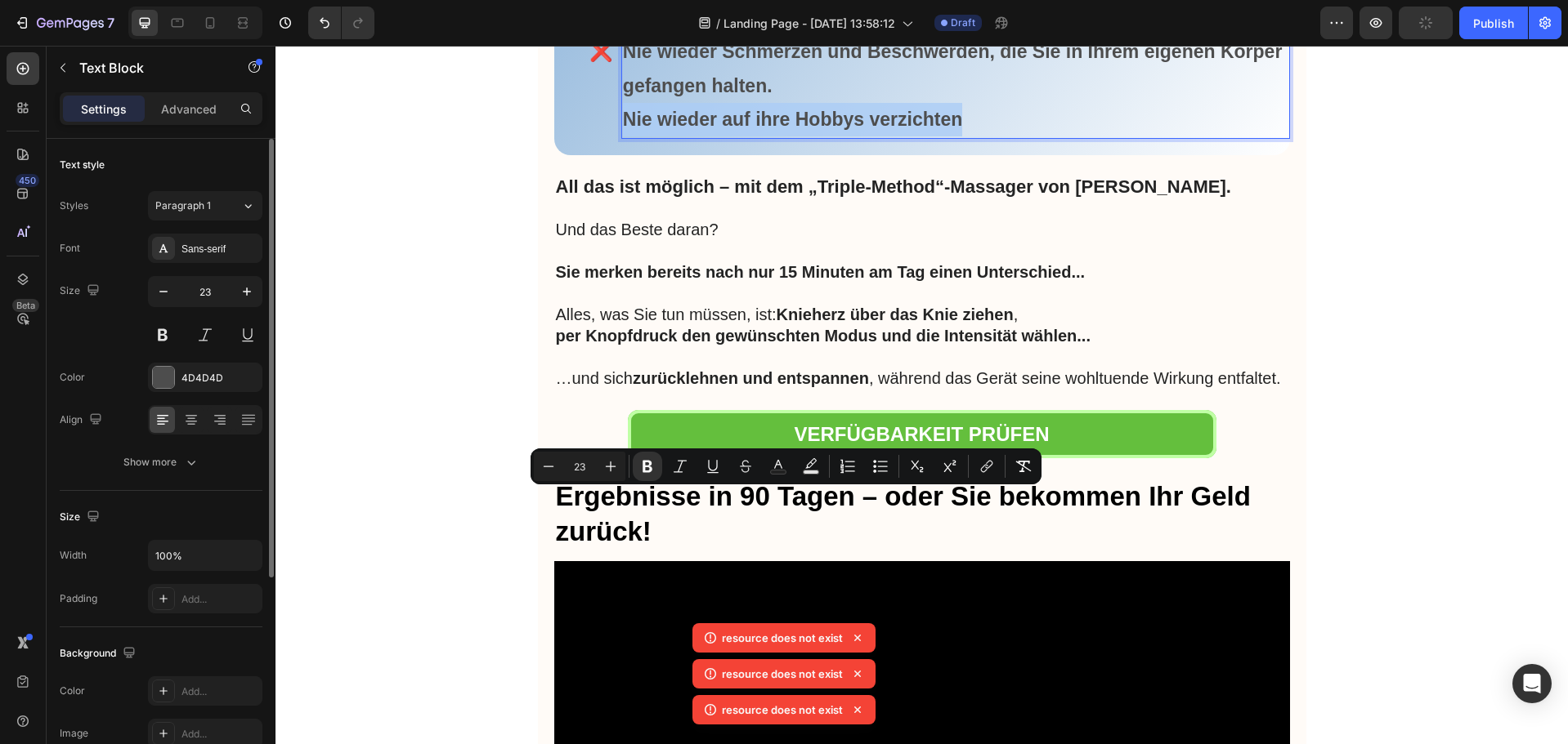
click at [623, 136] on p "Nie wieder auf ihre Hobbys verzichten" at bounding box center [955, 119] width 665 height 33
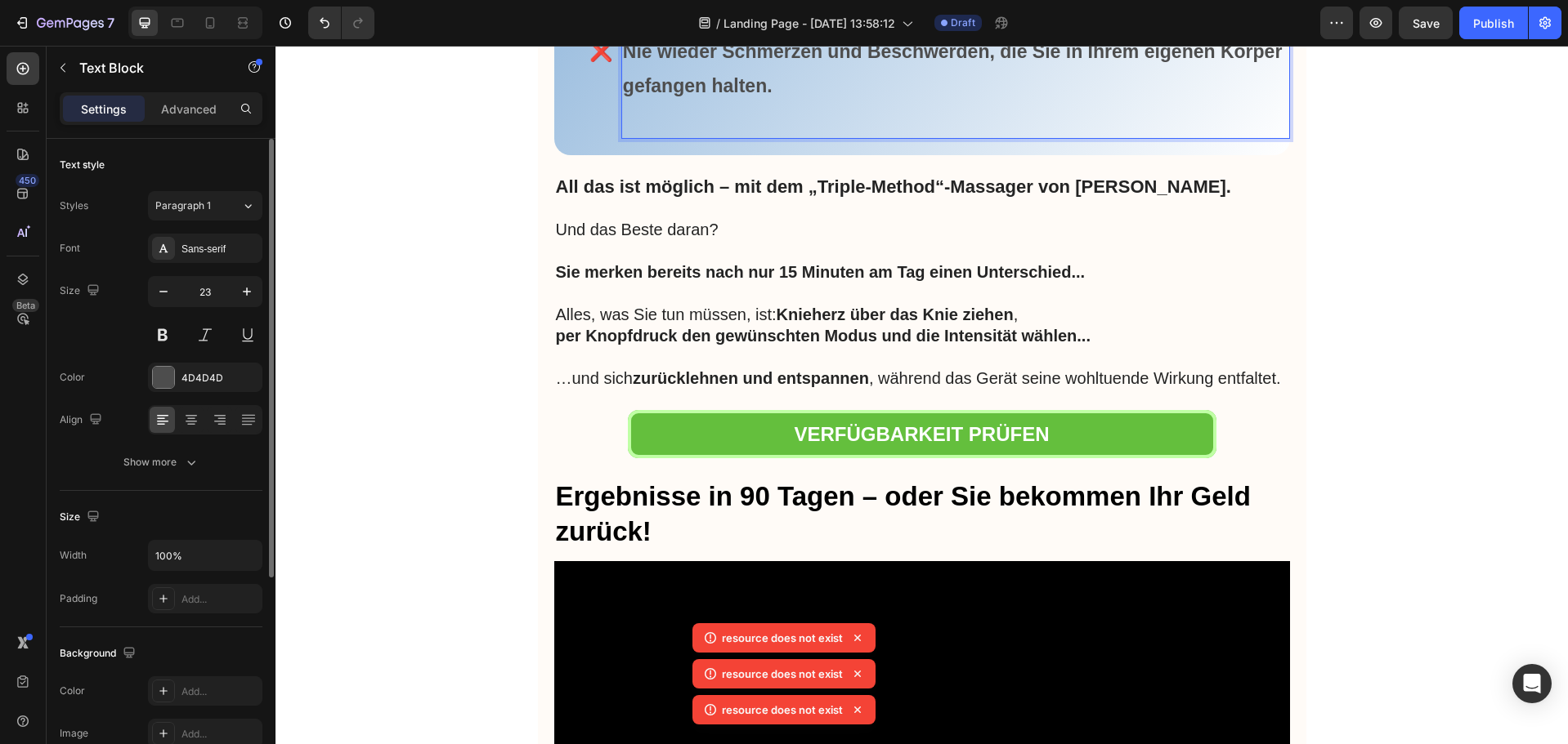
click at [623, 96] on strong "Nie wieder Schmerzen und Beschwerden, die Sie in Ihrem eigenen Körper gefangen …" at bounding box center [953, 69] width 660 height 54
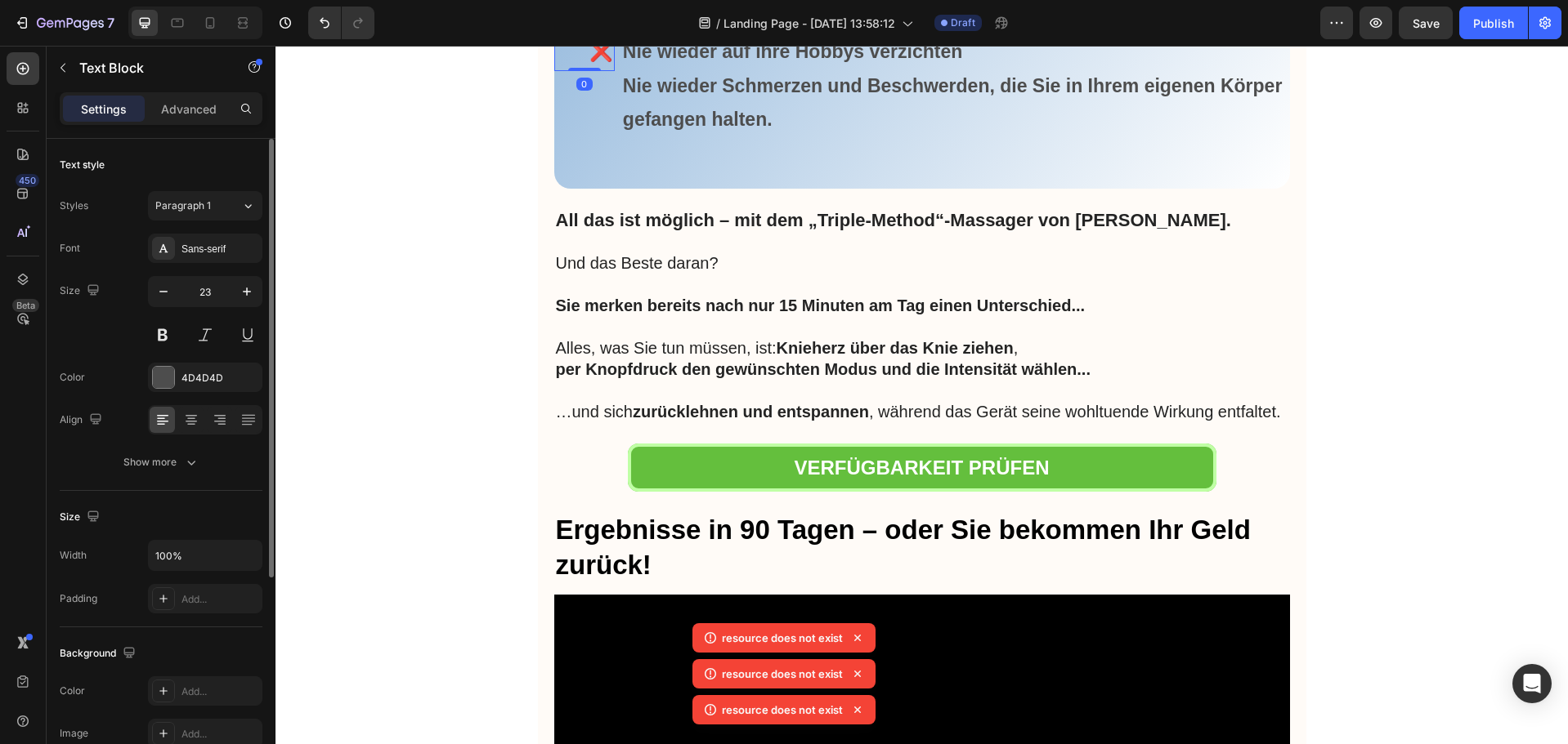
click at [586, 69] on p "❌ ❌ ❌" at bounding box center [584, 18] width 57 height 101
click at [595, 69] on p "❌ ❌ ❌" at bounding box center [584, 18] width 57 height 101
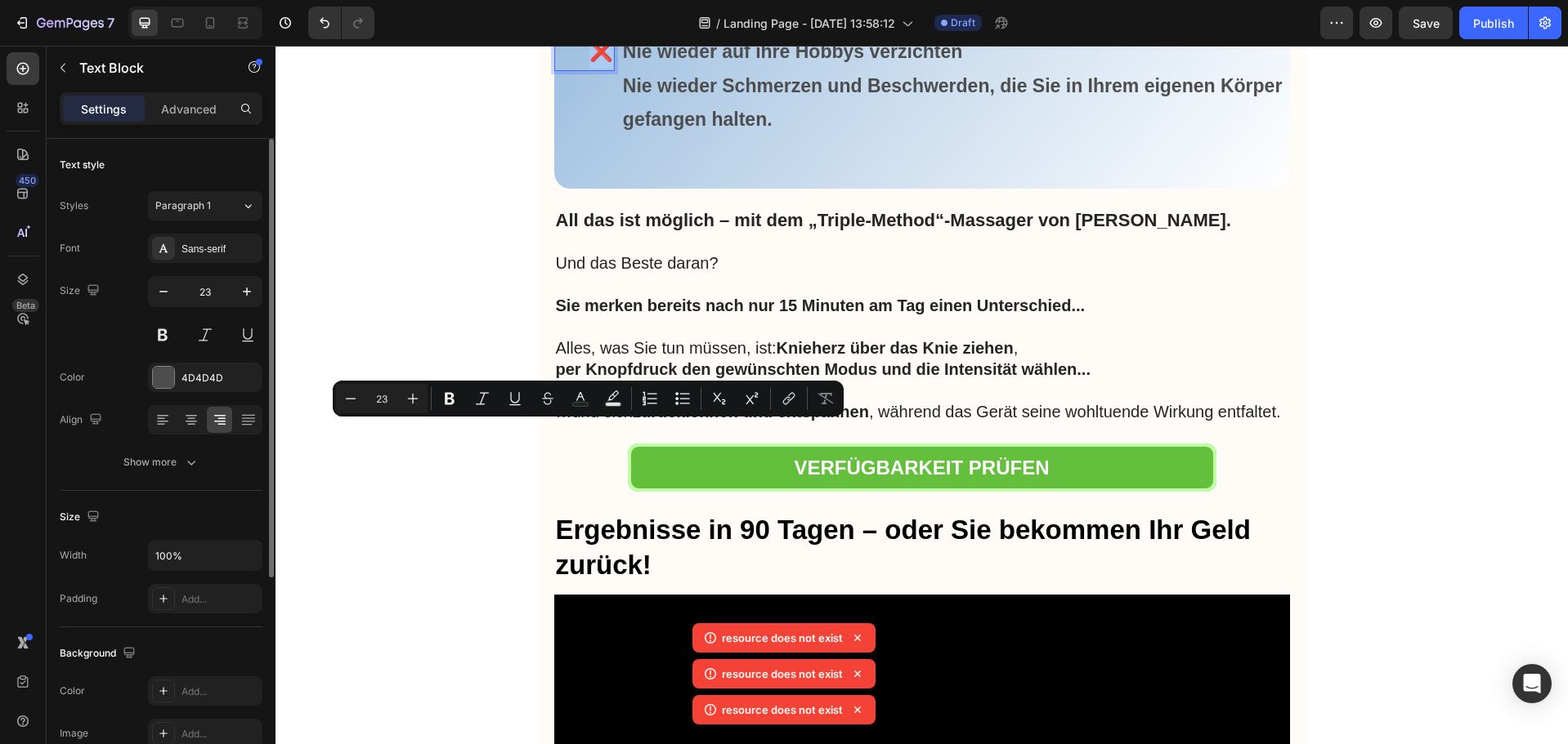
drag, startPoint x: 596, startPoint y: 432, endPoint x: 584, endPoint y: 432, distance: 12.0
click at [584, 69] on p "❌ ❌ ❌" at bounding box center [584, 18] width 57 height 101
copy p "❌"
click at [601, 69] on p "❌ ❌ ❌" at bounding box center [584, 18] width 57 height 101
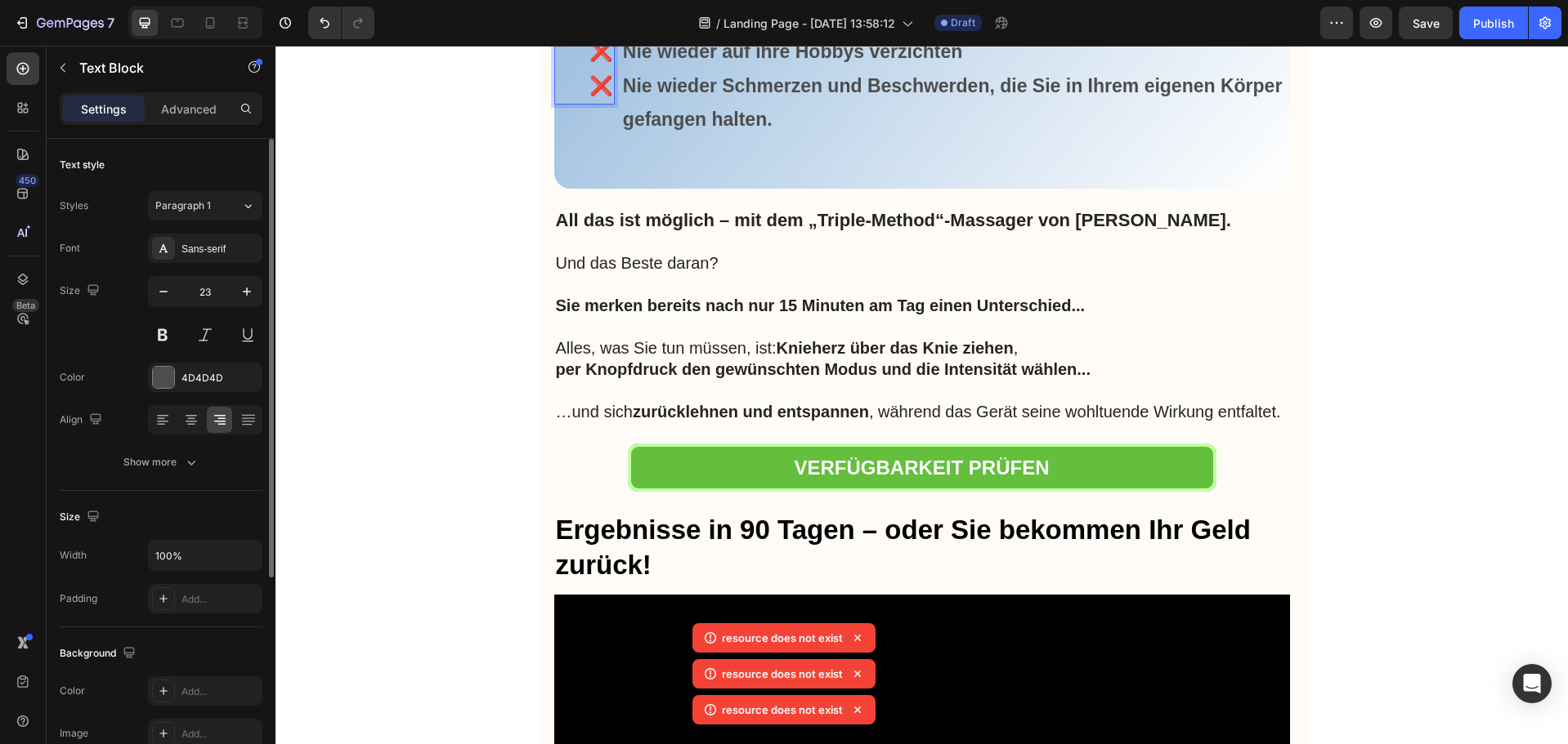
click at [601, 69] on p "❌ ❌ ❌" at bounding box center [584, 18] width 57 height 101
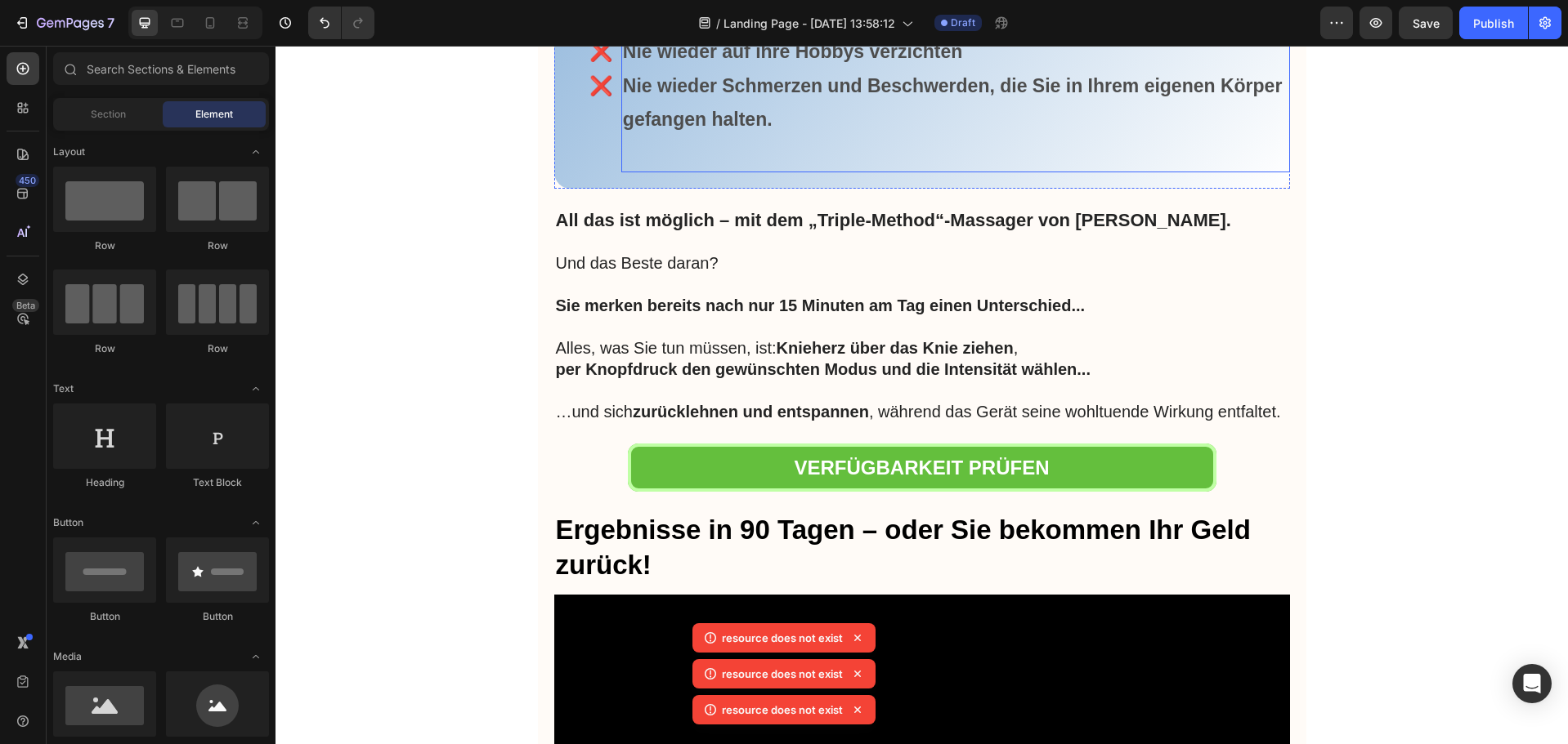
click at [812, 170] on p "Rich Text Editor. Editing area: main" at bounding box center [955, 154] width 665 height 33
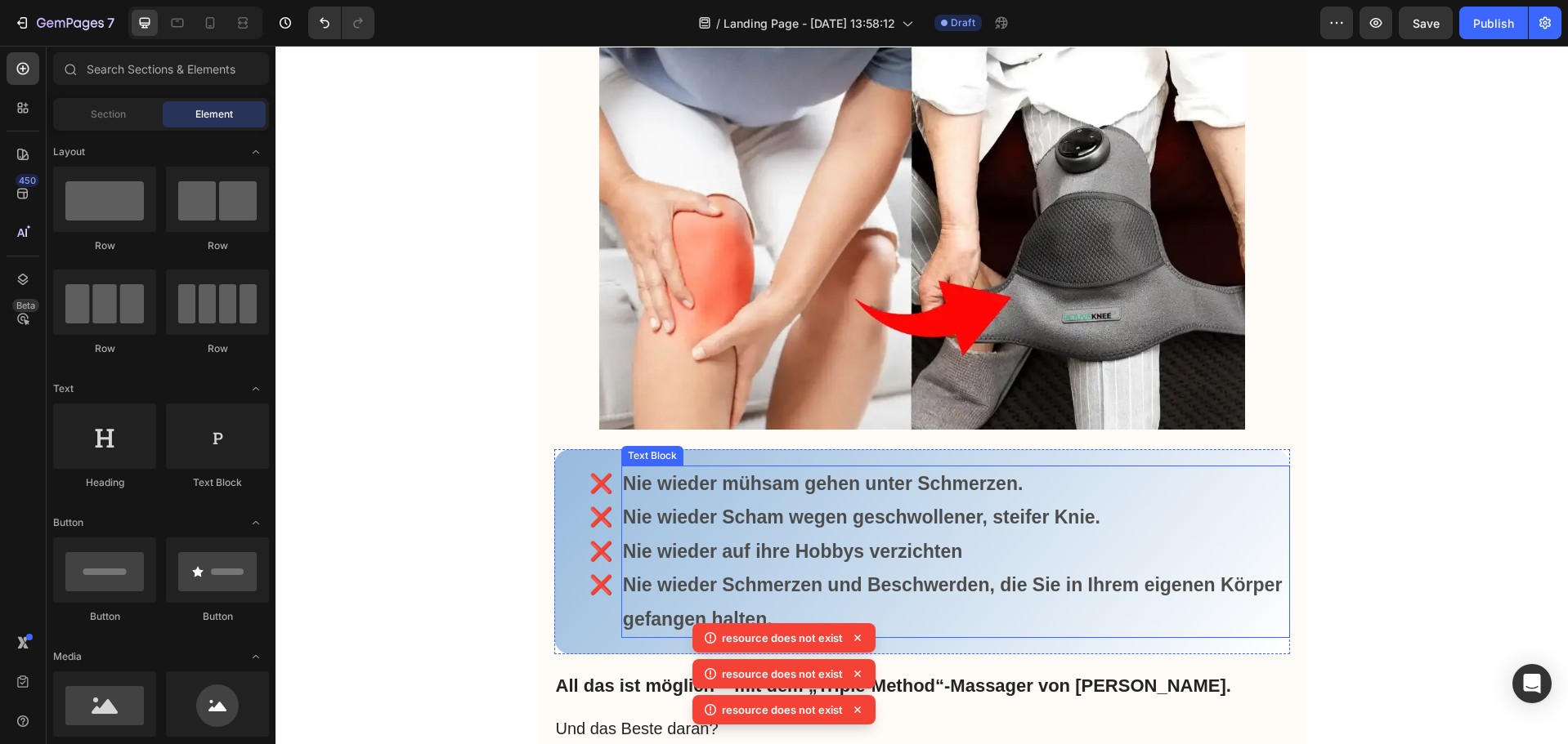
scroll to position [6046, 0]
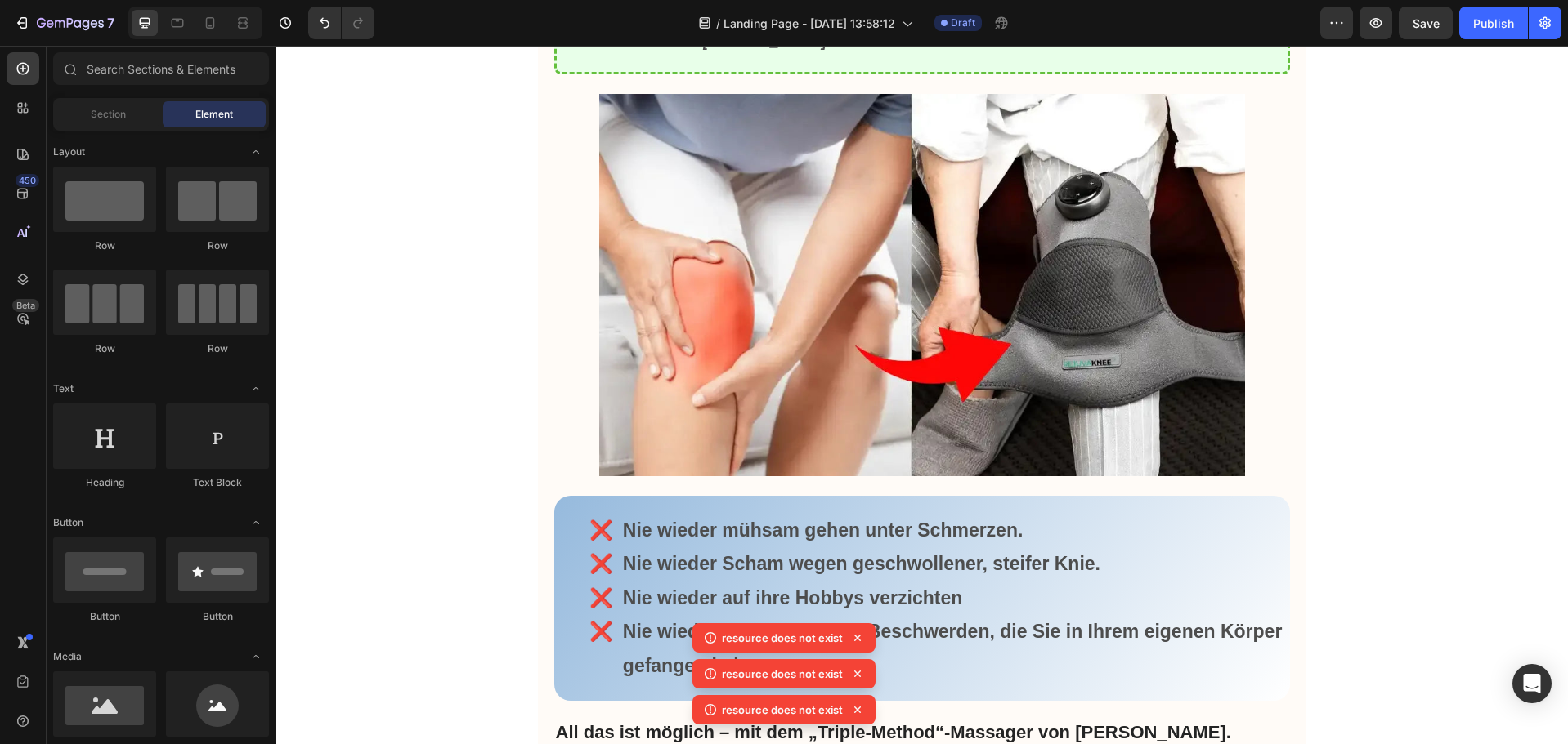
click at [854, 639] on icon at bounding box center [857, 638] width 17 height 17
click at [855, 673] on icon at bounding box center [857, 674] width 17 height 17
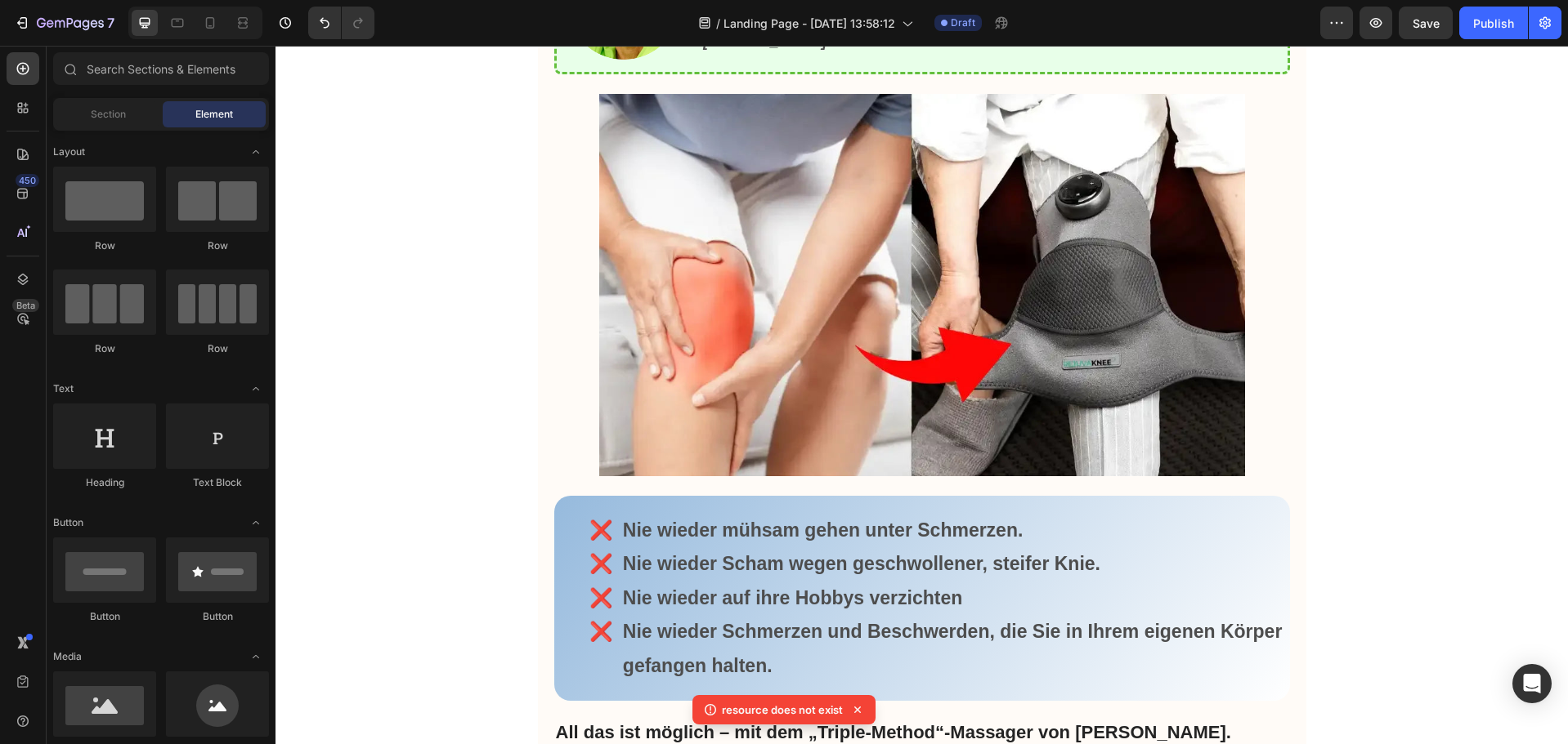
click at [860, 709] on icon at bounding box center [857, 710] width 17 height 17
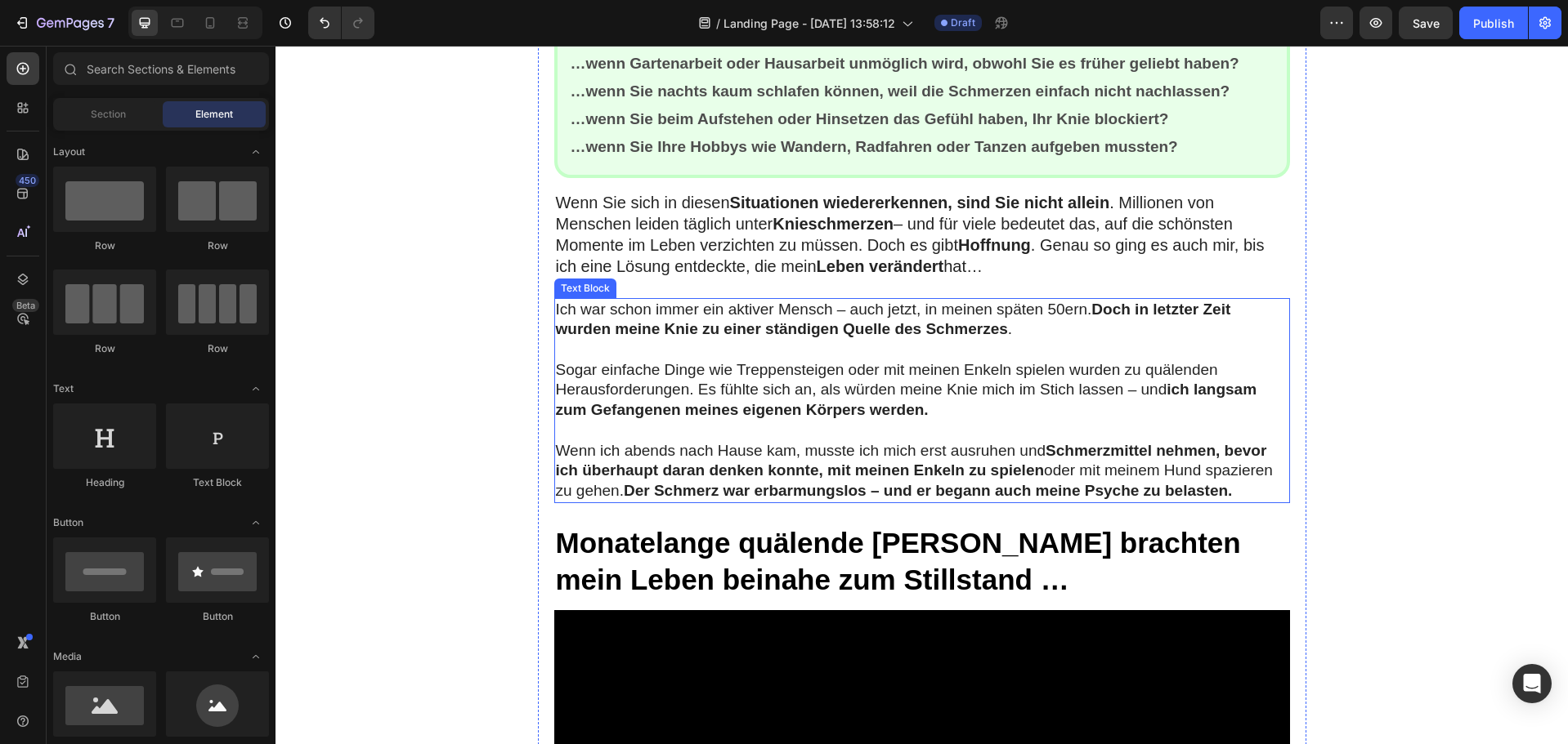
scroll to position [980, 0]
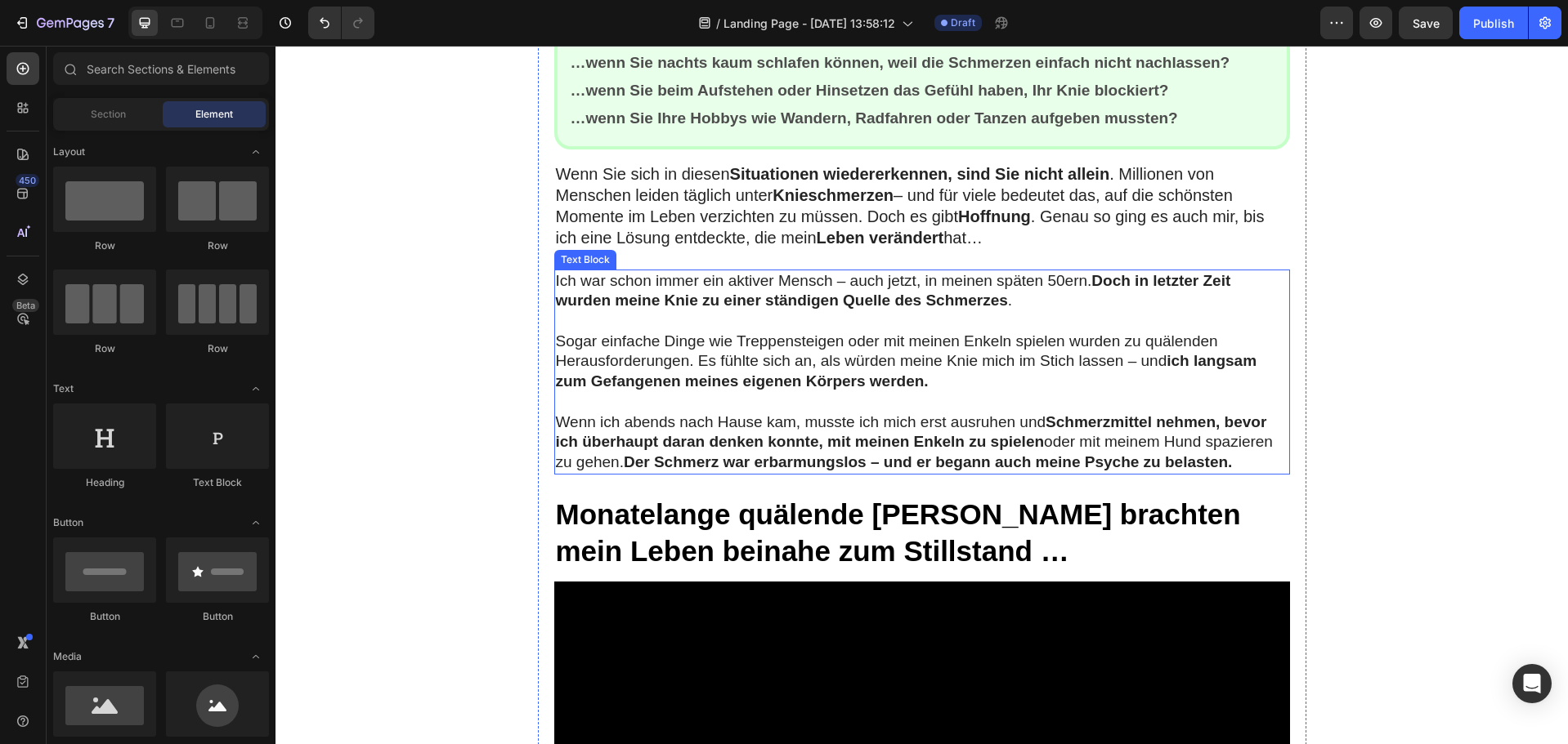
click at [920, 382] on strong "ich langsam zum Gefangenen meines eigenen Körpers werden." at bounding box center [907, 371] width 701 height 38
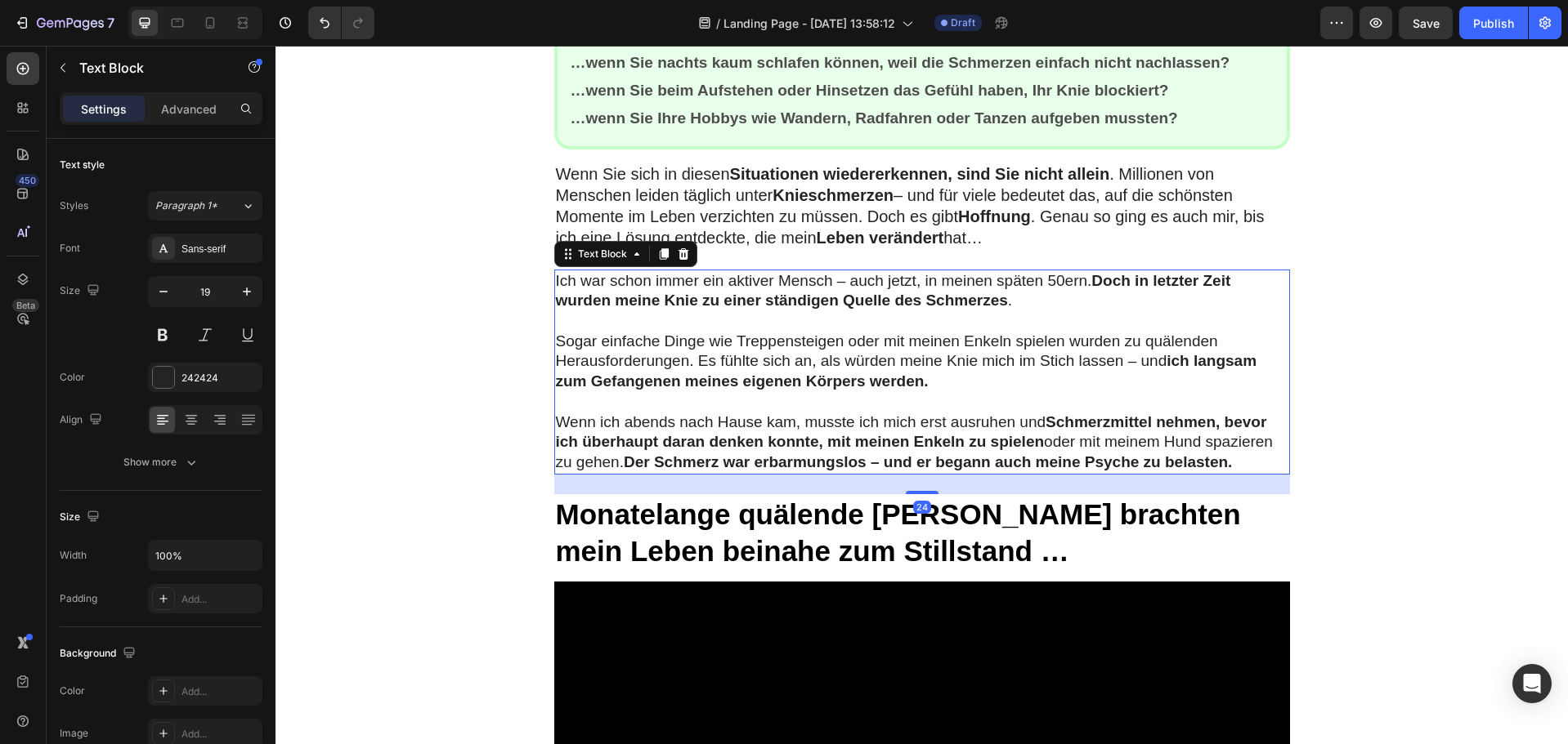
click at [922, 384] on strong "ich langsam zum Gefangenen meines eigenen Körpers werden." at bounding box center [907, 371] width 701 height 38
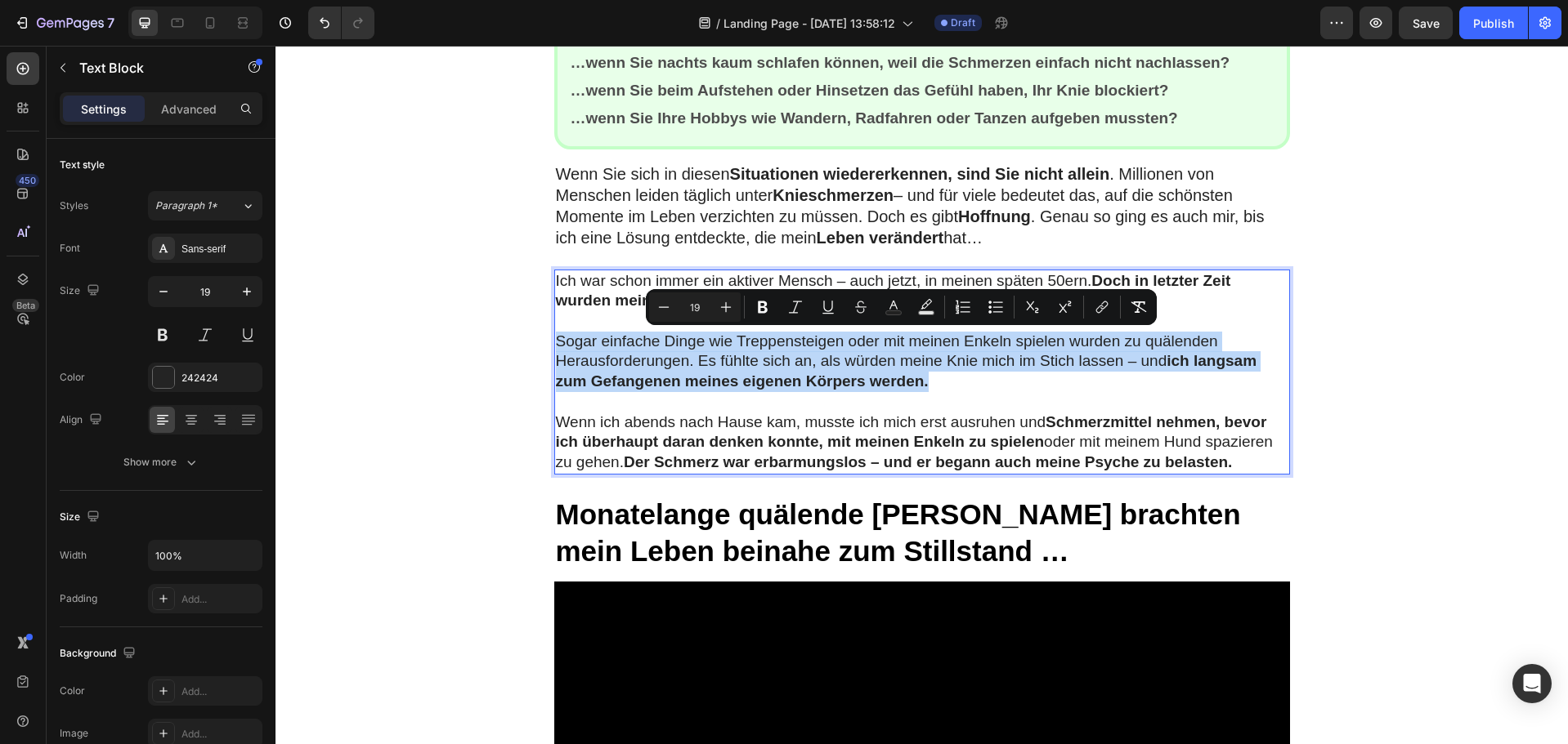
drag, startPoint x: 927, startPoint y: 384, endPoint x: 549, endPoint y: 341, distance: 380.4
click at [556, 341] on p "Sogar einfache Dinge wie Treppensteigen oder mit meinen Enkeln spielen wurden z…" at bounding box center [922, 362] width 732 height 61
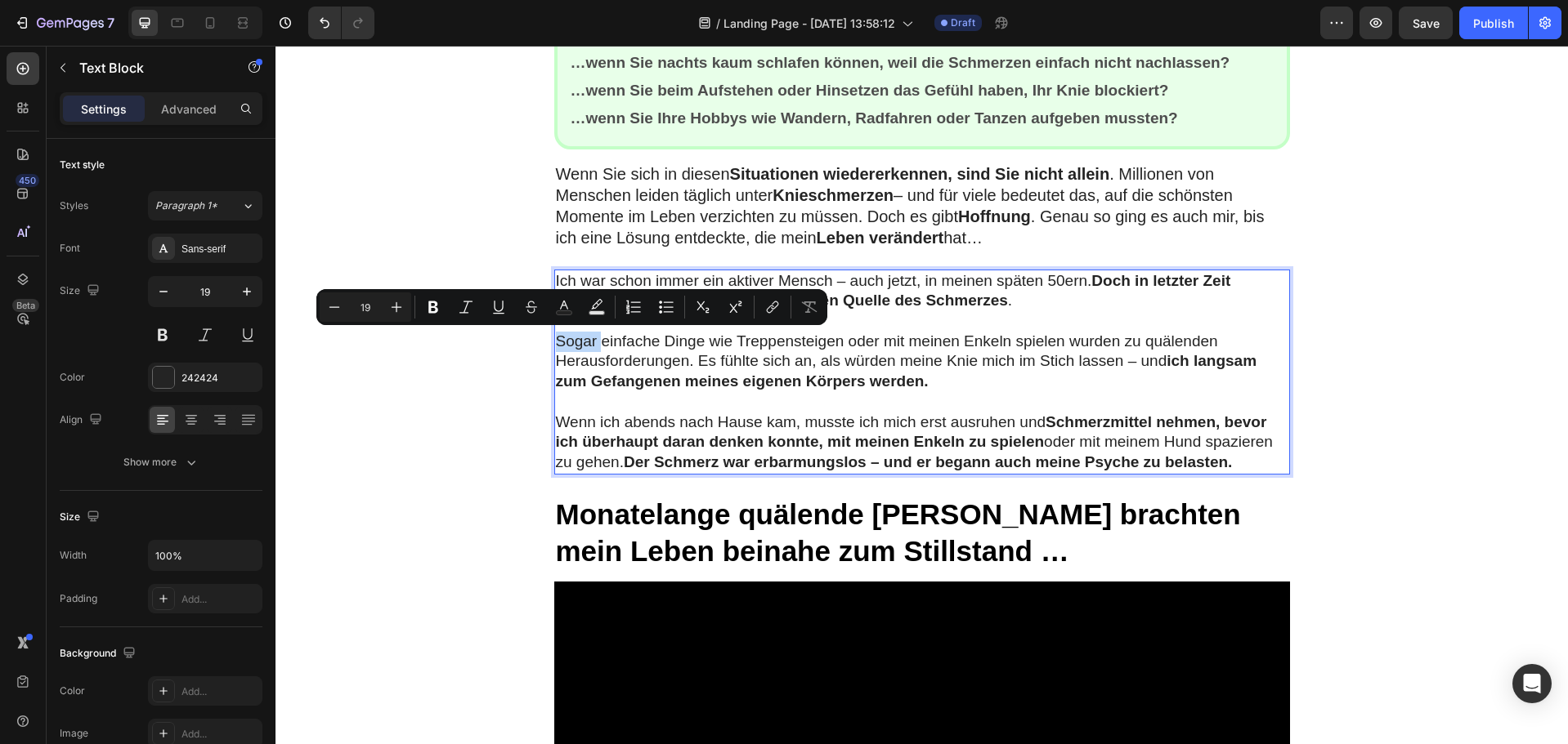
click at [556, 341] on p "Sogar einfache Dinge wie Treppensteigen oder mit meinen Enkeln spielen wurden z…" at bounding box center [922, 362] width 732 height 61
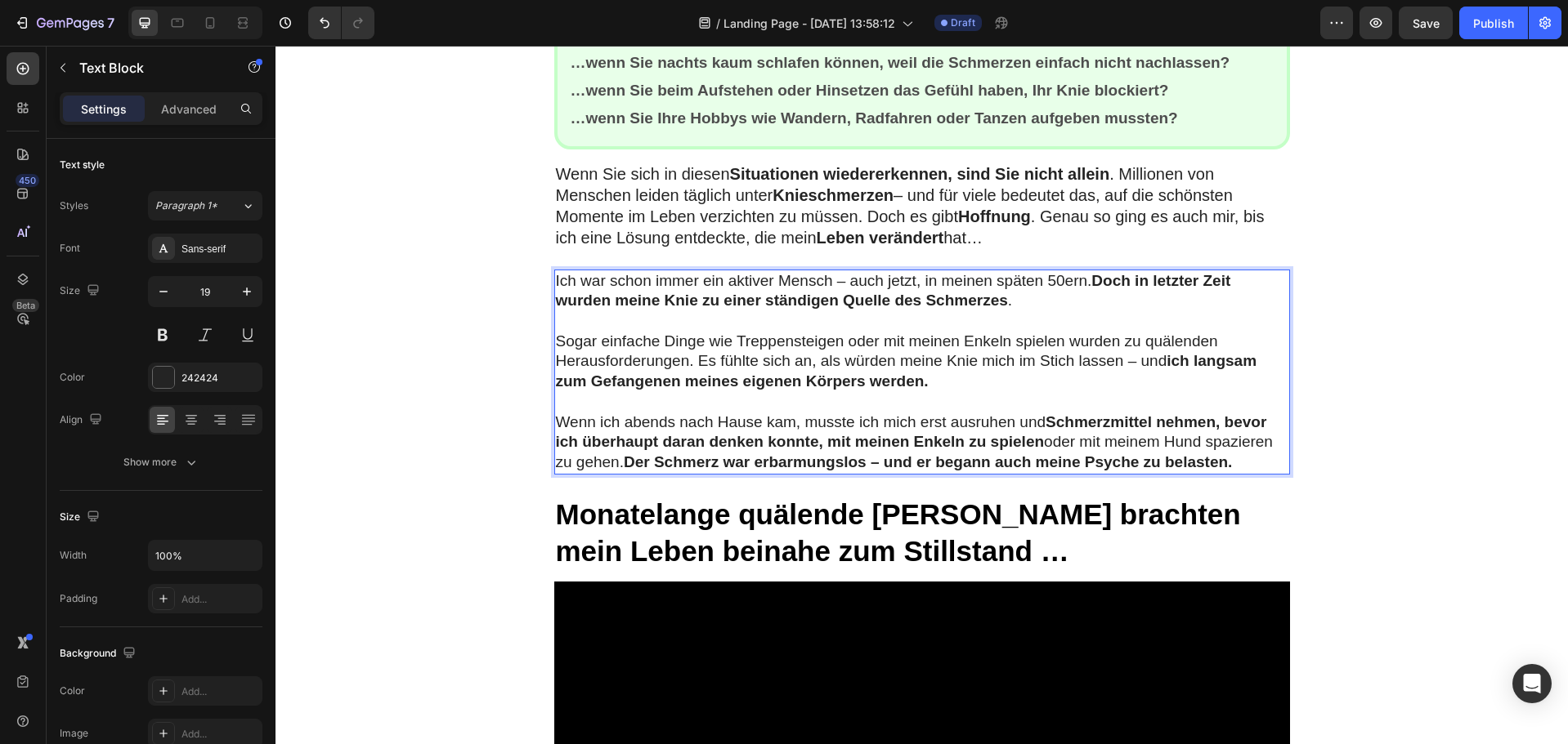
click at [933, 386] on p "Sogar einfache Dinge wie Treppensteigen oder mit meinen Enkeln spielen wurden z…" at bounding box center [922, 362] width 732 height 61
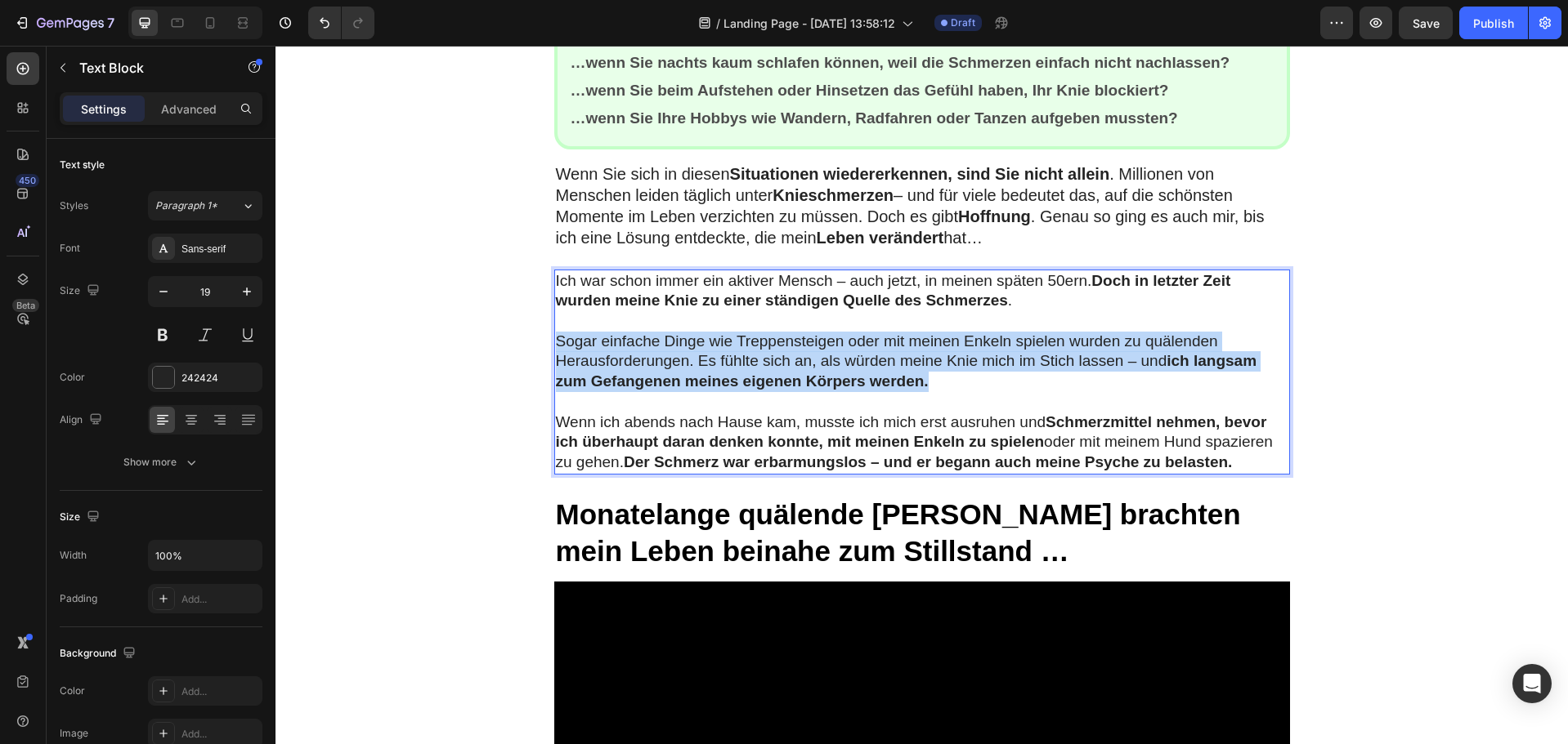
drag, startPoint x: 929, startPoint y: 383, endPoint x: 547, endPoint y: 346, distance: 383.8
drag, startPoint x: 936, startPoint y: 379, endPoint x: 554, endPoint y: 335, distance: 384.5
click at [556, 335] on p "Sogar einfache Dinge wie Treppensteigen oder mit meinen Enkeln spielen wurden z…" at bounding box center [922, 362] width 732 height 61
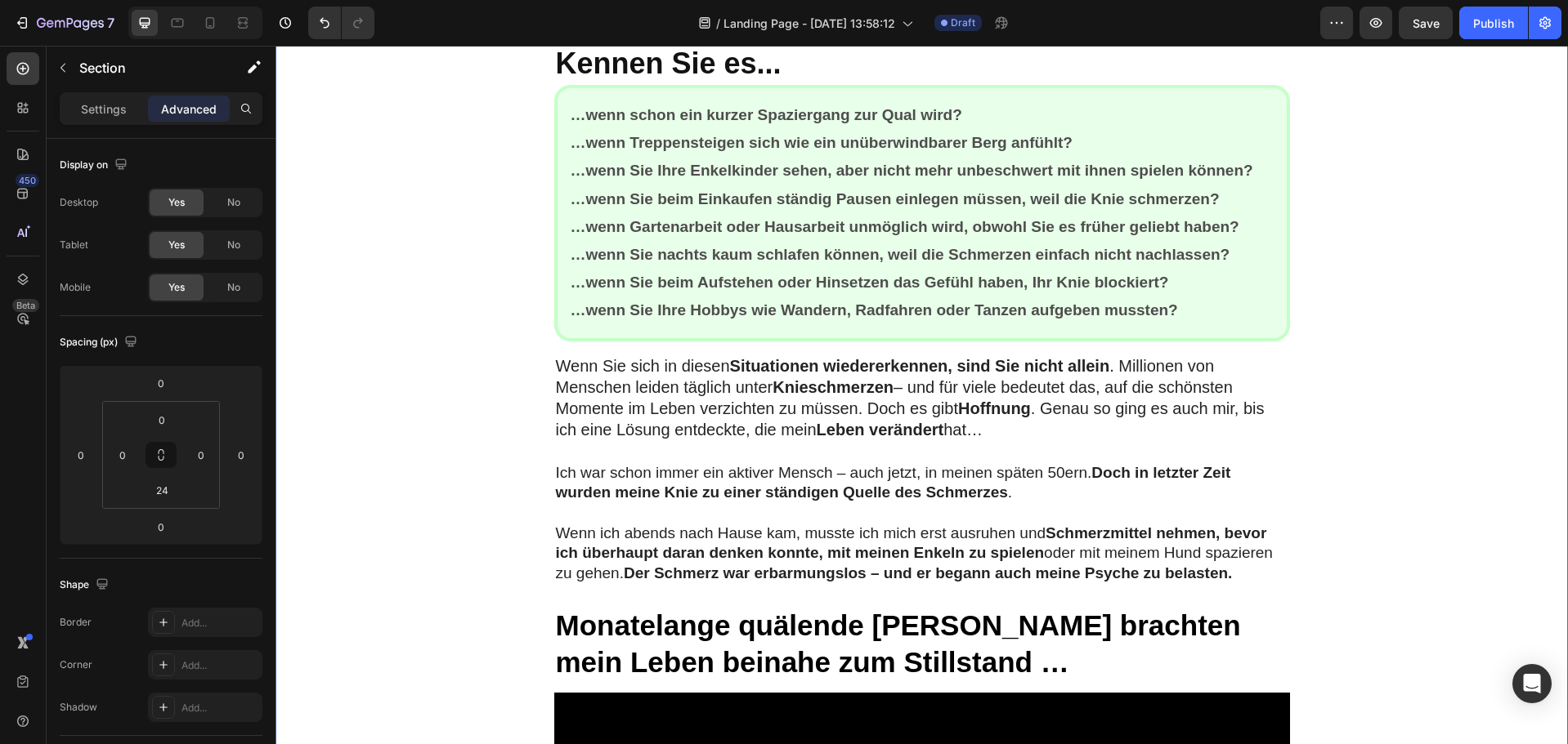
scroll to position [817, 0]
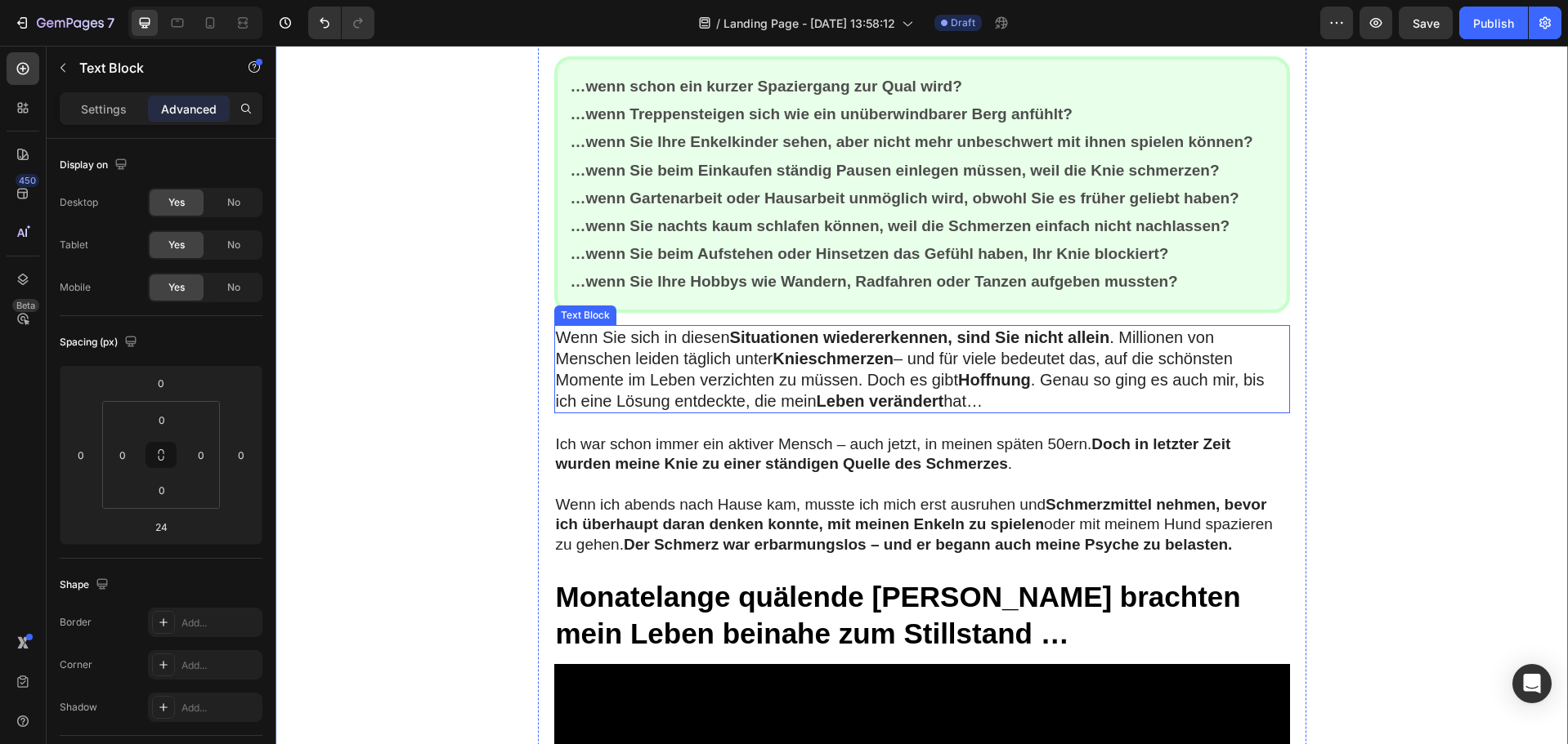
click at [619, 337] on p "Wenn Sie sich in diesen Situationen wiedererkennen, sind Sie nicht allein . Mil…" at bounding box center [922, 369] width 732 height 85
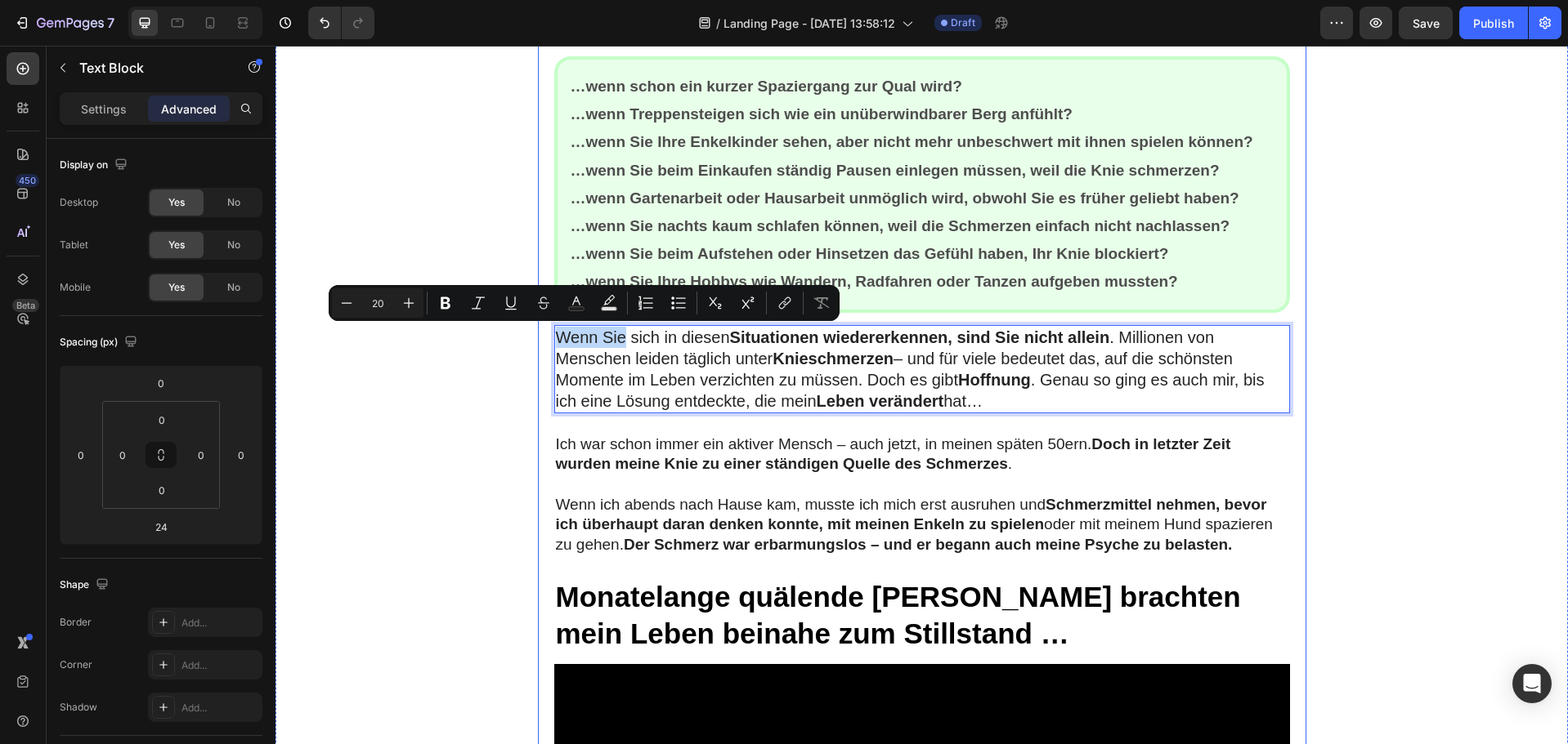
drag, startPoint x: 620, startPoint y: 336, endPoint x: 545, endPoint y: 325, distance: 75.8
click at [439, 303] on icon "Editor contextual toolbar" at bounding box center [446, 303] width 17 height 17
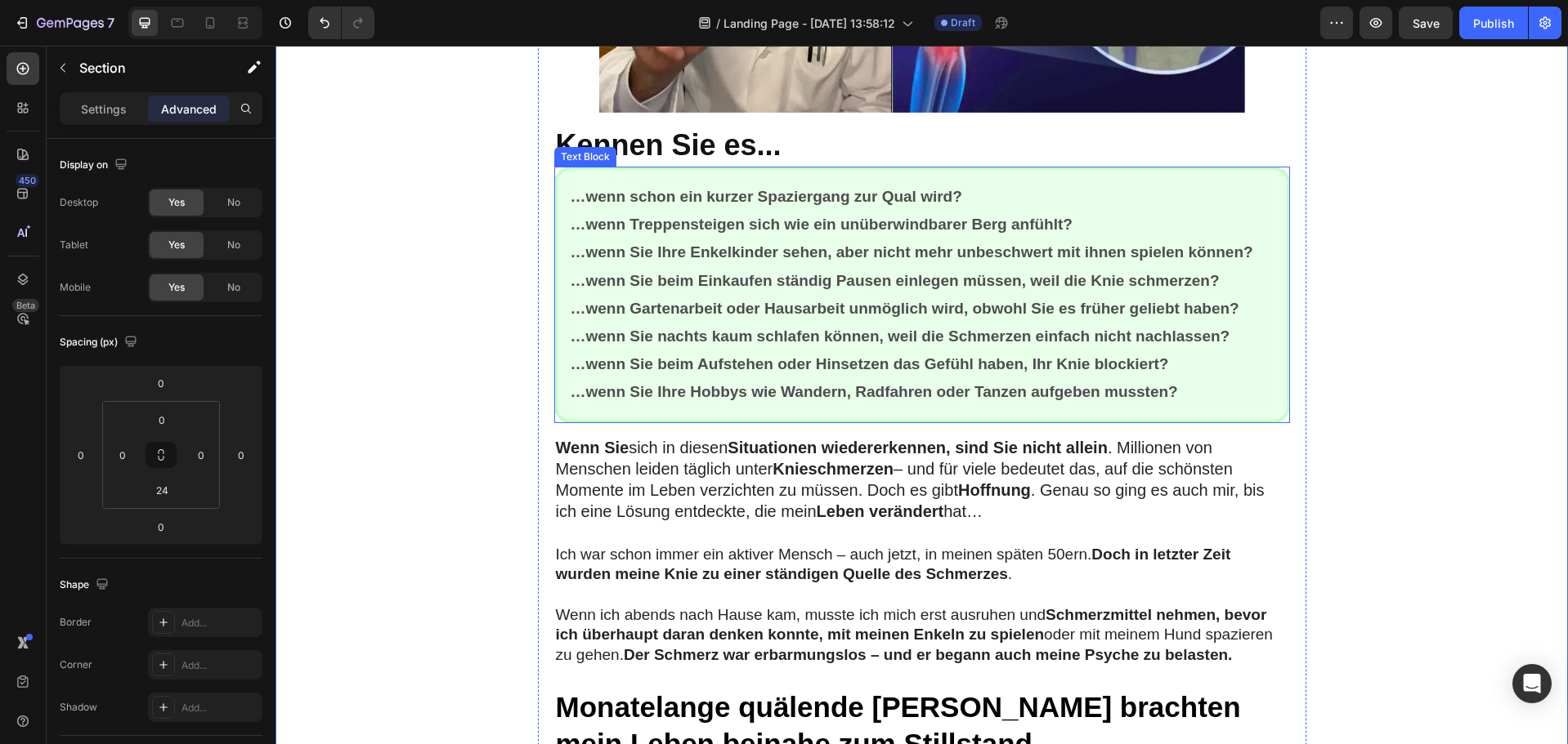
scroll to position [735, 0]
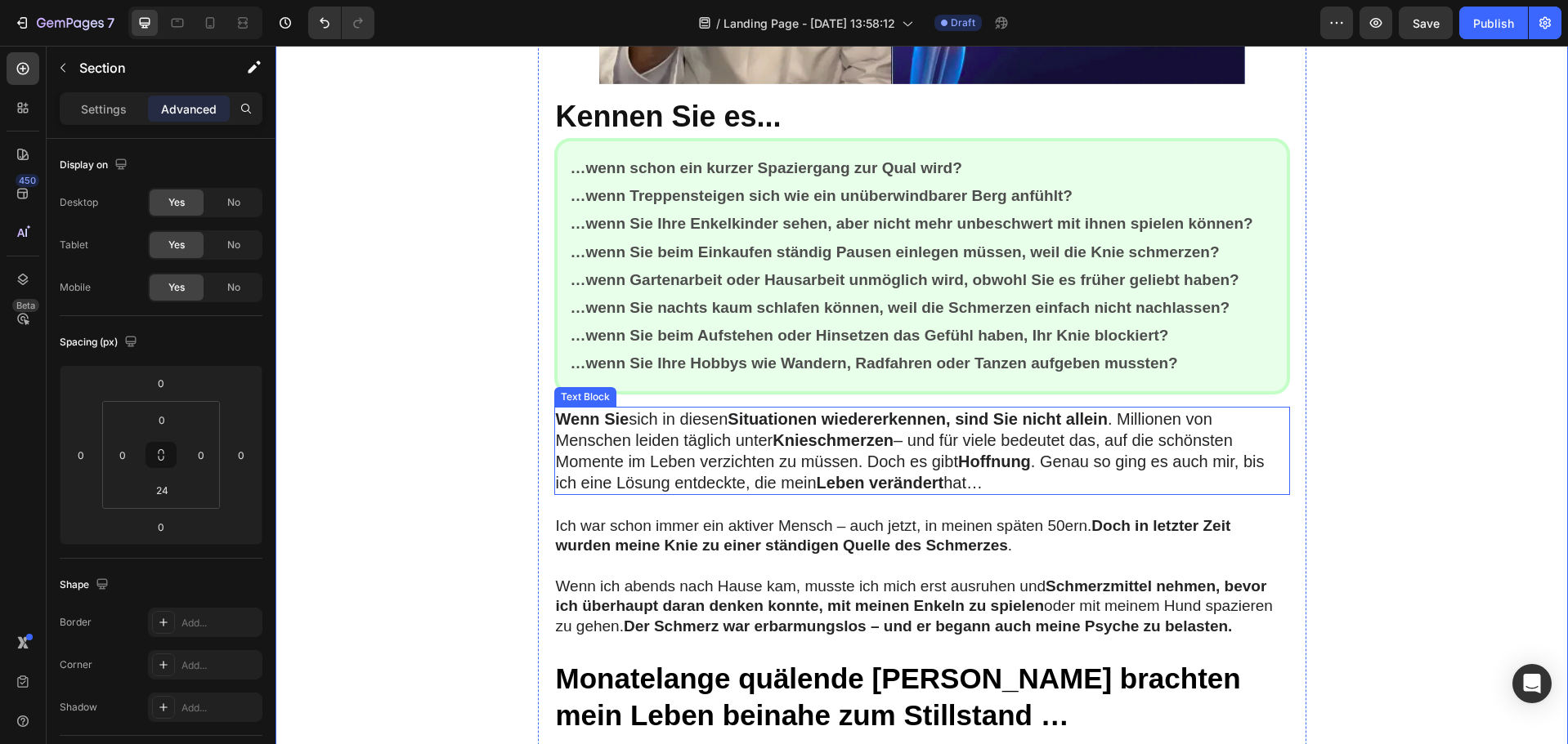
click at [991, 419] on strong "Situationen wiedererkennen, sind Sie nicht allein" at bounding box center [918, 419] width 381 height 18
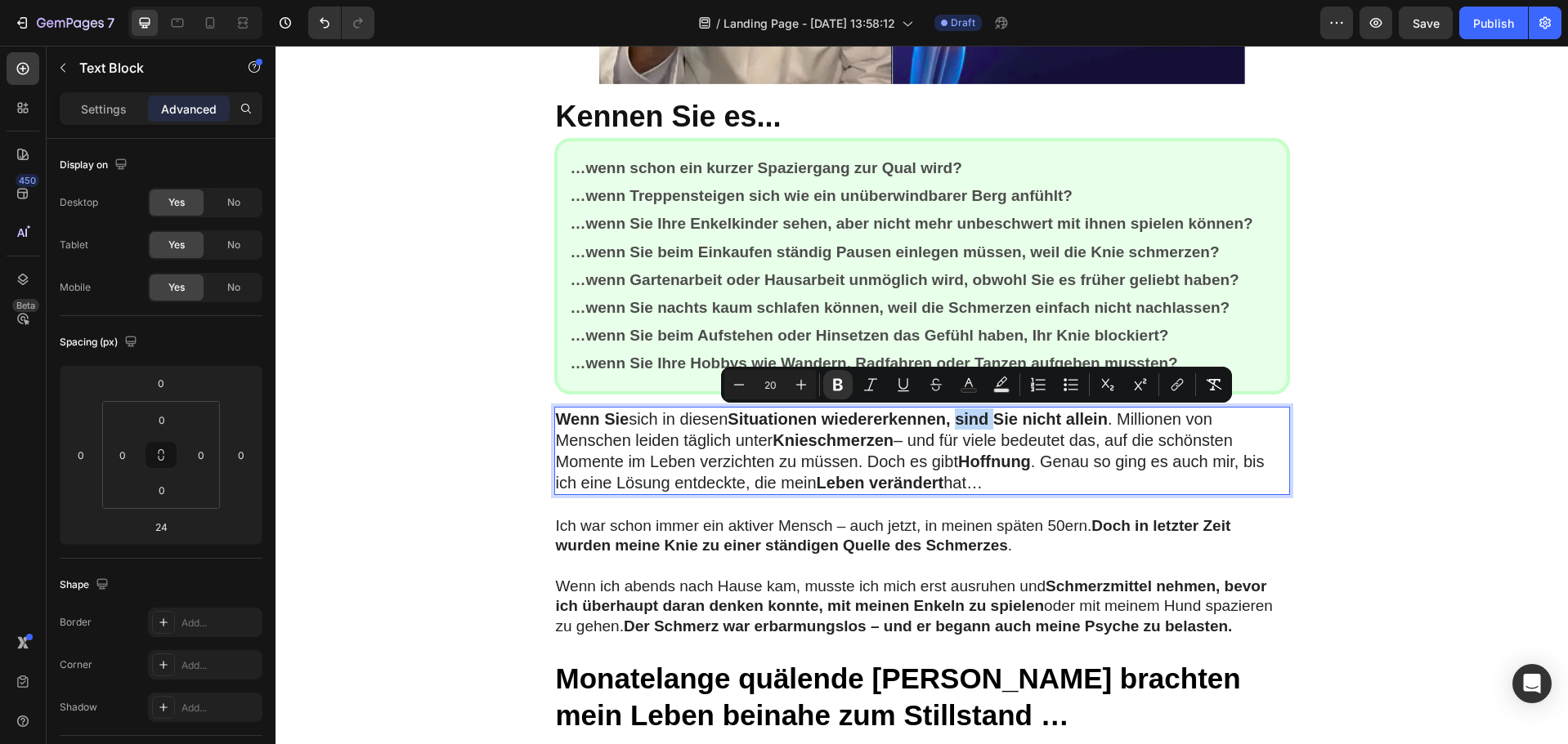
drag, startPoint x: 991, startPoint y: 417, endPoint x: 958, endPoint y: 417, distance: 33.0
click at [958, 417] on strong "Situationen wiedererkennen, sind Sie nicht allein" at bounding box center [918, 419] width 381 height 18
click at [826, 389] on button "Bold" at bounding box center [838, 384] width 29 height 29
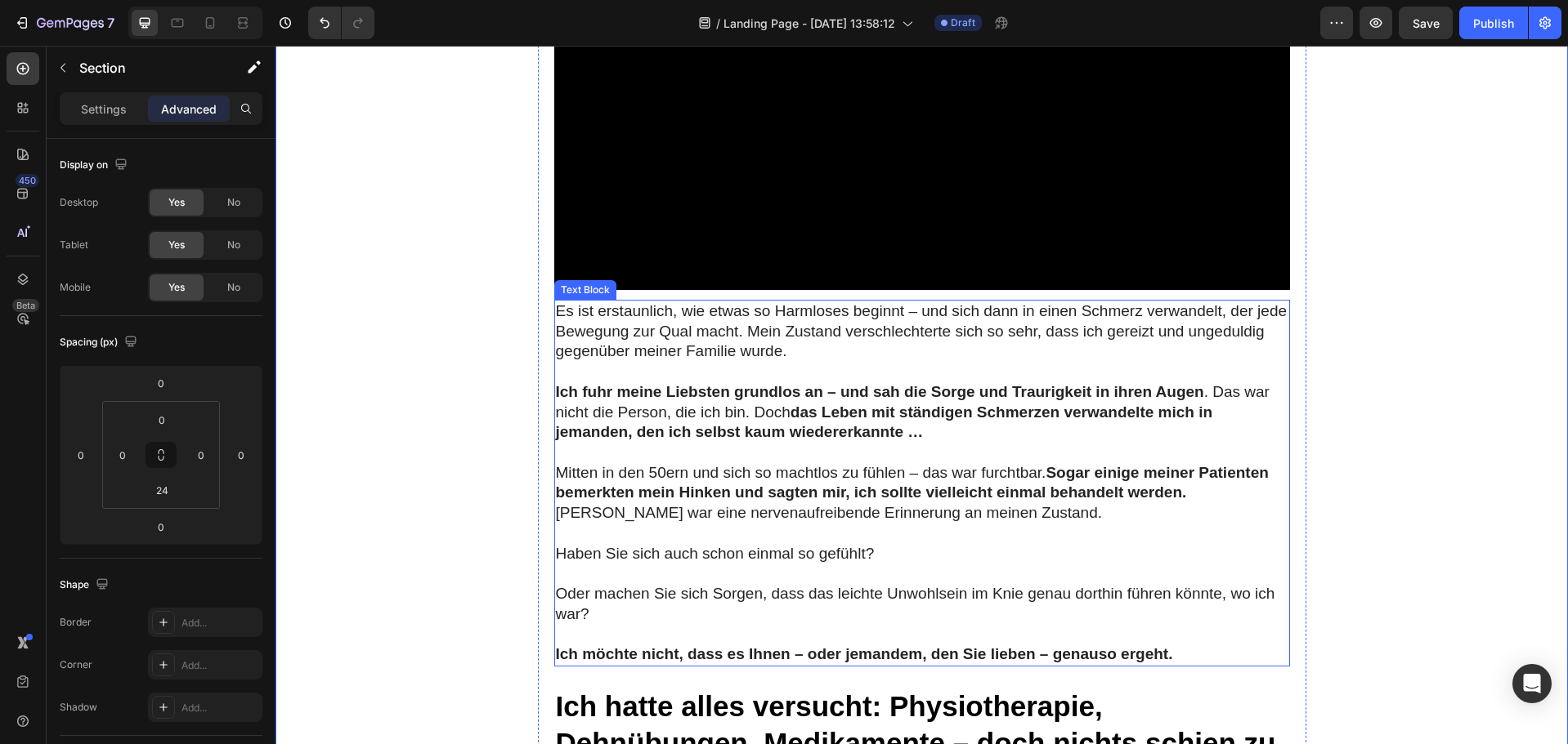
scroll to position [1634, 0]
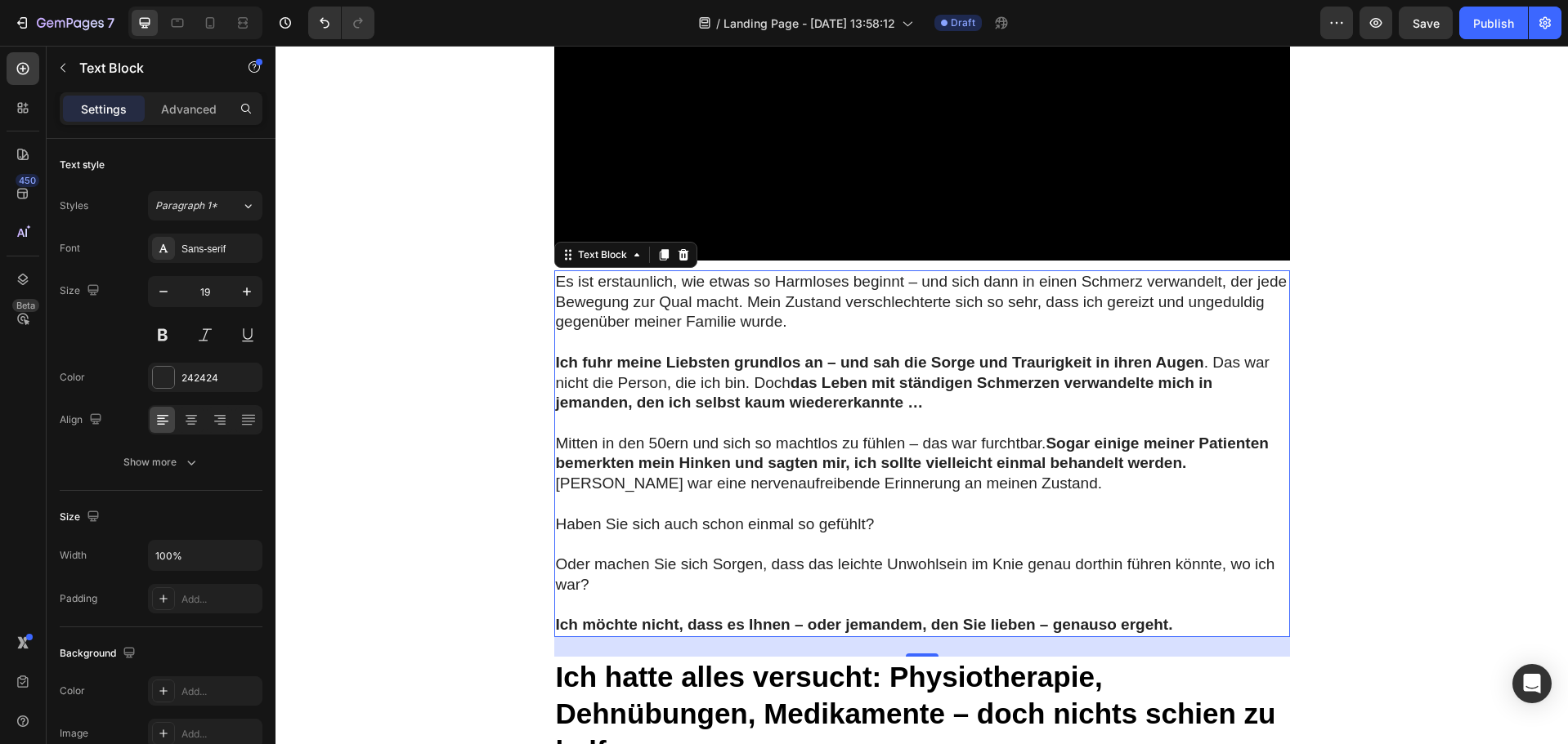
click at [1180, 464] on p "Mitten in den 50ern und sich so machtlos zu fühlen – das war furchtbar. Sogar e…" at bounding box center [922, 464] width 732 height 61
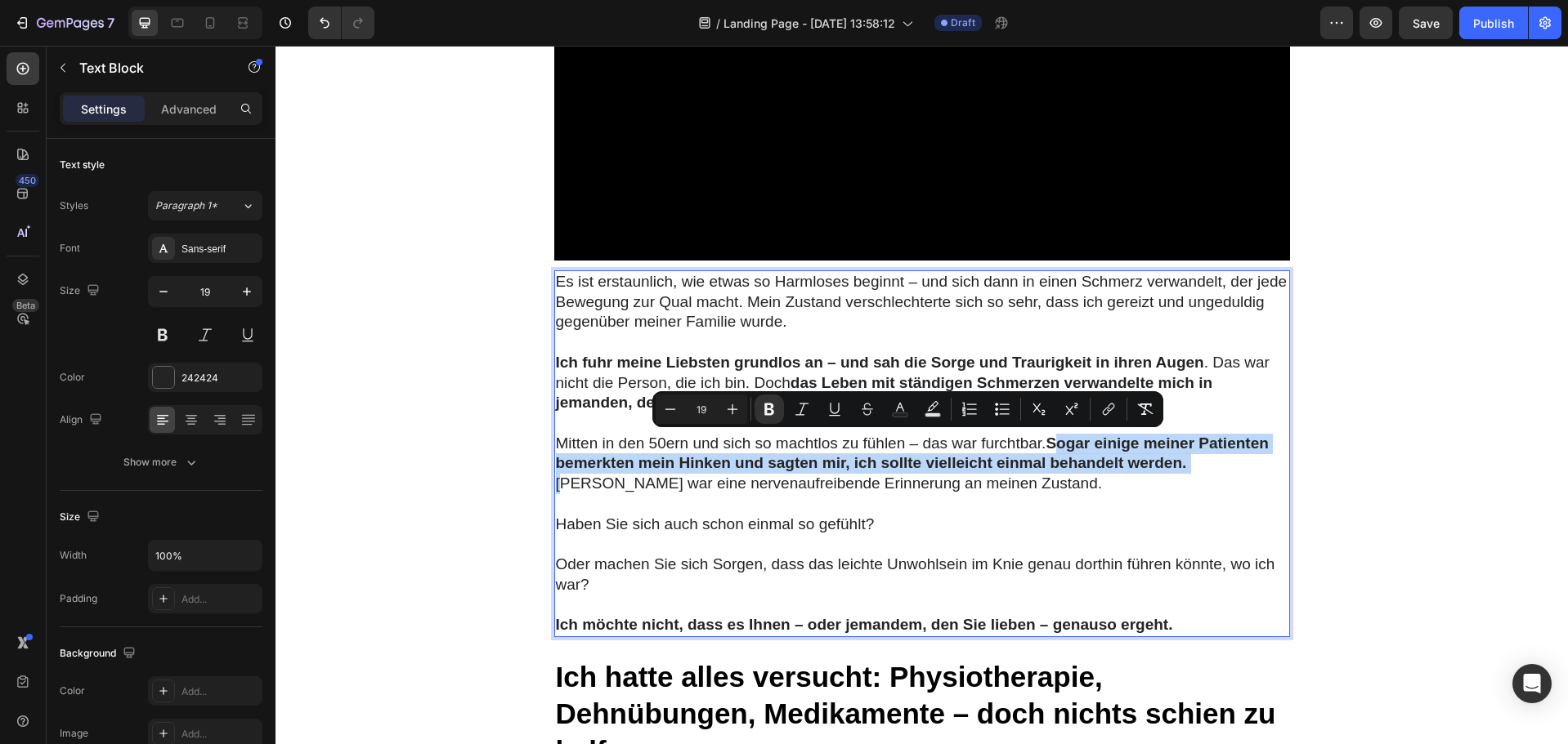
drag, startPoint x: 1180, startPoint y: 464, endPoint x: 1051, endPoint y: 439, distance: 131.4
click at [1051, 439] on p "Mitten in den 50ern und sich so machtlos zu fühlen – das war furchtbar. Sogar e…" at bounding box center [922, 464] width 732 height 61
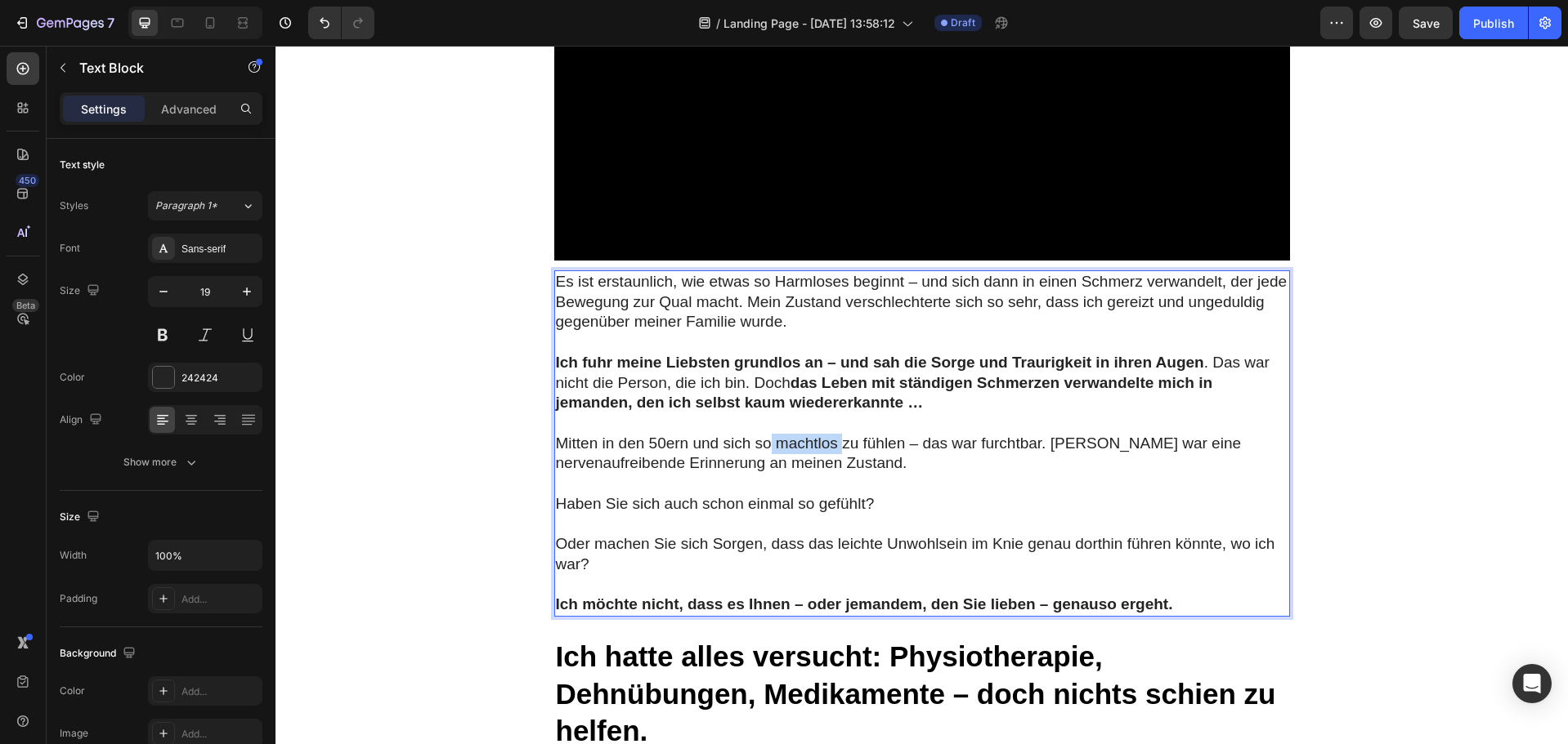
drag, startPoint x: 767, startPoint y: 445, endPoint x: 835, endPoint y: 441, distance: 68.1
click at [835, 441] on p "Mitten in den 50ern und sich so machtlos zu fühlen – das war furchtbar. Jeder S…" at bounding box center [922, 454] width 732 height 40
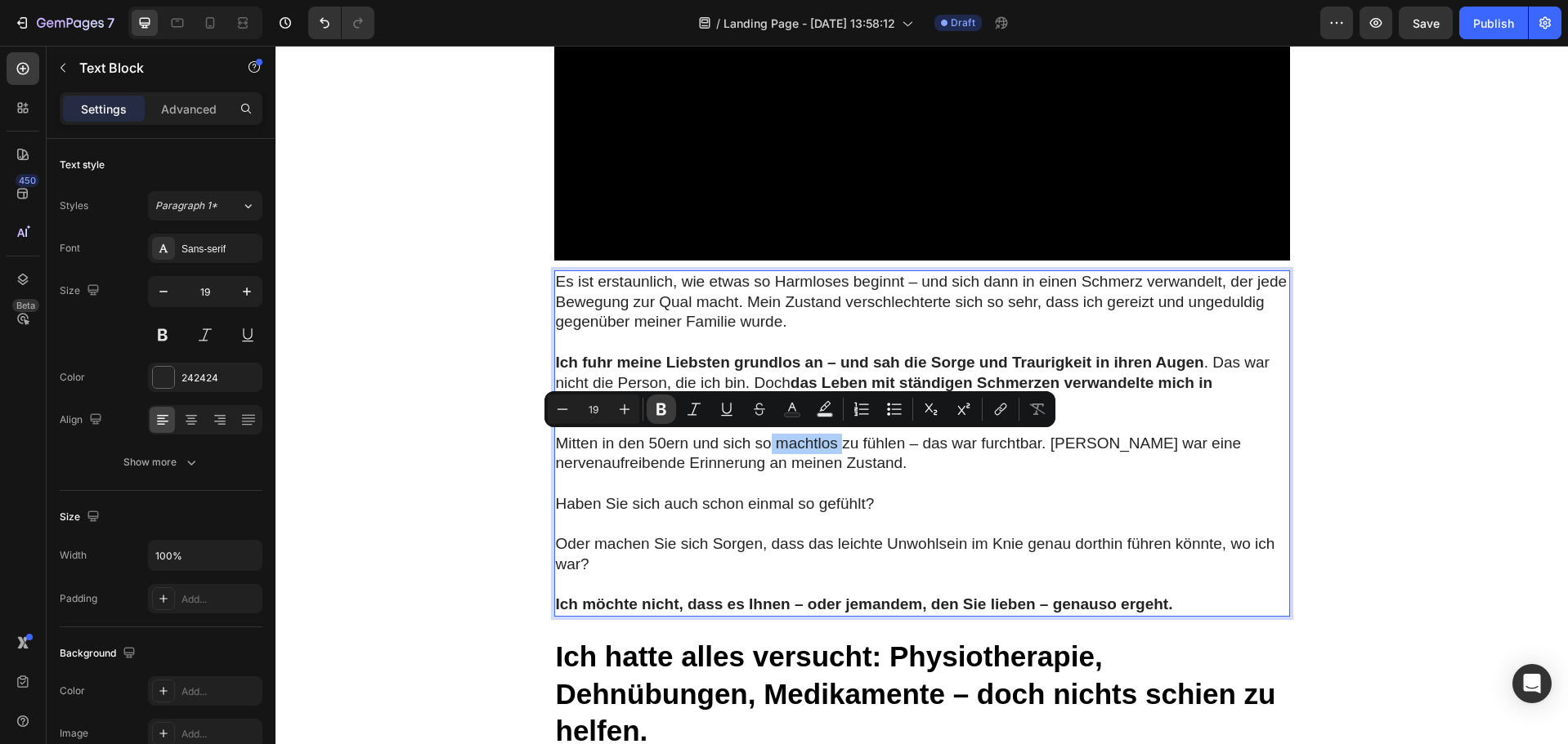
click at [662, 400] on button "Bold" at bounding box center [661, 408] width 29 height 29
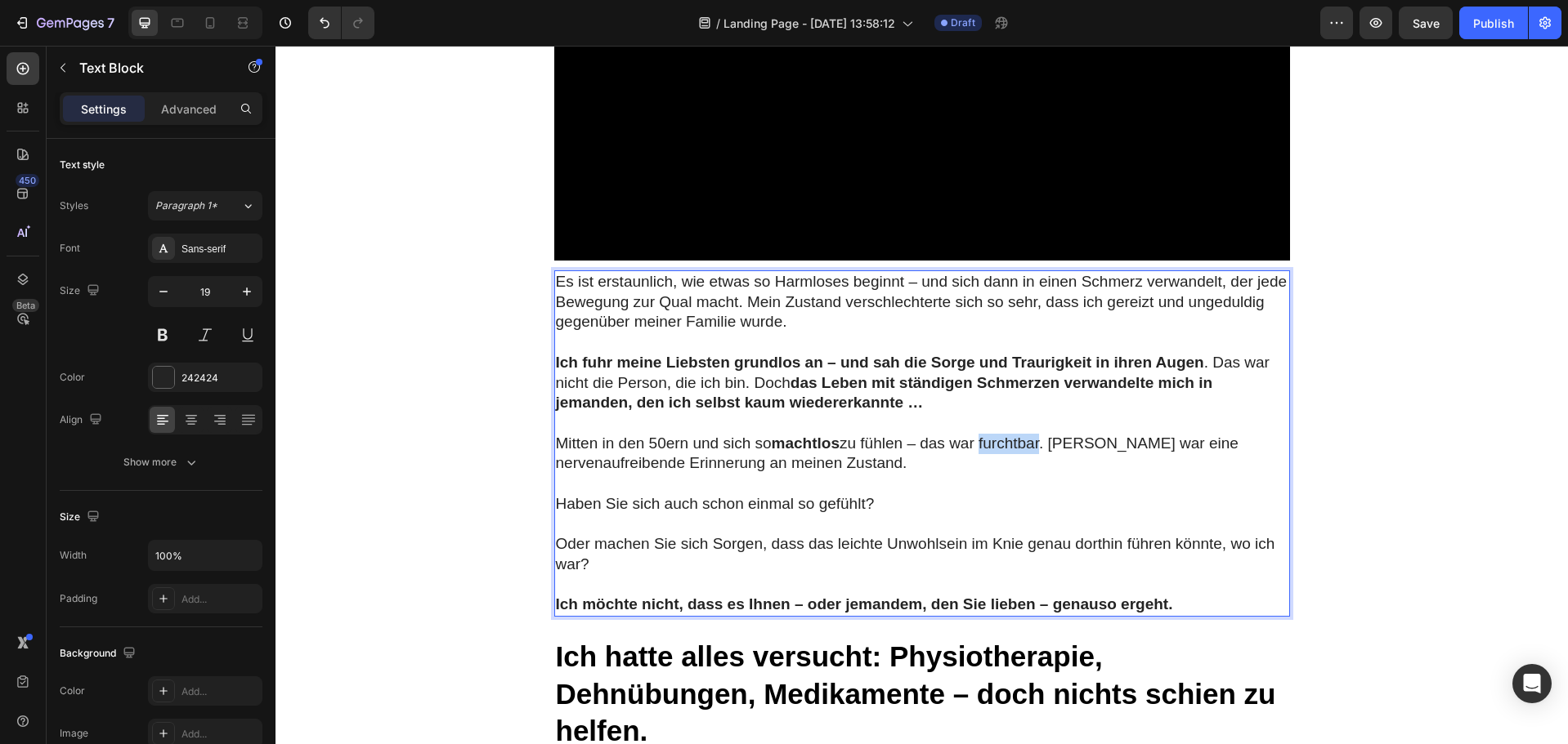
drag, startPoint x: 980, startPoint y: 444, endPoint x: 1042, endPoint y: 447, distance: 62.1
click at [1042, 447] on p "Mitten in den 50ern und sich so machtlos zu fühlen – das war furchtbar. Jeder S…" at bounding box center [922, 454] width 732 height 40
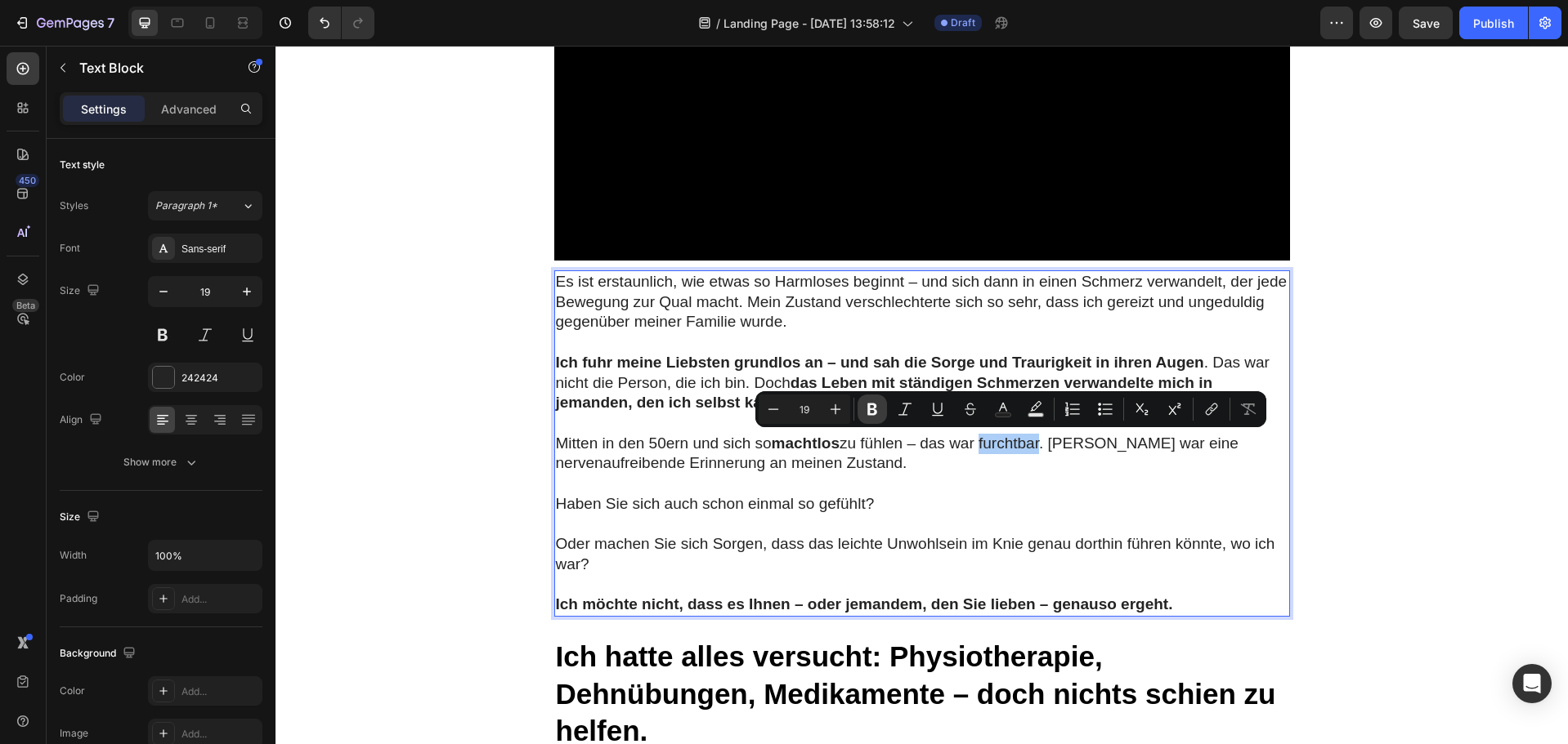
click at [872, 420] on button "Bold" at bounding box center [872, 408] width 29 height 29
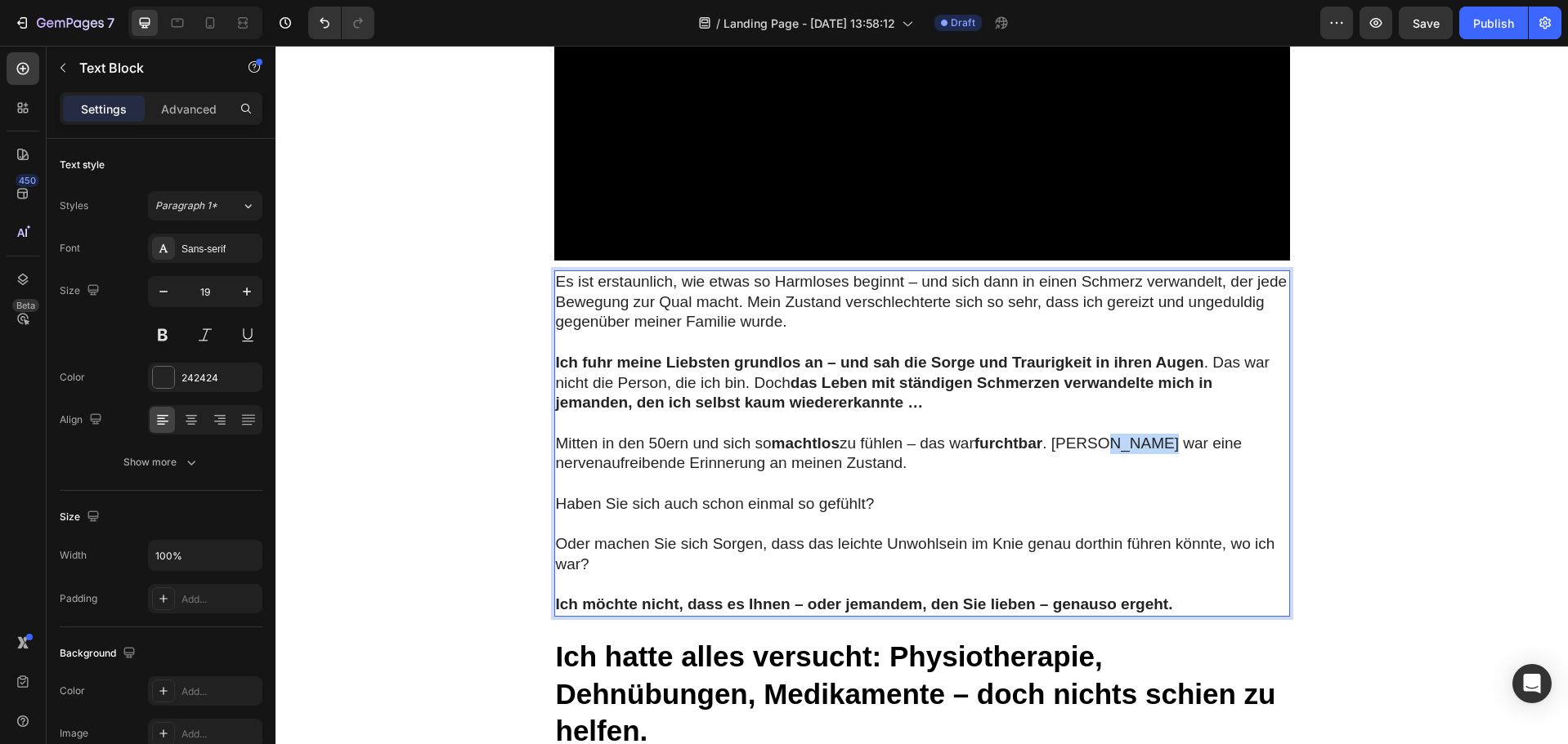
drag, startPoint x: 1100, startPoint y: 444, endPoint x: 1145, endPoint y: 444, distance: 45.0
click at [1145, 444] on p "Mitten in den 50ern und sich so machtlos zu fühlen – das war furchtbar . Jeder …" at bounding box center [922, 454] width 732 height 40
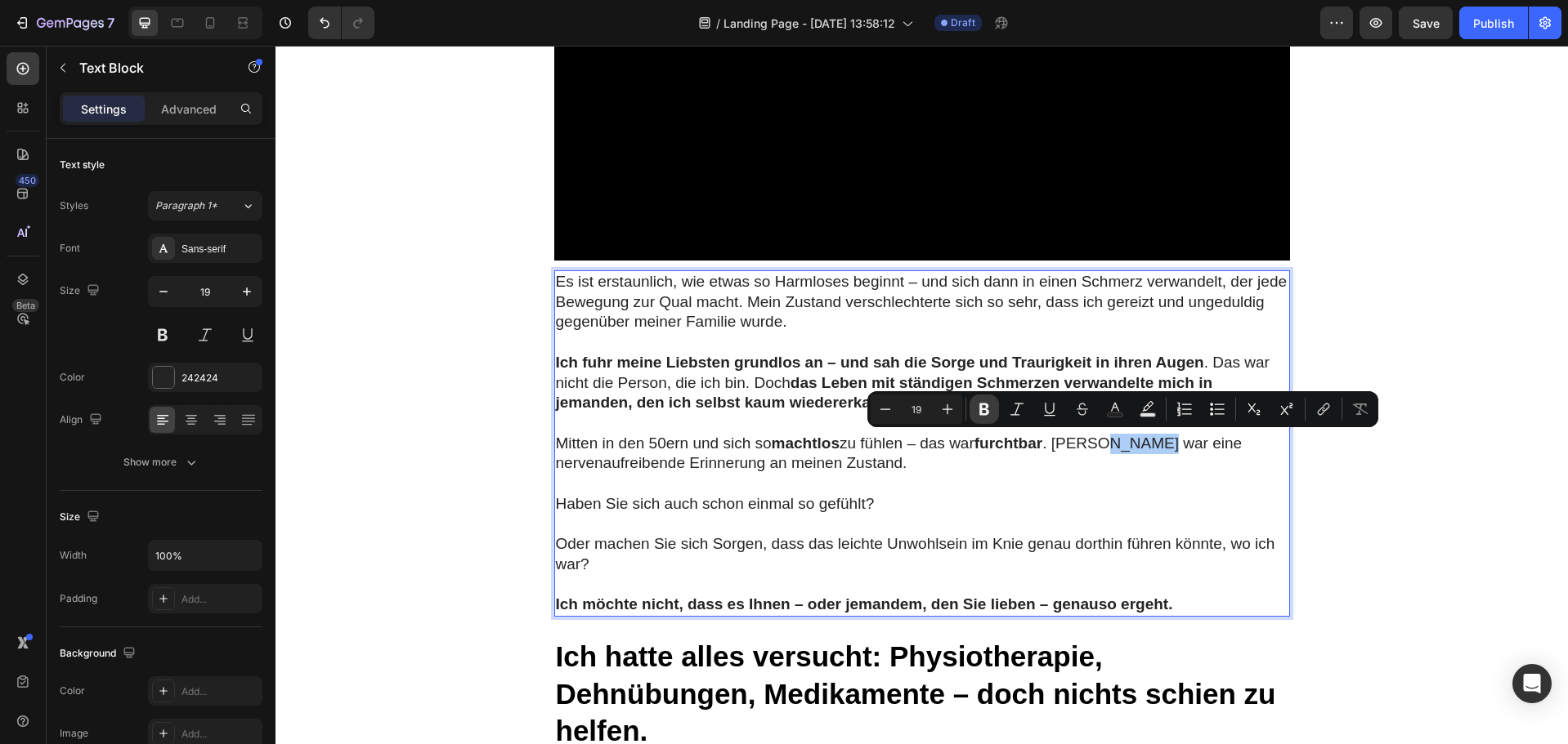
click at [976, 405] on icon "Editor contextual toolbar" at bounding box center [984, 409] width 17 height 17
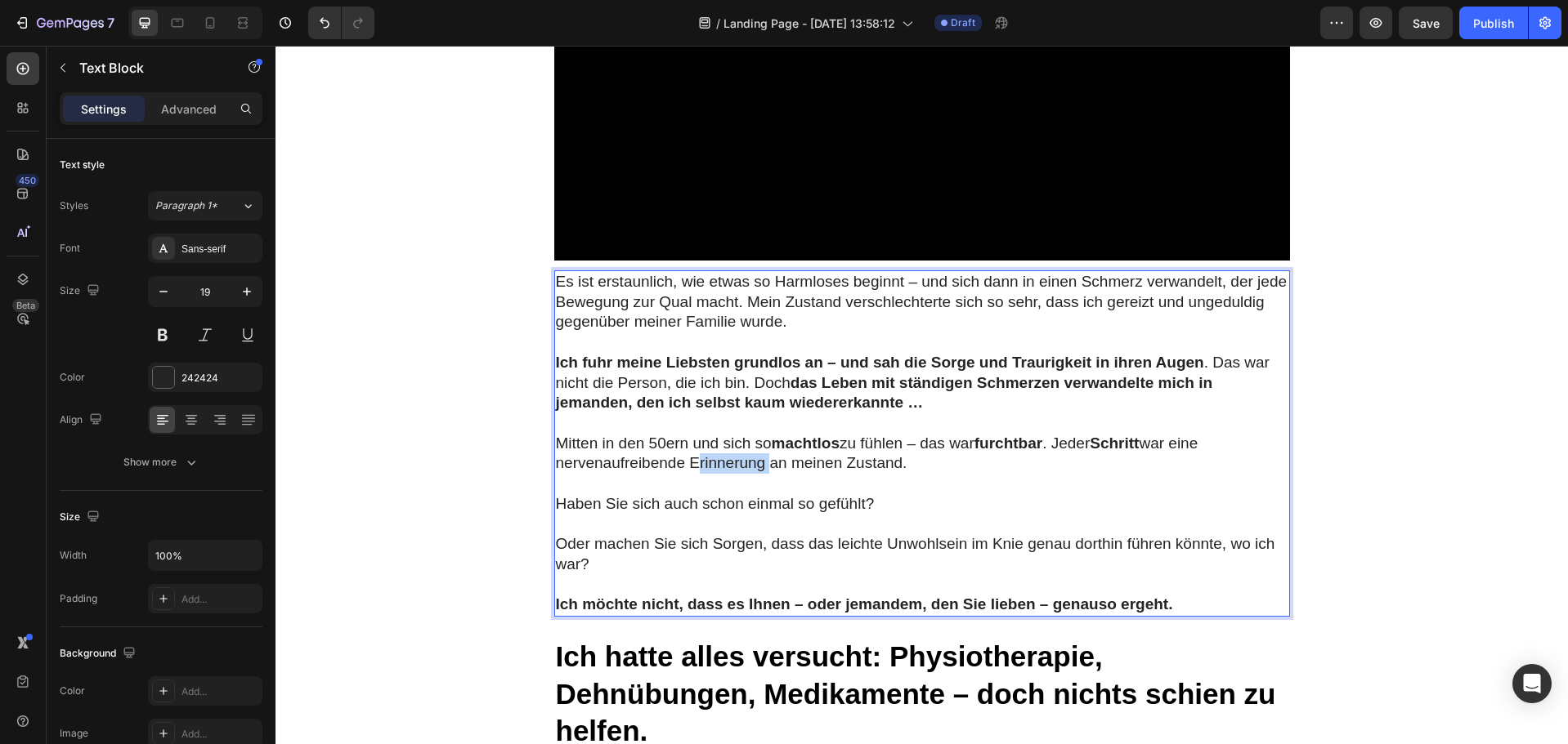
drag, startPoint x: 682, startPoint y: 466, endPoint x: 756, endPoint y: 464, distance: 74.0
click at [756, 464] on p "Mitten in den 50ern und sich so machtlos zu fühlen – das war furchtbar . Jeder …" at bounding box center [922, 454] width 732 height 40
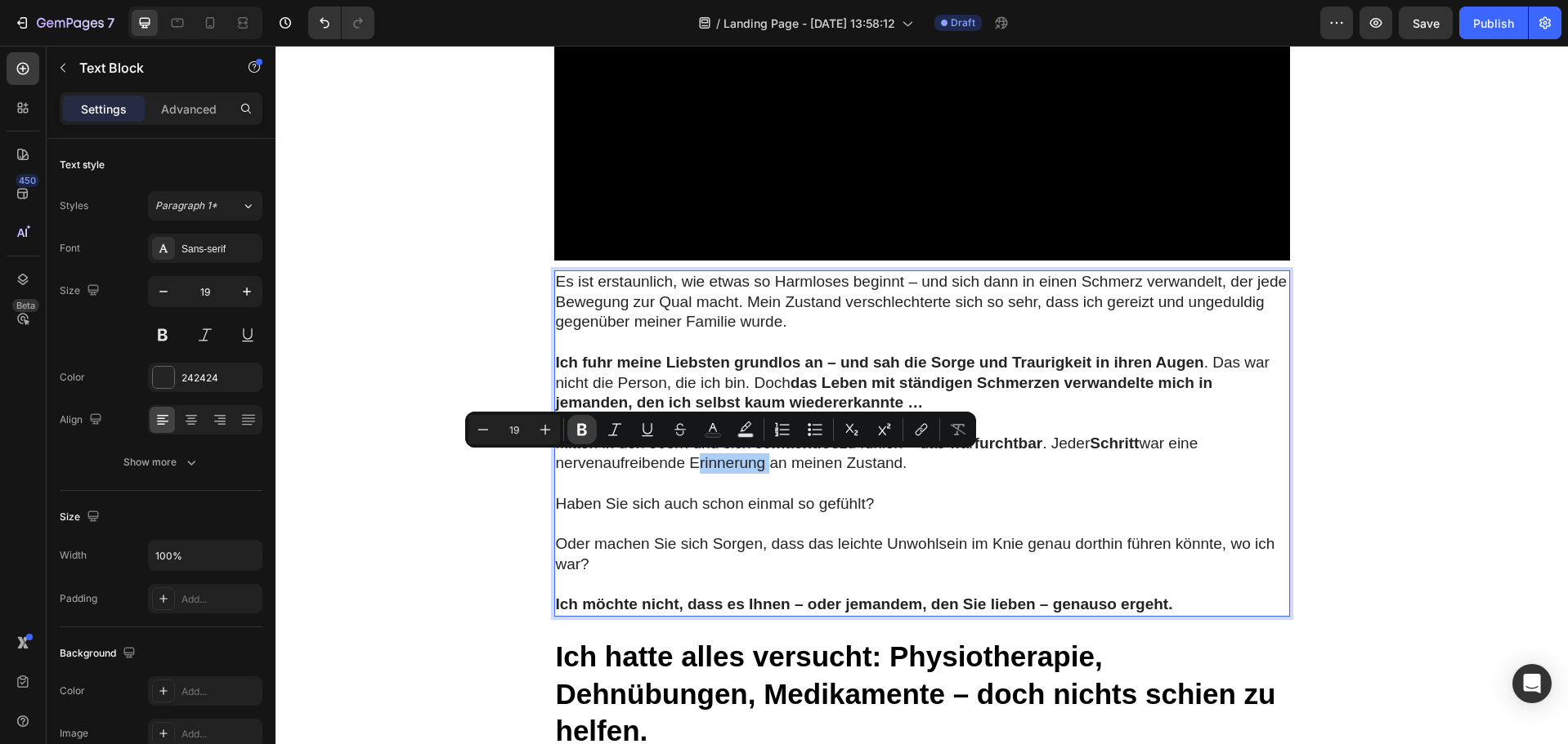
click at [582, 428] on icon "Editor contextual toolbar" at bounding box center [582, 430] width 17 height 17
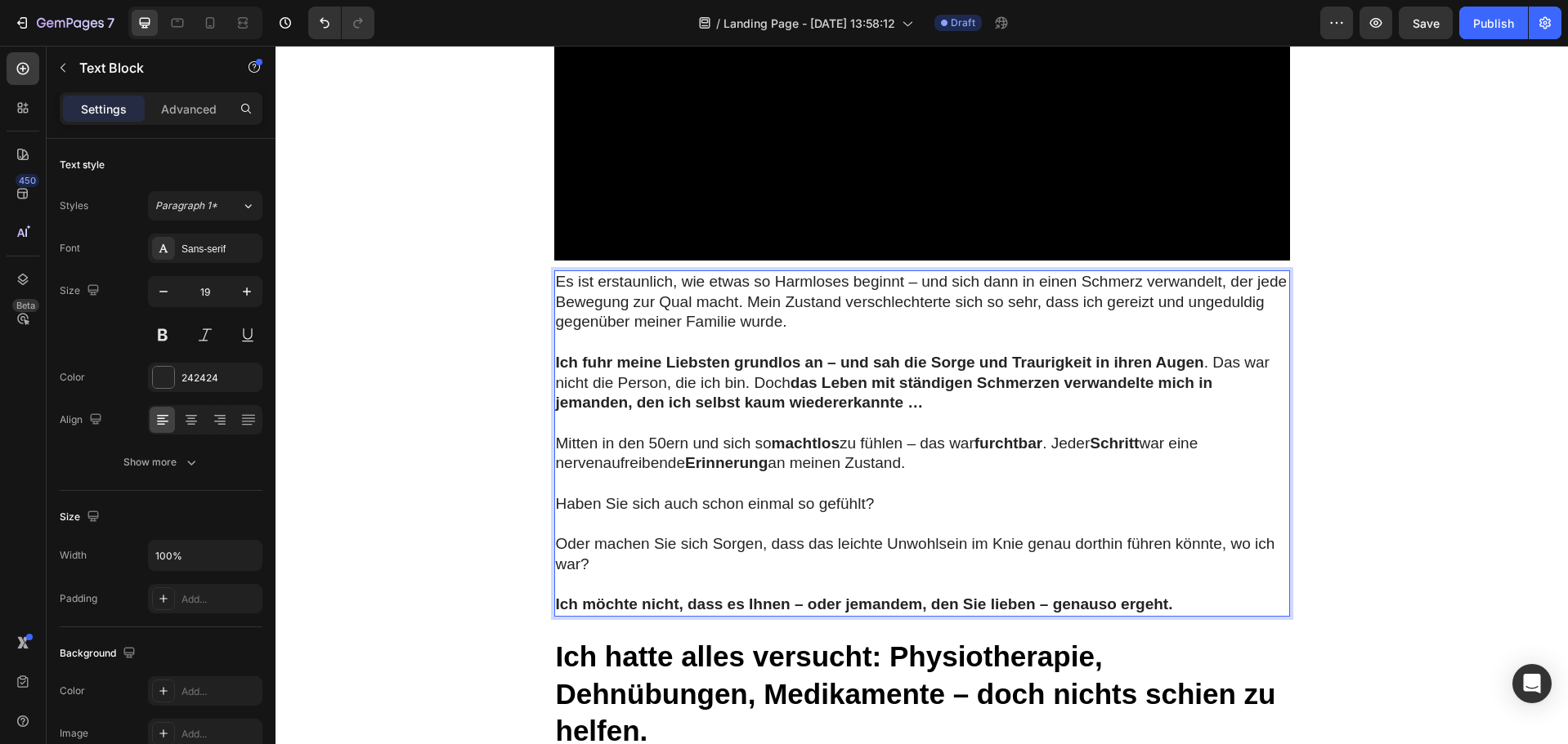
click at [937, 461] on p "Mitten in den 50ern und sich so machtlos zu fühlen – das war furchtbar . Jeder …" at bounding box center [922, 454] width 732 height 40
drag, startPoint x: 937, startPoint y: 461, endPoint x: 914, endPoint y: 464, distance: 23.2
click at [914, 464] on p "Mitten in den 50ern und sich so machtlos zu fühlen – das war furchtbar . Jeder …" at bounding box center [922, 454] width 732 height 40
click at [809, 509] on p "Haben Sie sich auch schon einmal so gefühlt?" at bounding box center [922, 504] width 732 height 20
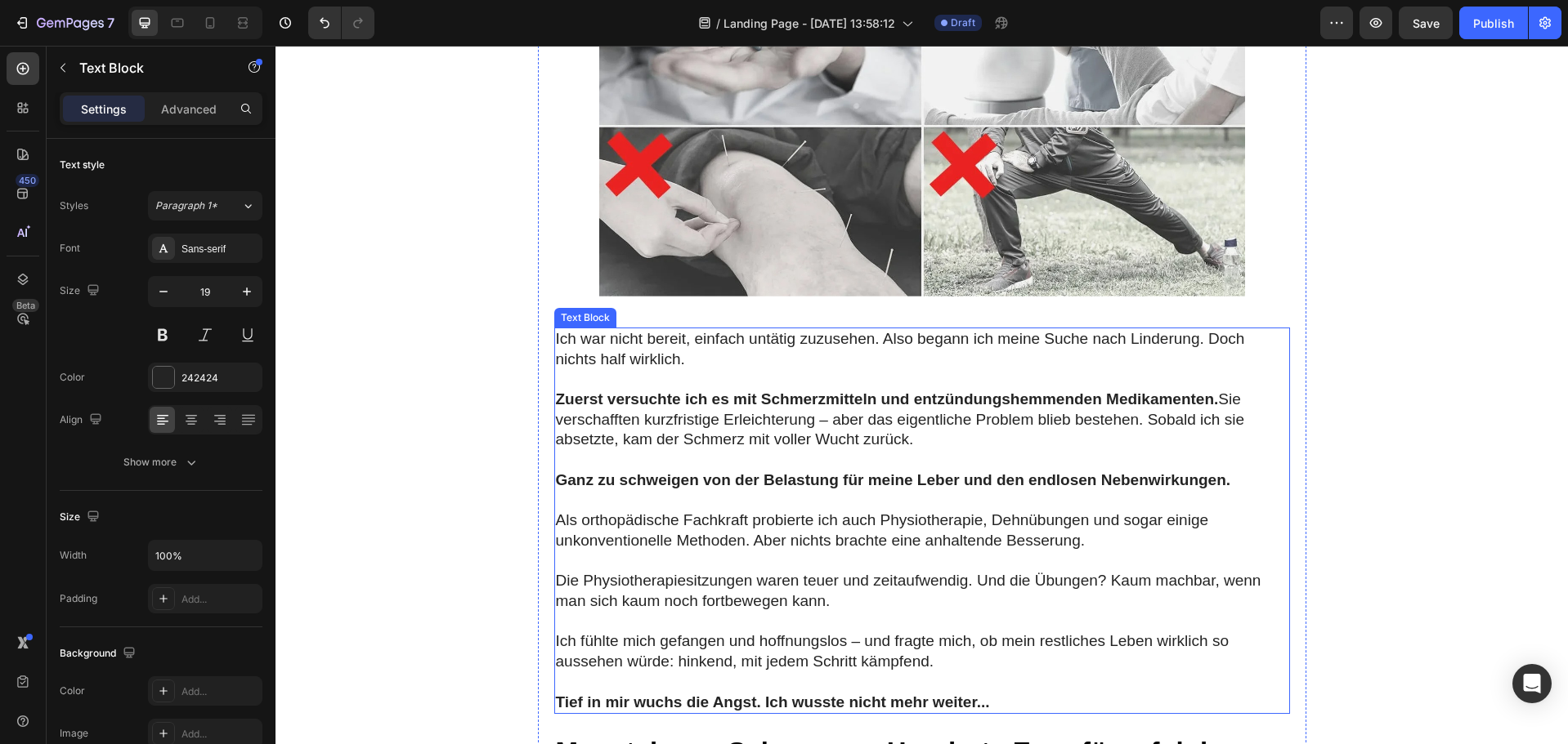
scroll to position [2452, 0]
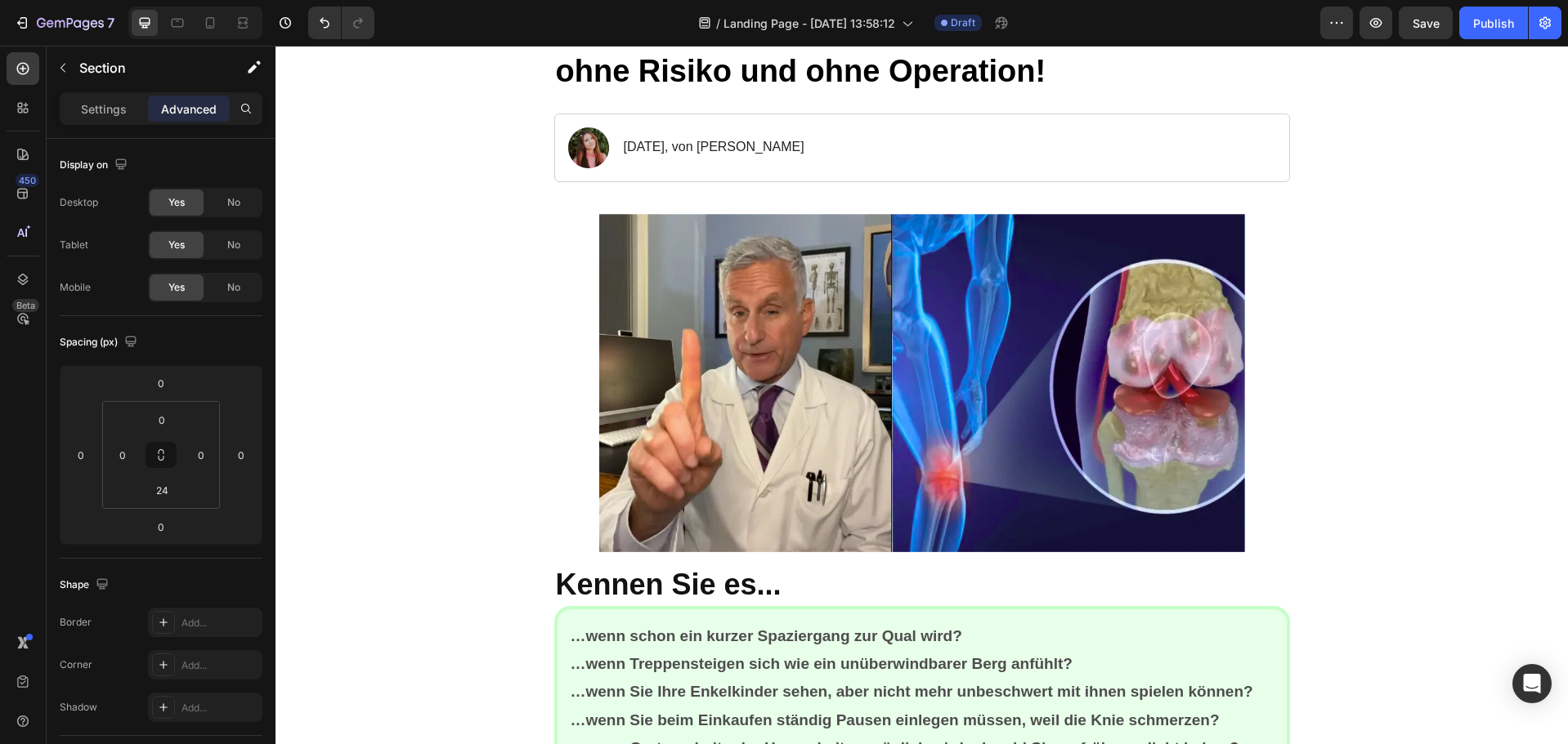
scroll to position [0, 0]
